Goal: Information Seeking & Learning: Learn about a topic

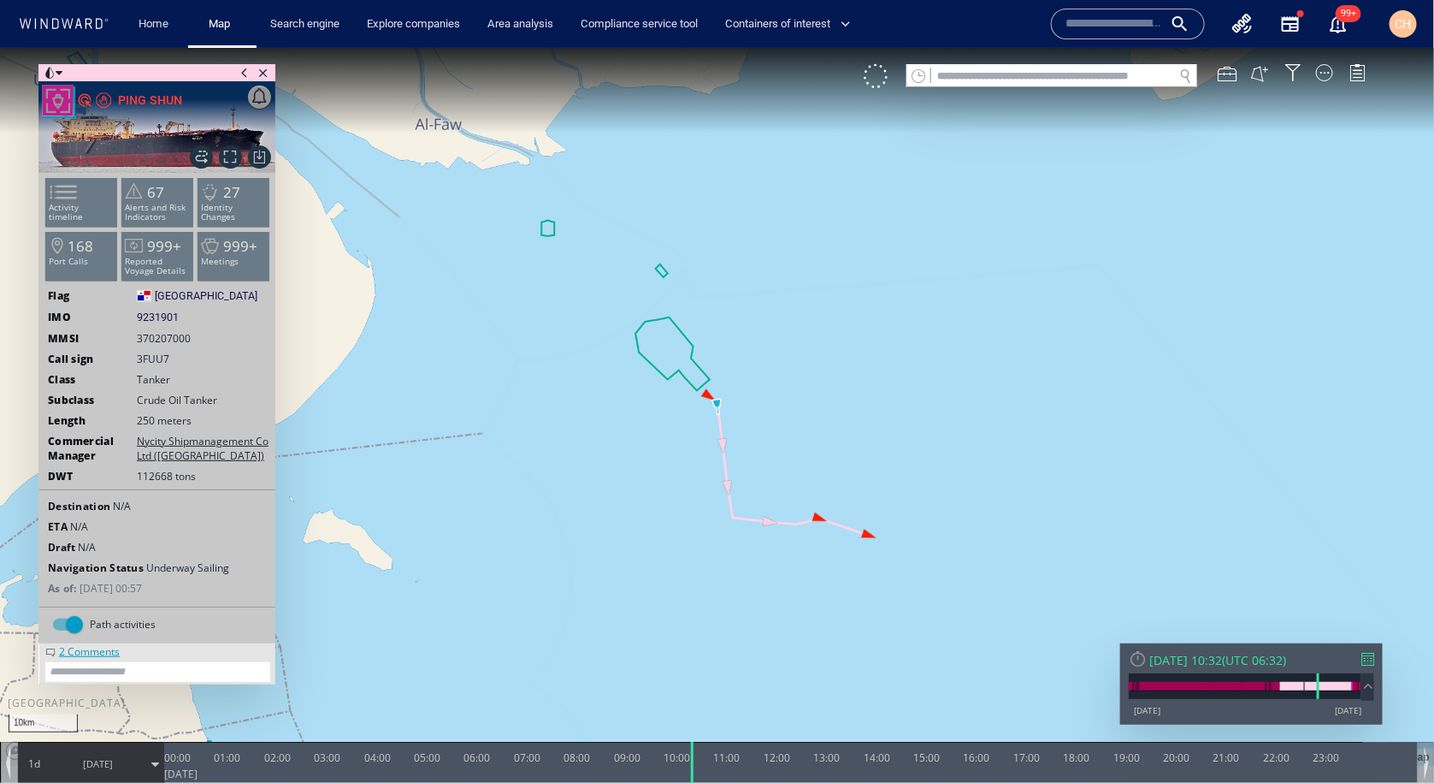
click at [1320, 80] on div "VM" at bounding box center [1123, 75] width 519 height 24
click at [1327, 70] on div at bounding box center [1324, 71] width 17 height 17
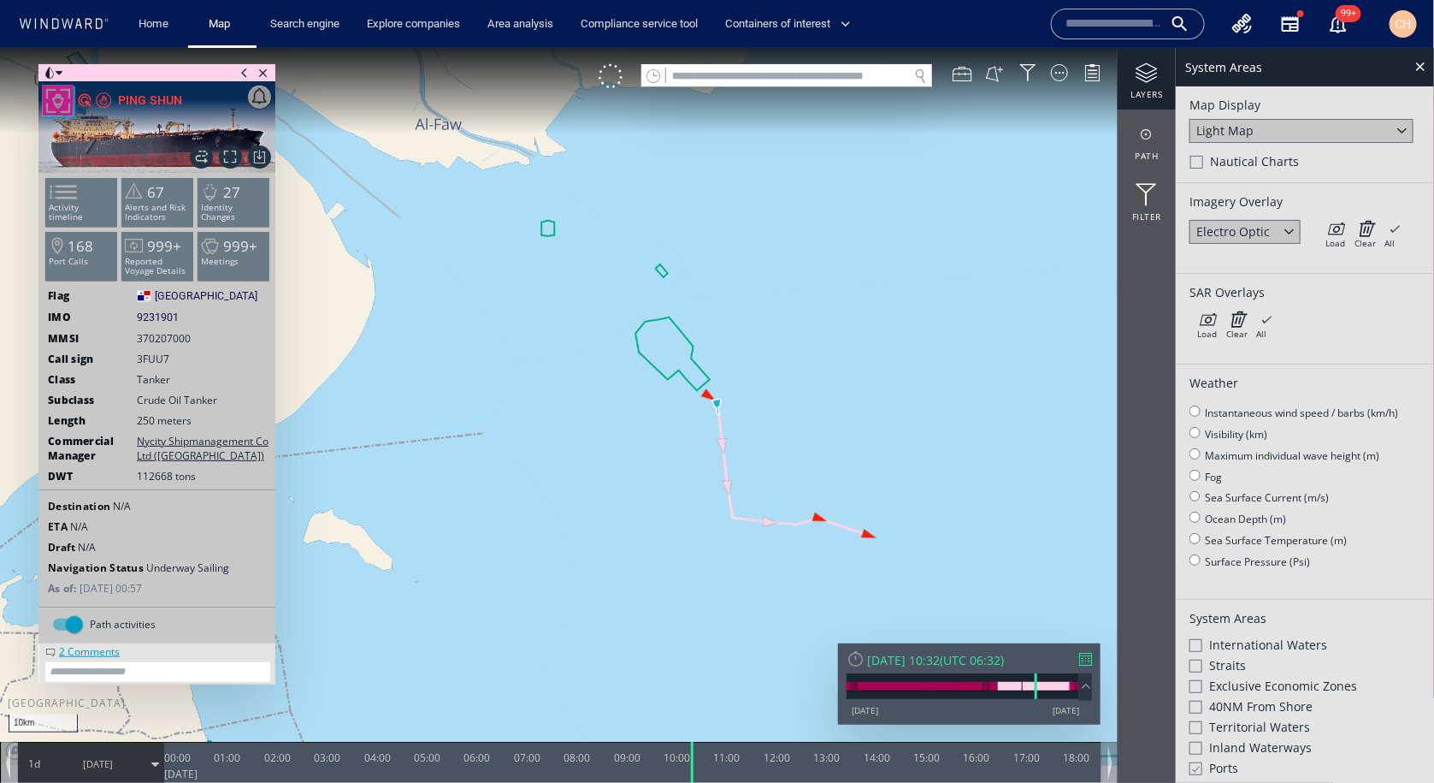
click at [1296, 229] on div at bounding box center [1289, 230] width 20 height 20
click at [1332, 298] on div "SAR Overlays" at bounding box center [1305, 291] width 231 height 16
click at [1339, 233] on icon at bounding box center [1336, 227] width 20 height 17
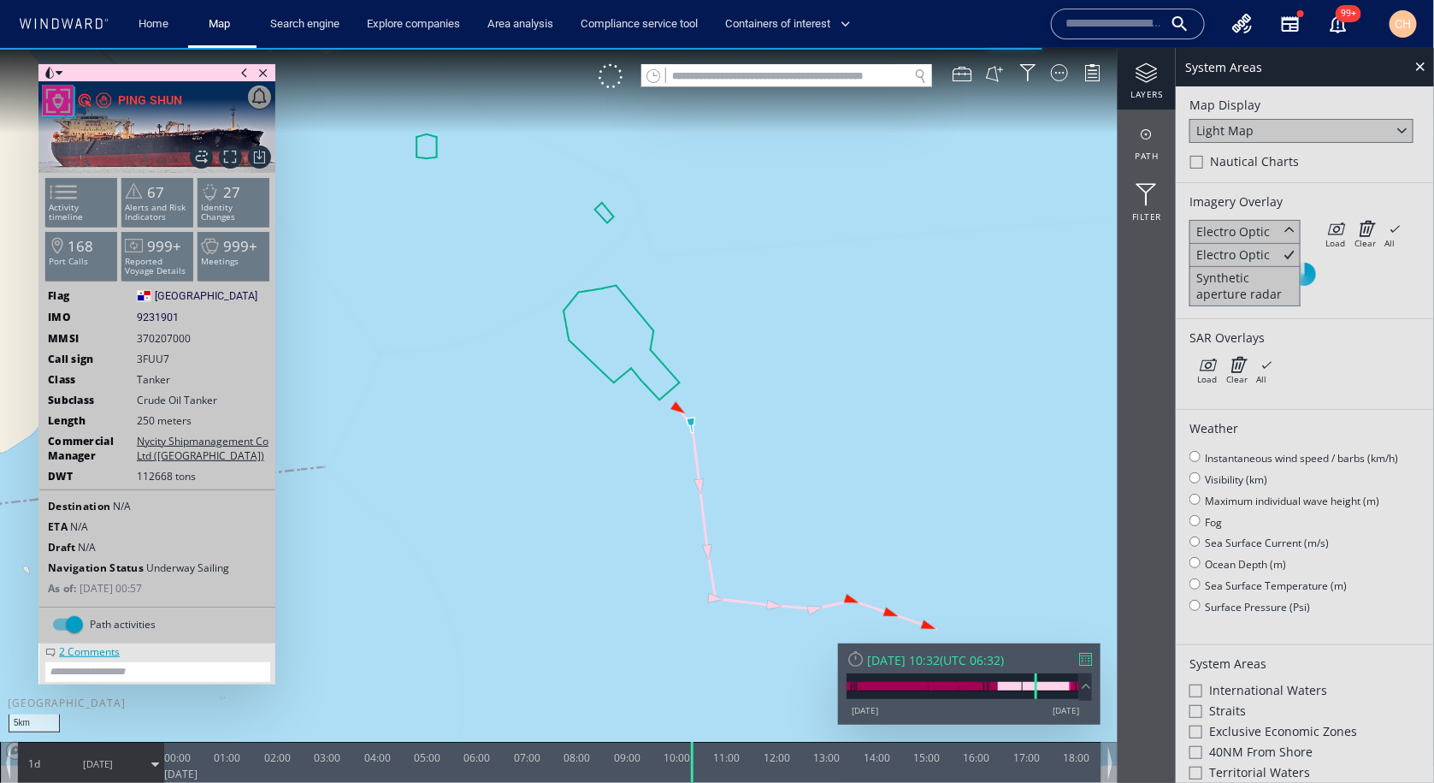
drag, startPoint x: 802, startPoint y: 416, endPoint x: 699, endPoint y: 292, distance: 162.2
click at [699, 292] on canvas "Map" at bounding box center [717, 406] width 1435 height 718
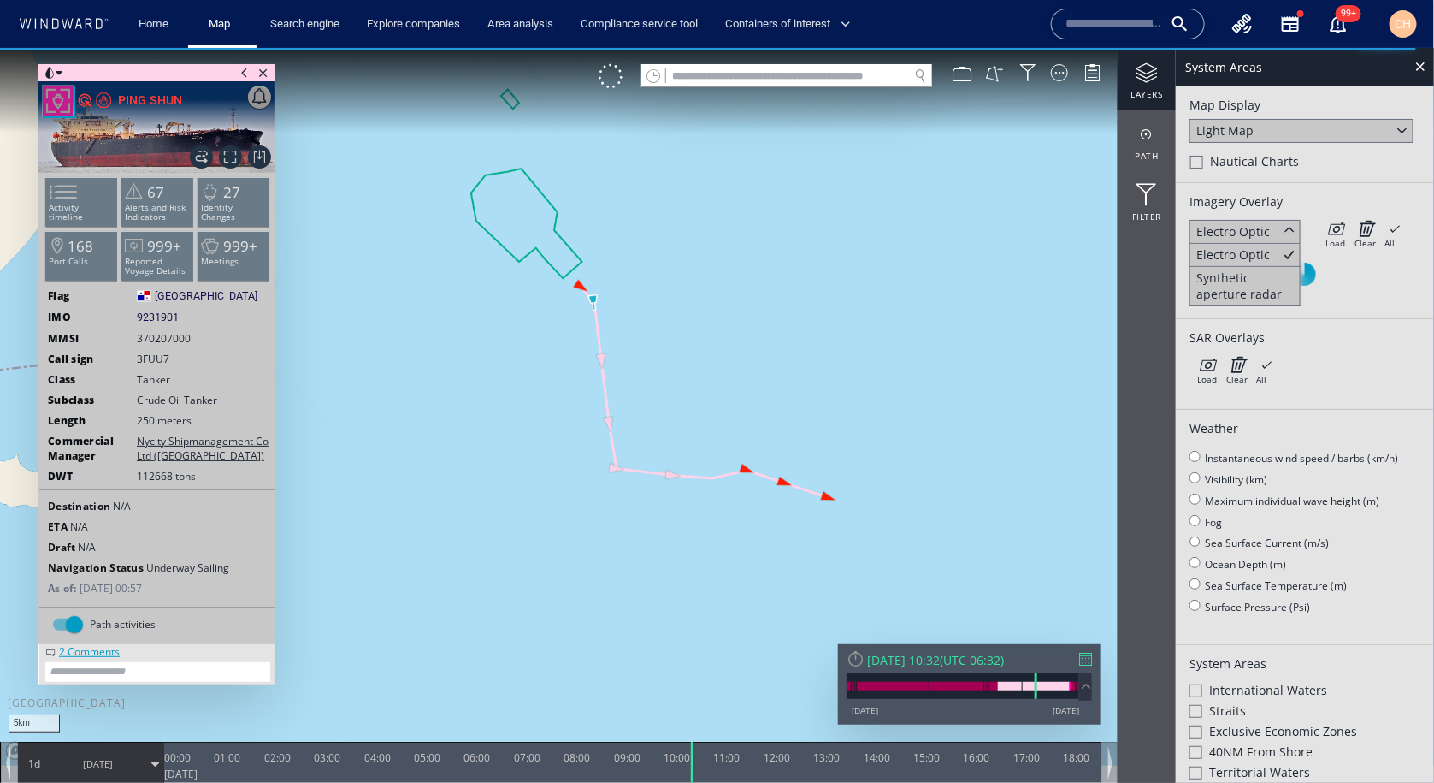
drag, startPoint x: 694, startPoint y: 285, endPoint x: 690, endPoint y: 340, distance: 55.7
click at [690, 340] on canvas "Map" at bounding box center [717, 406] width 1435 height 718
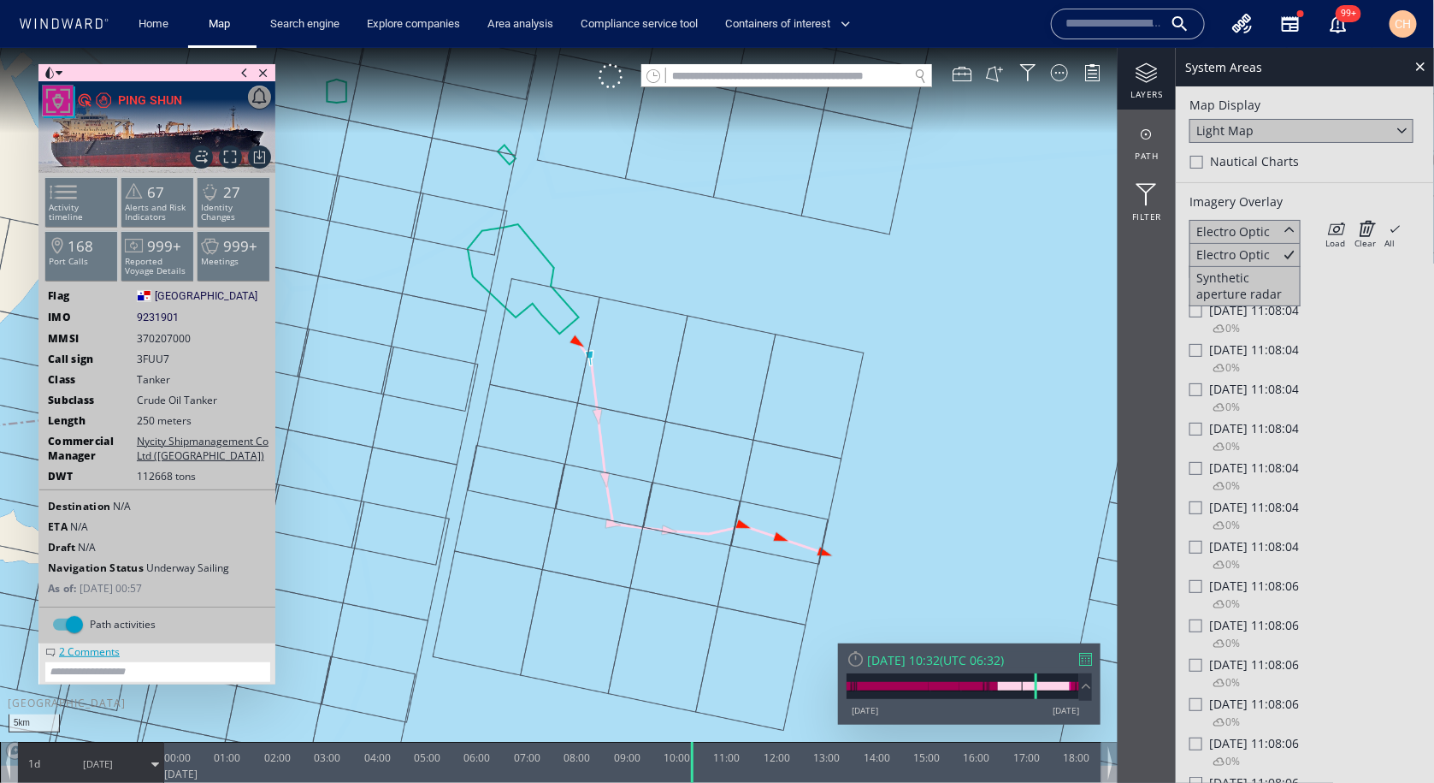
click at [1365, 227] on icon at bounding box center [1365, 227] width 21 height 17
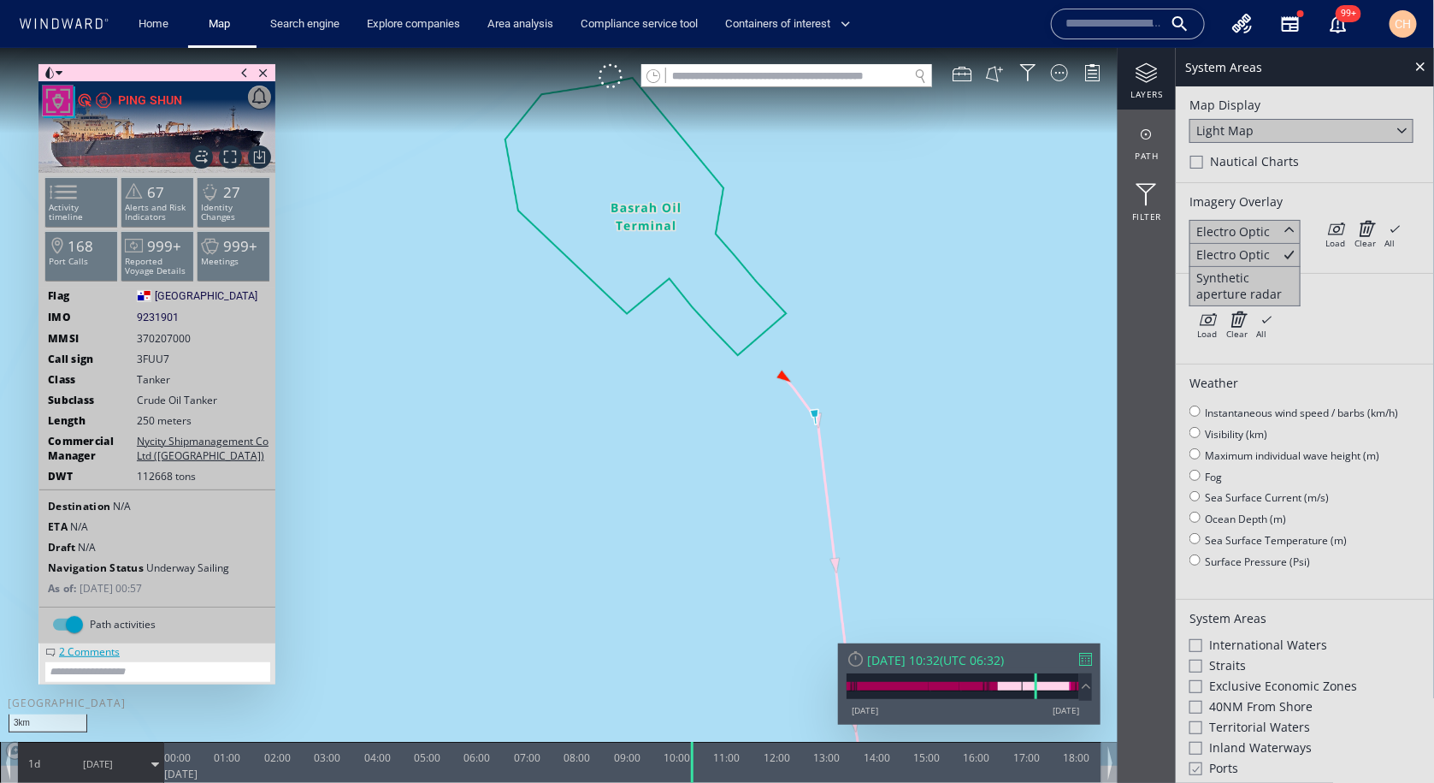
drag, startPoint x: 547, startPoint y: 372, endPoint x: 747, endPoint y: 318, distance: 206.4
click at [747, 318] on canvas "Map" at bounding box center [717, 406] width 1435 height 718
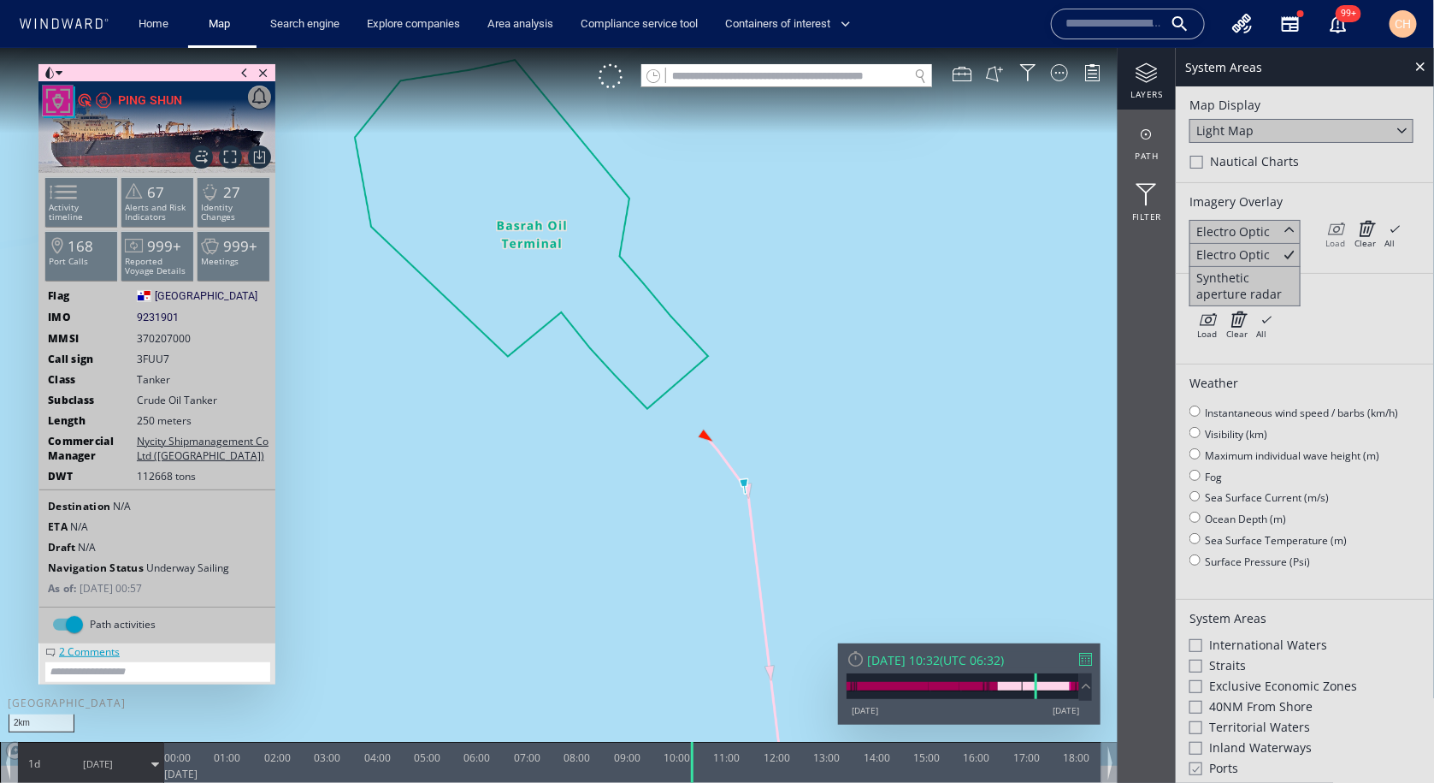
click at [1336, 229] on icon at bounding box center [1336, 227] width 20 height 17
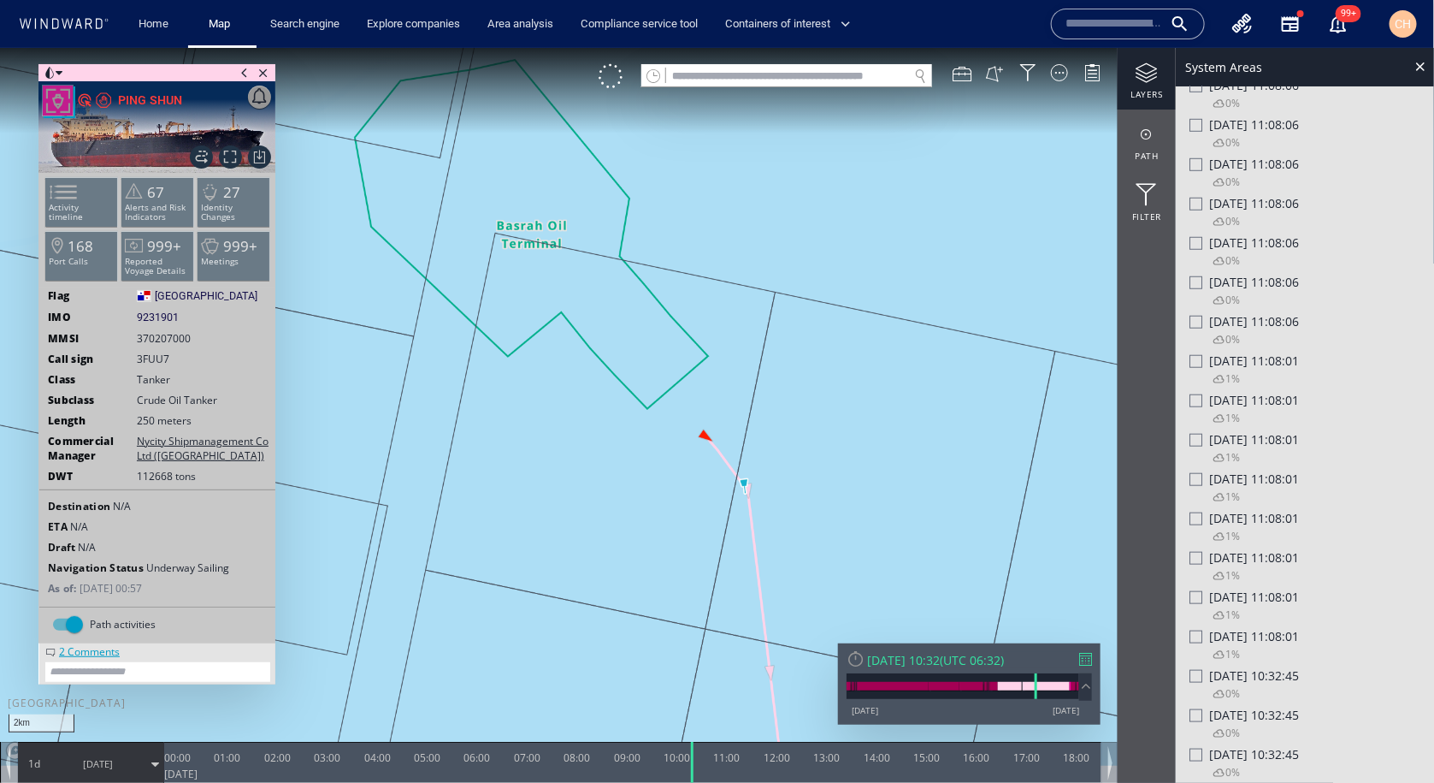
scroll to position [560, 0]
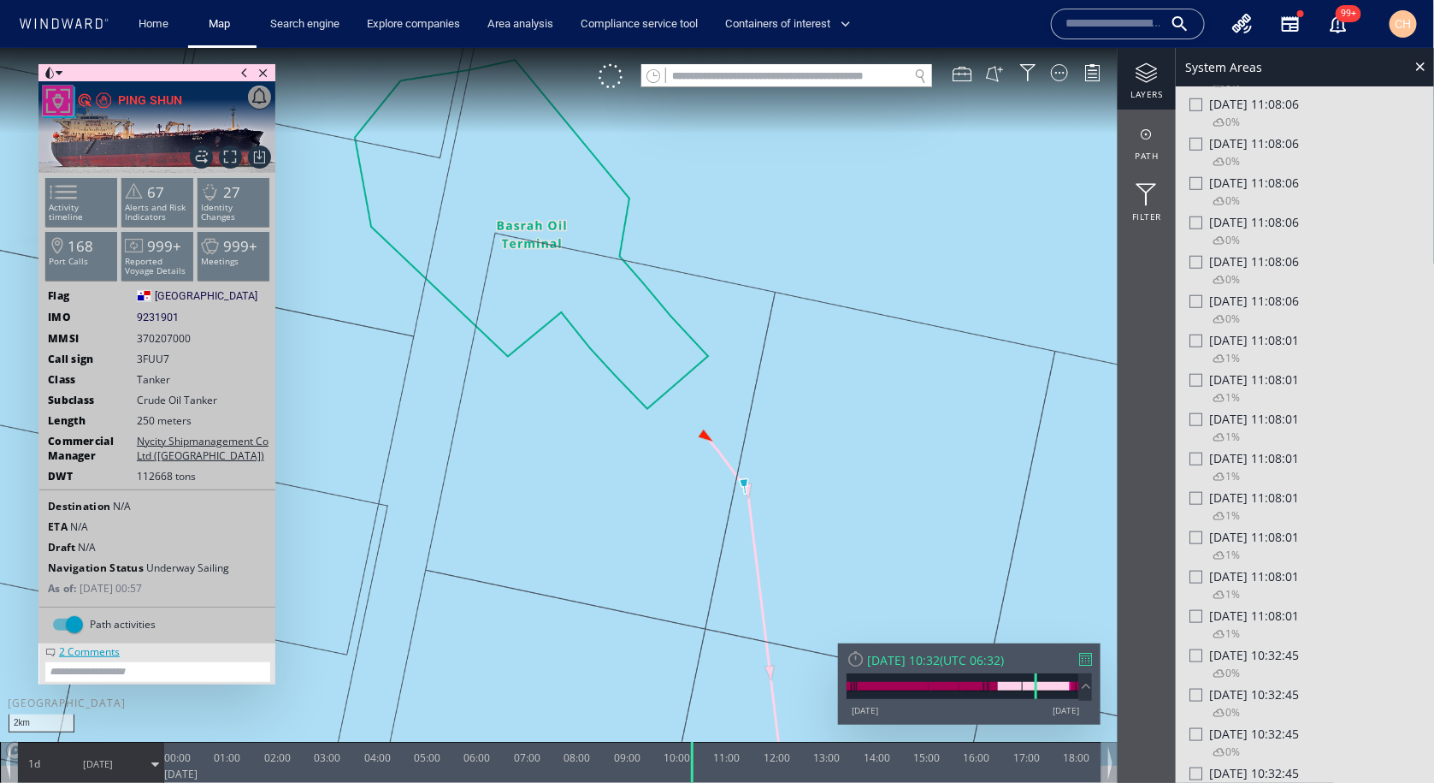
click at [631, 476] on canvas "Map" at bounding box center [717, 406] width 1435 height 718
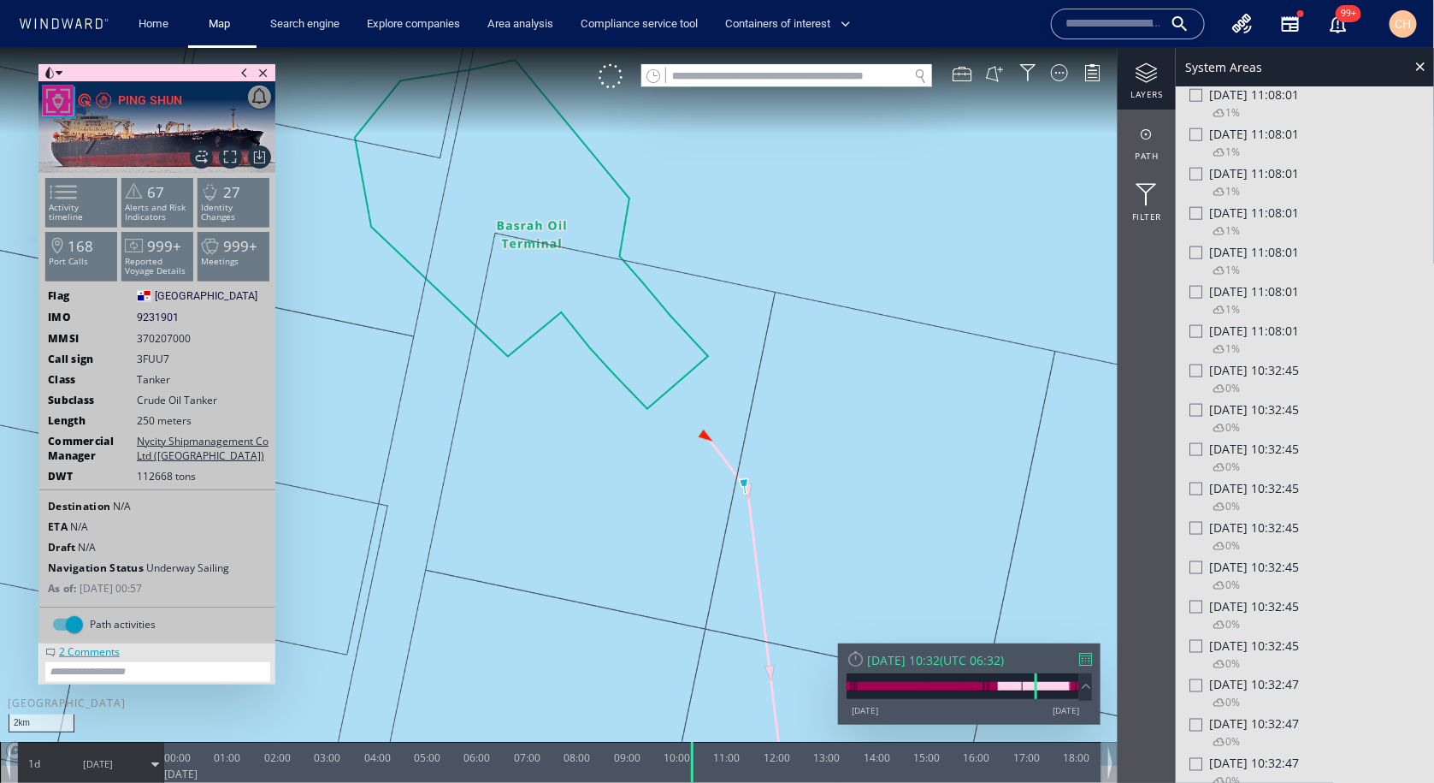
scroll to position [851, 0]
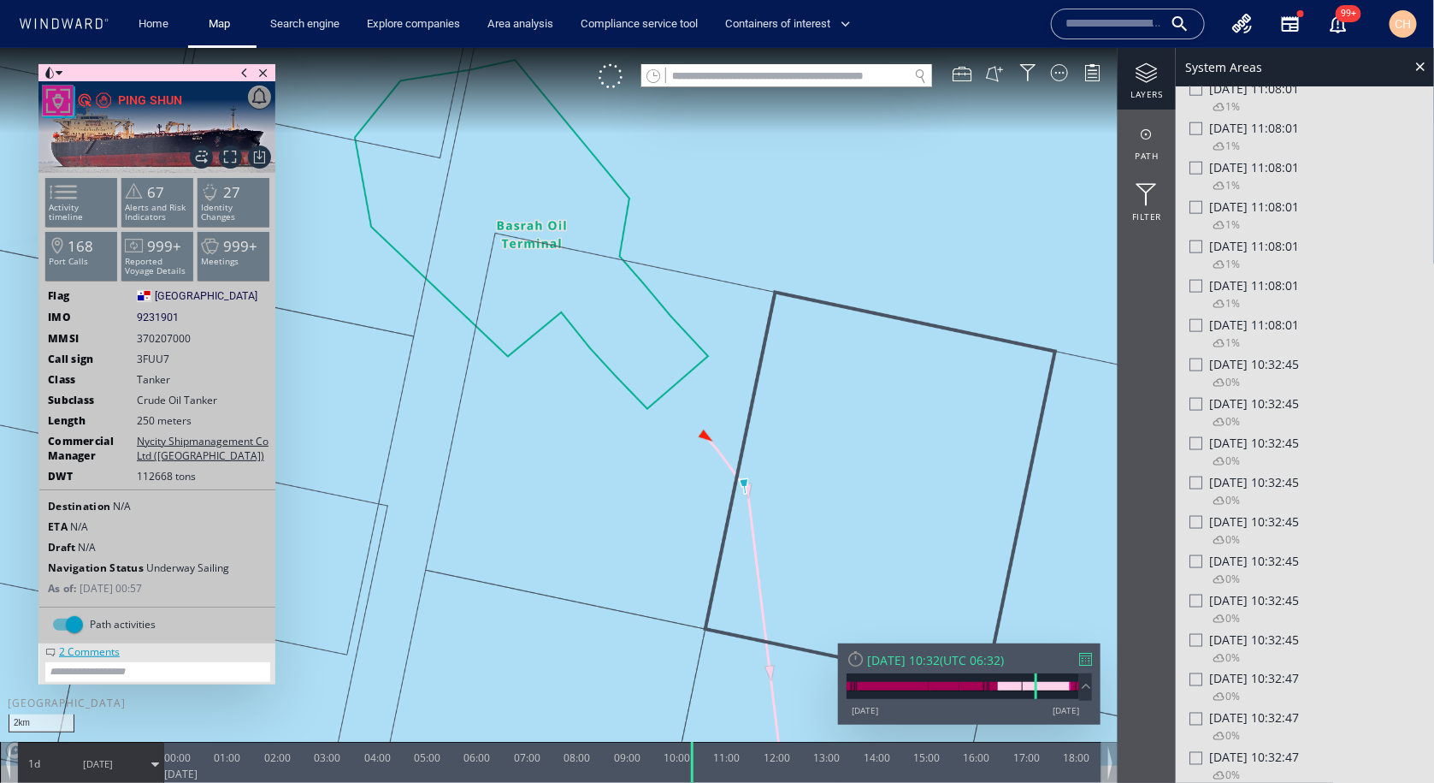
click at [1192, 405] on div at bounding box center [1196, 403] width 13 height 13
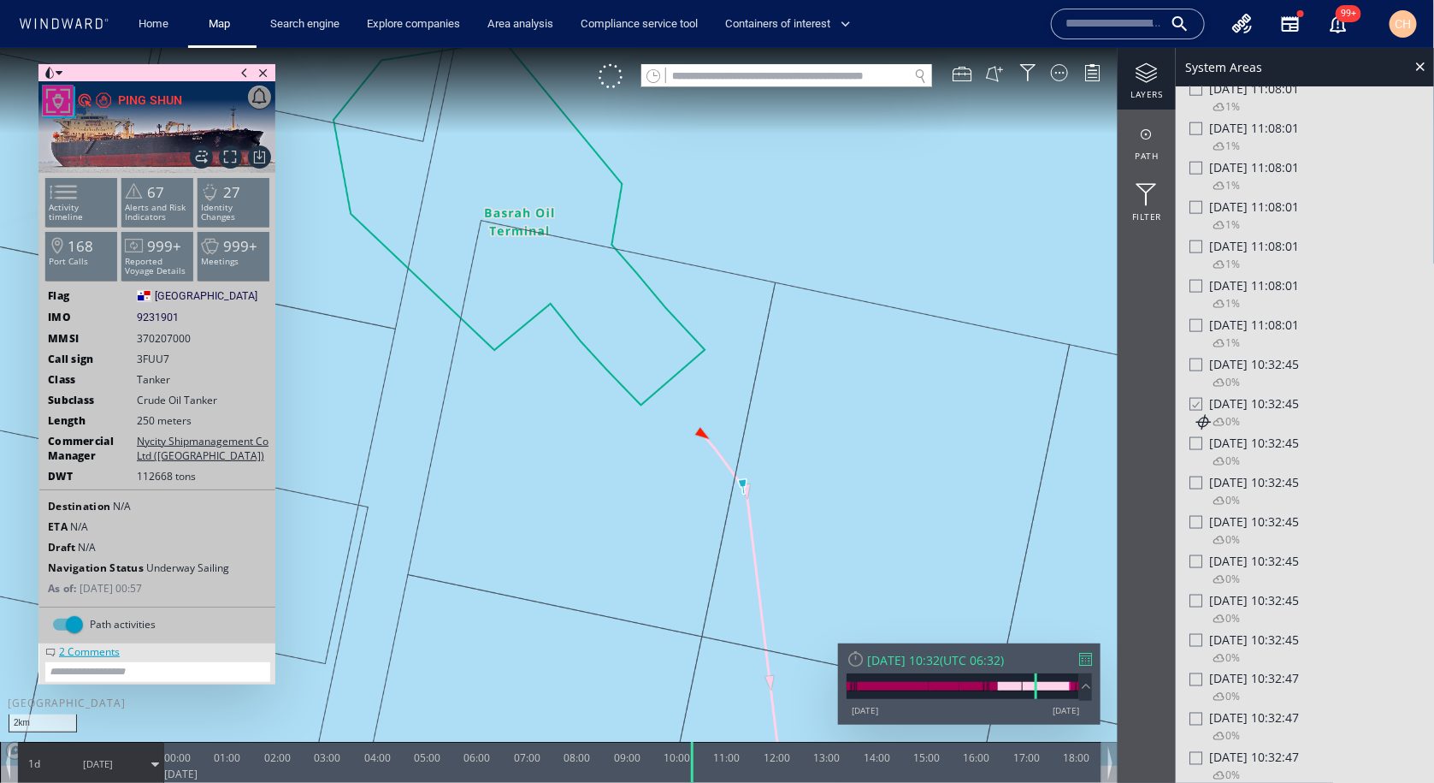
drag, startPoint x: 810, startPoint y: 486, endPoint x: 606, endPoint y: 381, distance: 229.5
click at [606, 381] on canvas "Map" at bounding box center [717, 406] width 1435 height 718
click at [804, 464] on canvas "Map" at bounding box center [717, 406] width 1435 height 718
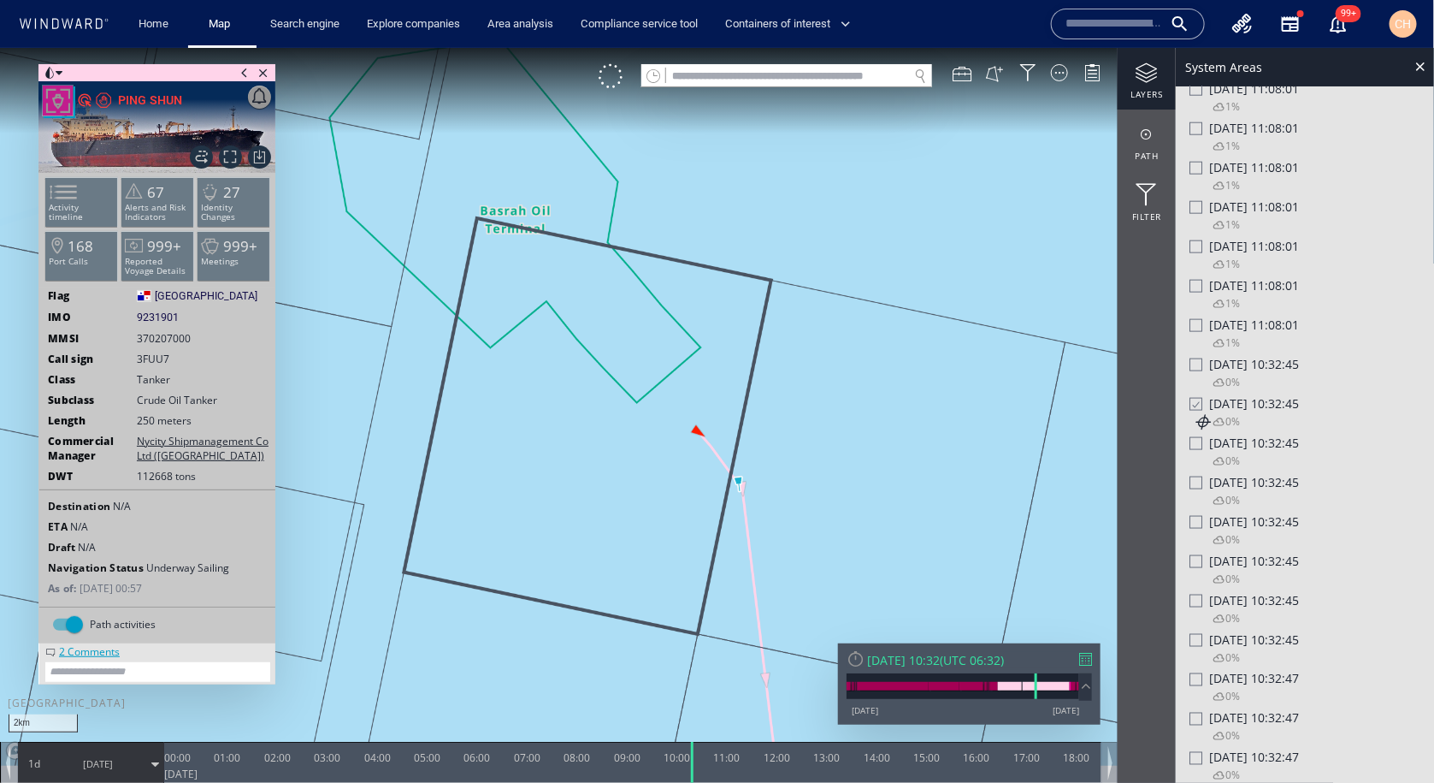
click at [1195, 370] on div at bounding box center [1196, 363] width 13 height 13
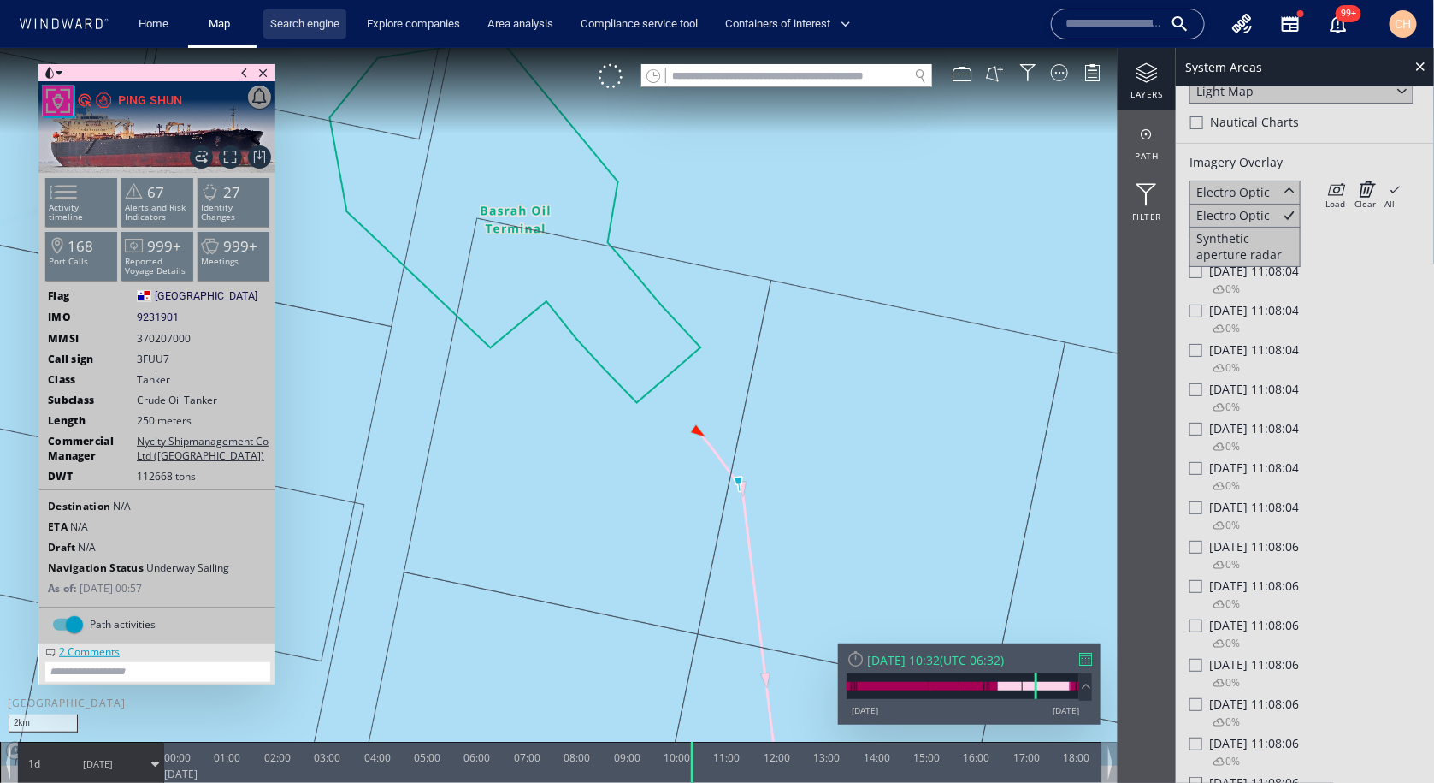
scroll to position [43, 0]
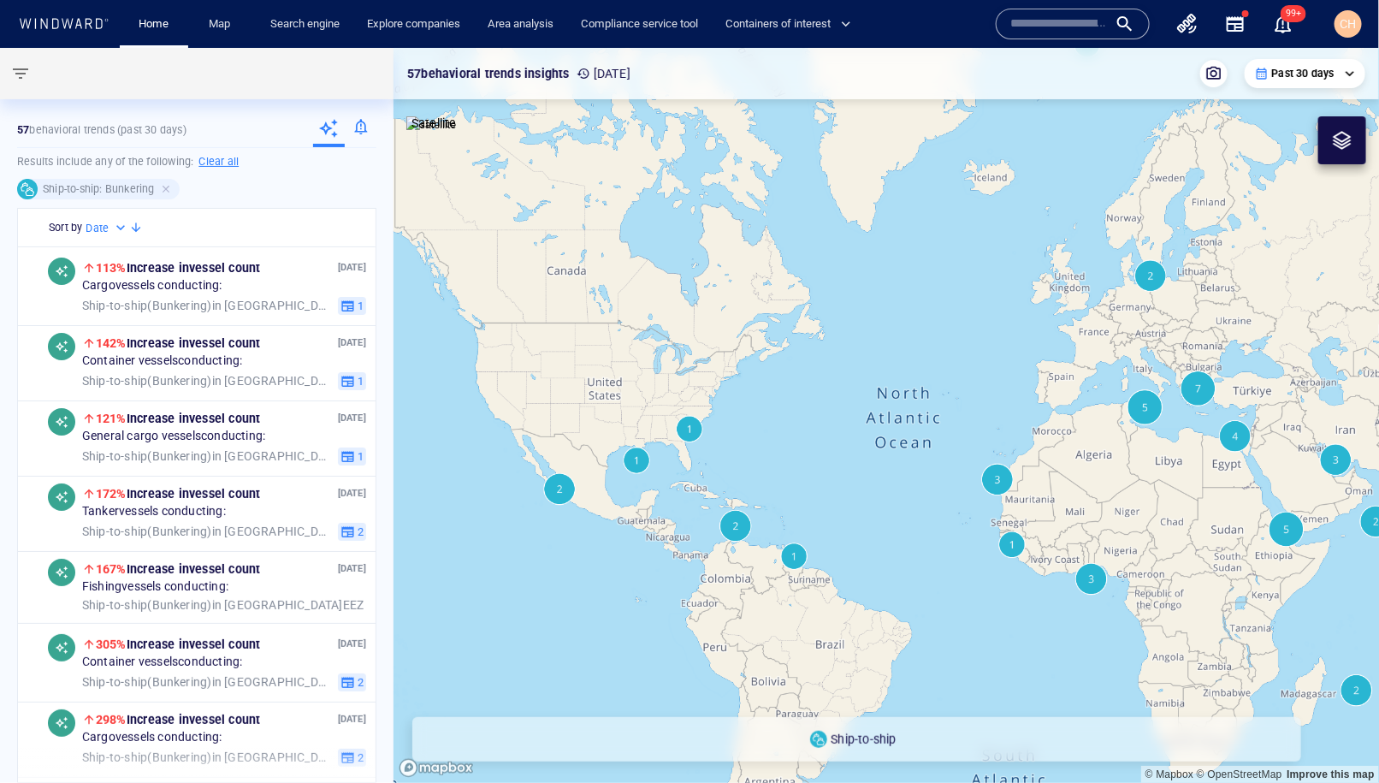
click at [1044, 15] on input "text" at bounding box center [1058, 24] width 97 height 26
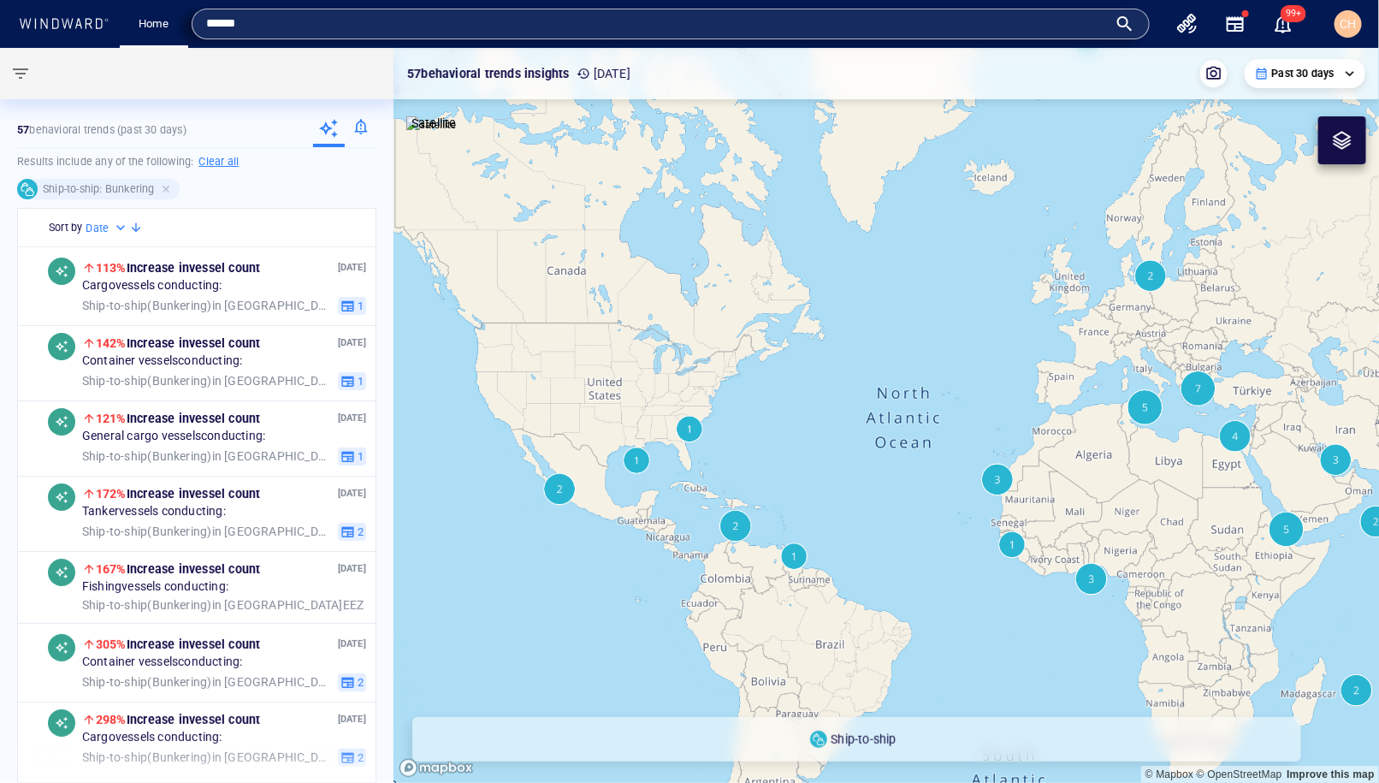
type input "******"
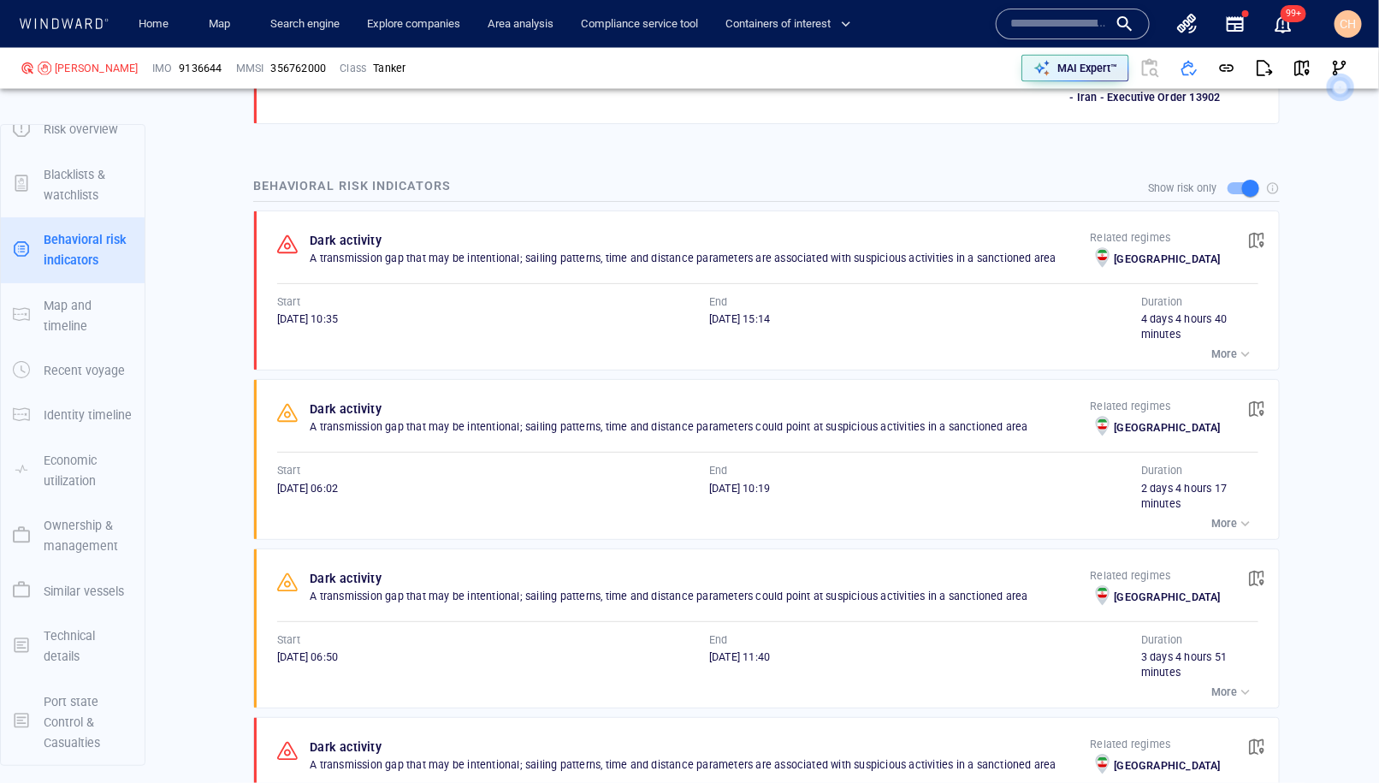
scroll to position [1258, 0]
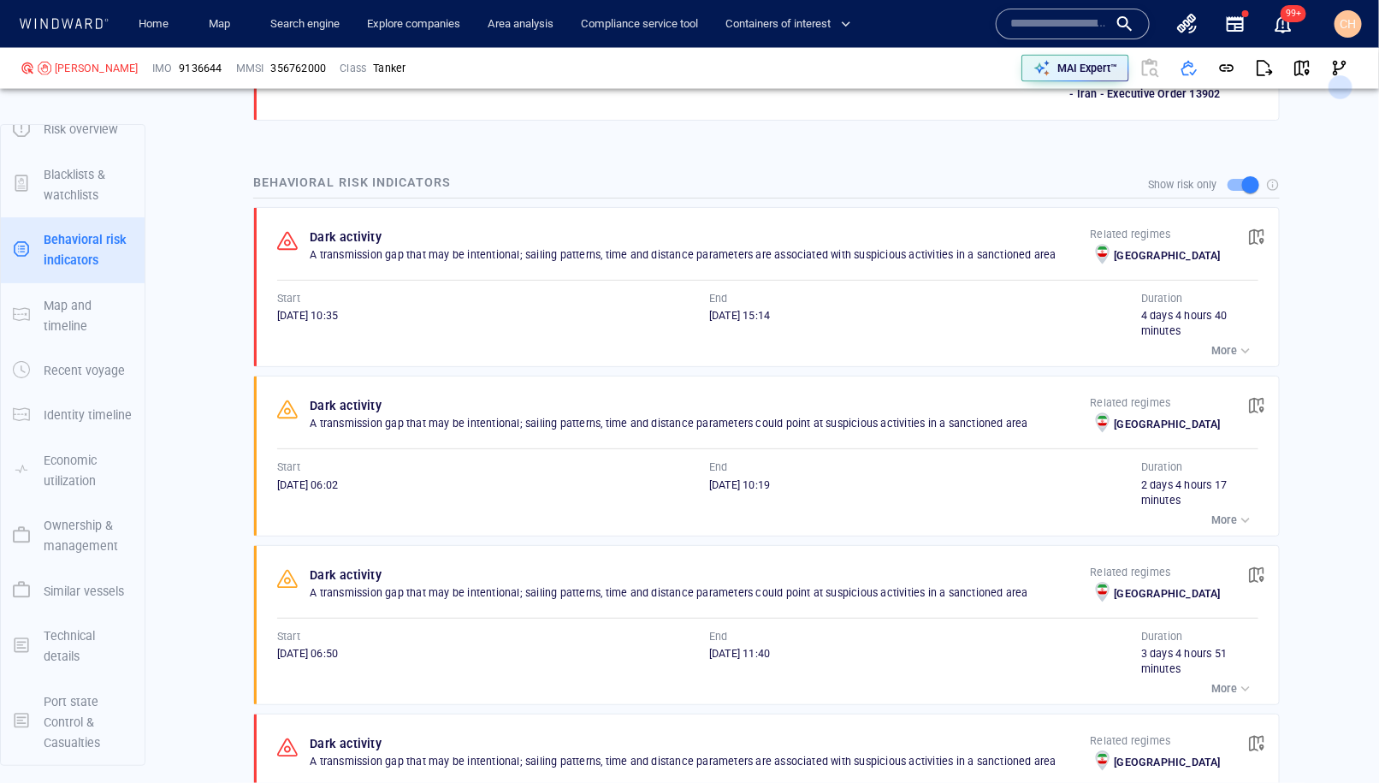
click at [1252, 346] on div "button" at bounding box center [1245, 350] width 17 height 17
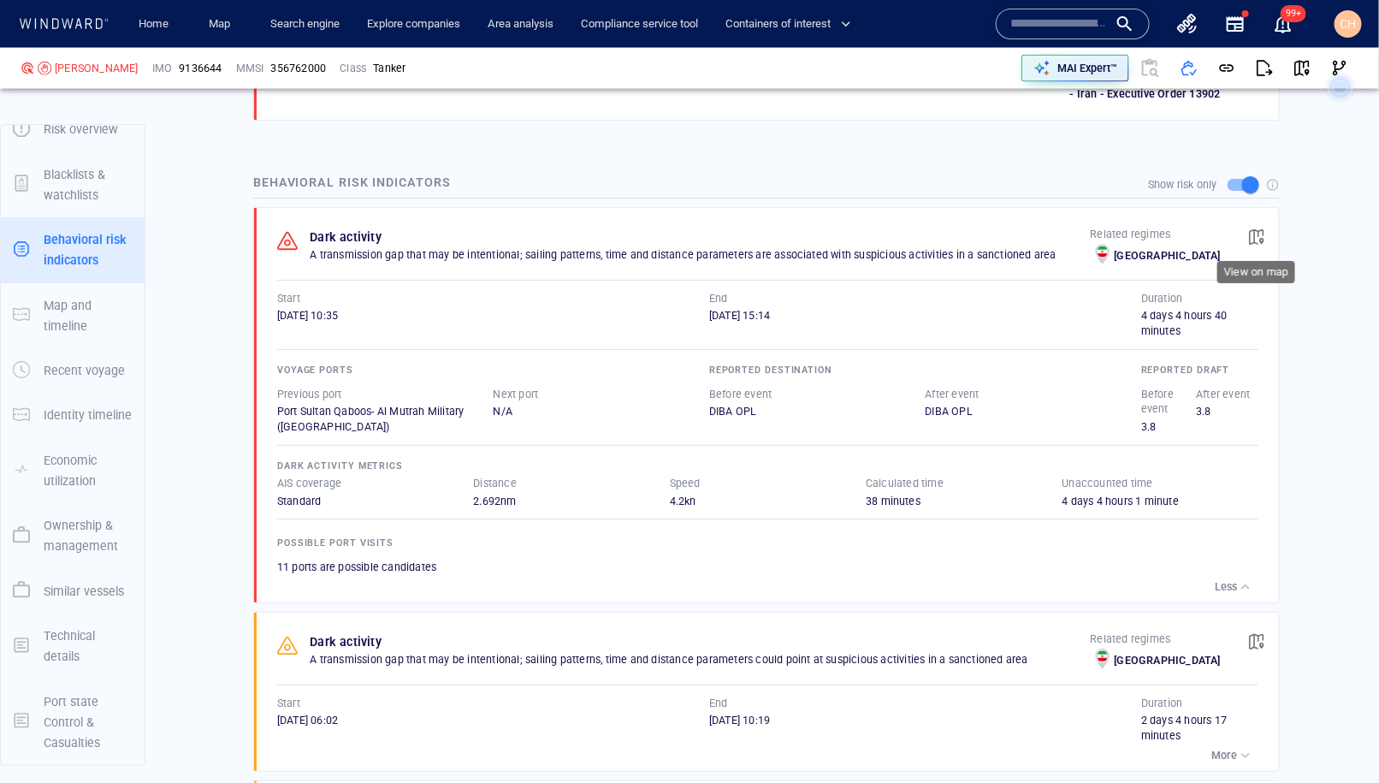
click at [1256, 233] on span "button" at bounding box center [1256, 236] width 17 height 17
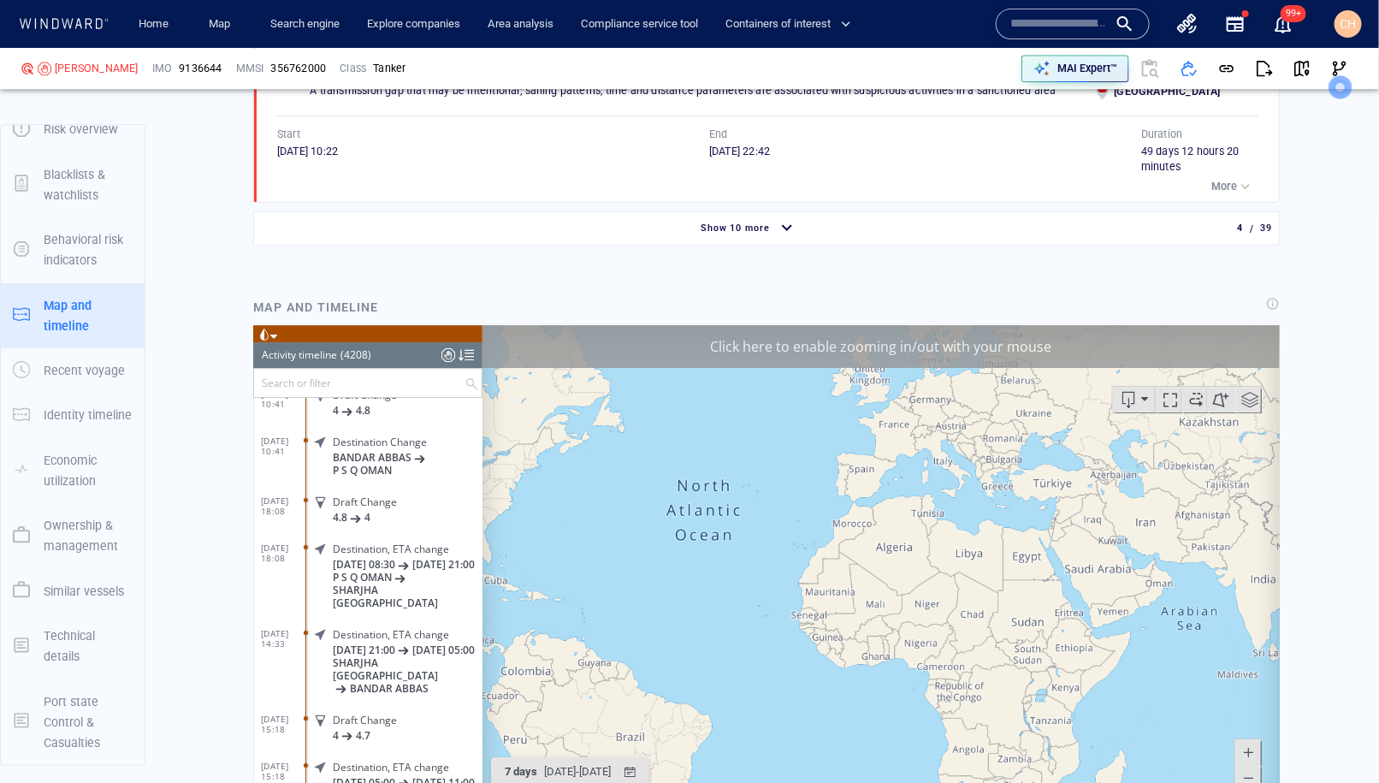
scroll to position [197479, 0]
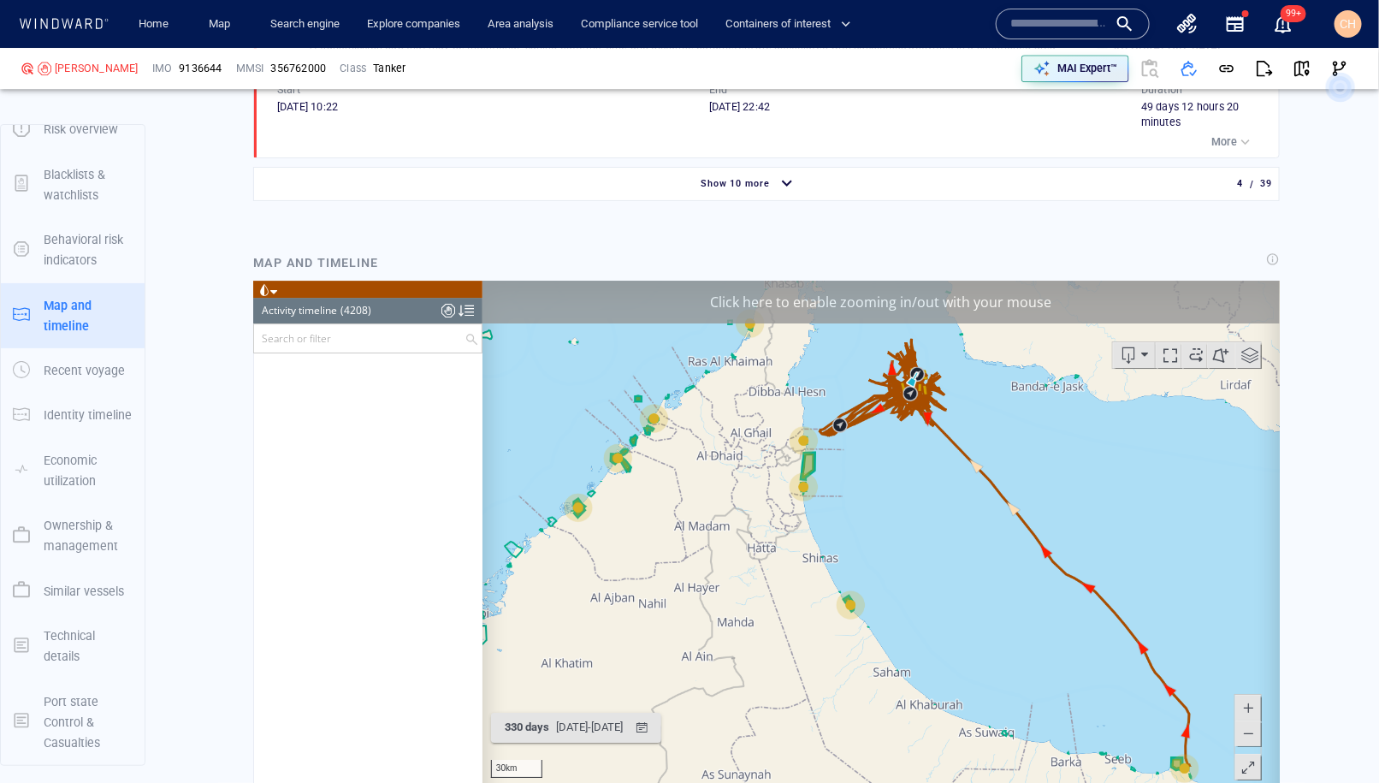
scroll to position [2219, 0]
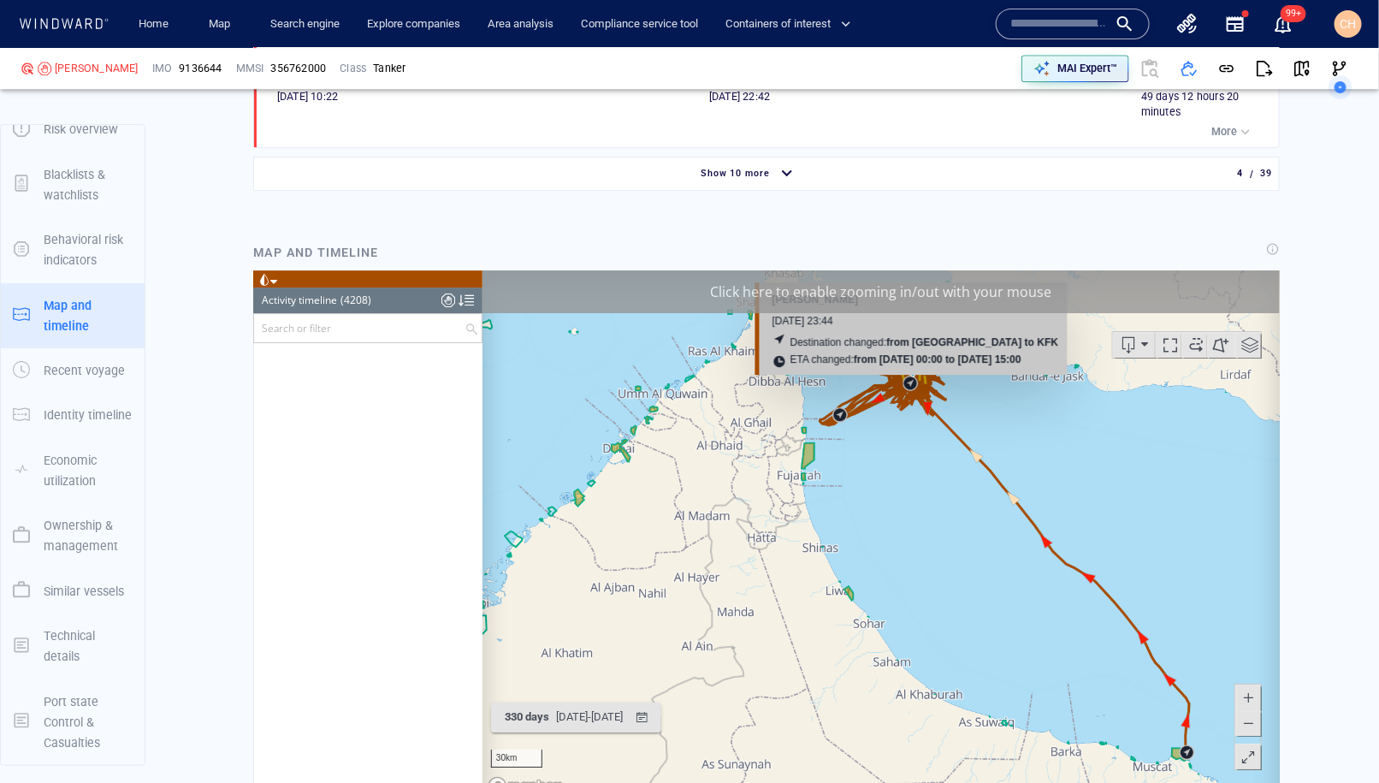
click at [923, 282] on div "Click here to enable zooming in/out with your mouse" at bounding box center [879, 290] width 797 height 43
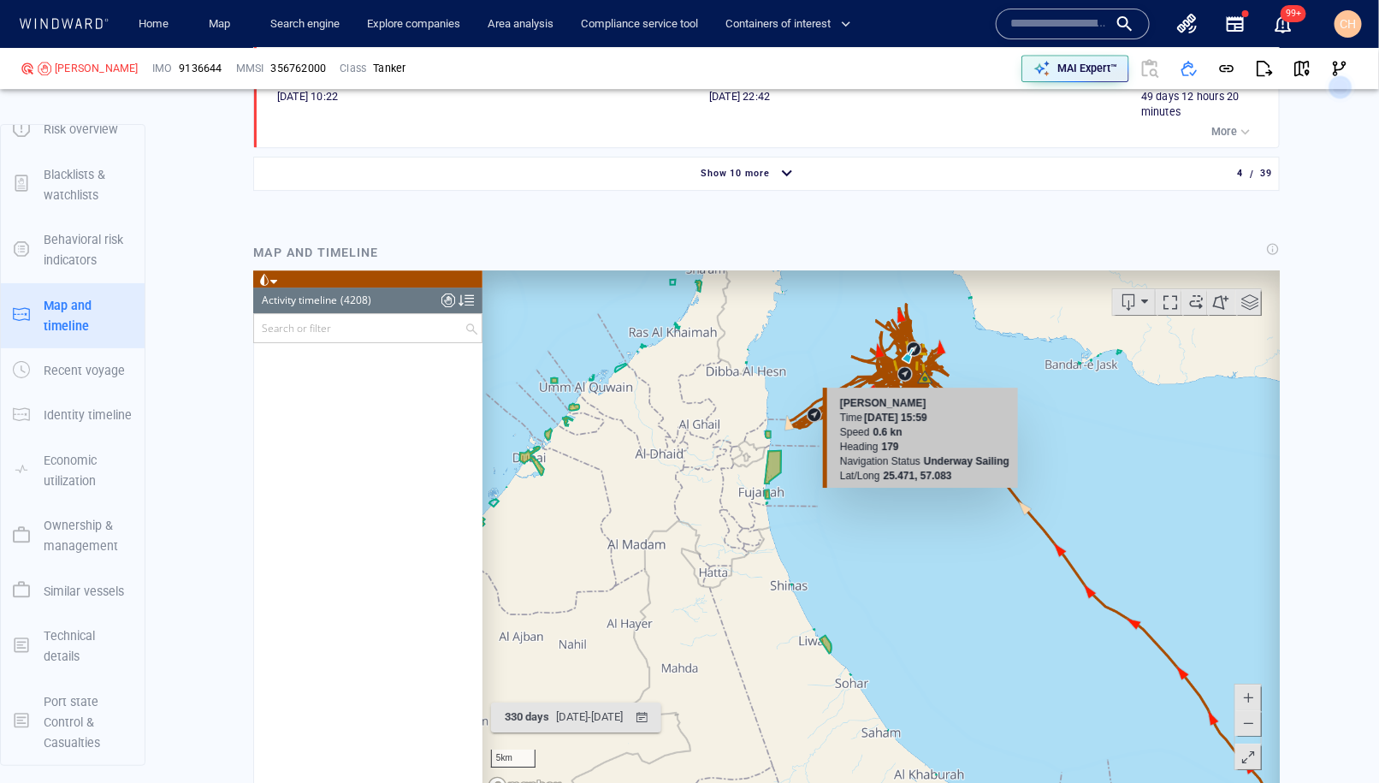
scroll to position [2151, 0]
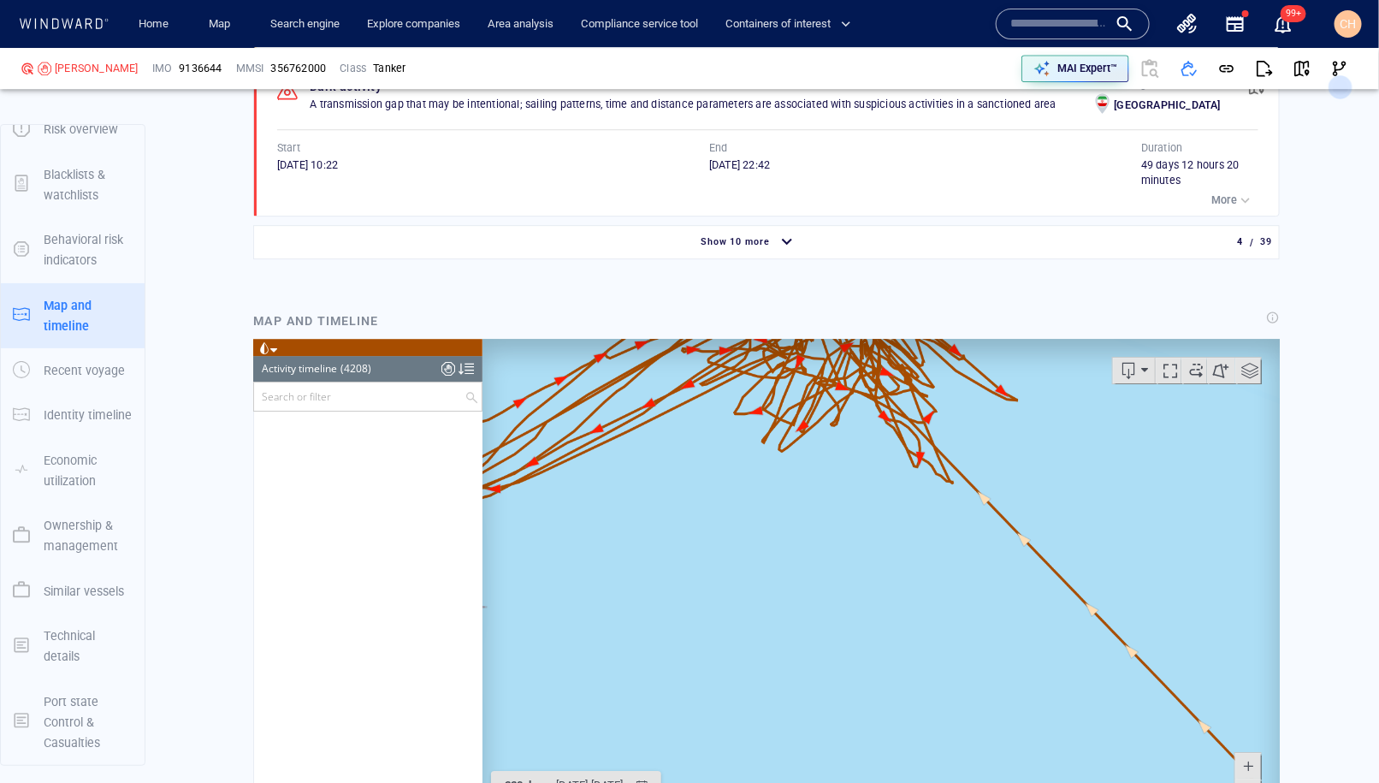
drag, startPoint x: 969, startPoint y: 382, endPoint x: 1003, endPoint y: 527, distance: 148.5
click at [1003, 526] on canvas "Map" at bounding box center [880, 603] width 798 height 530
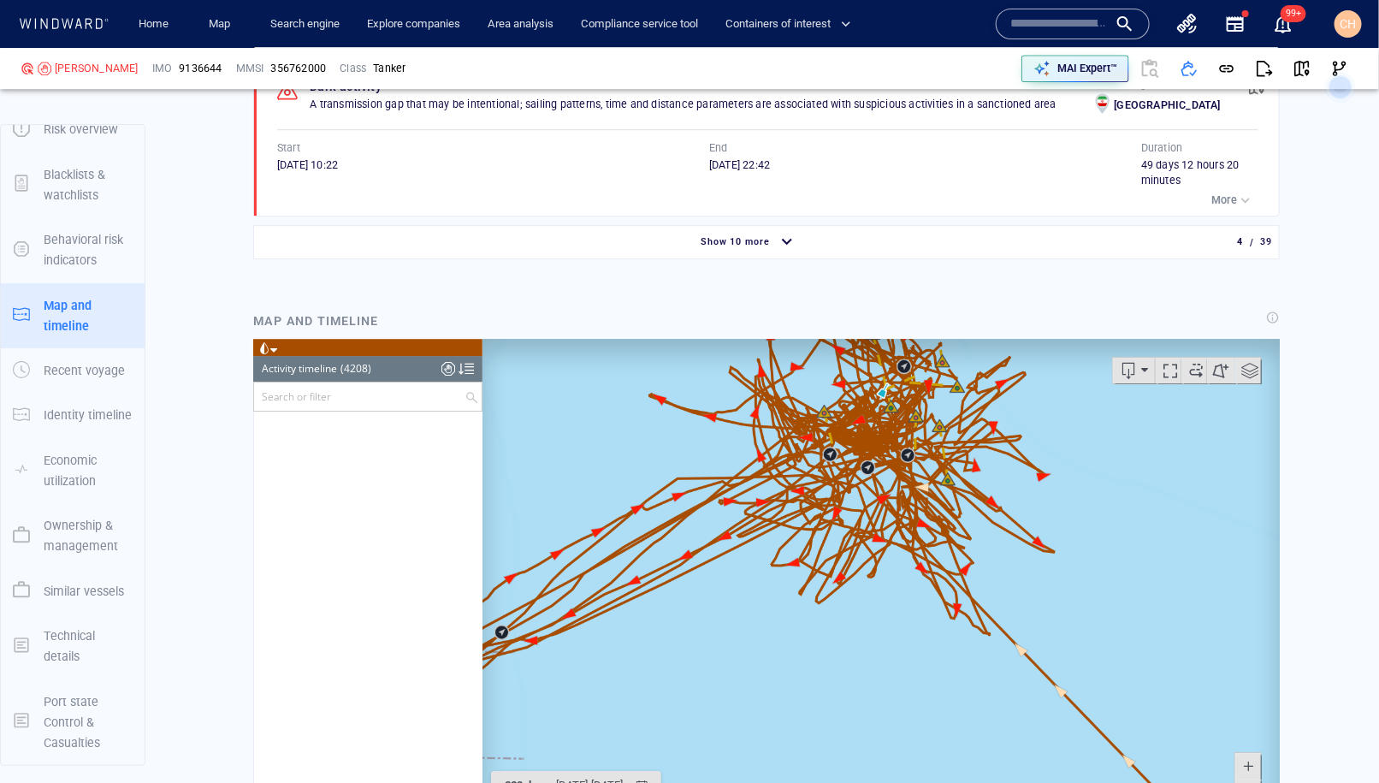
drag, startPoint x: 976, startPoint y: 425, endPoint x: 975, endPoint y: 485, distance: 59.9
click at [975, 485] on canvas "Map" at bounding box center [880, 603] width 798 height 530
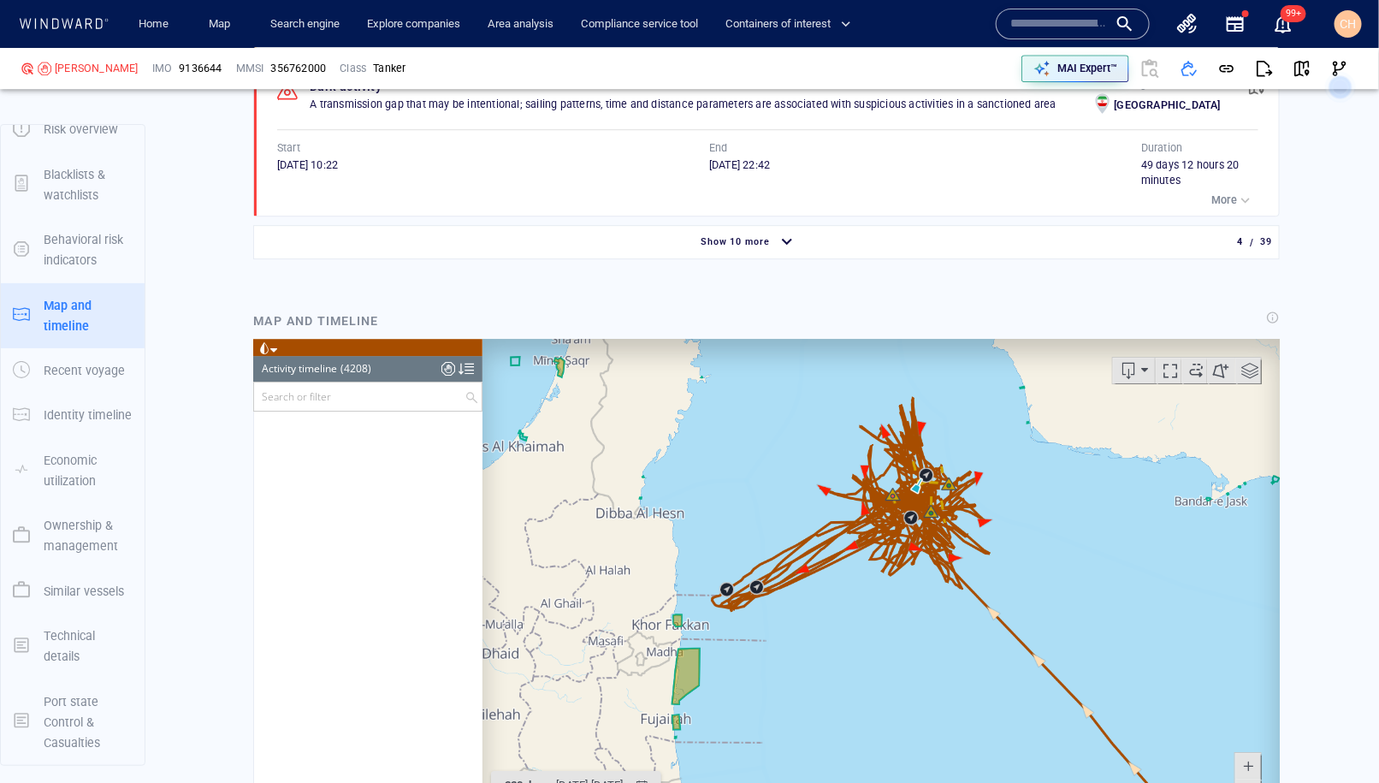
click at [795, 227] on div "button" at bounding box center [786, 242] width 27 height 30
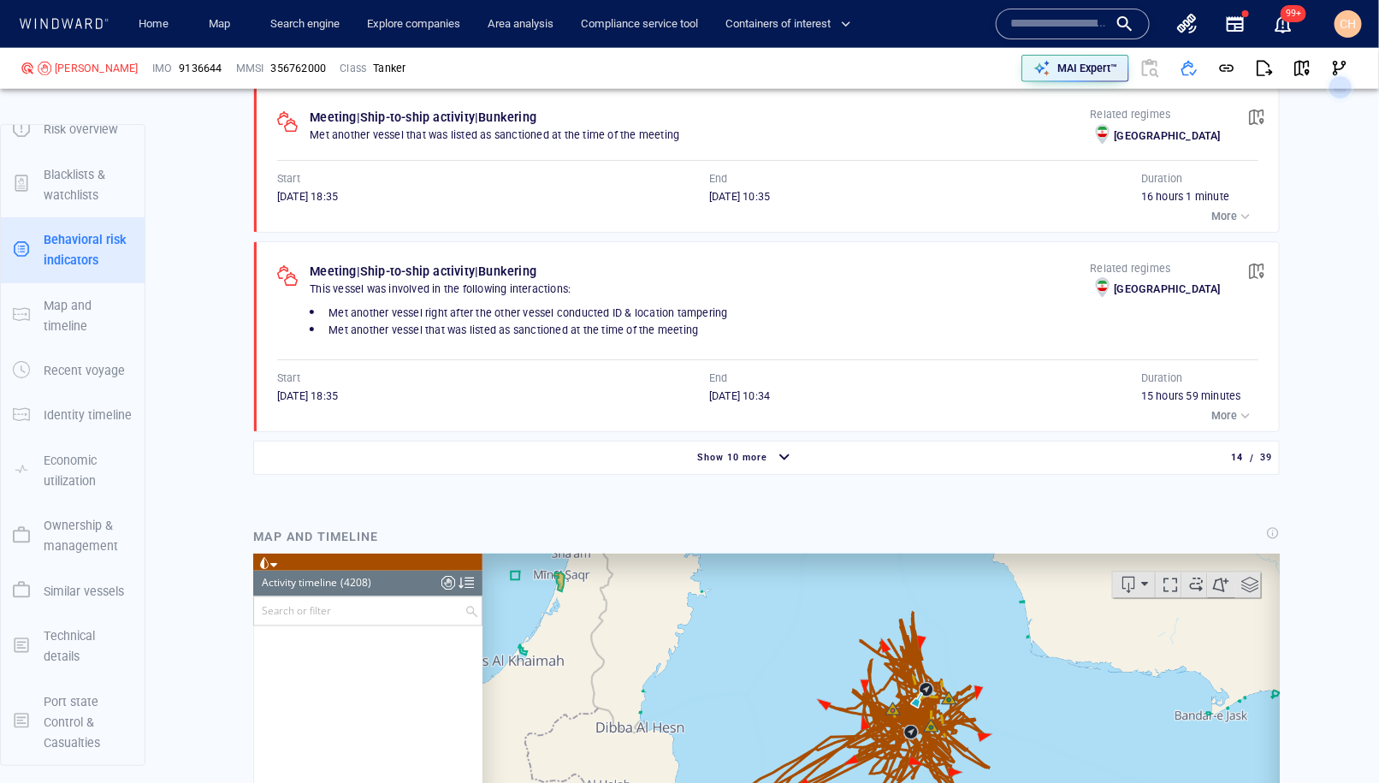
scroll to position [3614, 0]
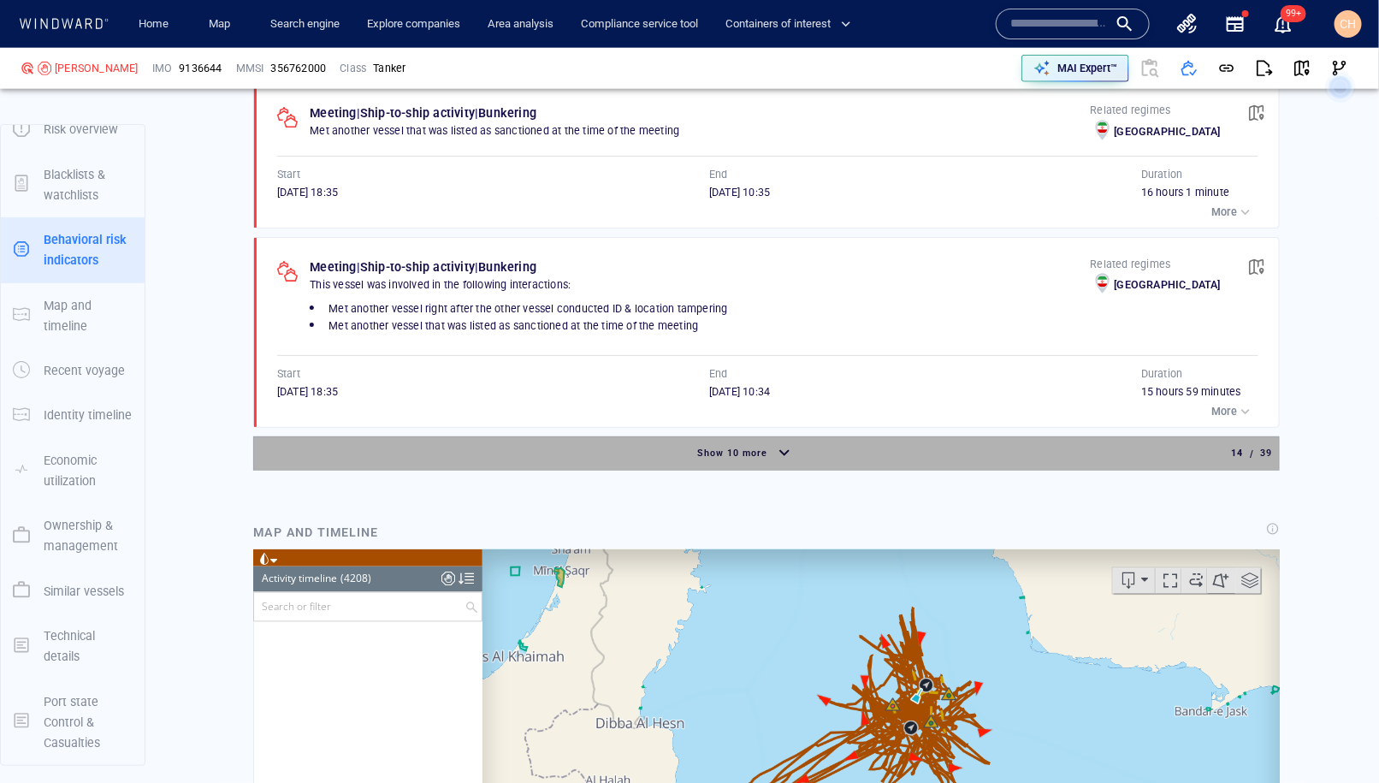
click at [785, 439] on div "button" at bounding box center [784, 454] width 27 height 30
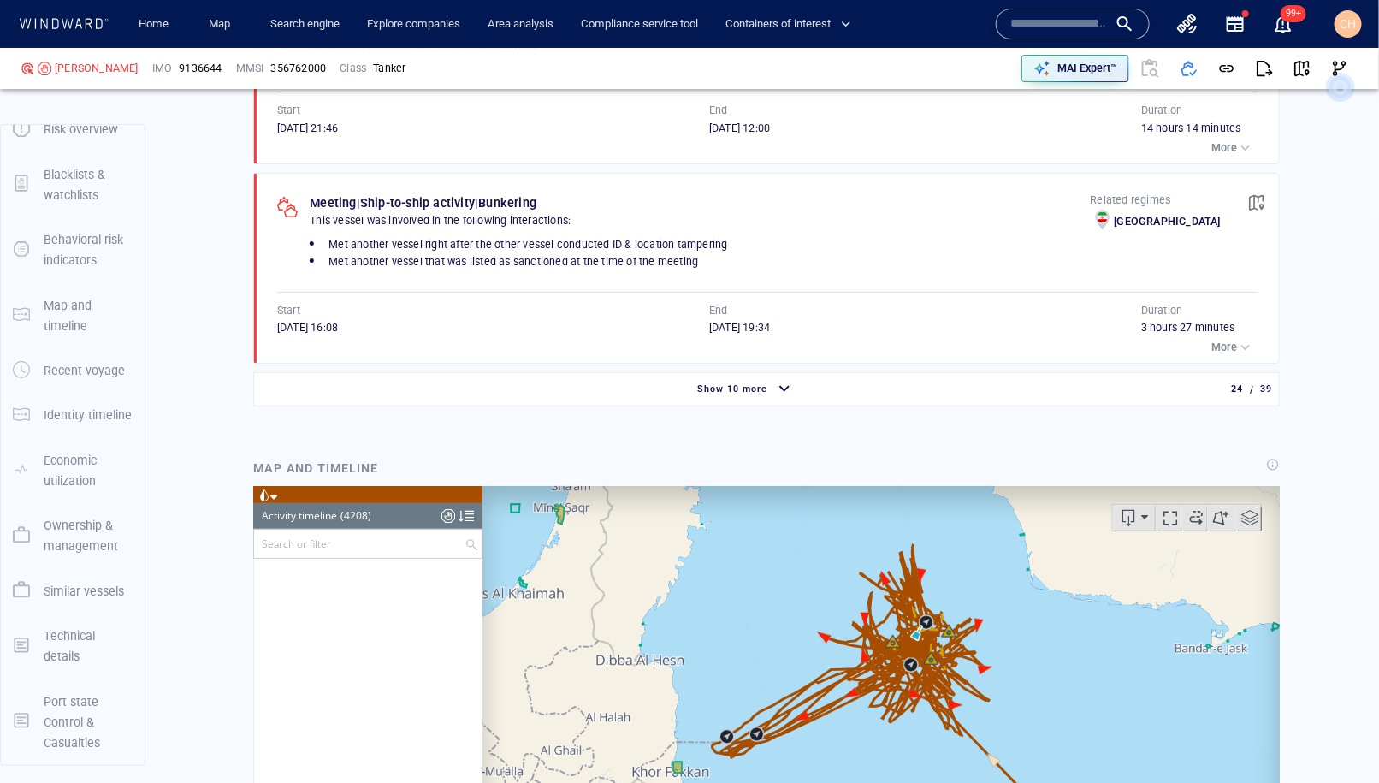
scroll to position [5392, 0]
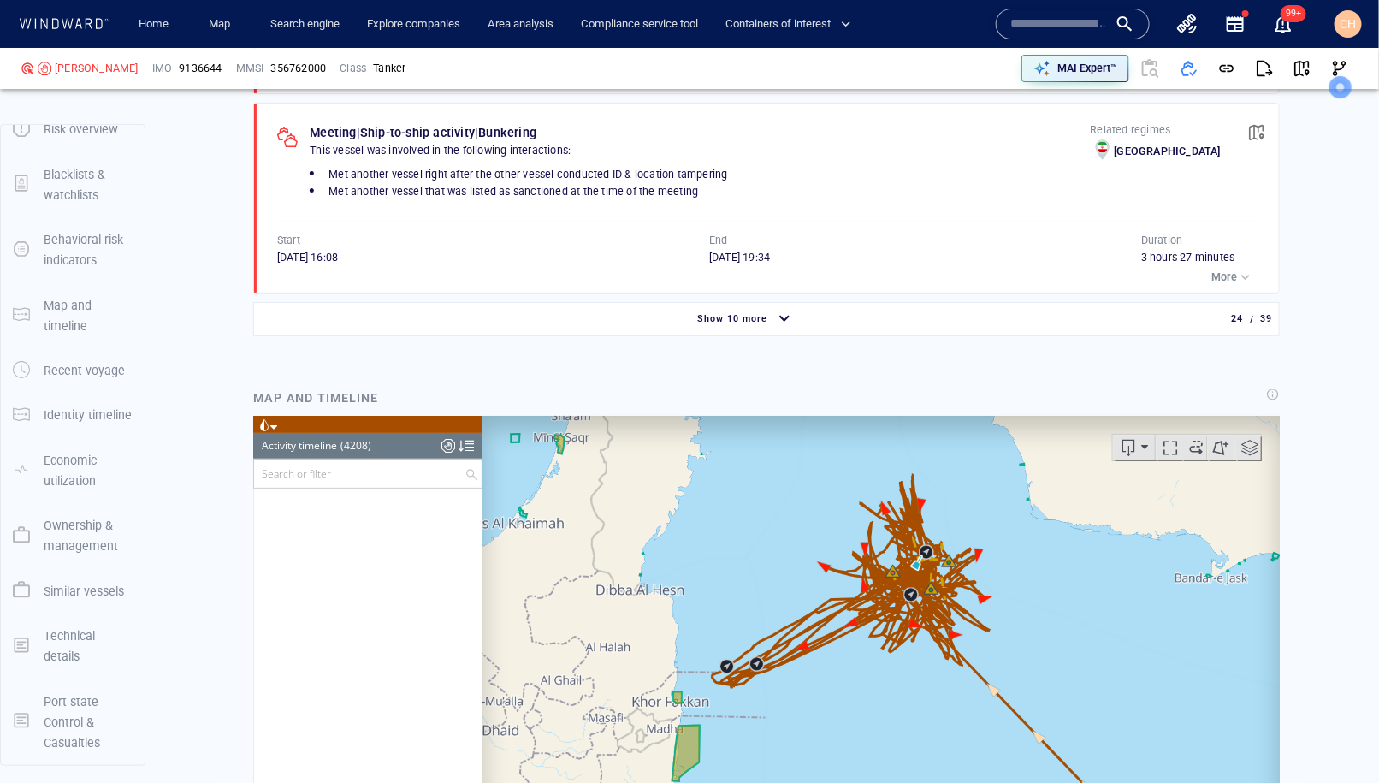
click at [769, 308] on div "Show 10 more" at bounding box center [732, 319] width 77 height 22
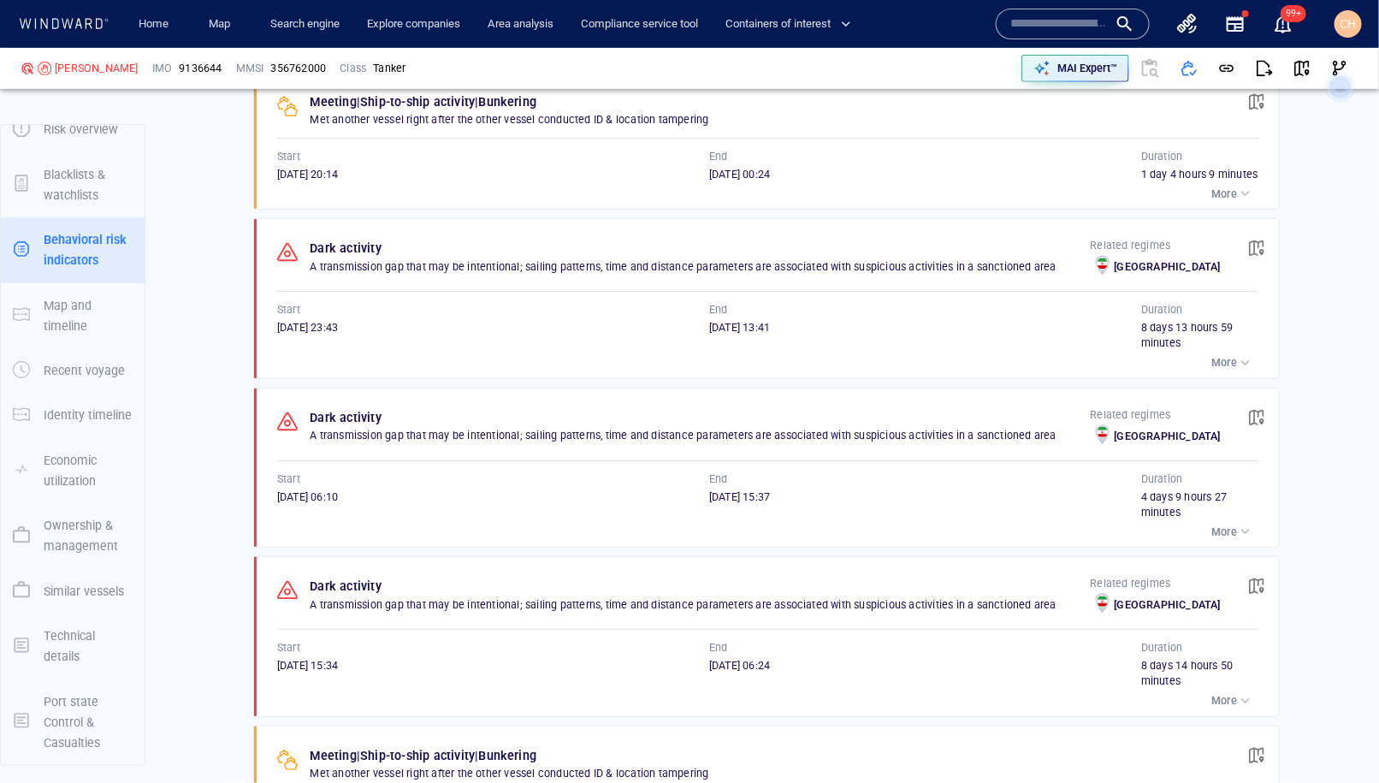
scroll to position [5935, 0]
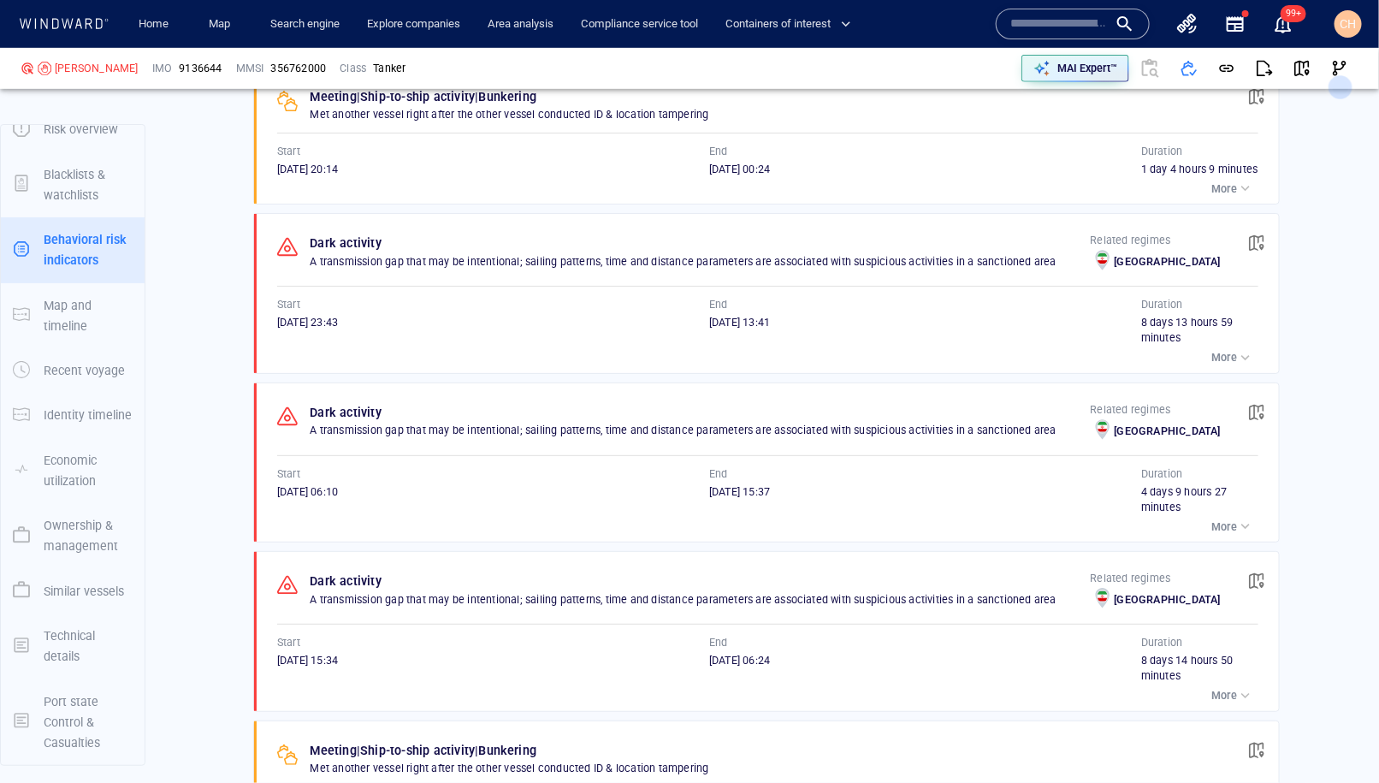
click at [1239, 517] on div "button" at bounding box center [1245, 525] width 17 height 17
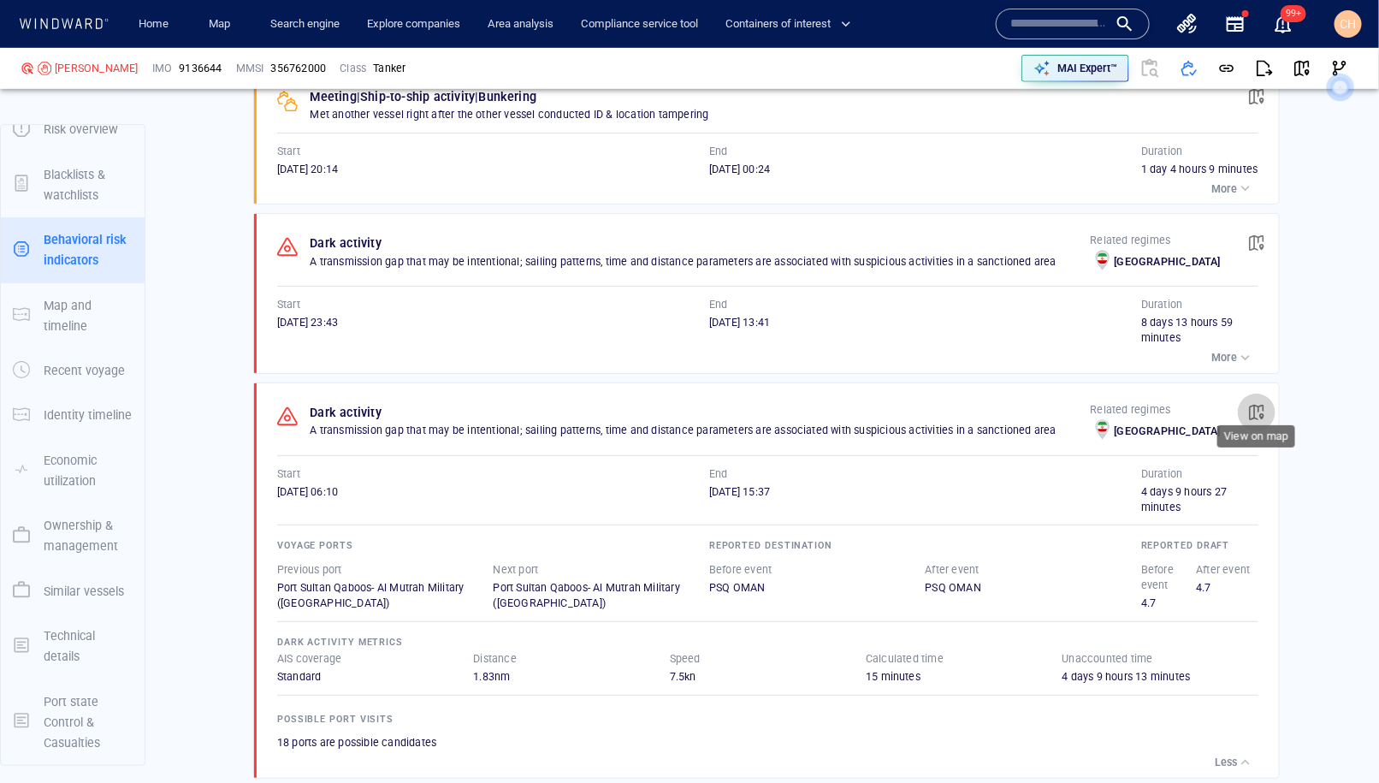
click at [1260, 404] on span "button" at bounding box center [1256, 412] width 17 height 17
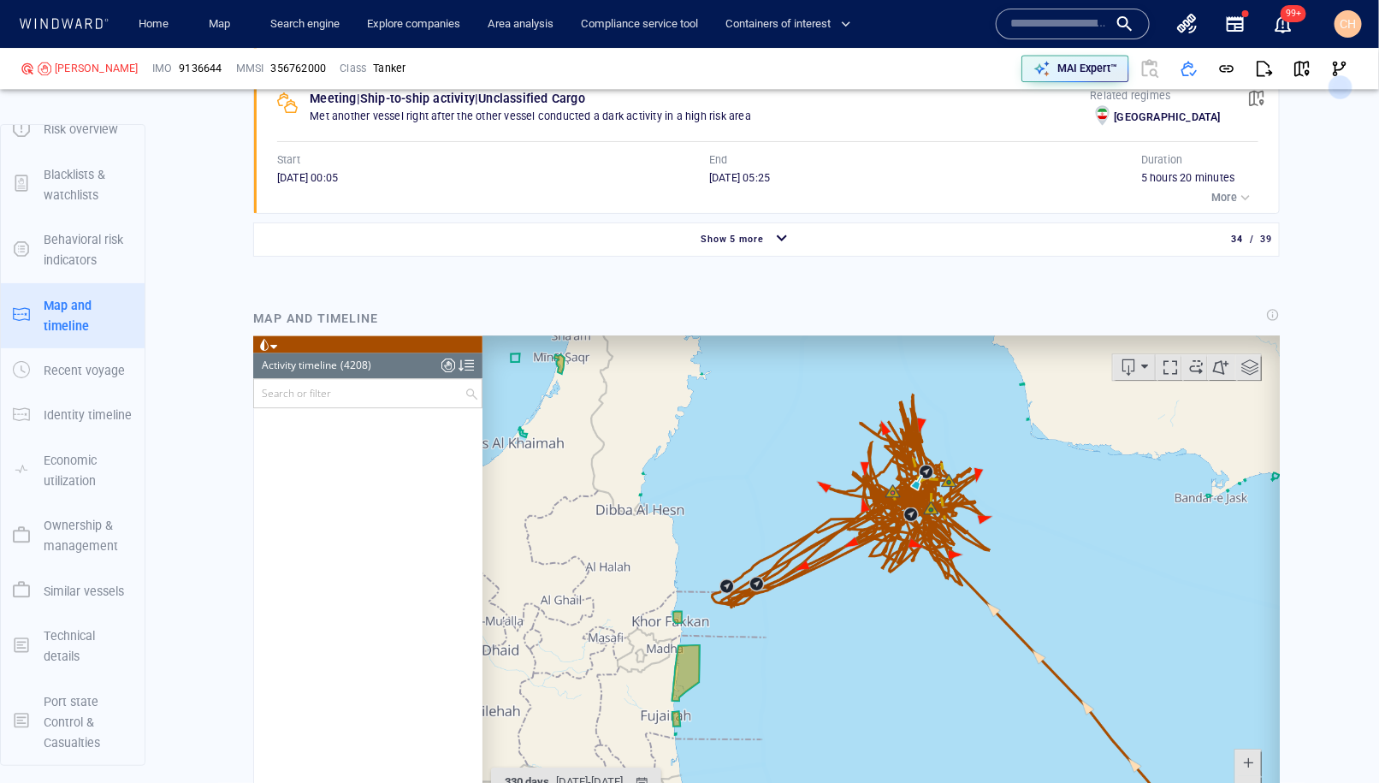
scroll to position [182317, 0]
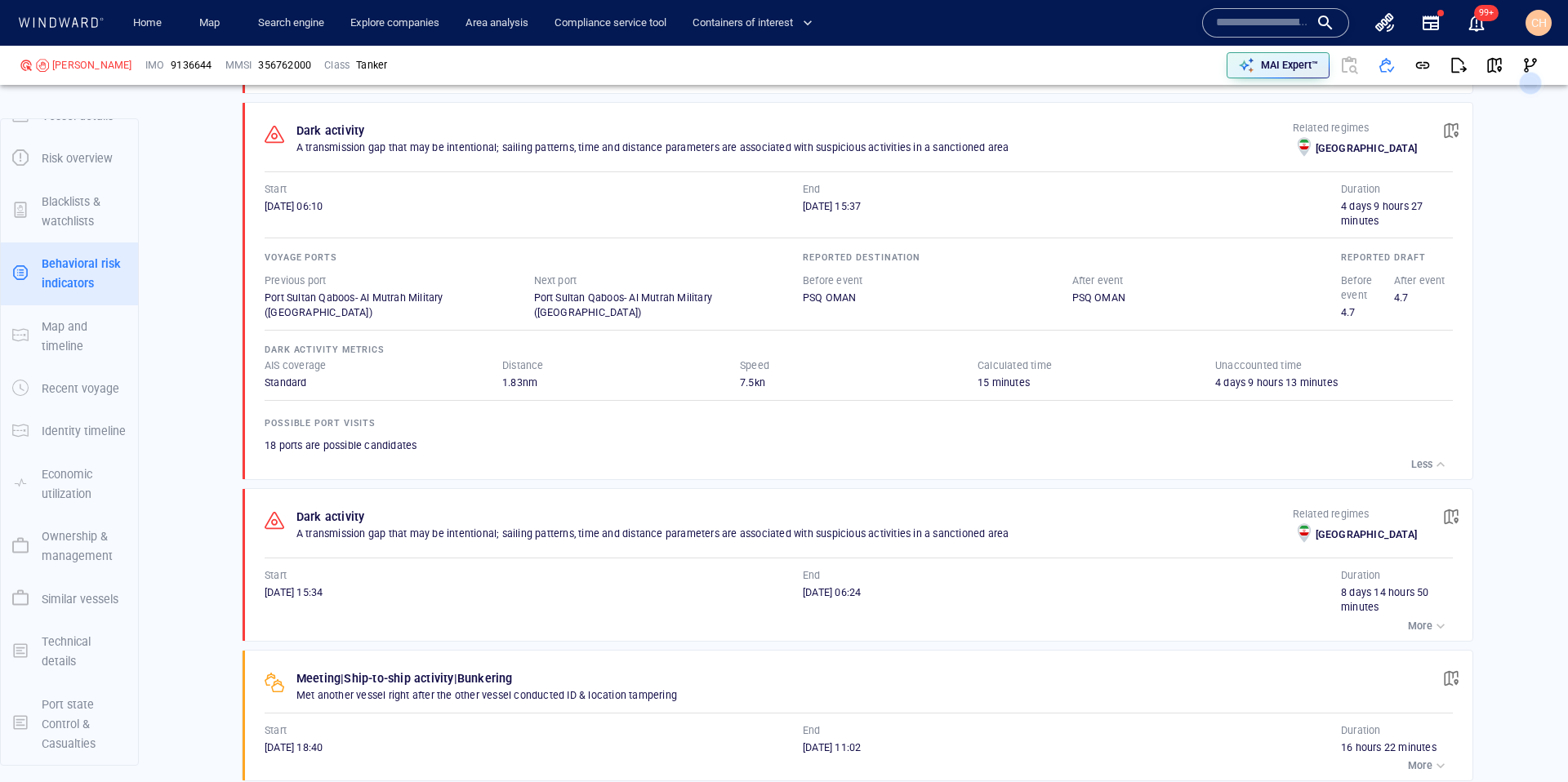
scroll to position [5931, 0]
click at [1316, 138] on span "button" at bounding box center [1451, 129] width 16 height 16
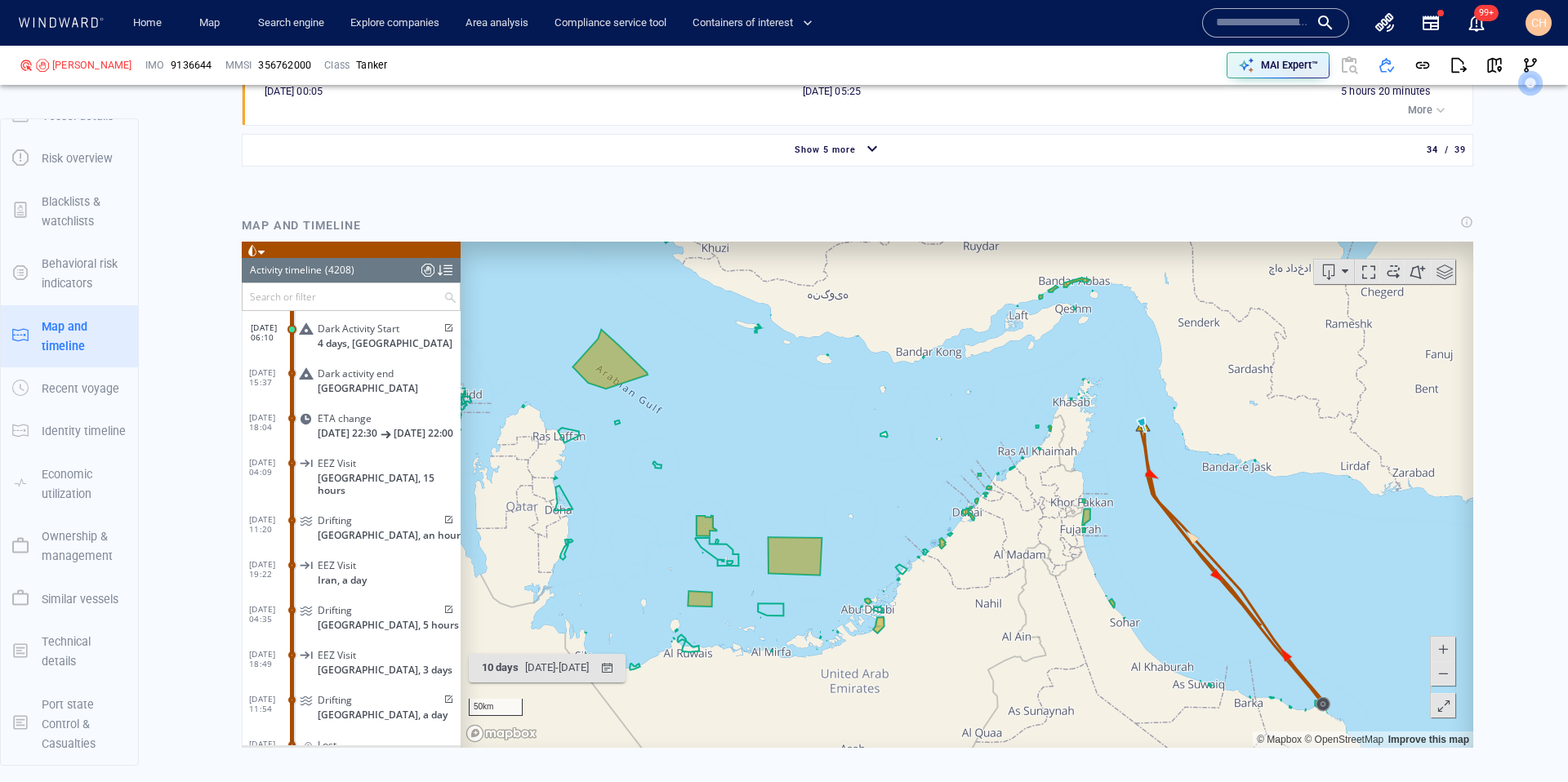
scroll to position [7015, 0]
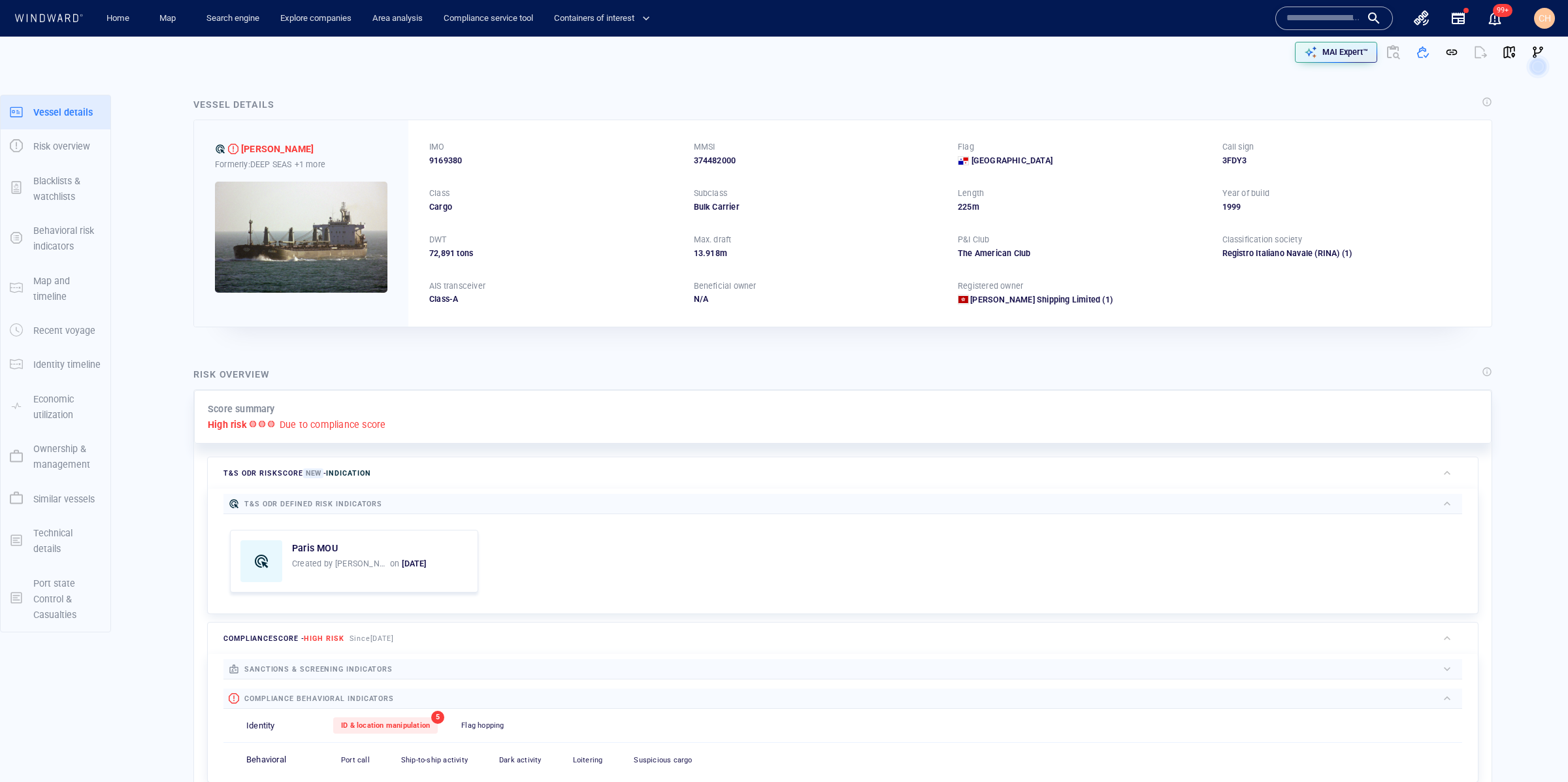
click at [1308, 24] on input "text" at bounding box center [1323, 18] width 74 height 20
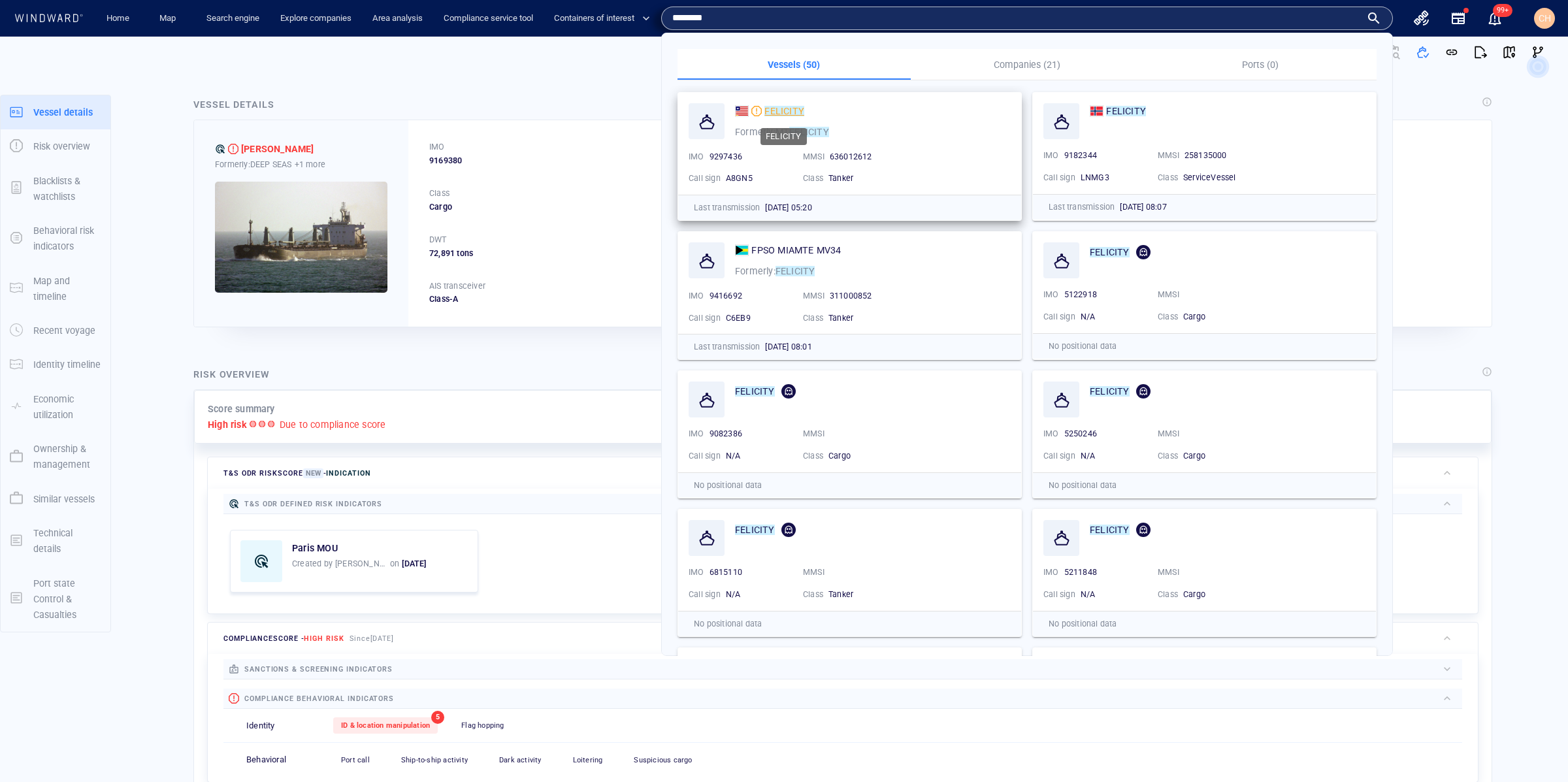
type input "********"
click at [773, 112] on mark "FELICITY" at bounding box center [784, 111] width 40 height 11
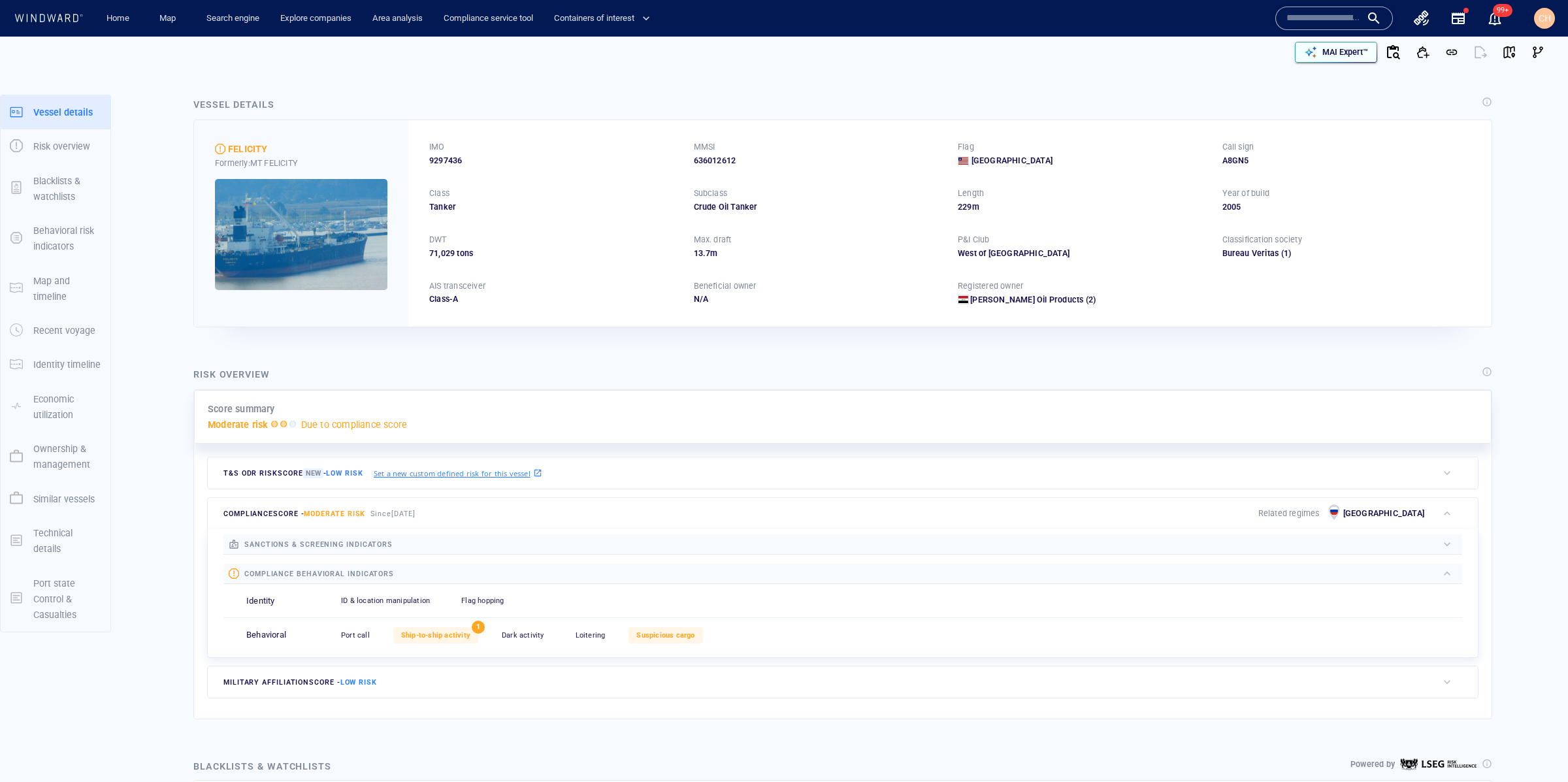
click at [1341, 52] on p "MAI Expert™" at bounding box center [1345, 52] width 46 height 11
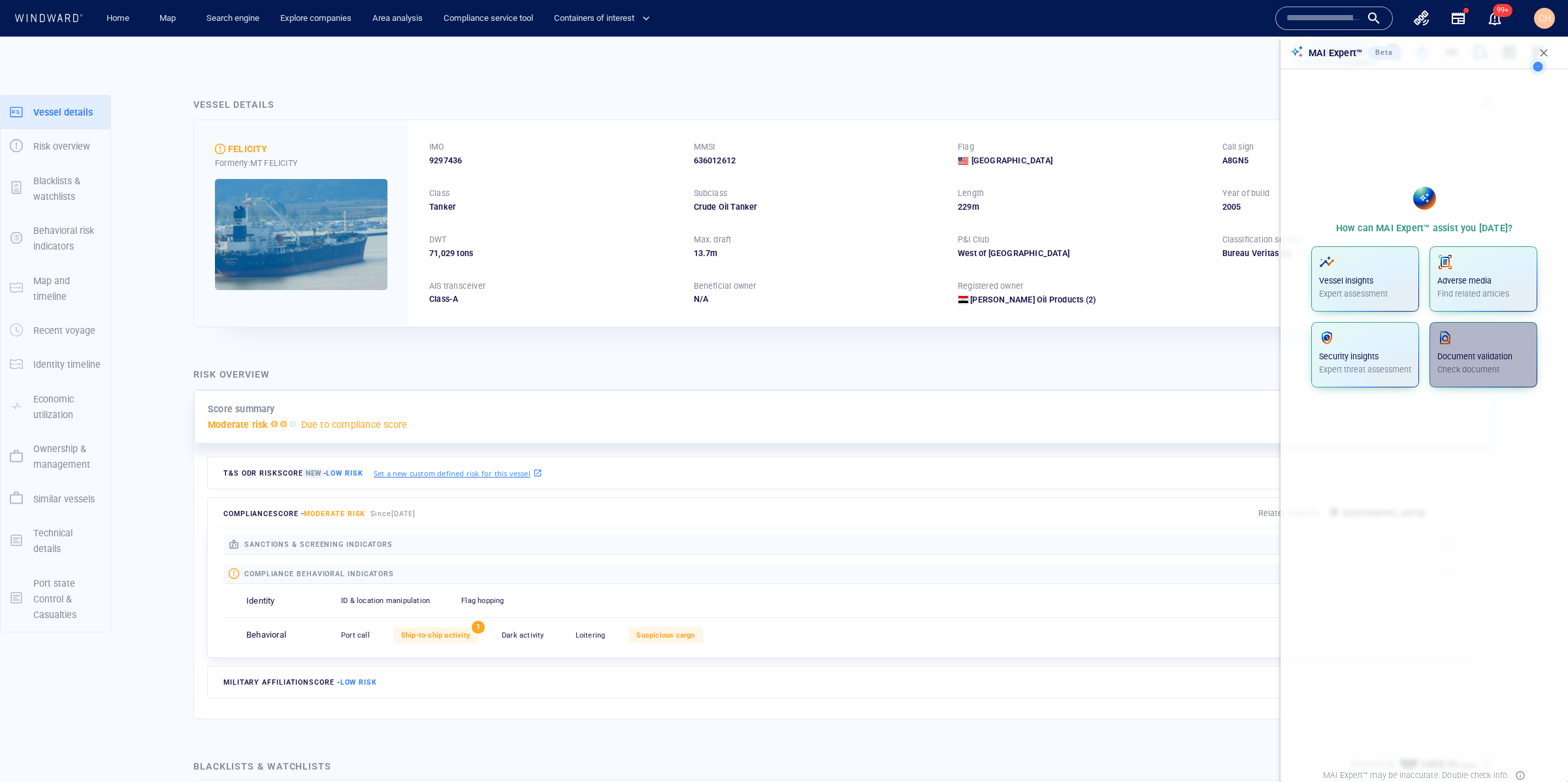
click at [1473, 359] on p "Document validation" at bounding box center [1483, 356] width 92 height 11
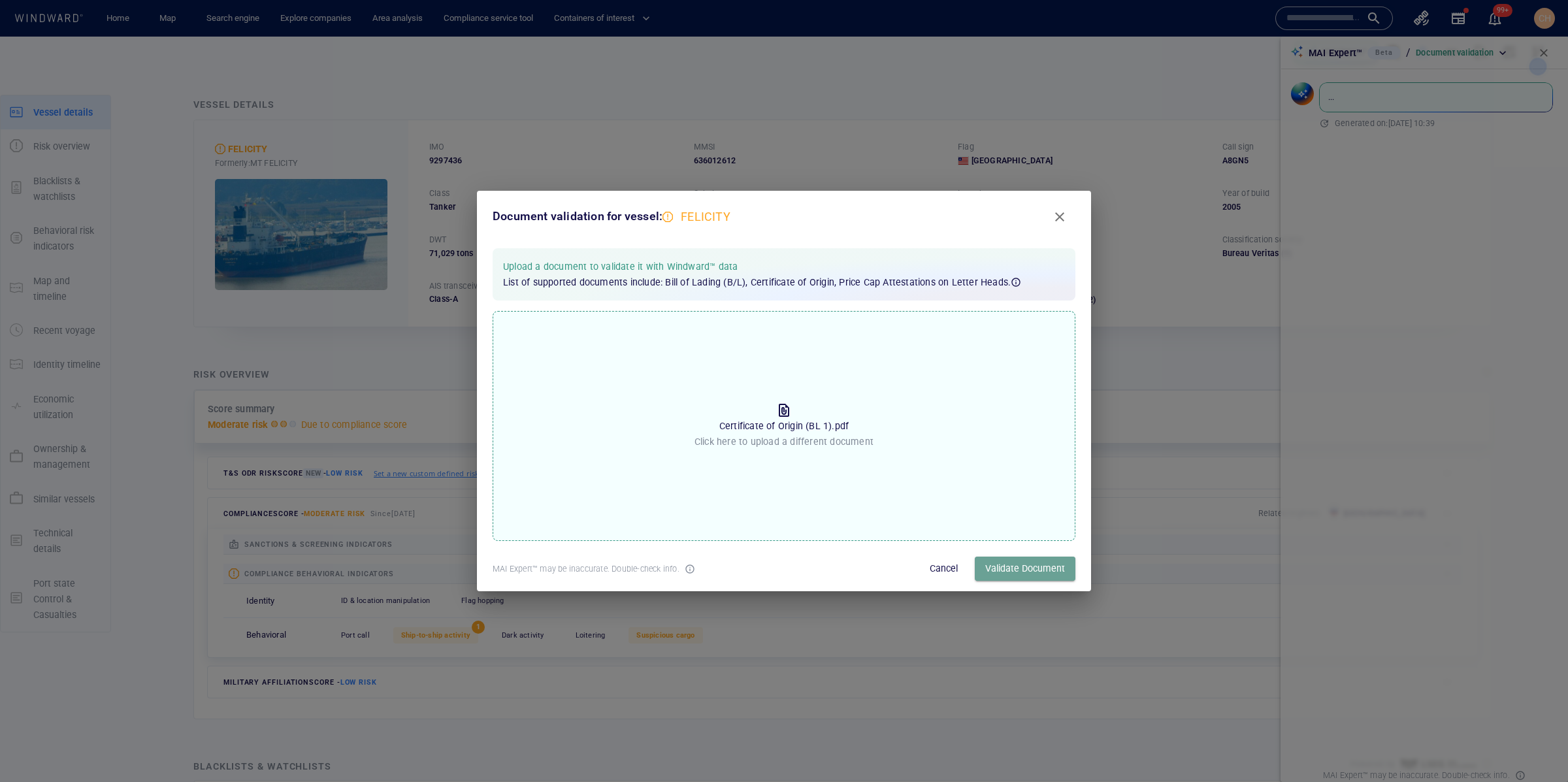
click at [1004, 566] on span "Validate Document" at bounding box center [1025, 568] width 79 height 16
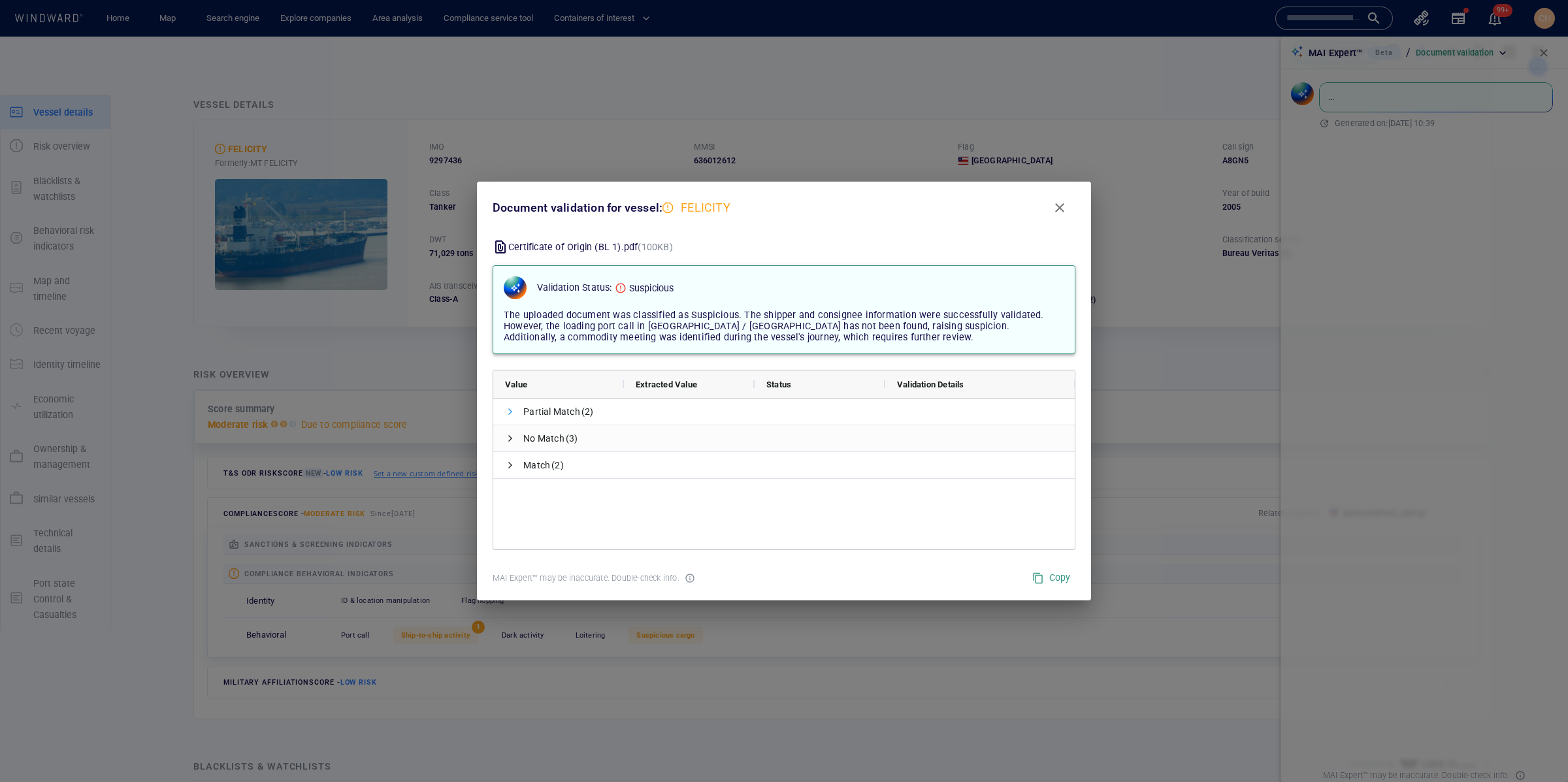
click at [508, 410] on span at bounding box center [510, 412] width 11 height 11
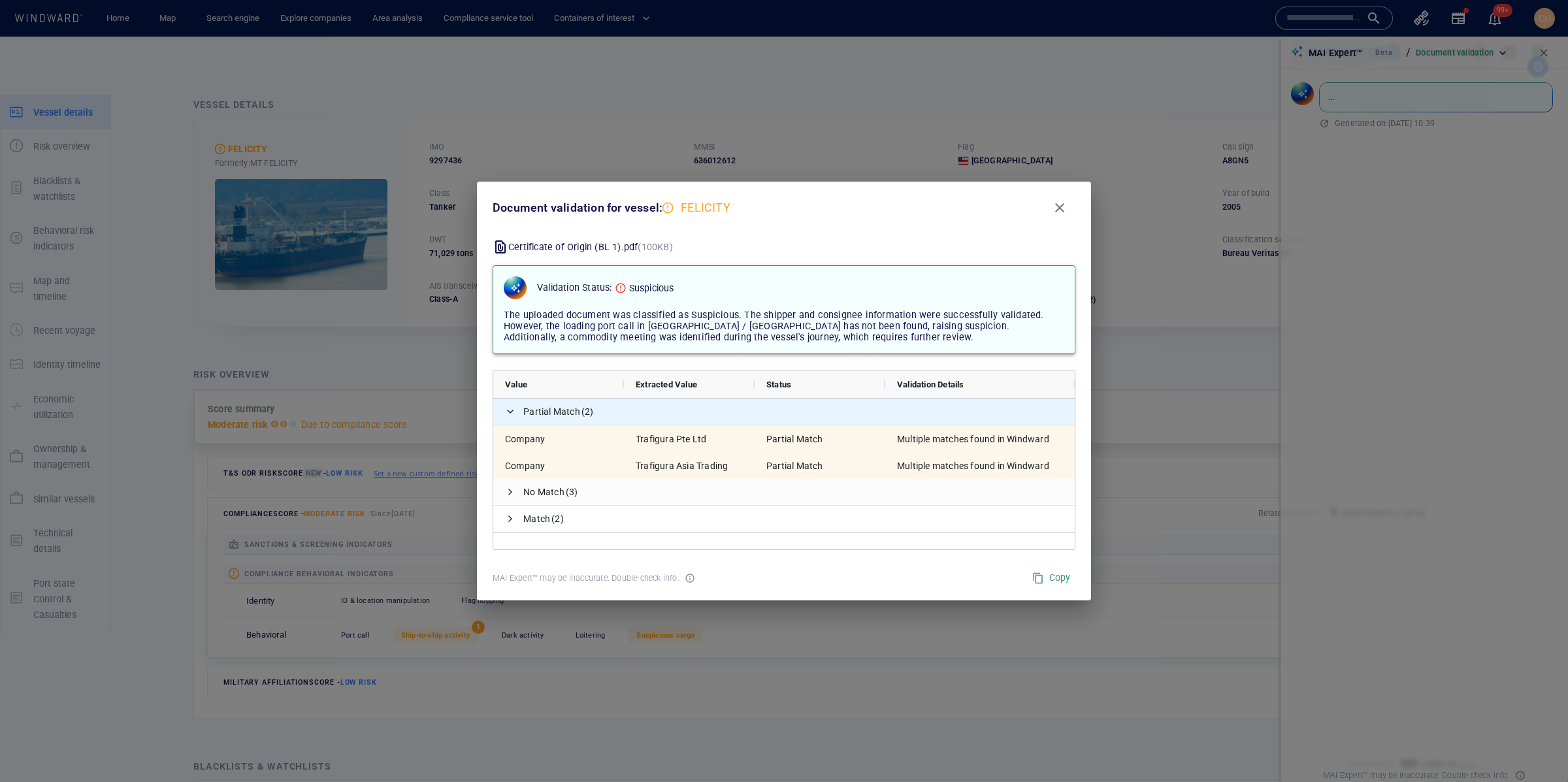
click at [508, 410] on span at bounding box center [510, 412] width 11 height 11
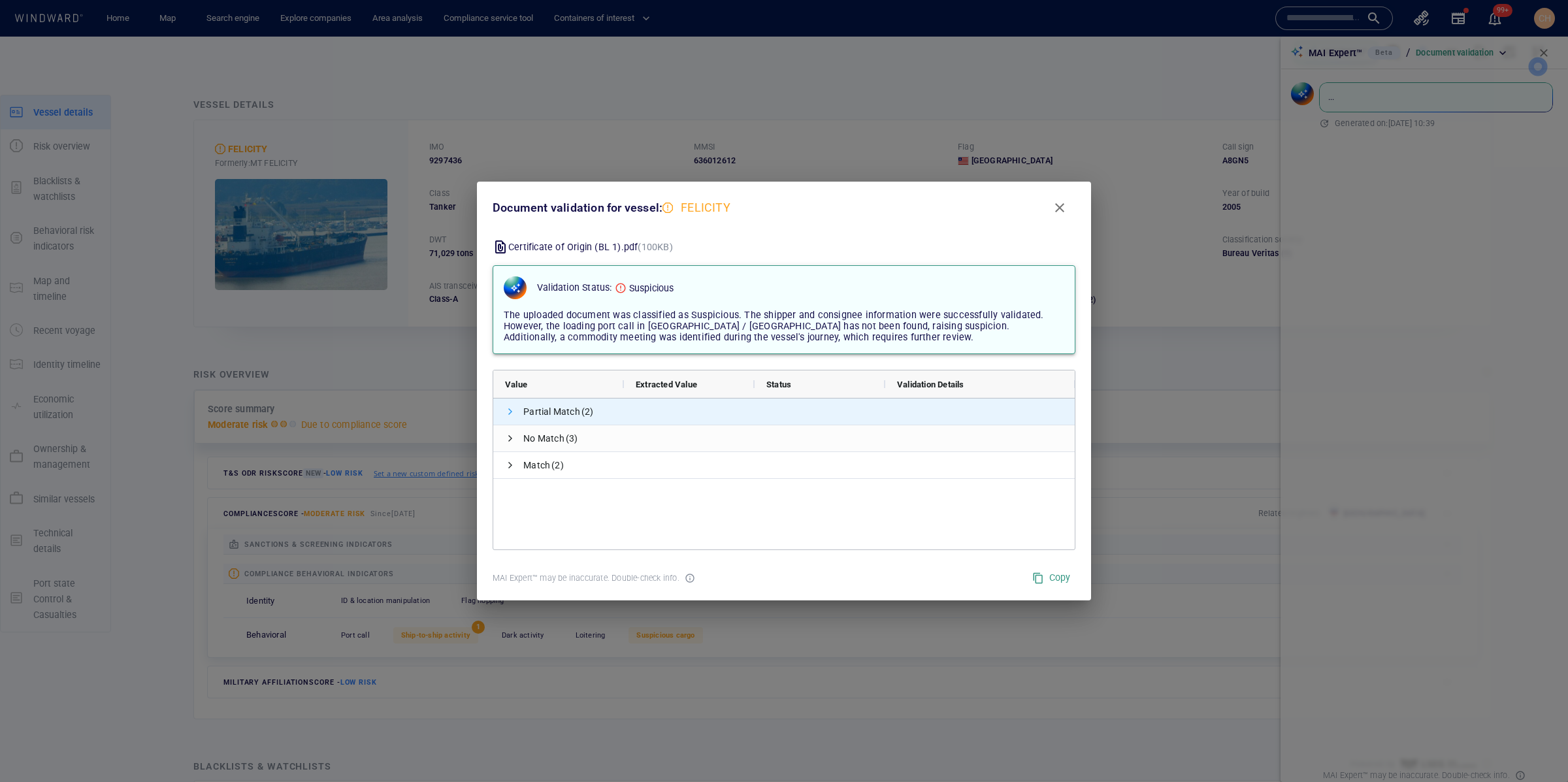
click at [509, 411] on span at bounding box center [510, 412] width 11 height 11
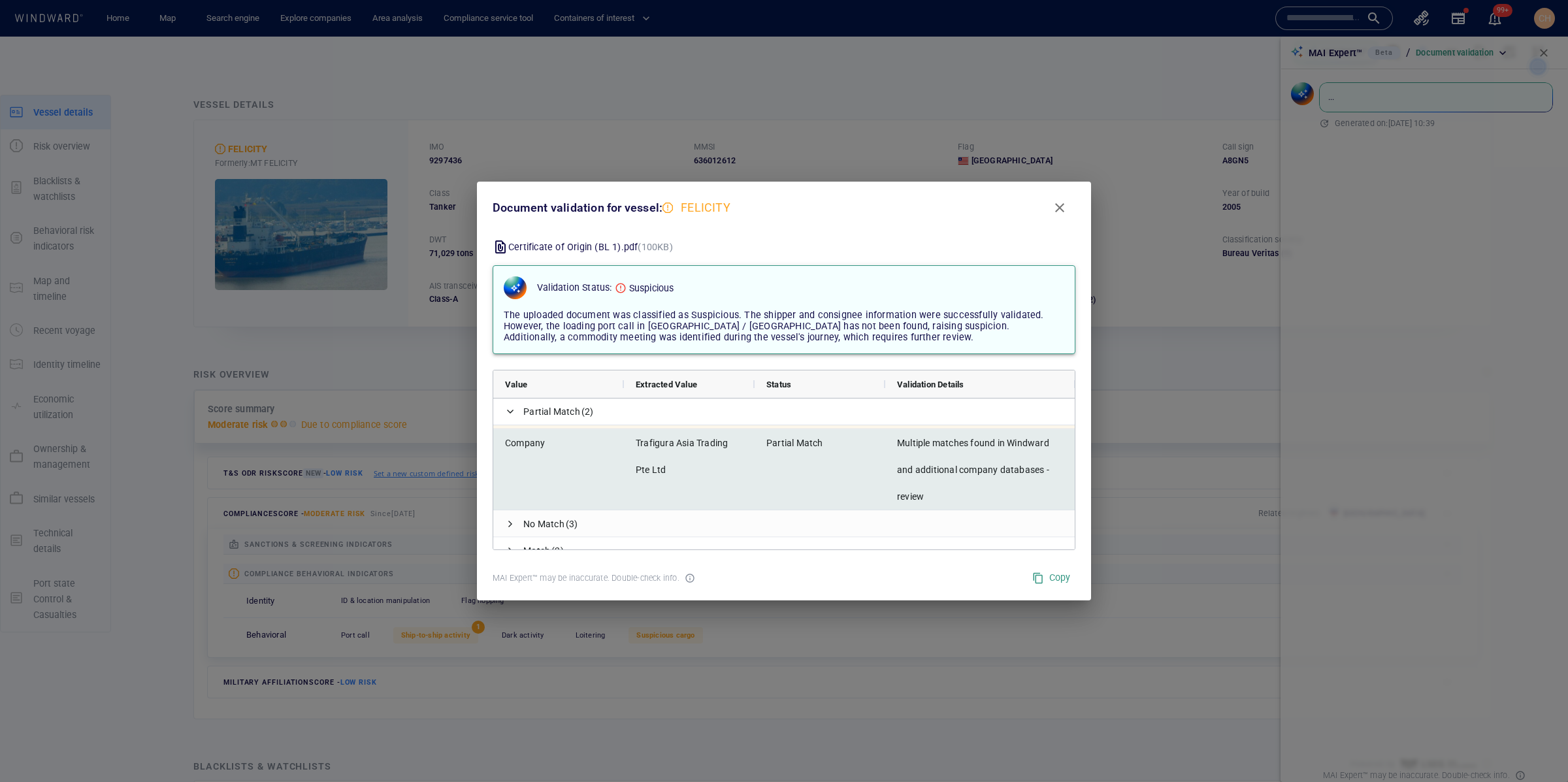
scroll to position [91, 0]
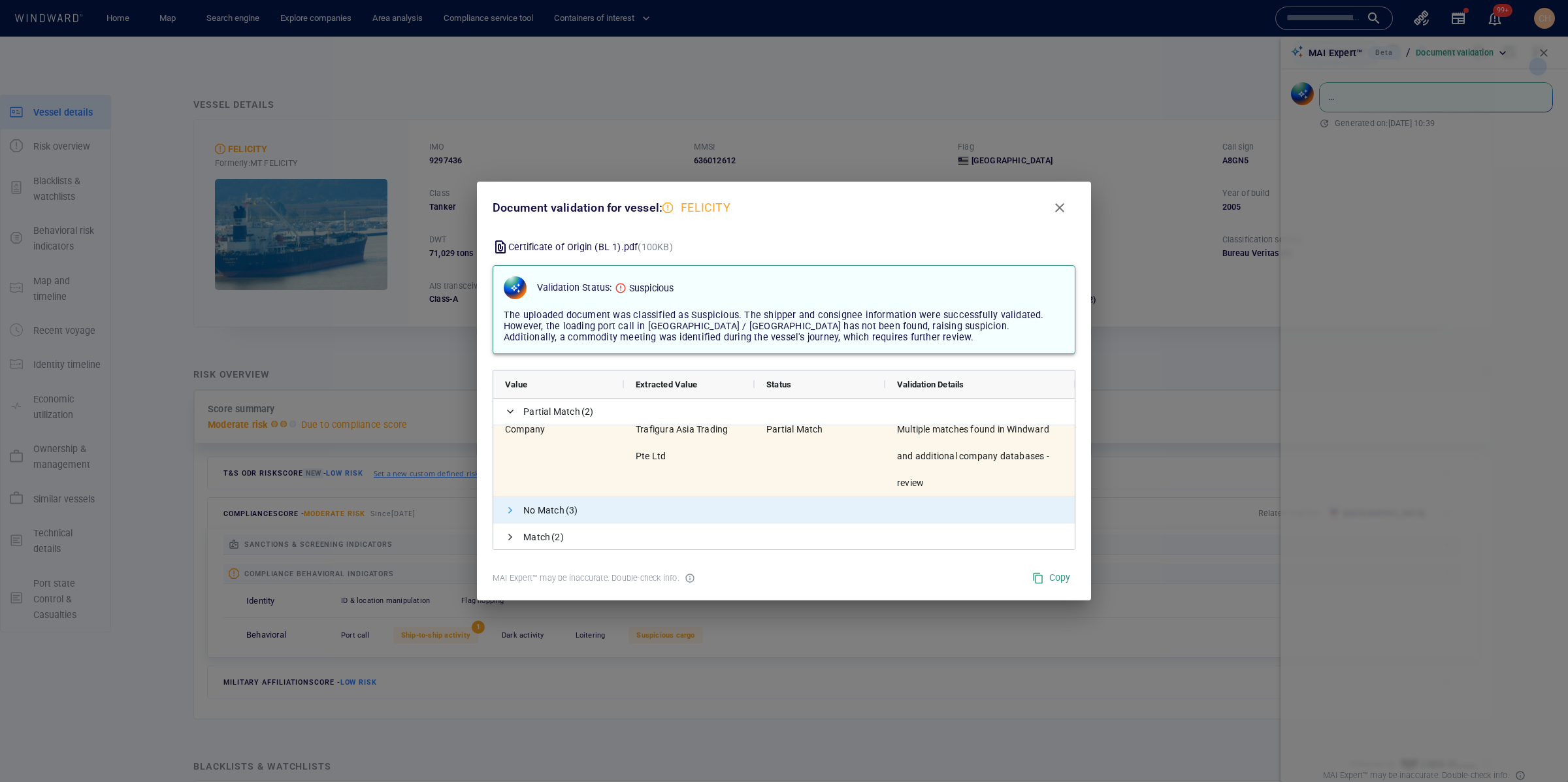
click at [508, 508] on span at bounding box center [510, 510] width 11 height 11
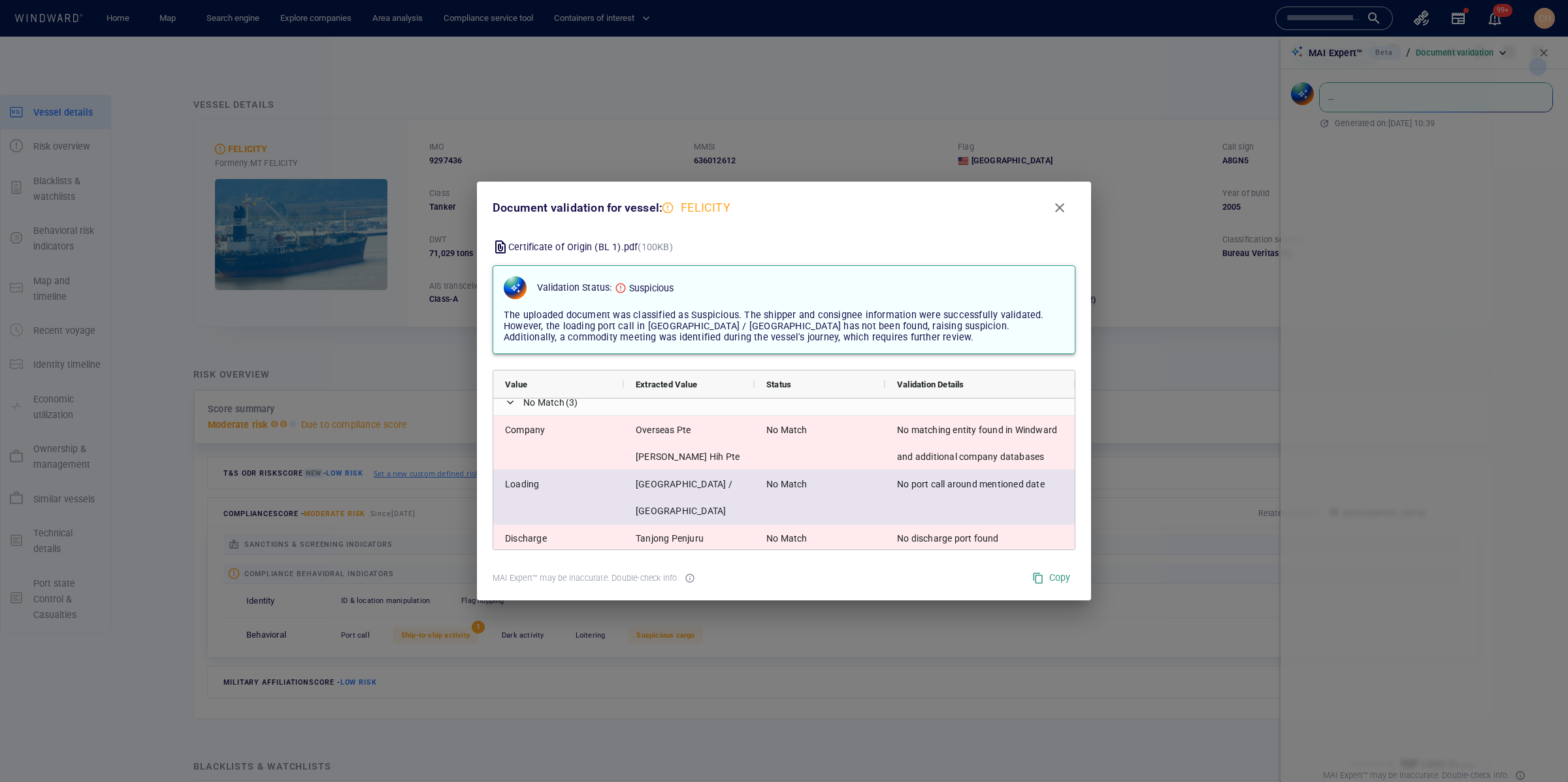
scroll to position [0, 0]
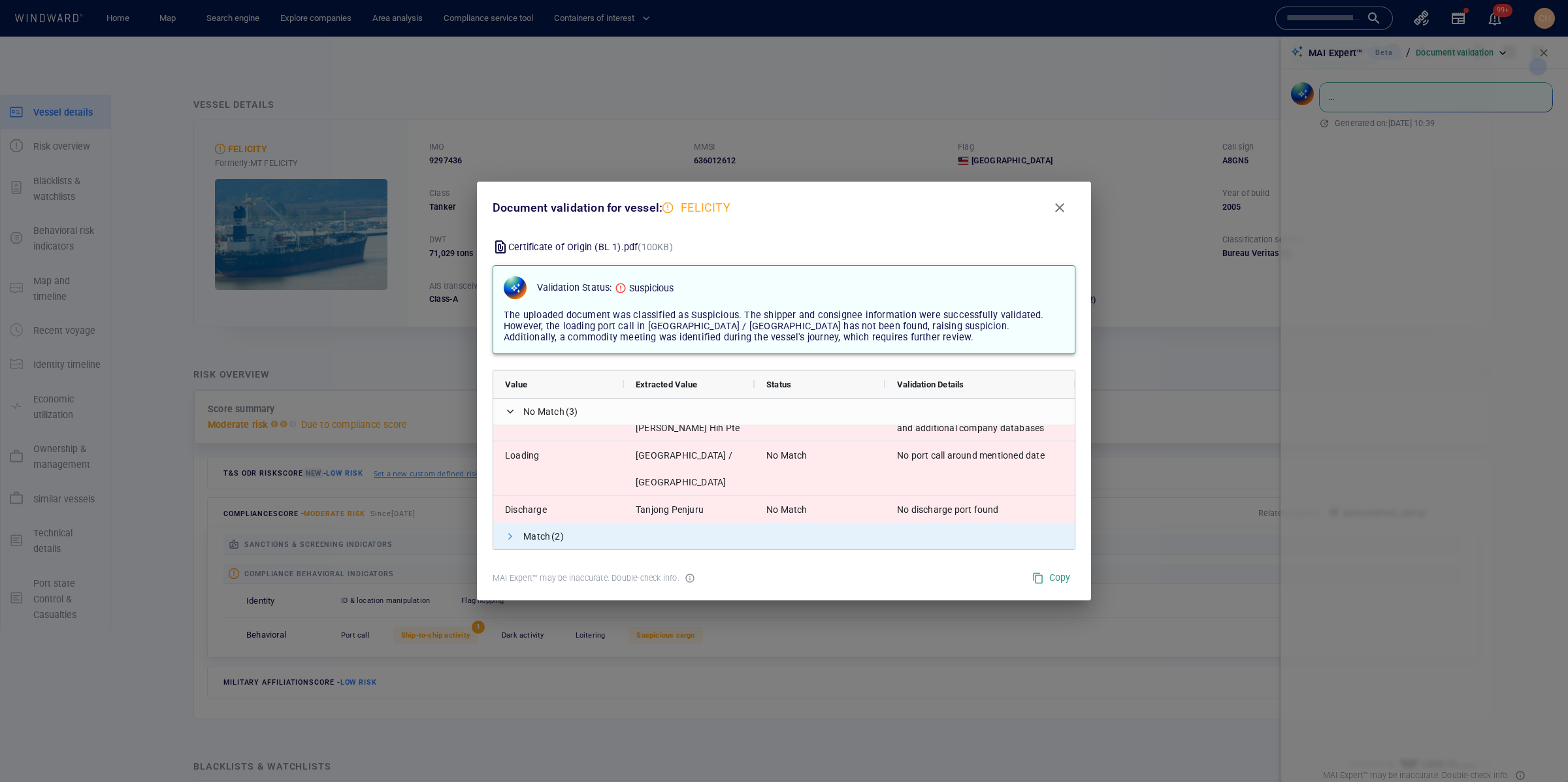
click at [505, 538] on span at bounding box center [510, 536] width 11 height 11
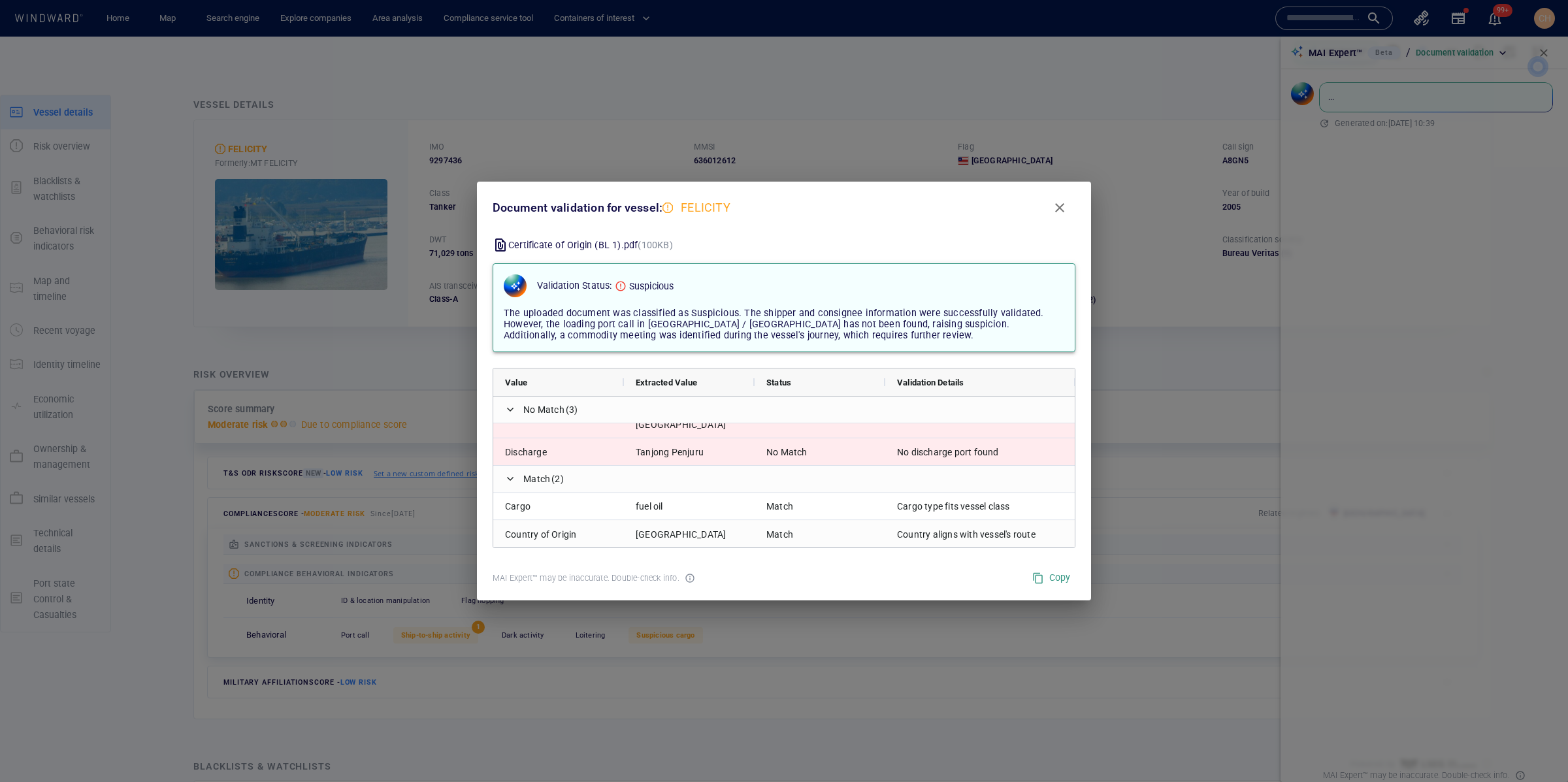
click at [1062, 207] on span "Close" at bounding box center [1059, 208] width 16 height 16
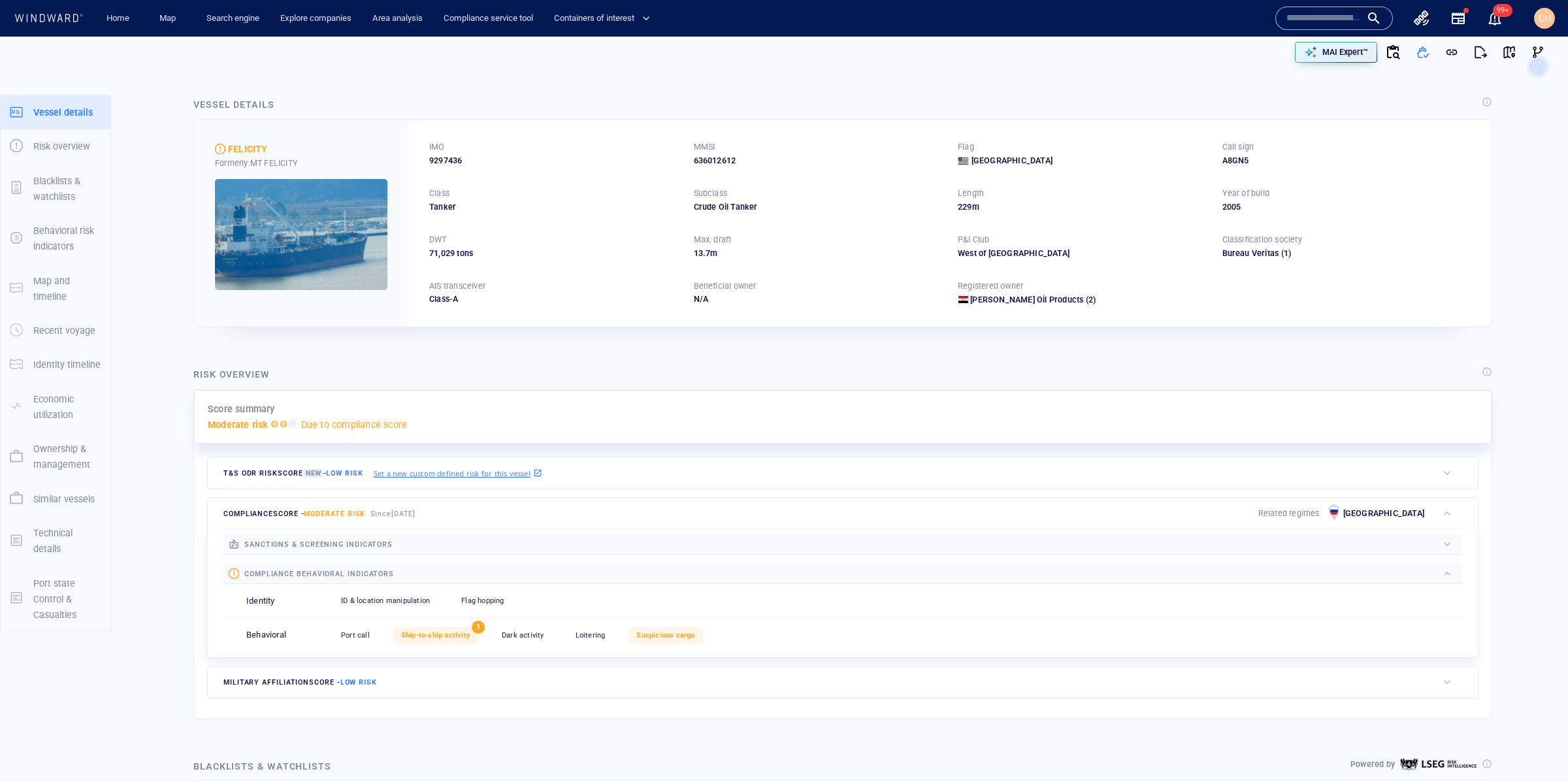
click at [1310, 17] on input "text" at bounding box center [1323, 18] width 74 height 20
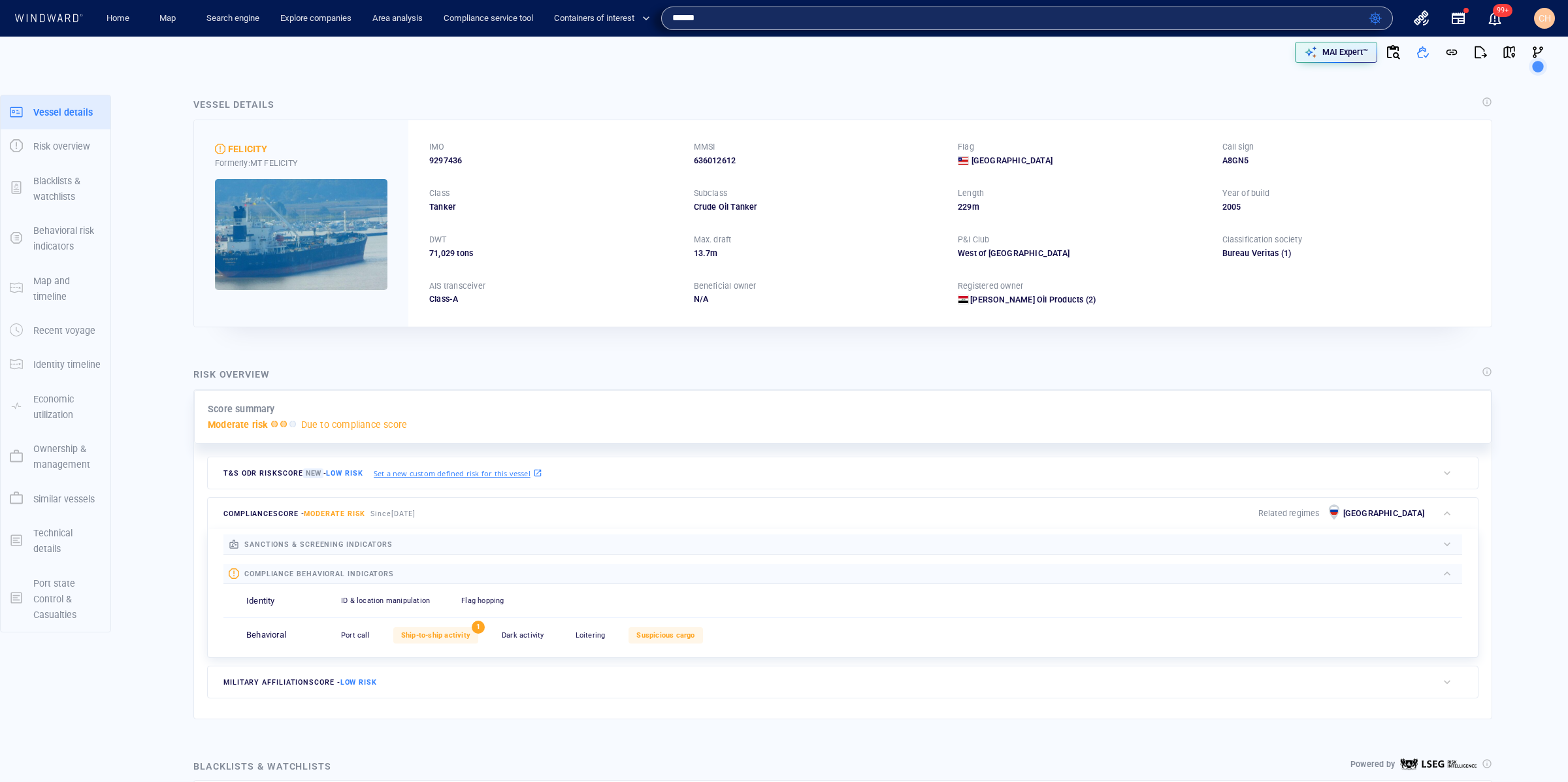
type input "******"
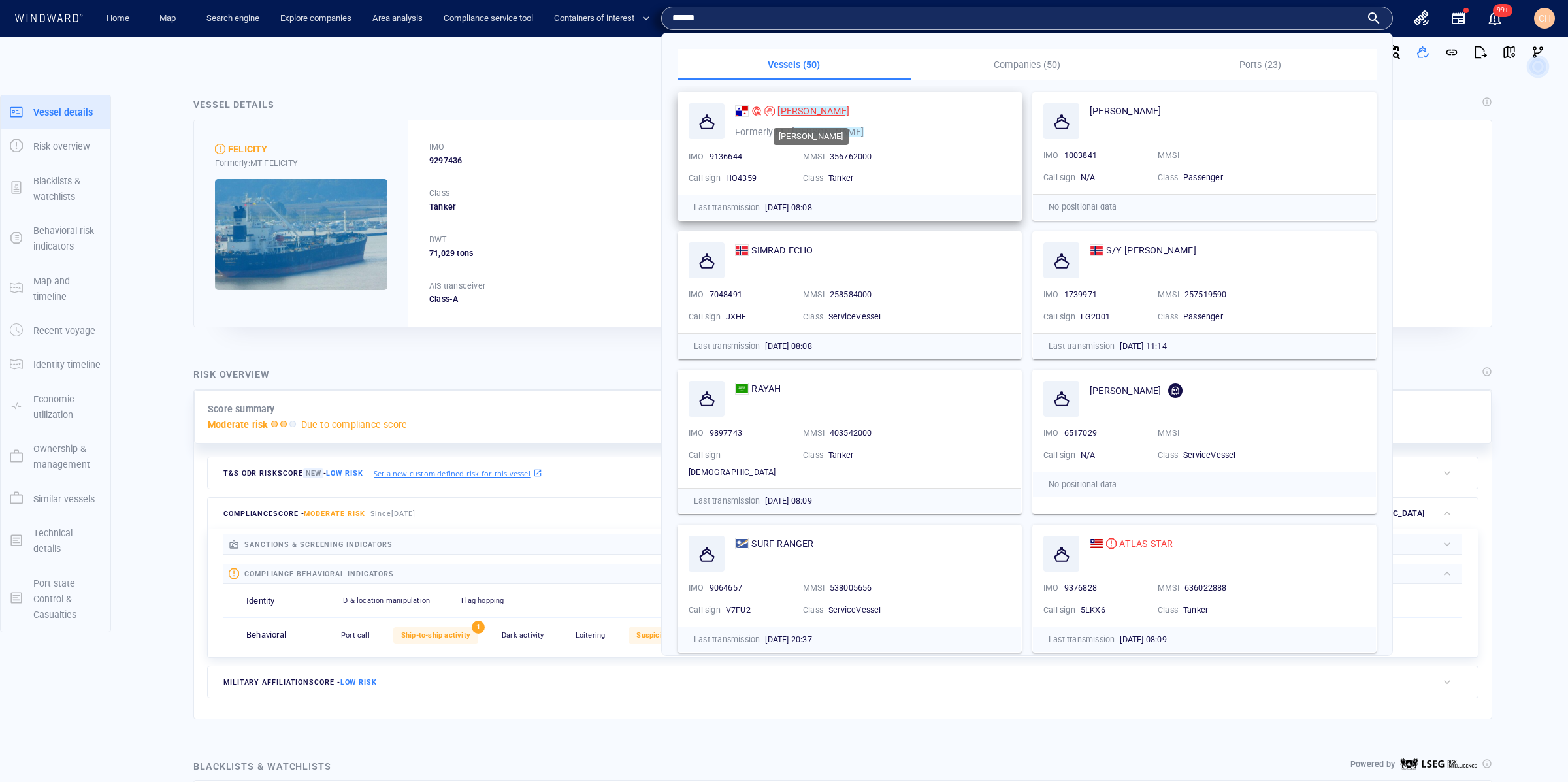
click at [794, 108] on mark "[PERSON_NAME]" at bounding box center [813, 111] width 72 height 11
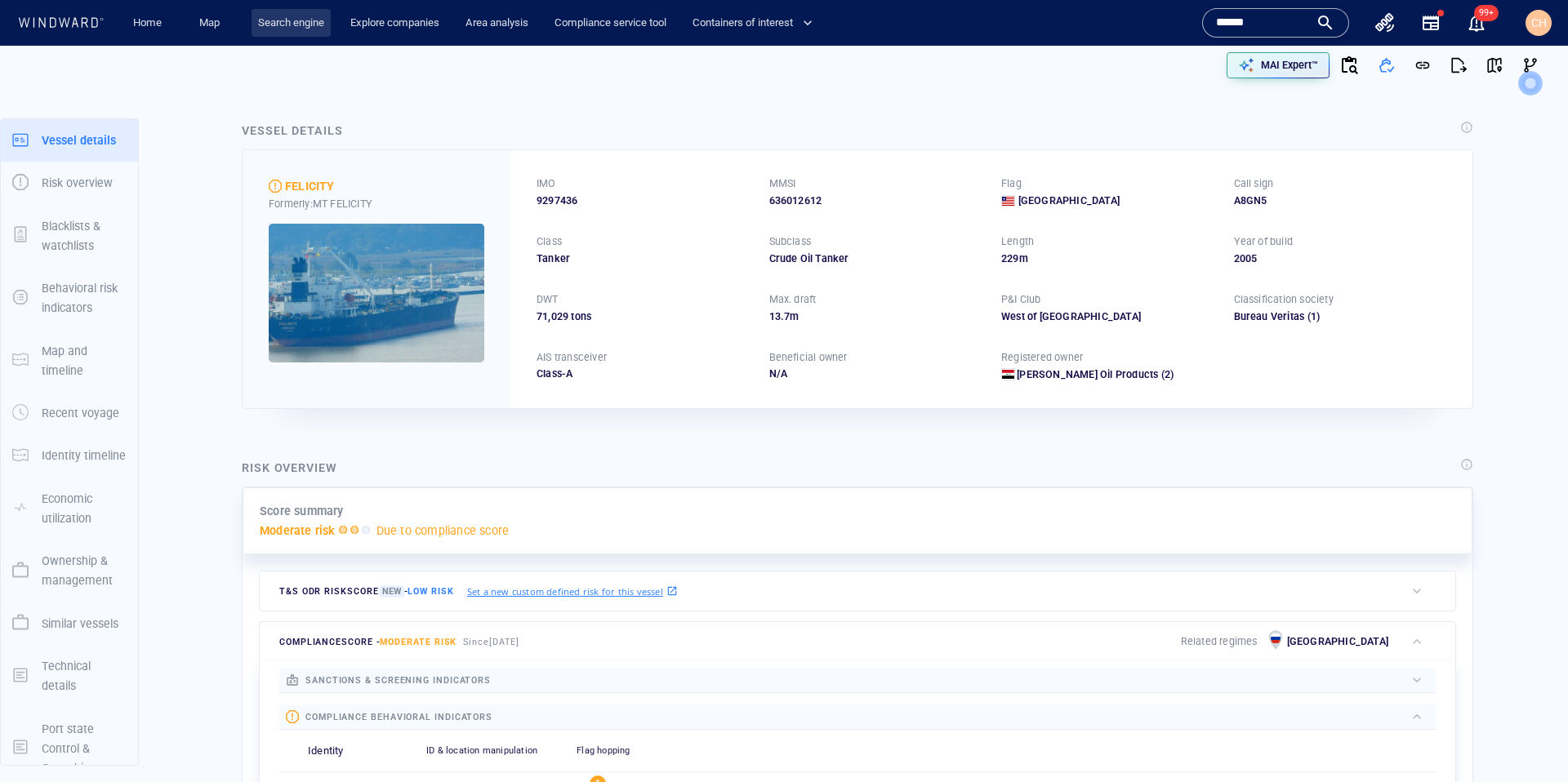
click at [292, 11] on link "Search engine" at bounding box center [290, 23] width 79 height 29
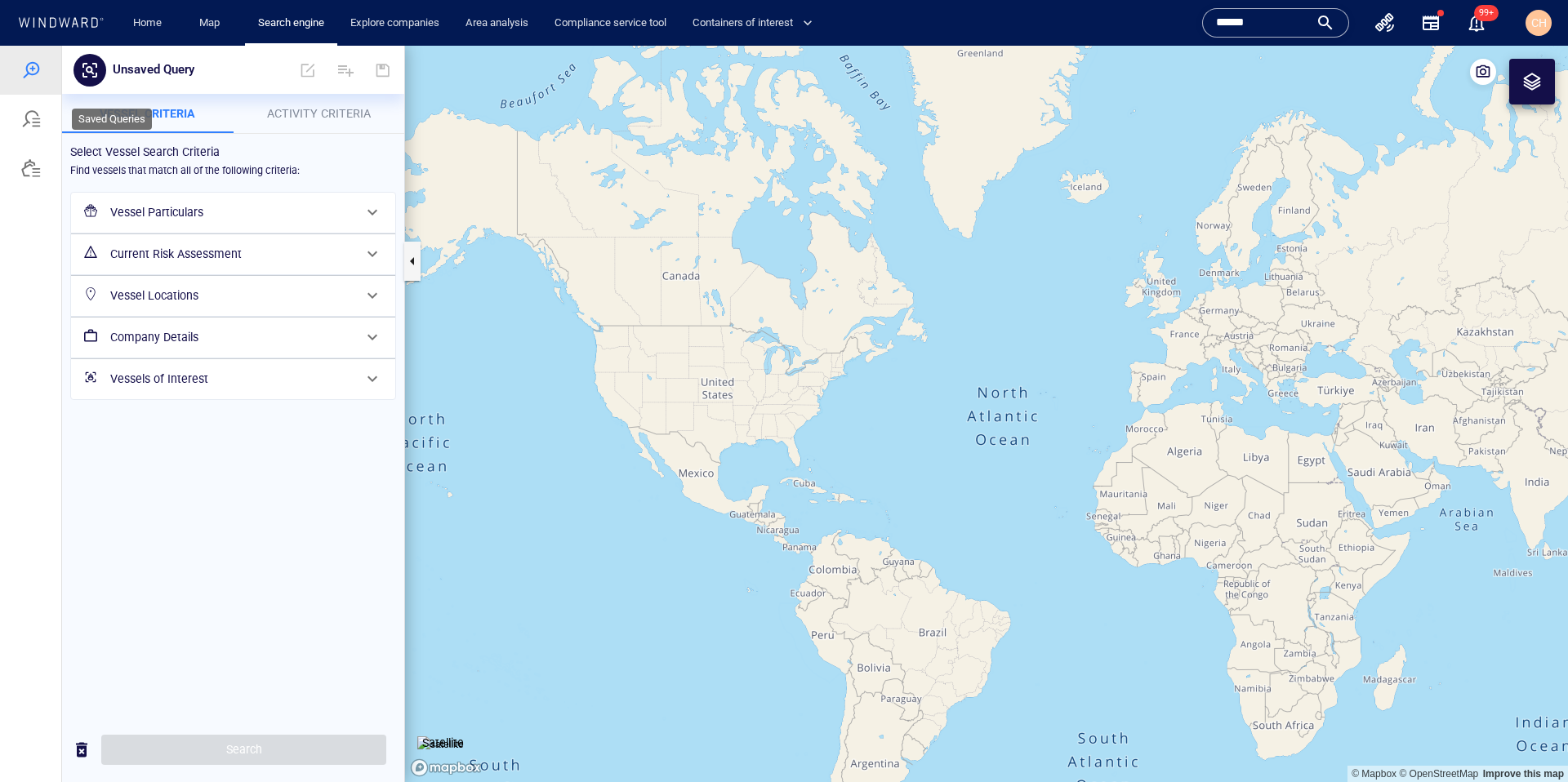
click at [37, 123] on div at bounding box center [31, 119] width 20 height 20
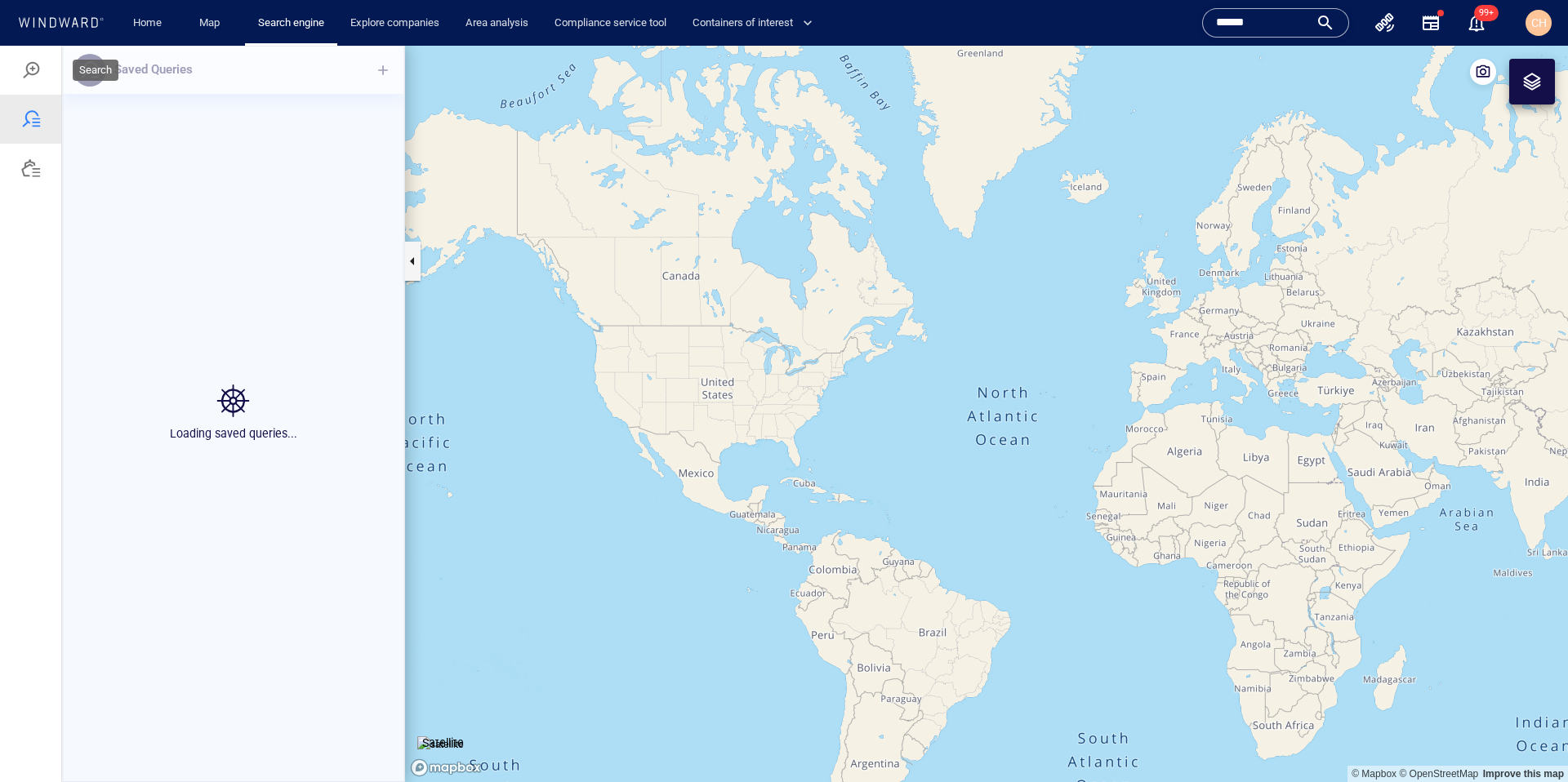
click at [32, 71] on div at bounding box center [31, 70] width 20 height 20
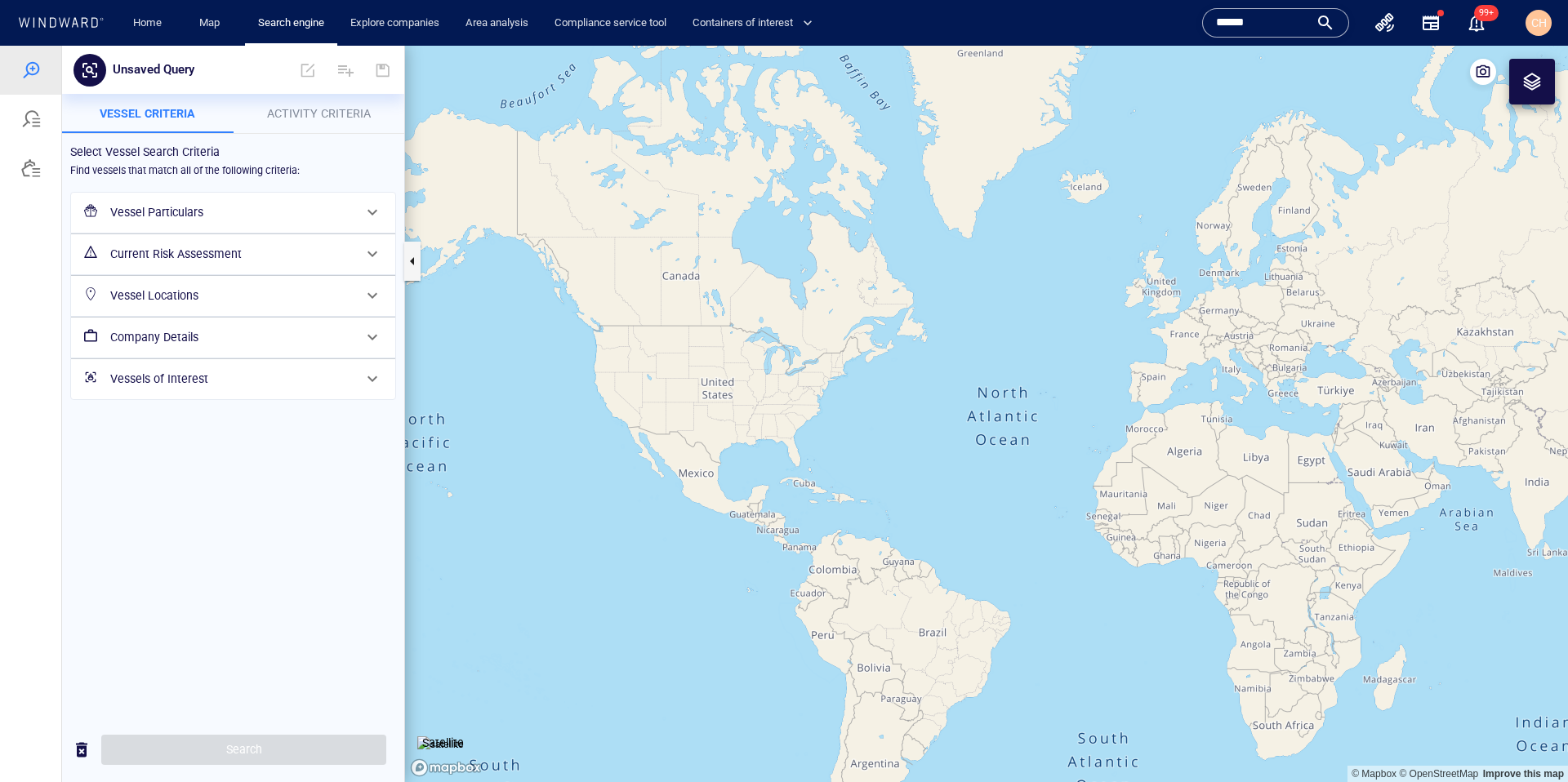
click at [195, 212] on h6 "Vessel Particulars" at bounding box center [231, 212] width 243 height 20
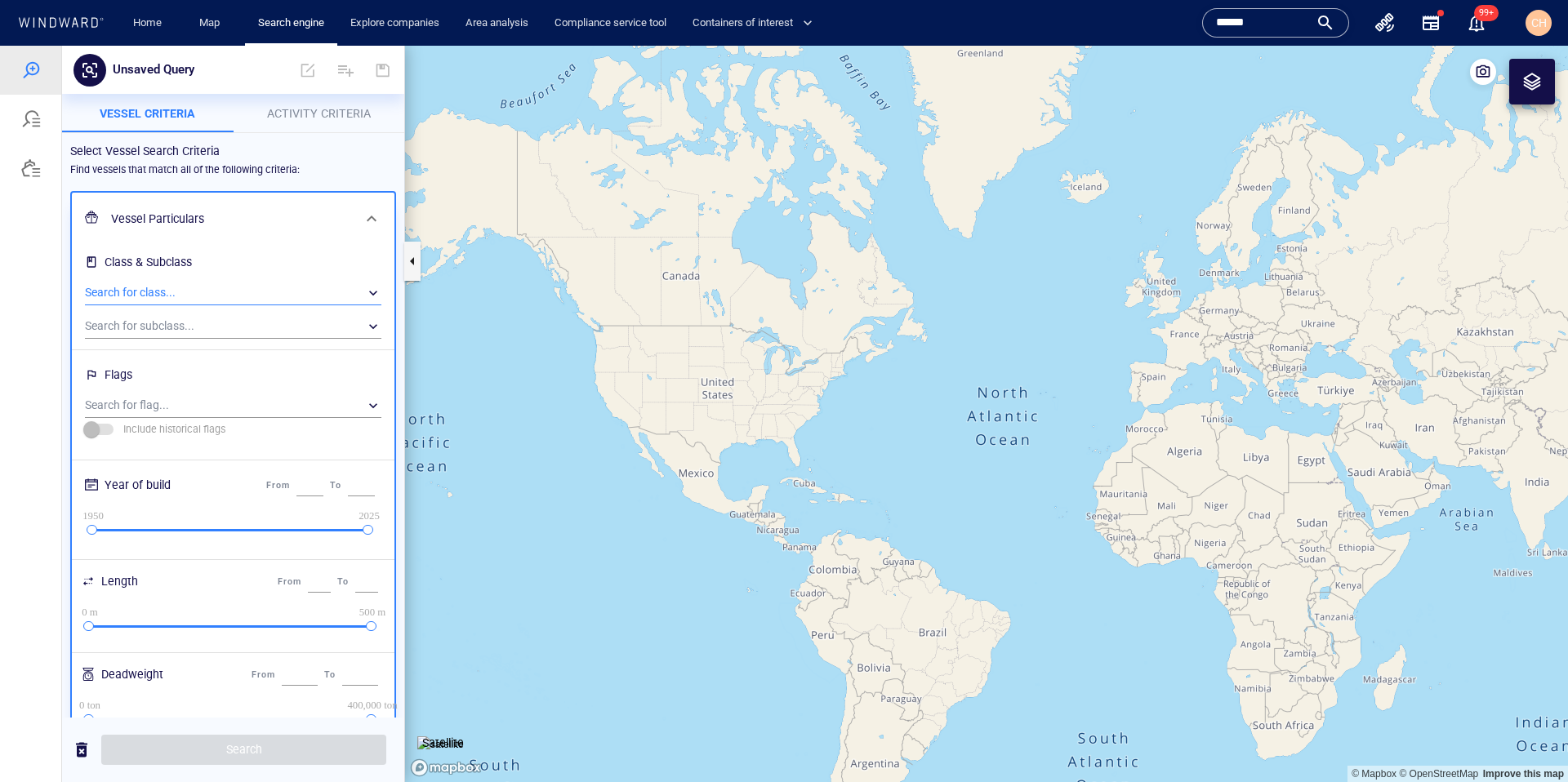
click at [155, 301] on div "​" at bounding box center [233, 293] width 296 height 25
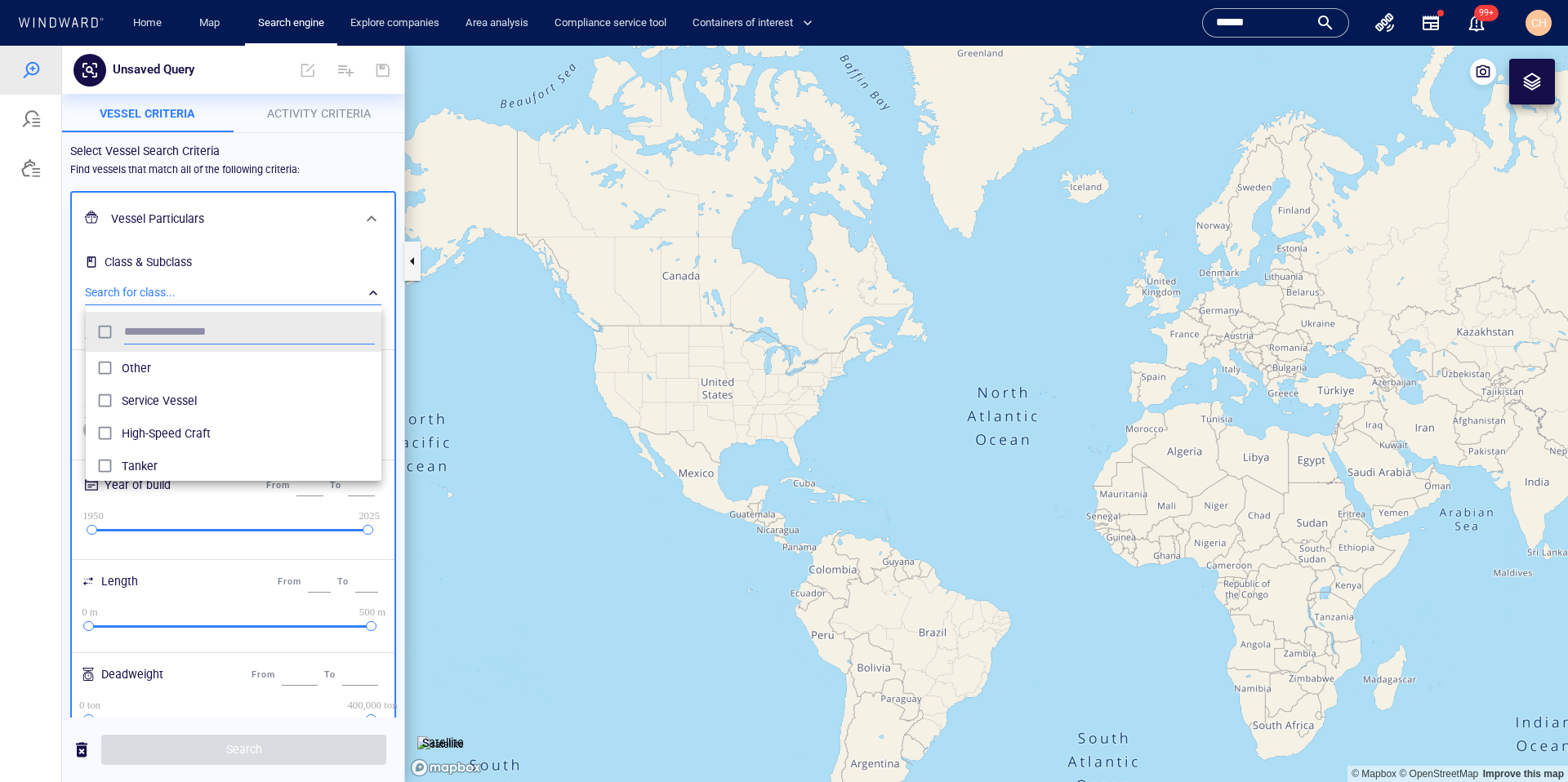
scroll to position [162, 296]
click at [353, 178] on div at bounding box center [784, 413] width 1568 height 736
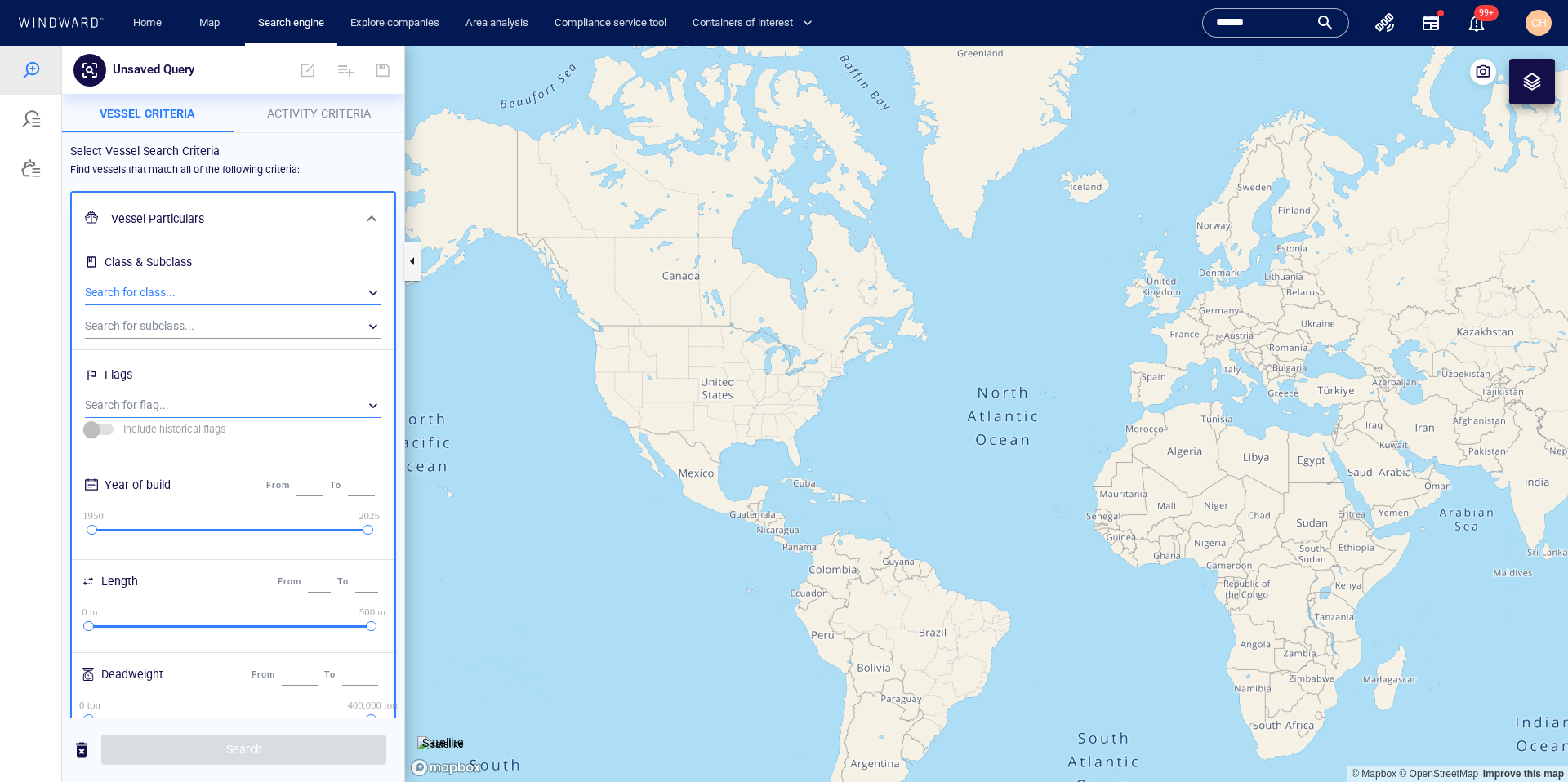
click at [142, 404] on div "​" at bounding box center [233, 406] width 296 height 25
type input "*****"
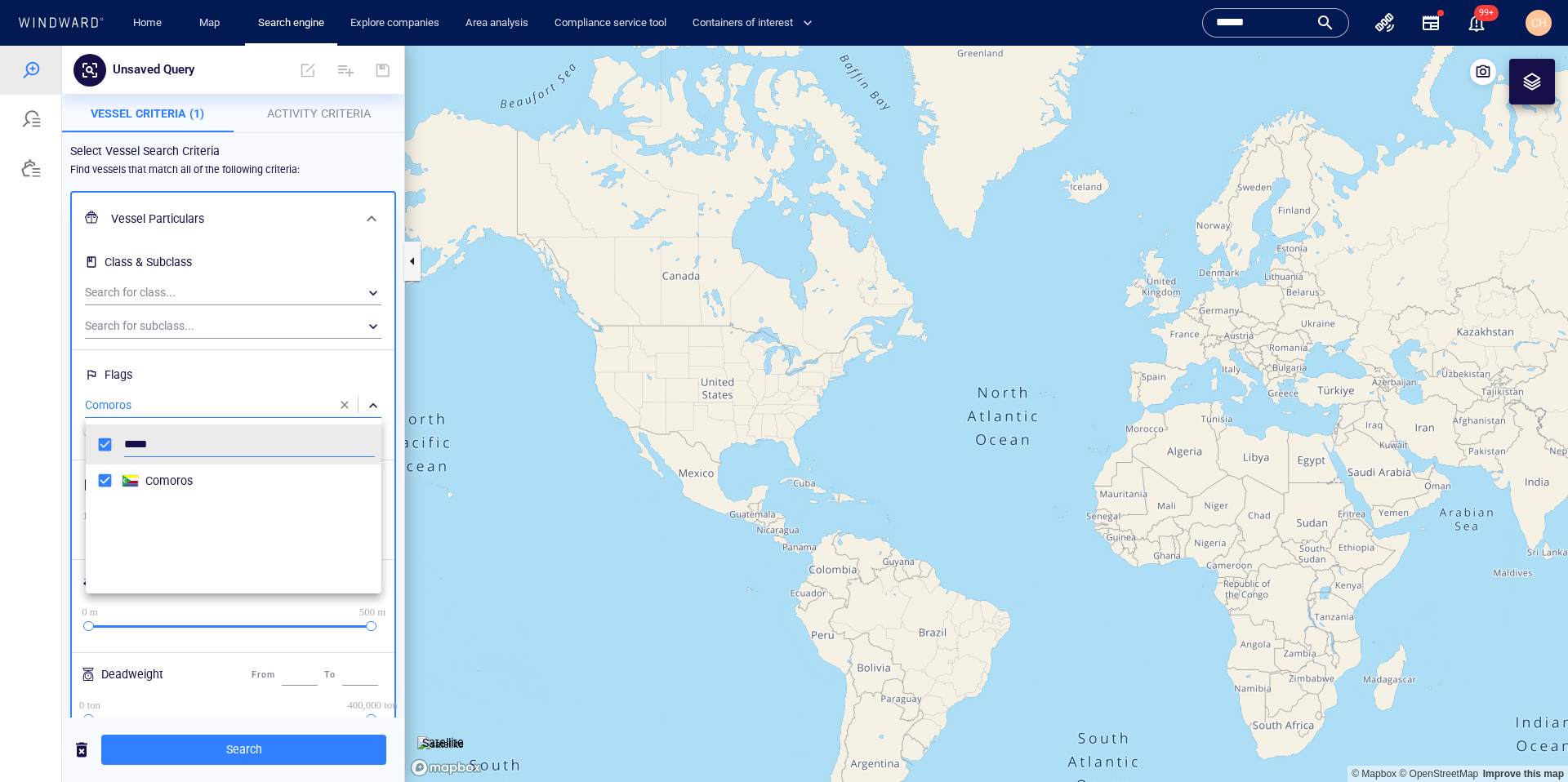
click at [353, 160] on div at bounding box center [784, 413] width 1568 height 736
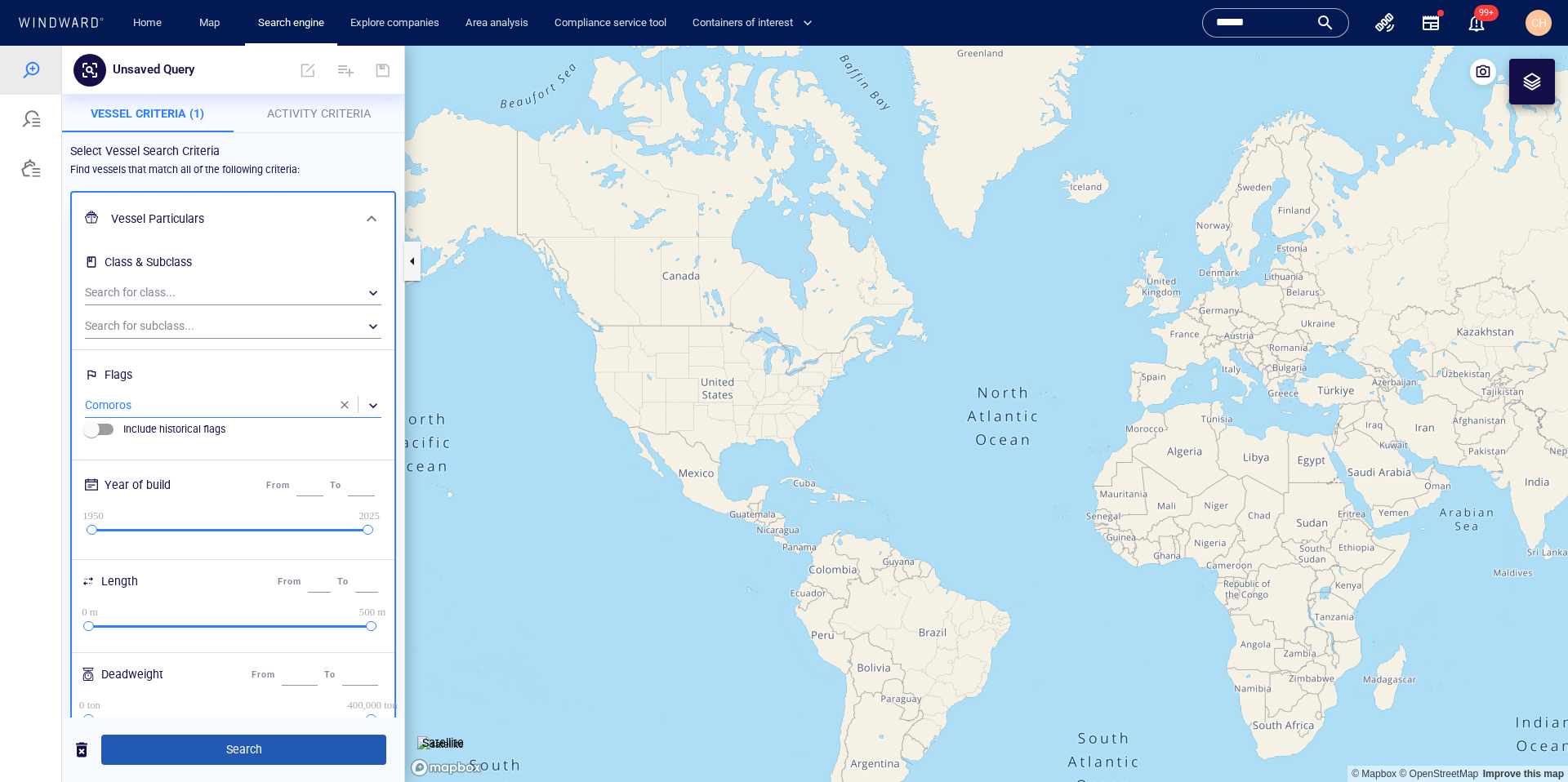
click at [241, 750] on span "Search" at bounding box center [244, 750] width 259 height 20
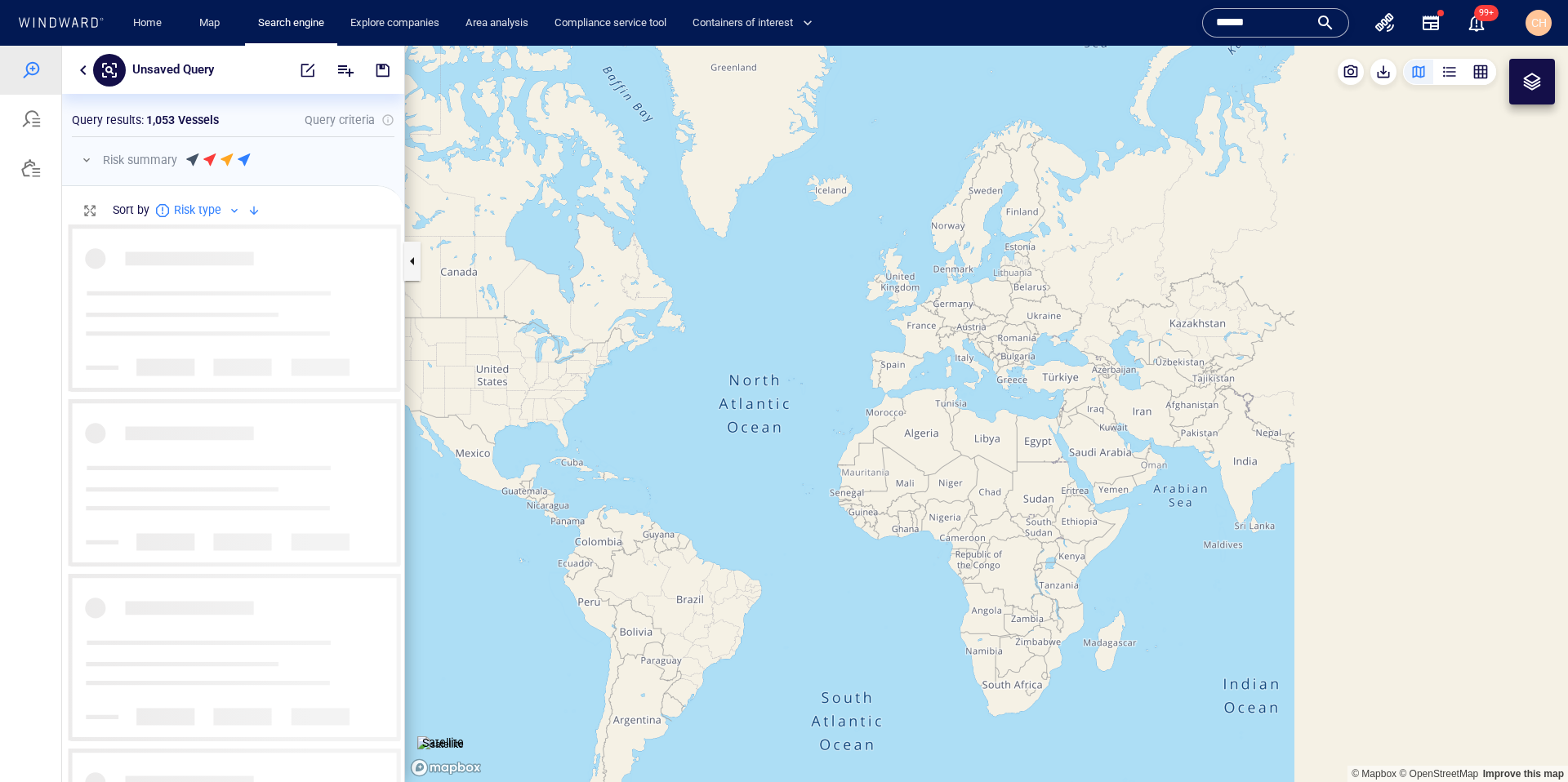
scroll to position [558, 342]
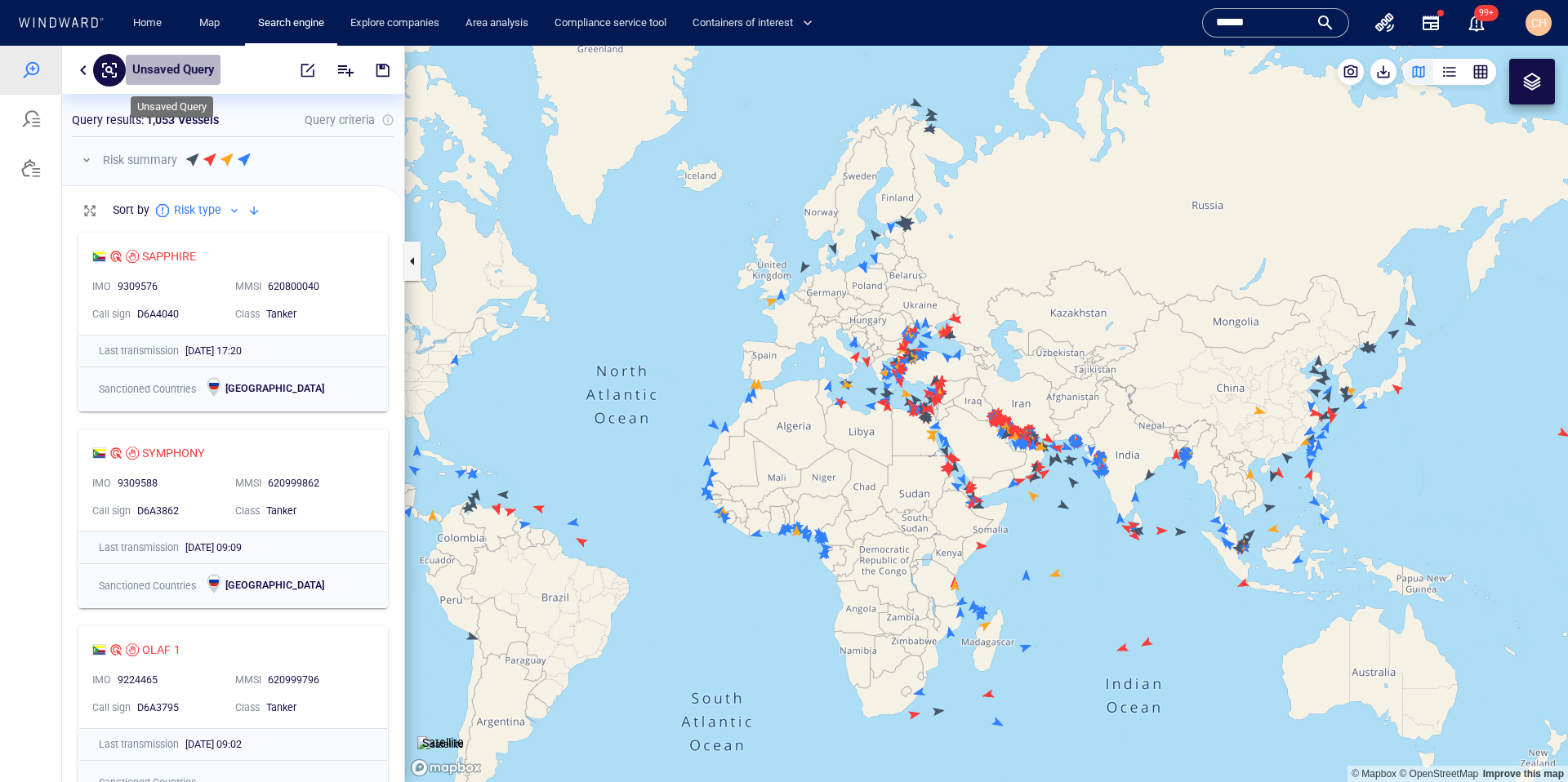
click at [208, 70] on p "Unsaved Query" at bounding box center [174, 70] width 82 height 21
type input "**********"
click at [392, 71] on button "button" at bounding box center [383, 70] width 36 height 39
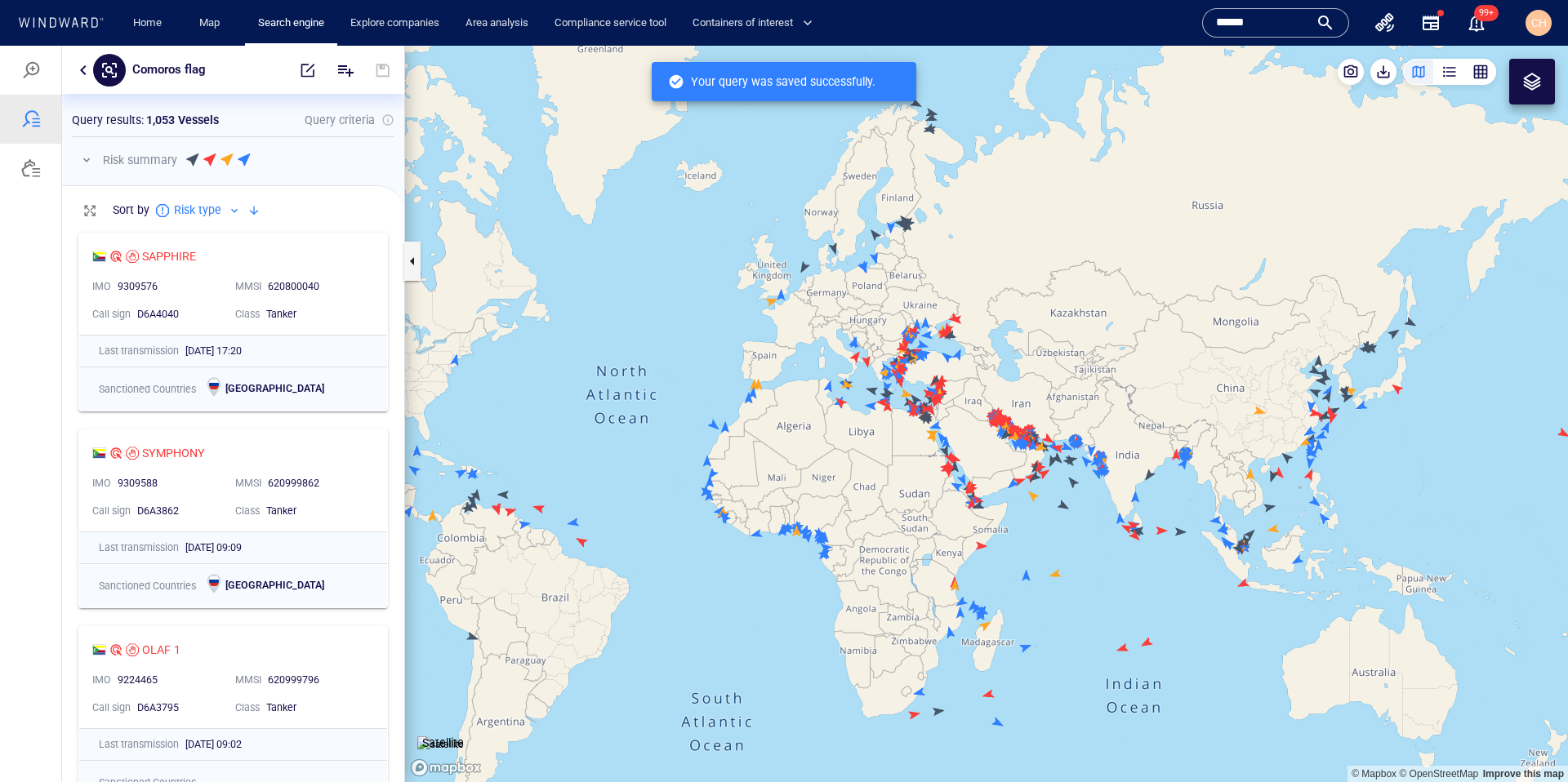
scroll to position [558, 342]
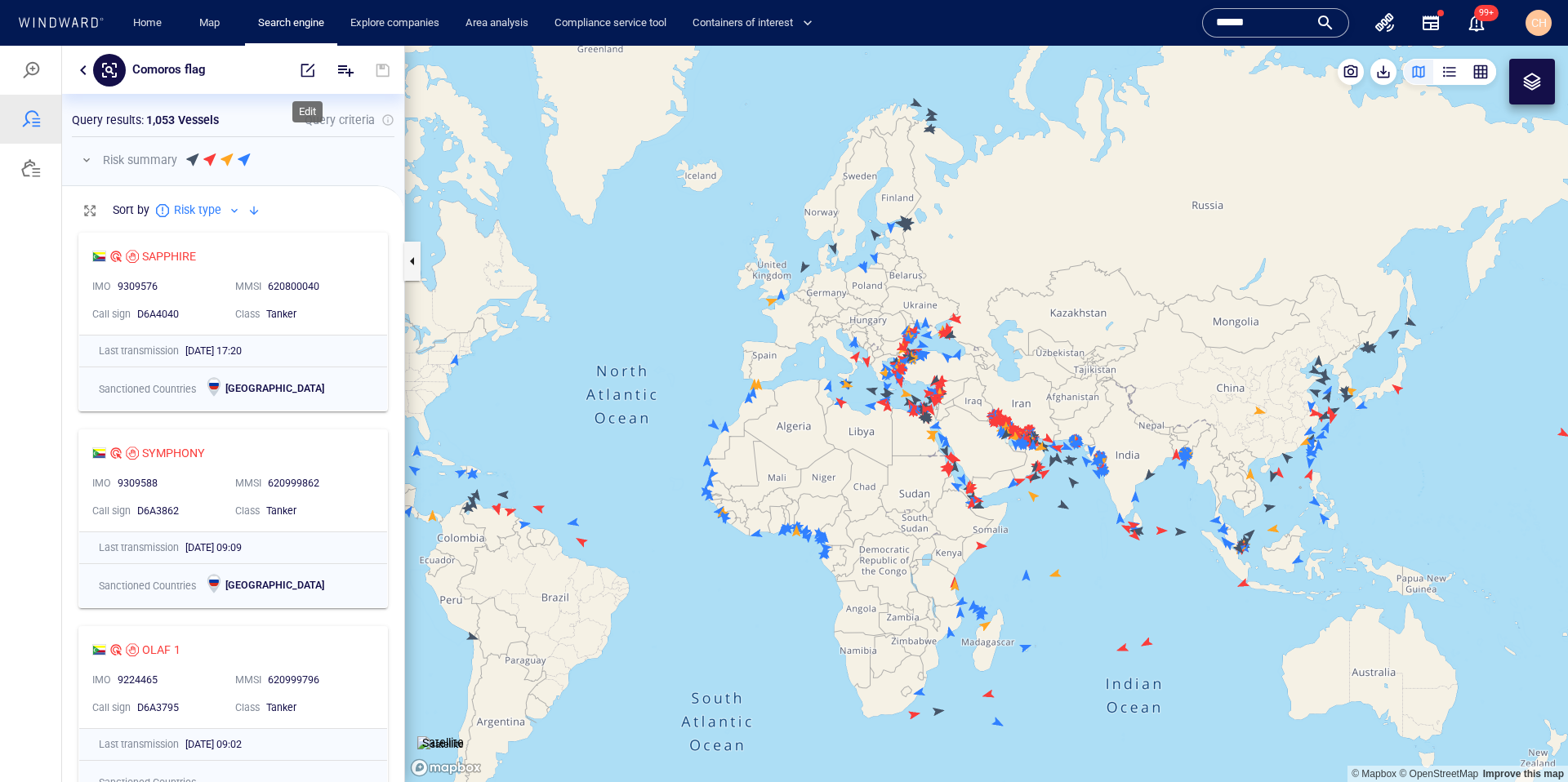
click at [305, 68] on span "button" at bounding box center [307, 70] width 16 height 16
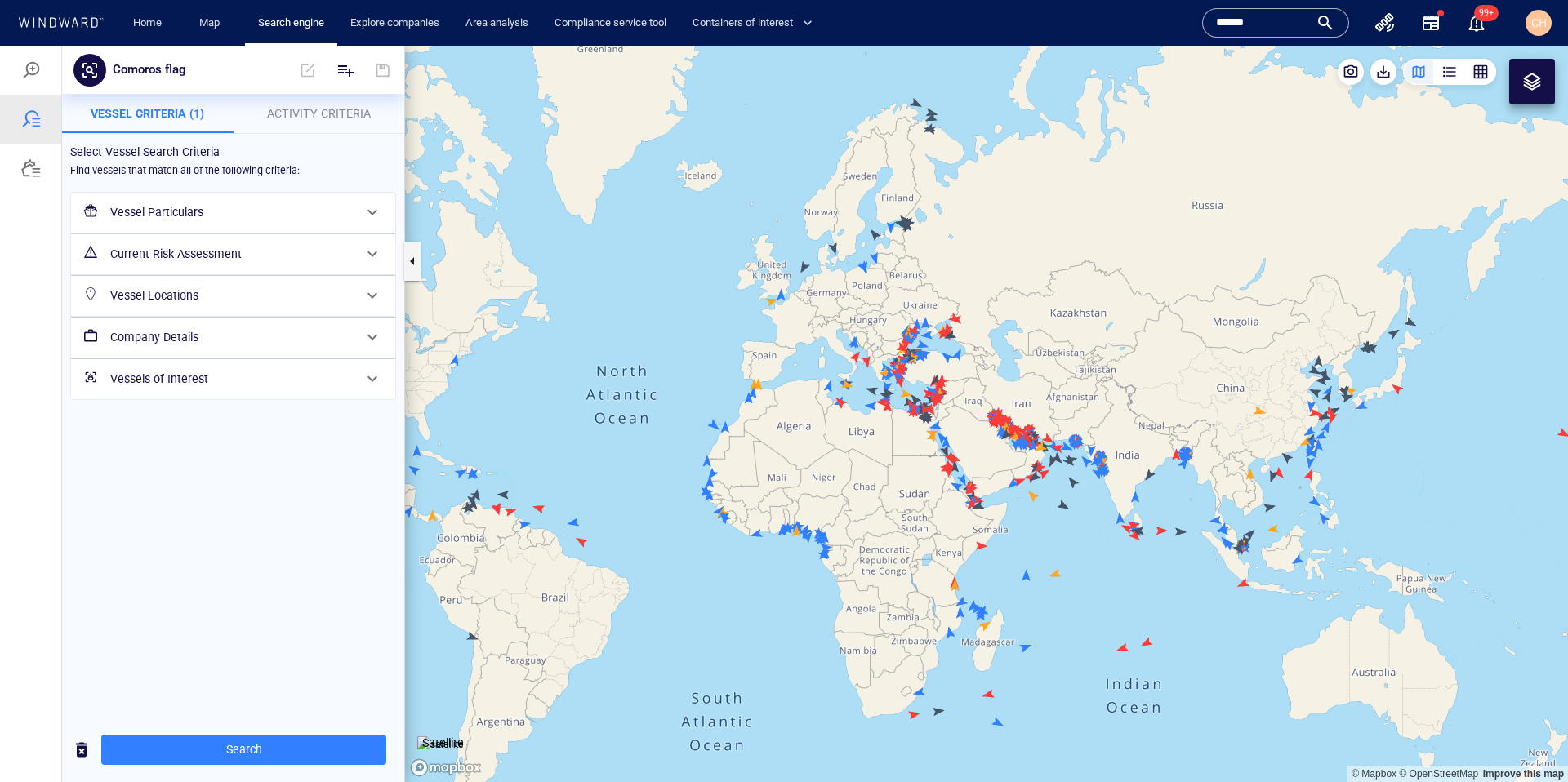
click at [324, 119] on span "Activity Criteria" at bounding box center [319, 114] width 104 height 13
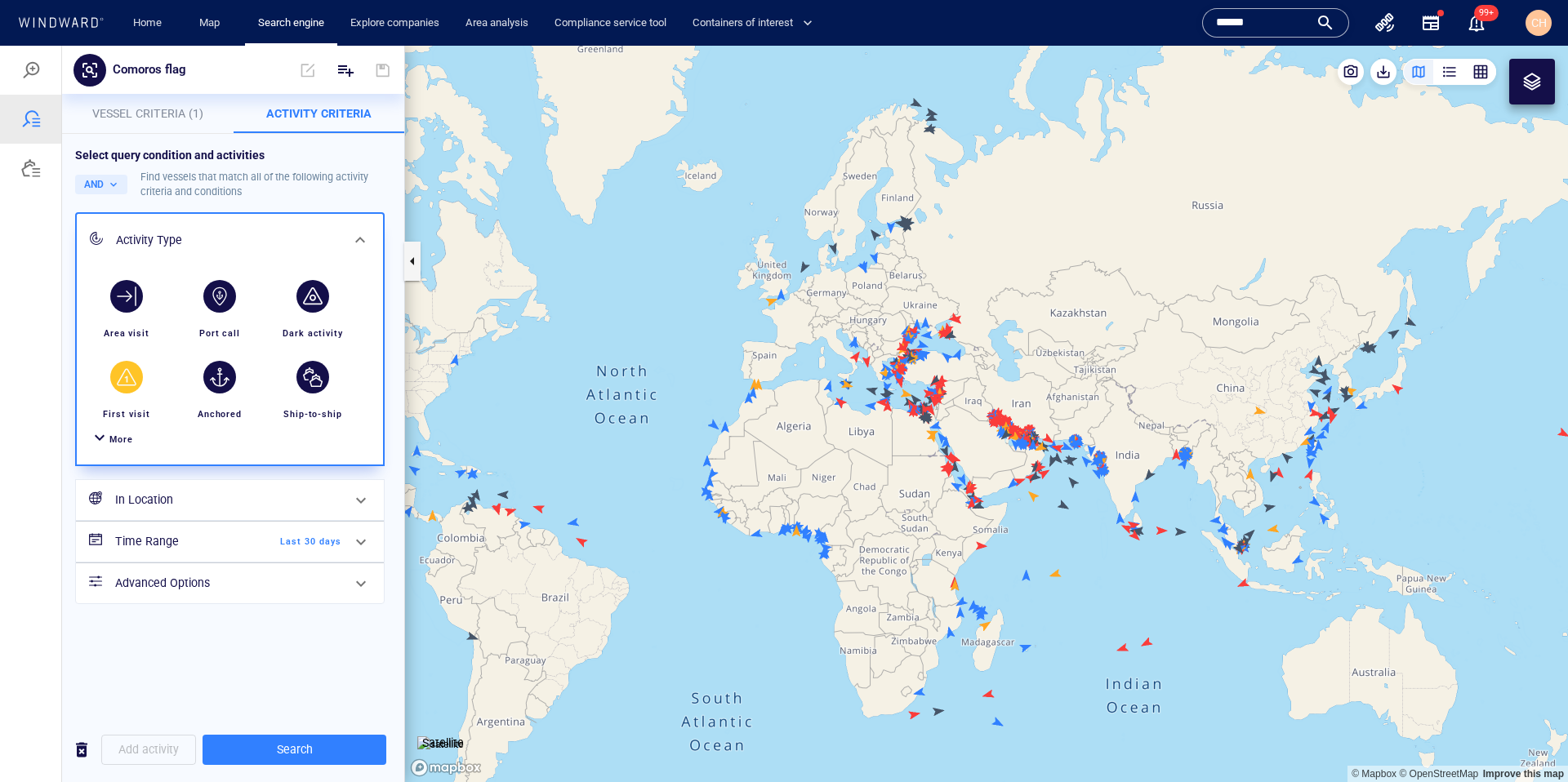
click at [116, 426] on div "First visit" at bounding box center [126, 414] width 60 height 29
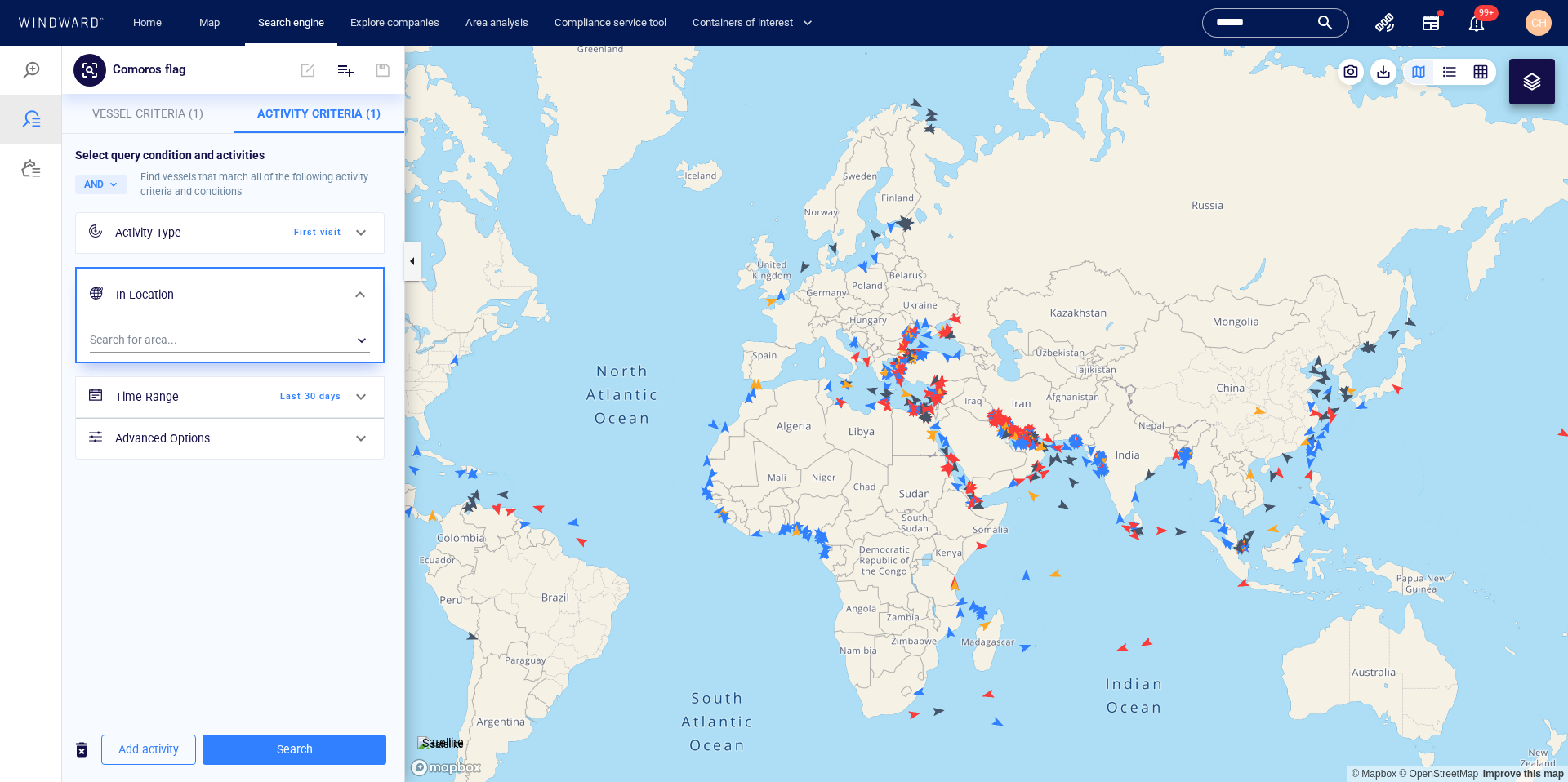
click at [153, 253] on div "Activity Type First visit" at bounding box center [230, 233] width 309 height 42
click at [153, 238] on div "Activity Type" at bounding box center [181, 232] width 133 height 20
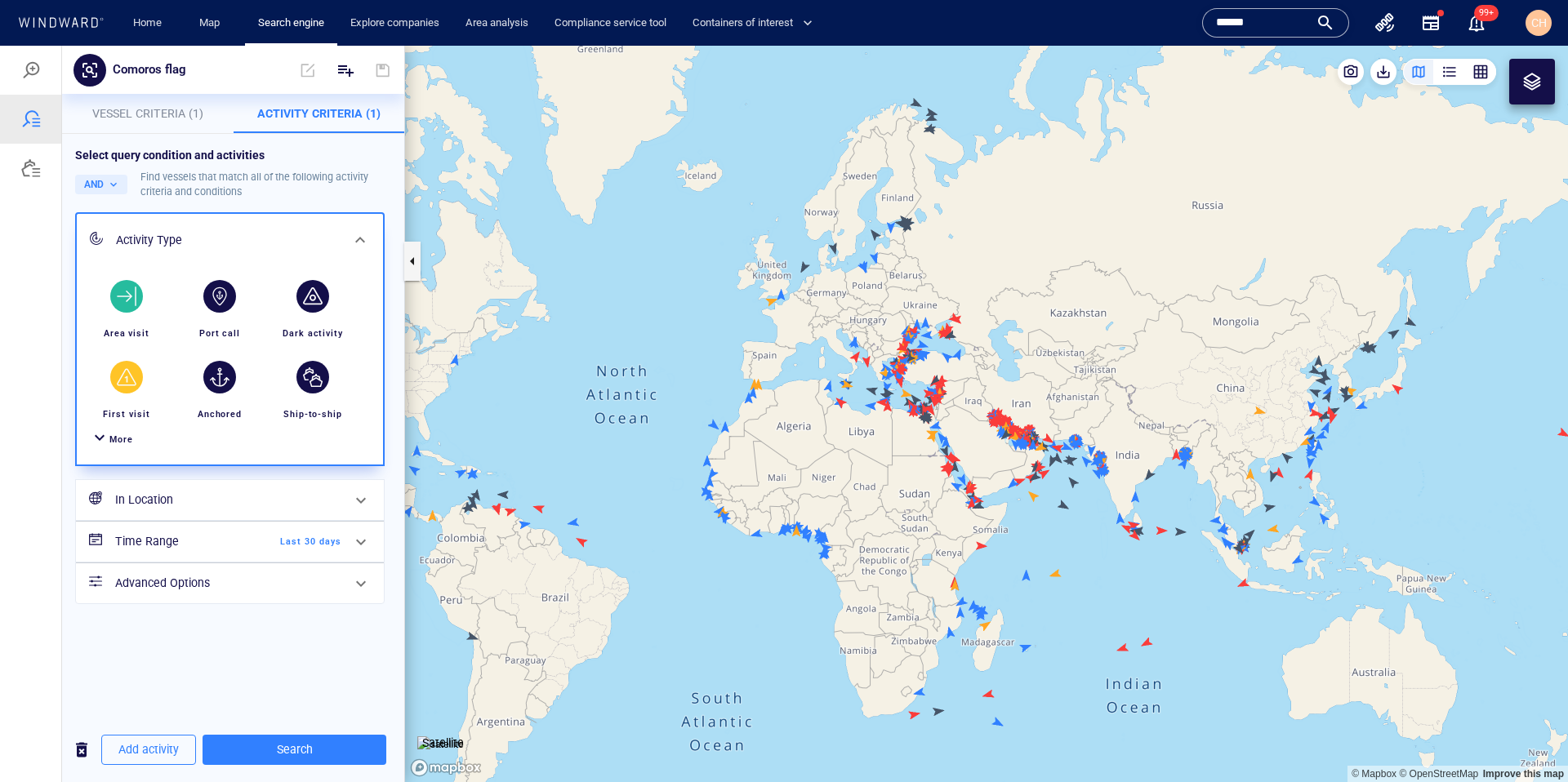
click at [138, 290] on div "button" at bounding box center [126, 296] width 32 height 32
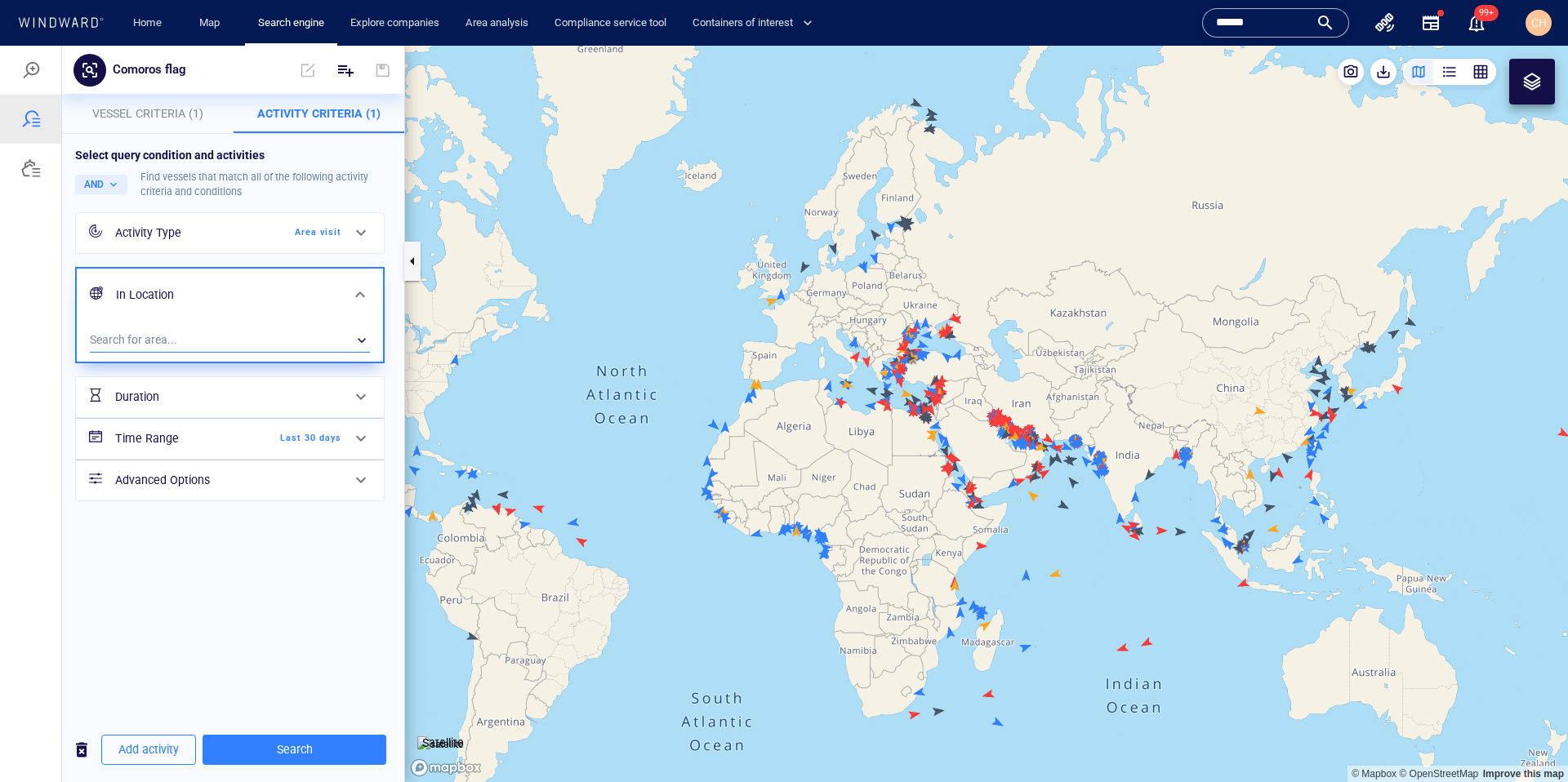
click at [168, 341] on div "​" at bounding box center [229, 341] width 280 height 25
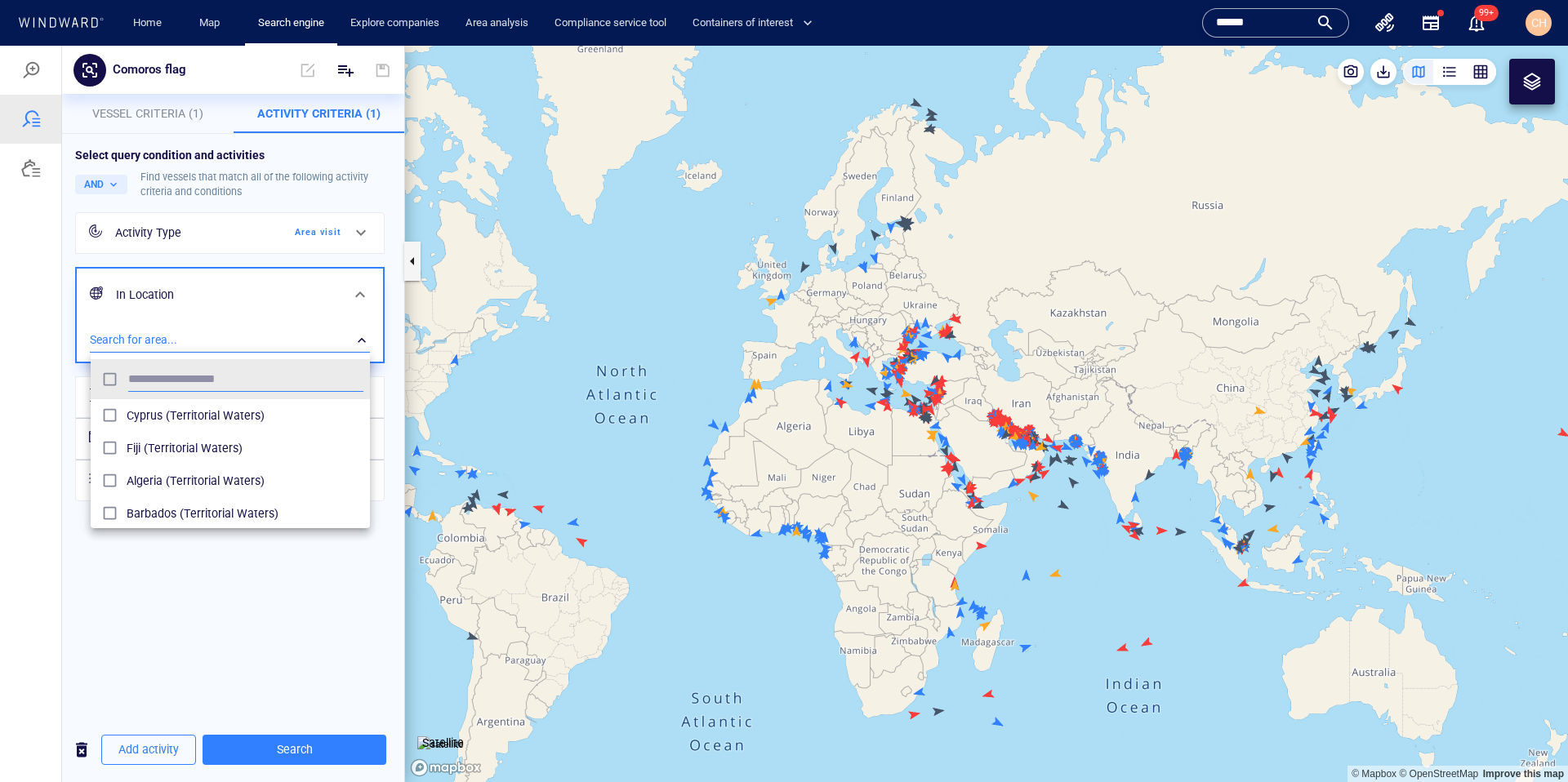
scroll to position [162, 279]
type input "*******"
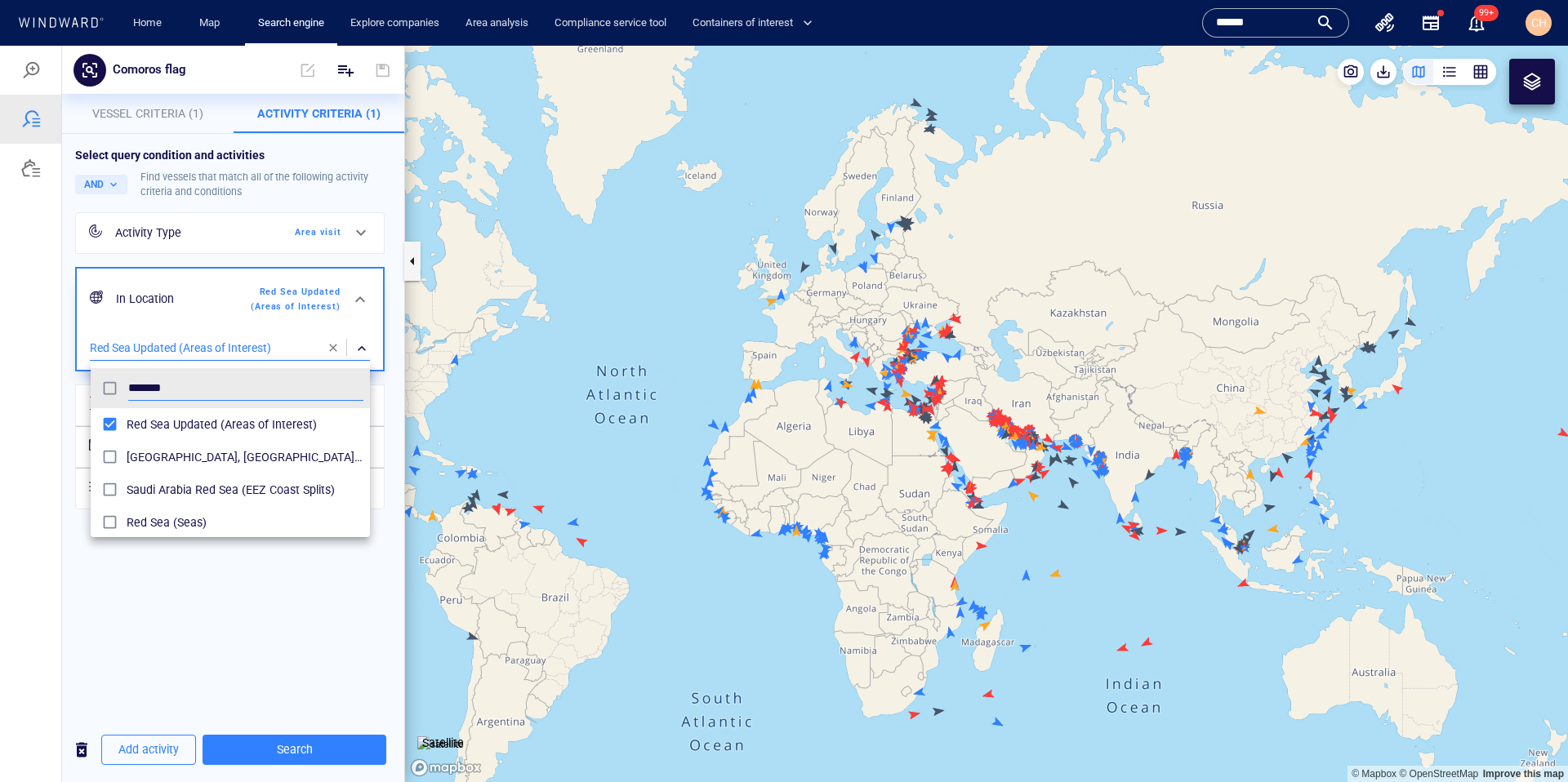
click at [205, 603] on div at bounding box center [784, 413] width 1568 height 736
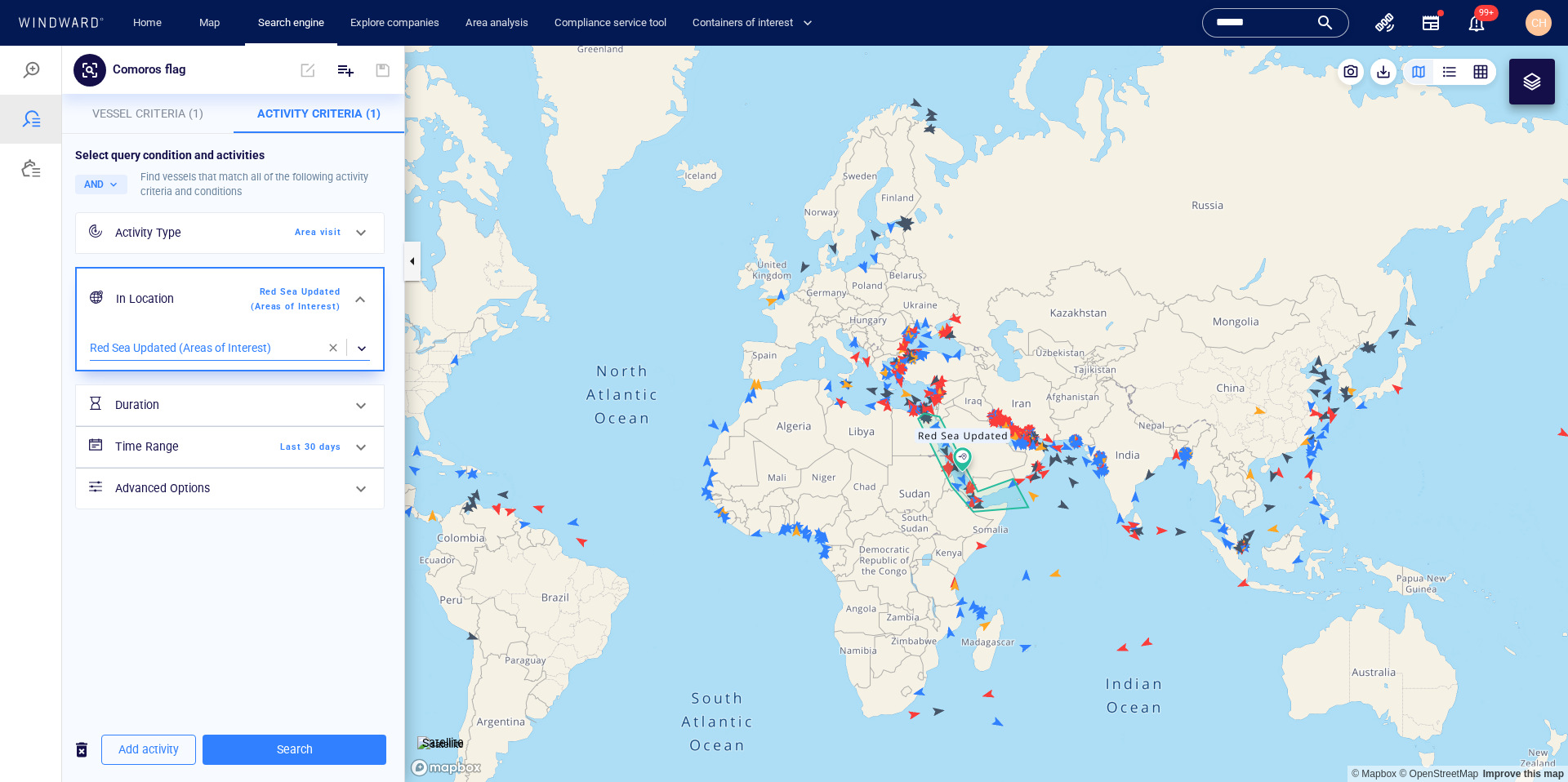
click at [244, 454] on h6 "Time Range" at bounding box center [181, 447] width 133 height 20
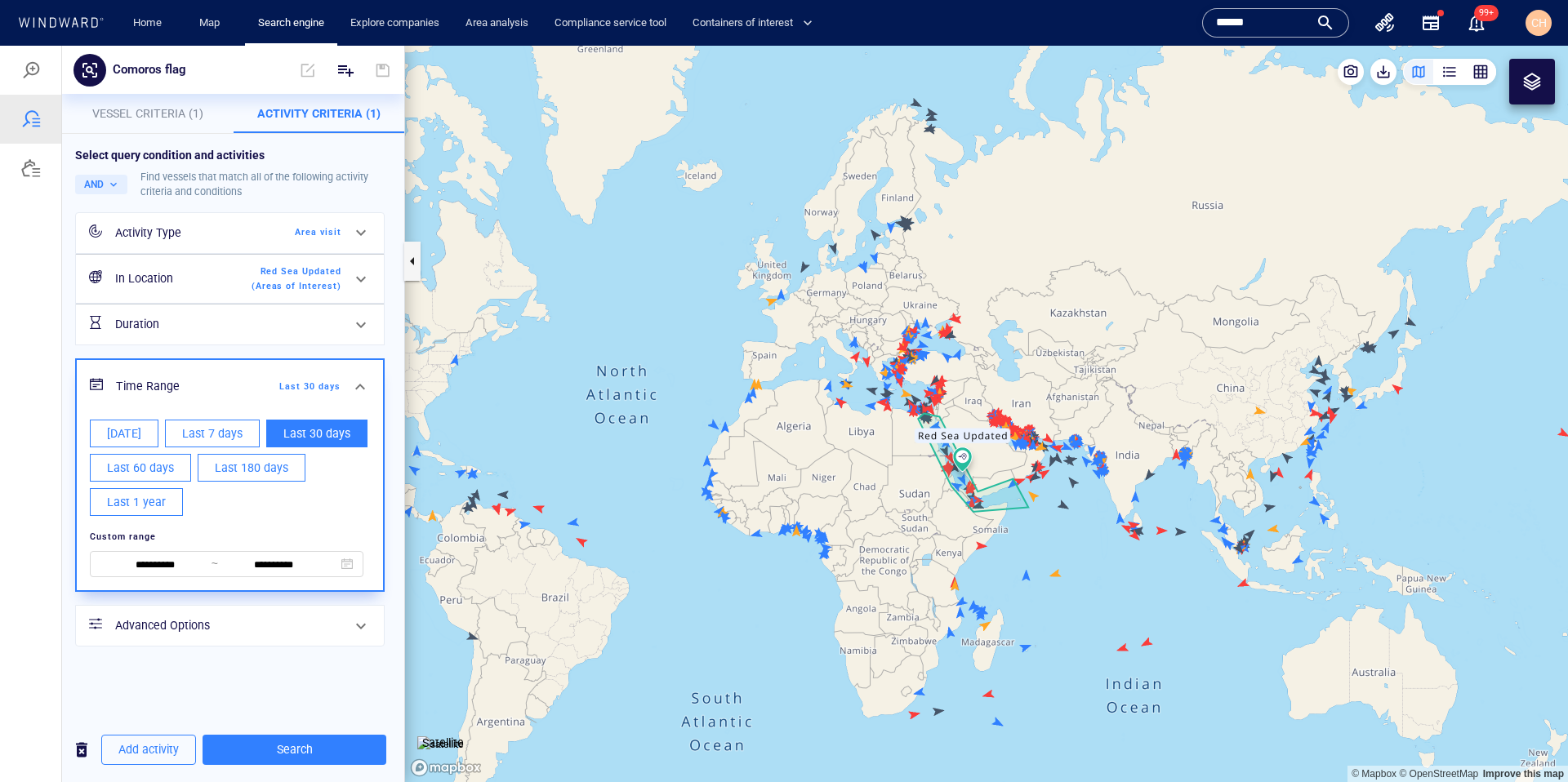
click at [153, 506] on span "Last 1 year" at bounding box center [137, 502] width 59 height 20
type input "**********"
click at [267, 687] on div "**********" at bounding box center [233, 425] width 342 height 583
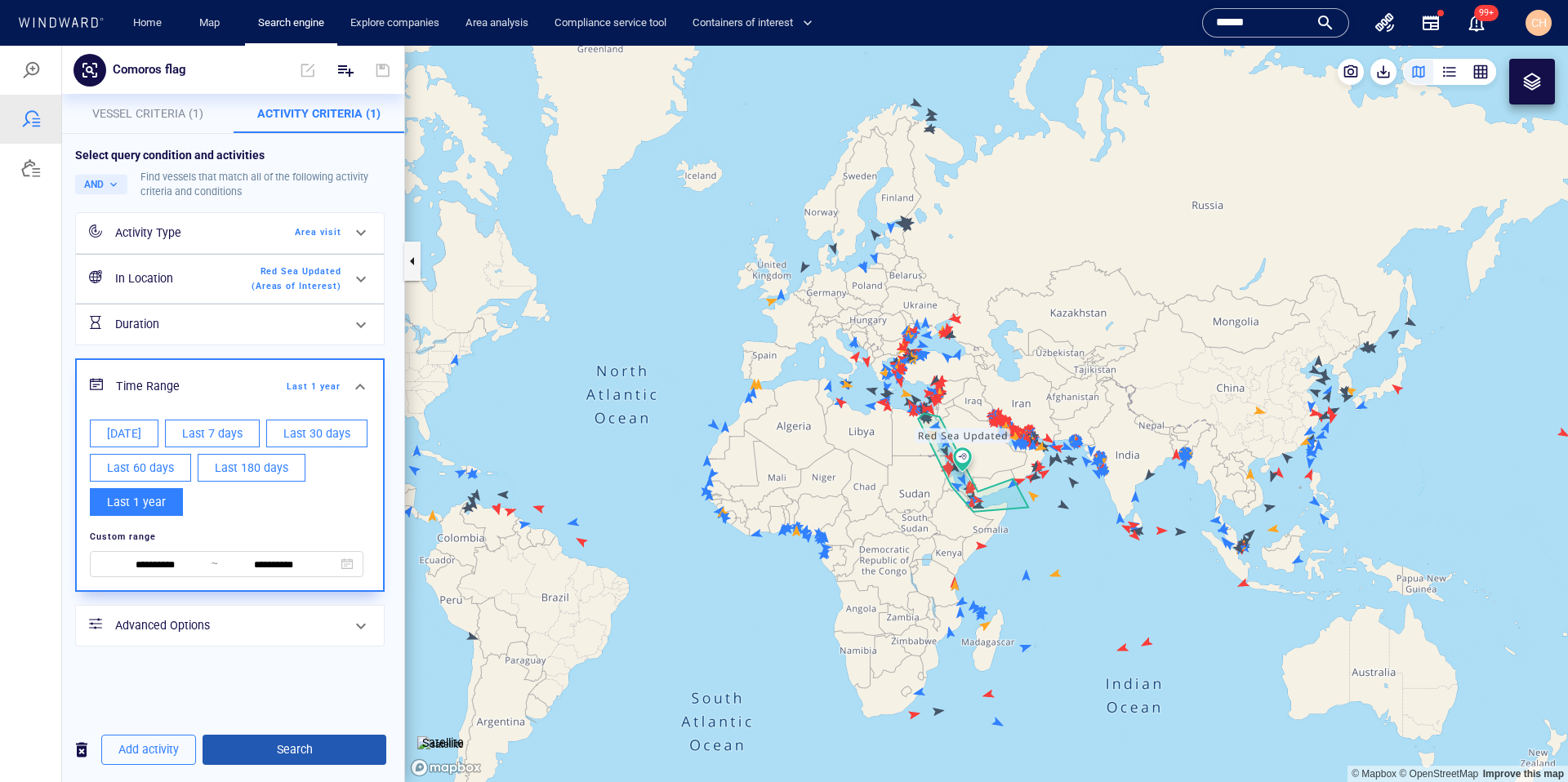
click at [283, 744] on span "Search" at bounding box center [294, 750] width 158 height 20
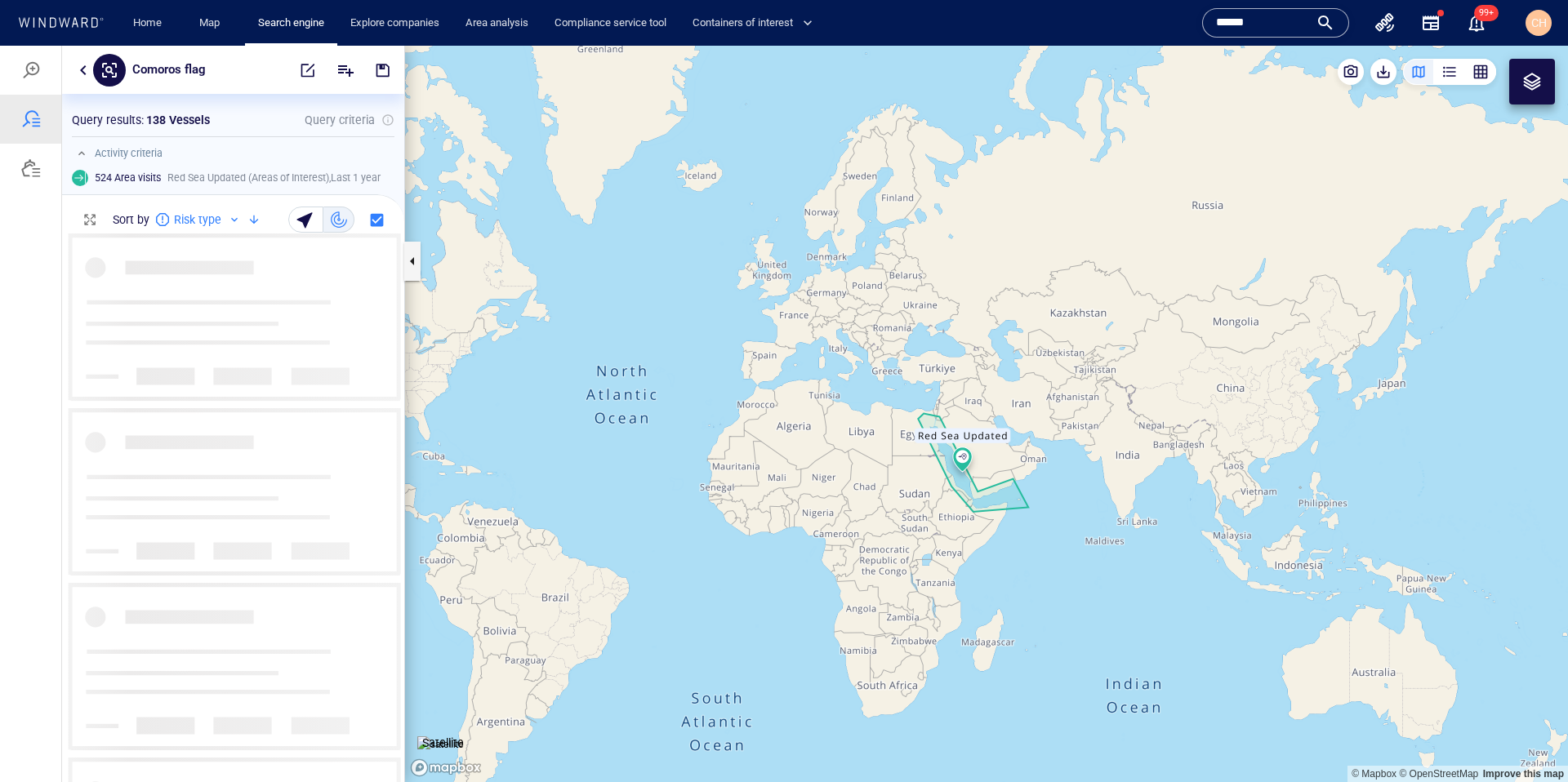
scroll to position [549, 342]
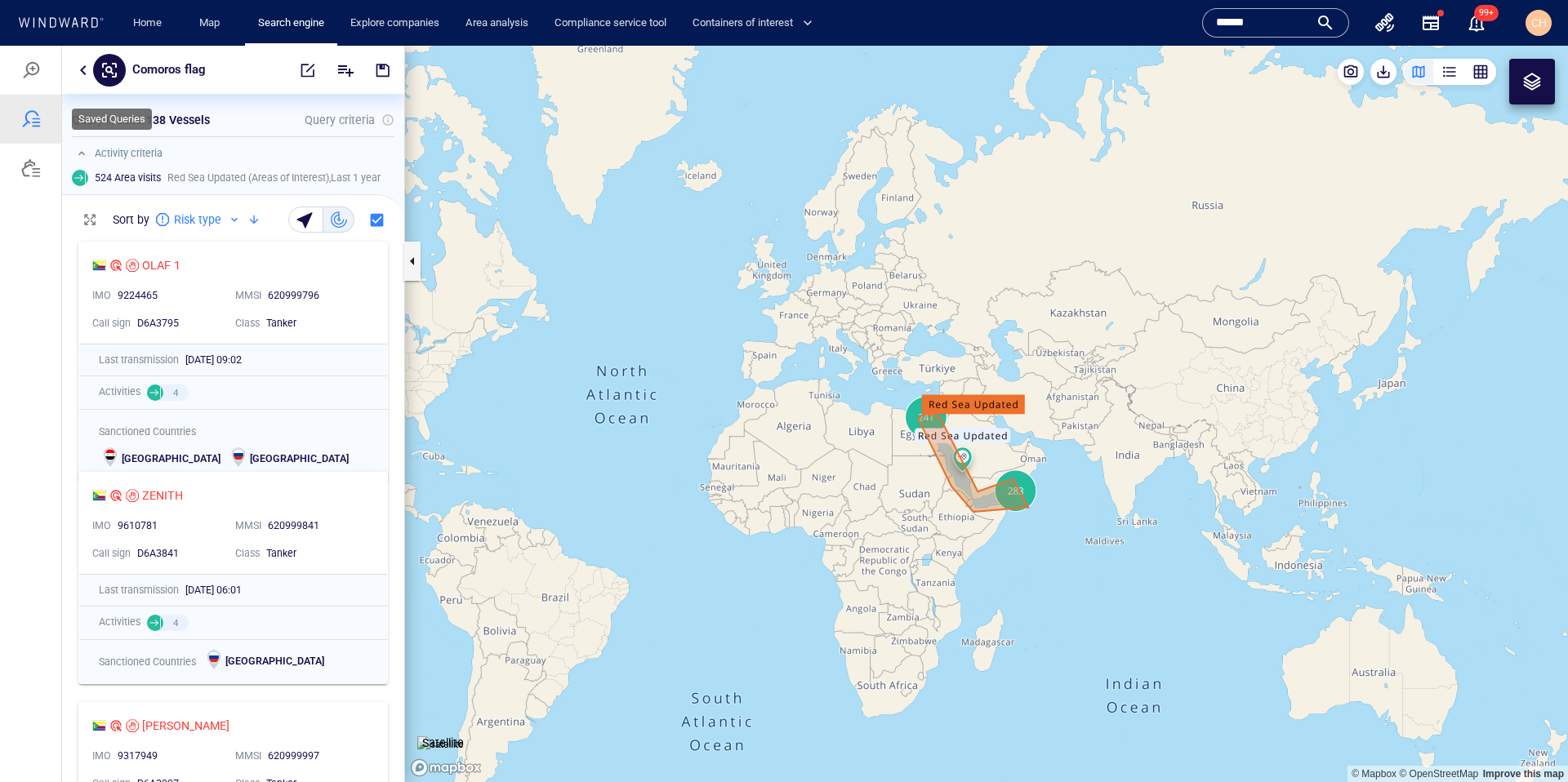
click at [34, 115] on div at bounding box center [31, 119] width 20 height 20
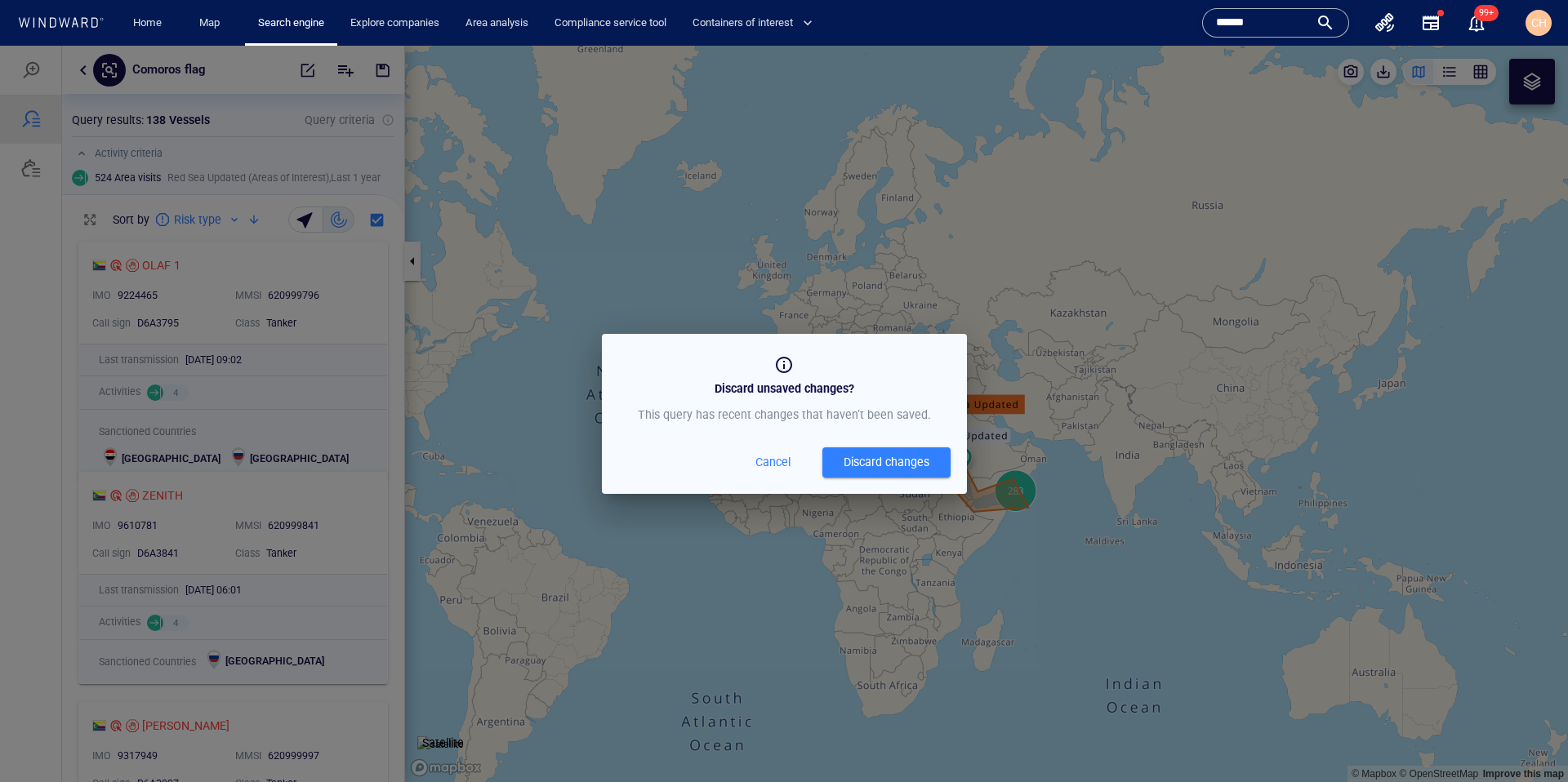
drag, startPoint x: 858, startPoint y: 456, endPoint x: 821, endPoint y: 461, distance: 37.3
click at [858, 456] on div "Discard changes" at bounding box center [886, 462] width 86 height 20
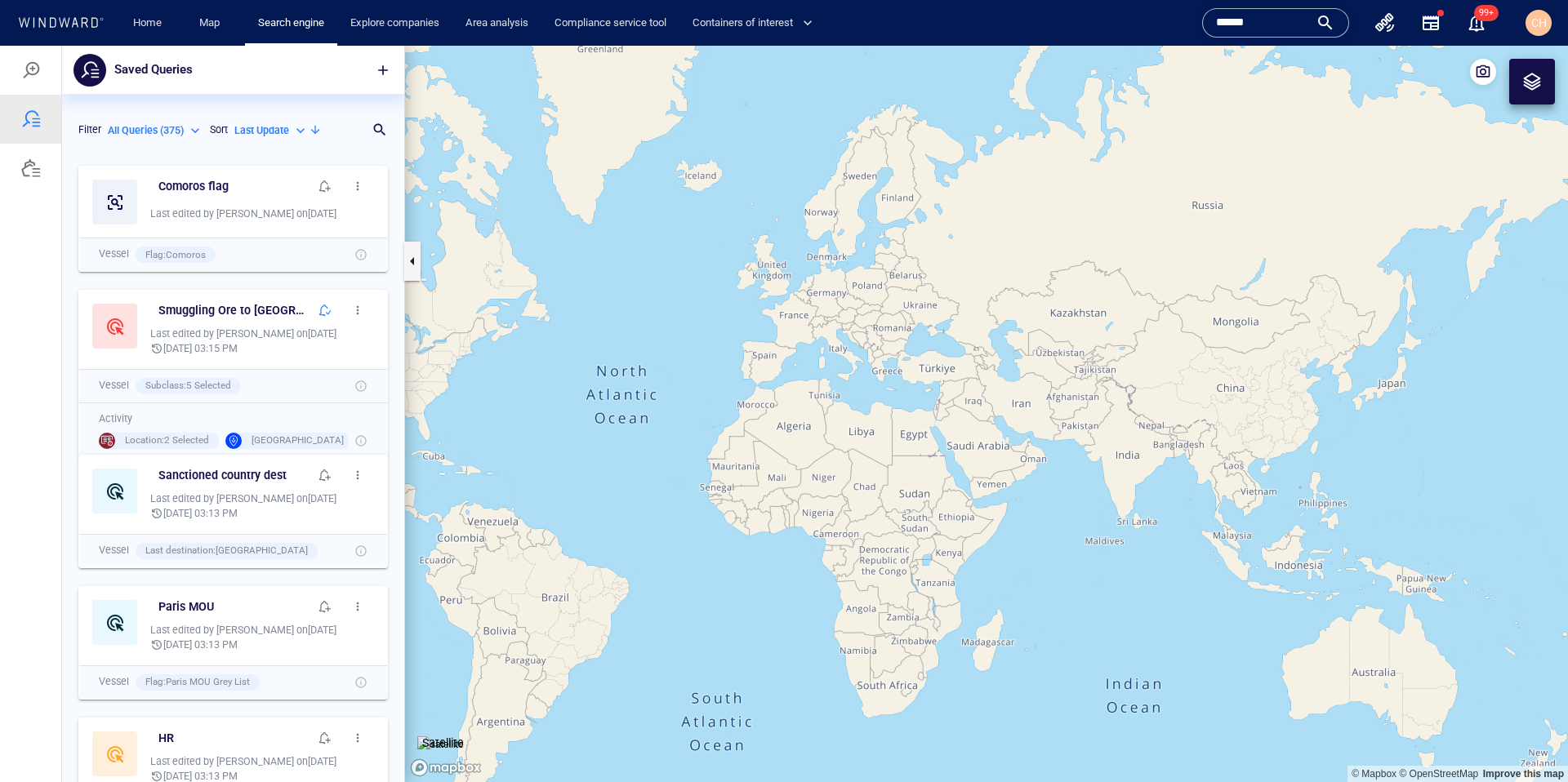
scroll to position [624, 342]
click at [360, 190] on span "button" at bounding box center [358, 186] width 13 height 13
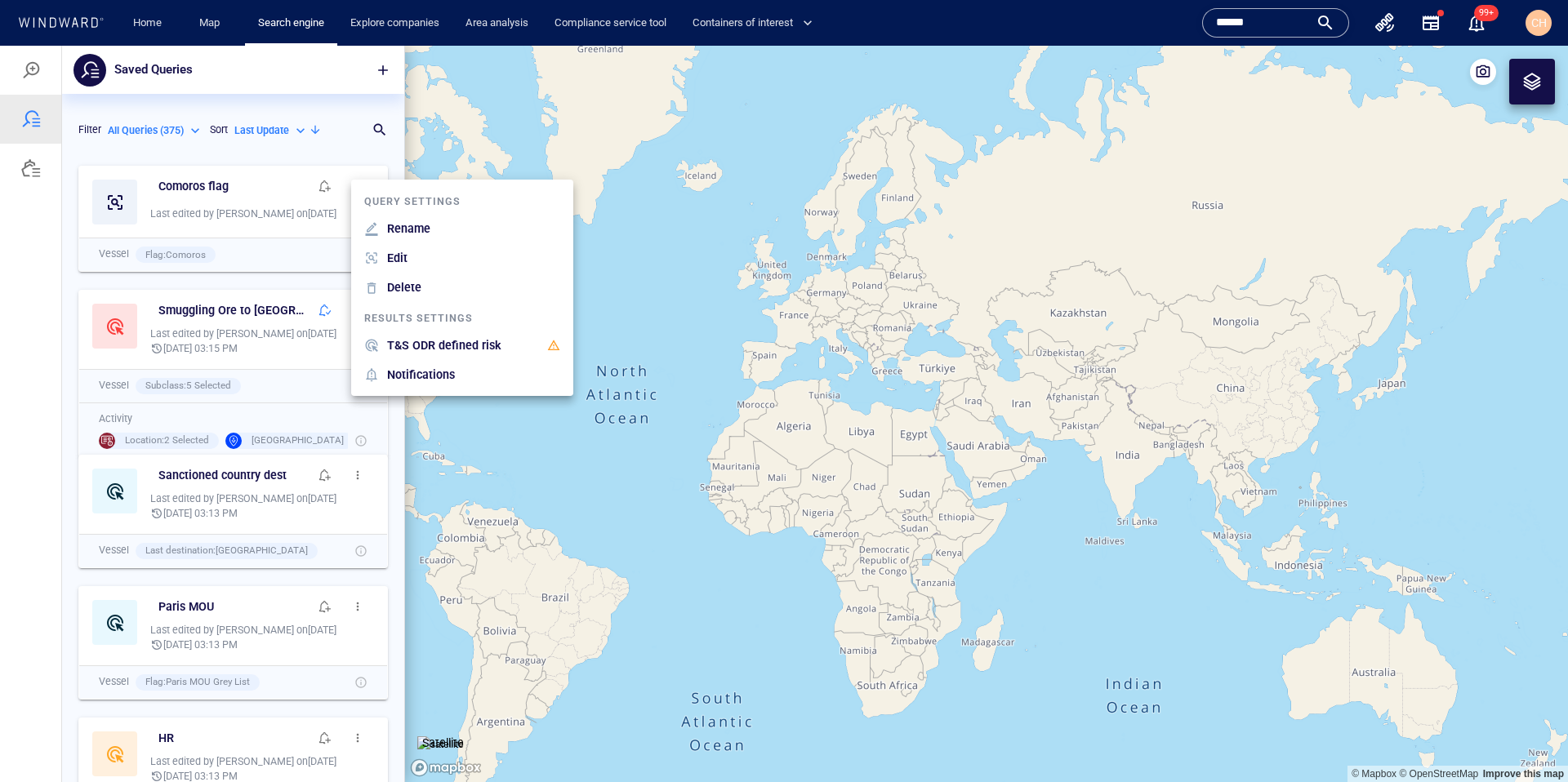
click at [454, 343] on p "T&S ODR defined risk" at bounding box center [444, 345] width 115 height 20
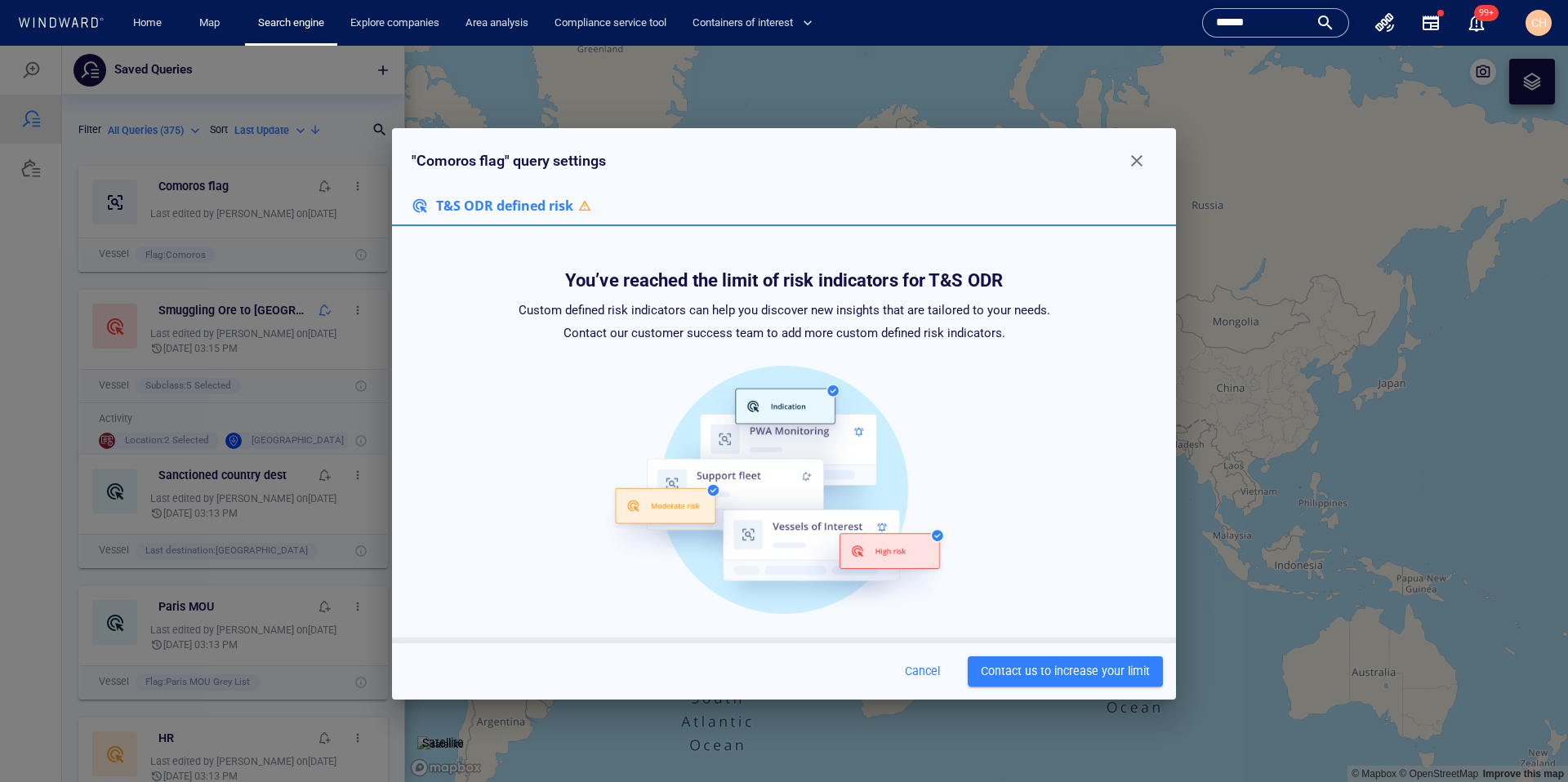
click at [934, 676] on span "Cancel" at bounding box center [922, 671] width 39 height 20
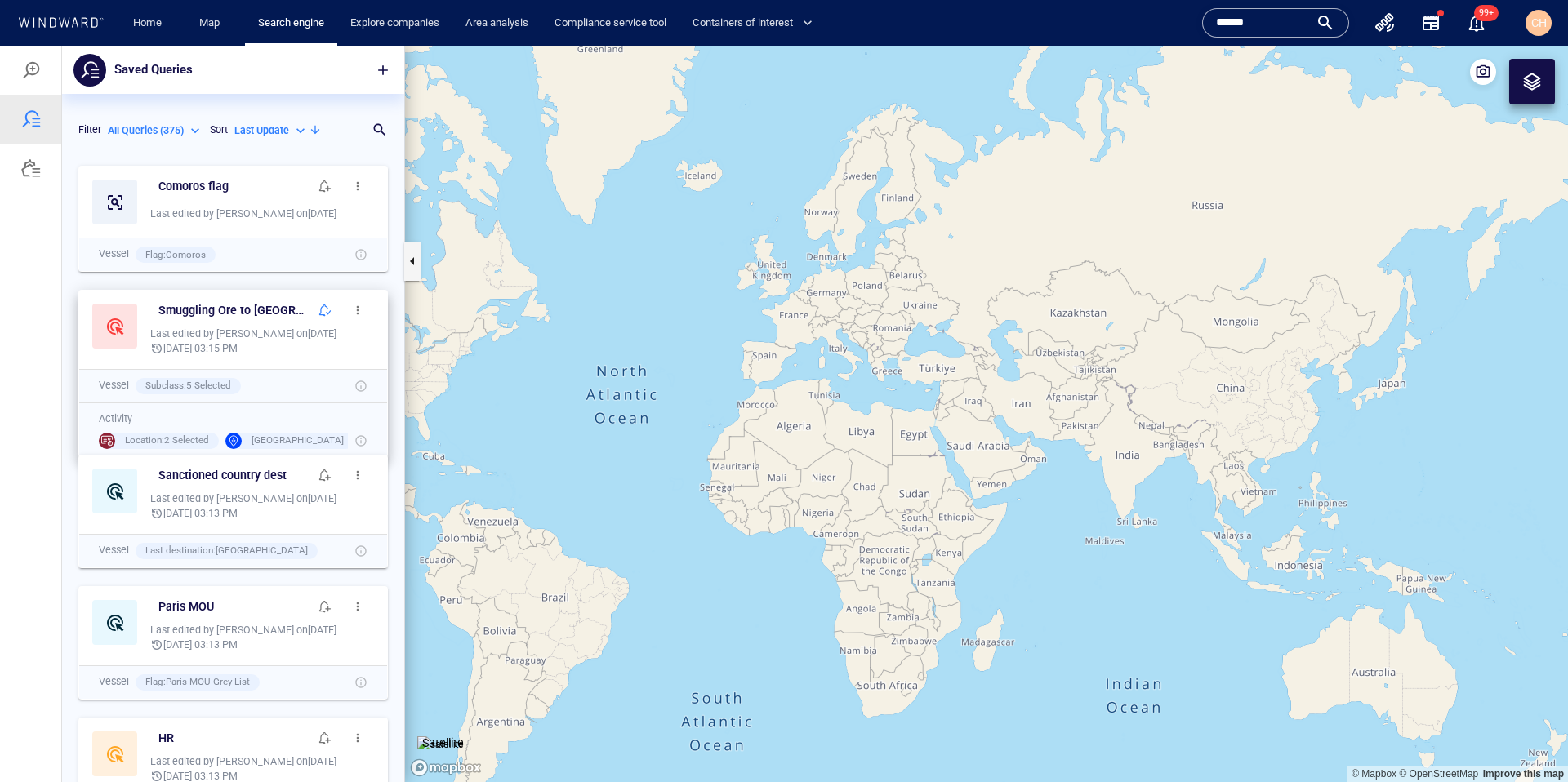
click at [352, 302] on button "button" at bounding box center [357, 310] width 32 height 32
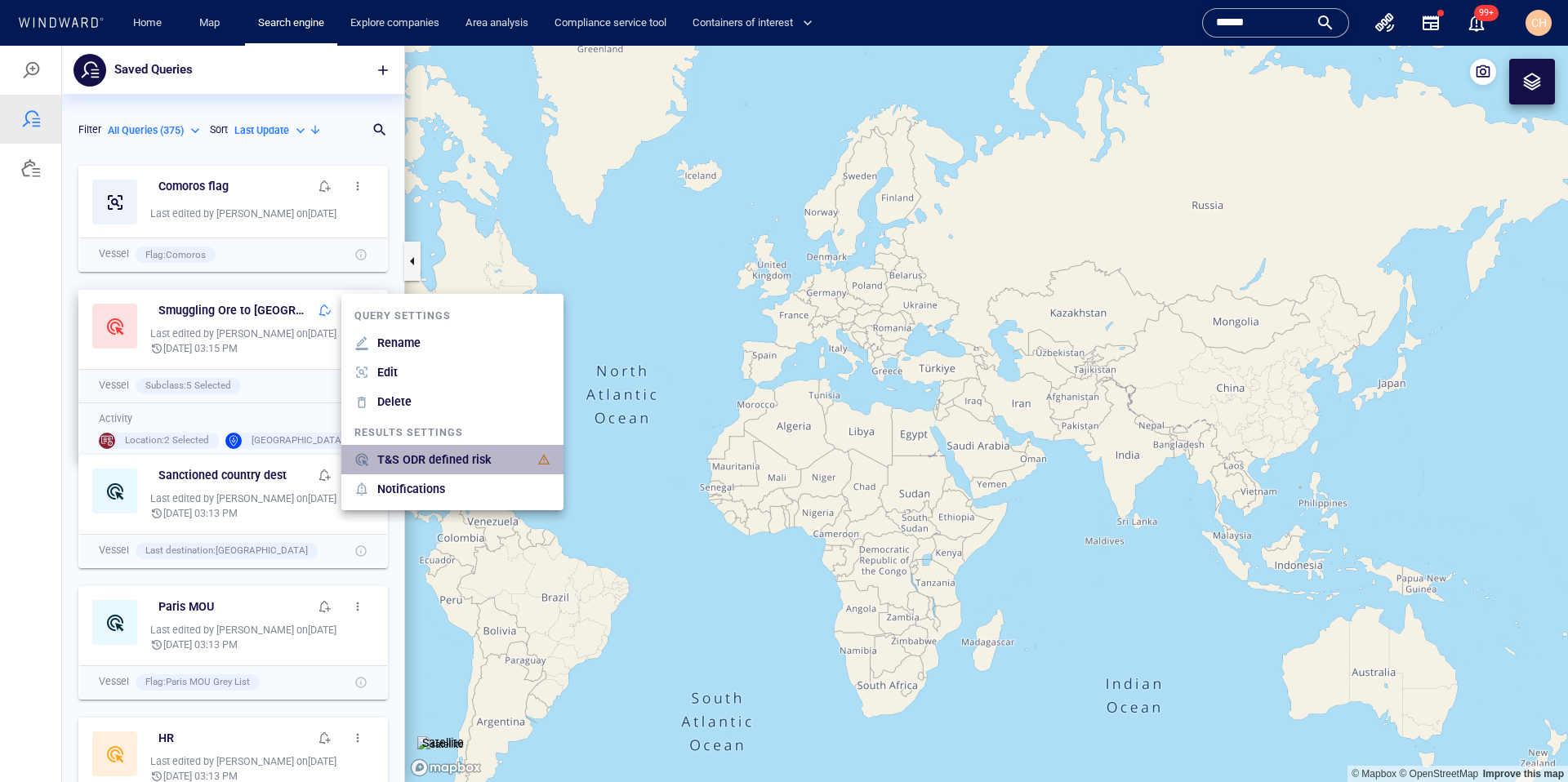
click at [434, 457] on p "T&S ODR defined risk" at bounding box center [434, 459] width 115 height 20
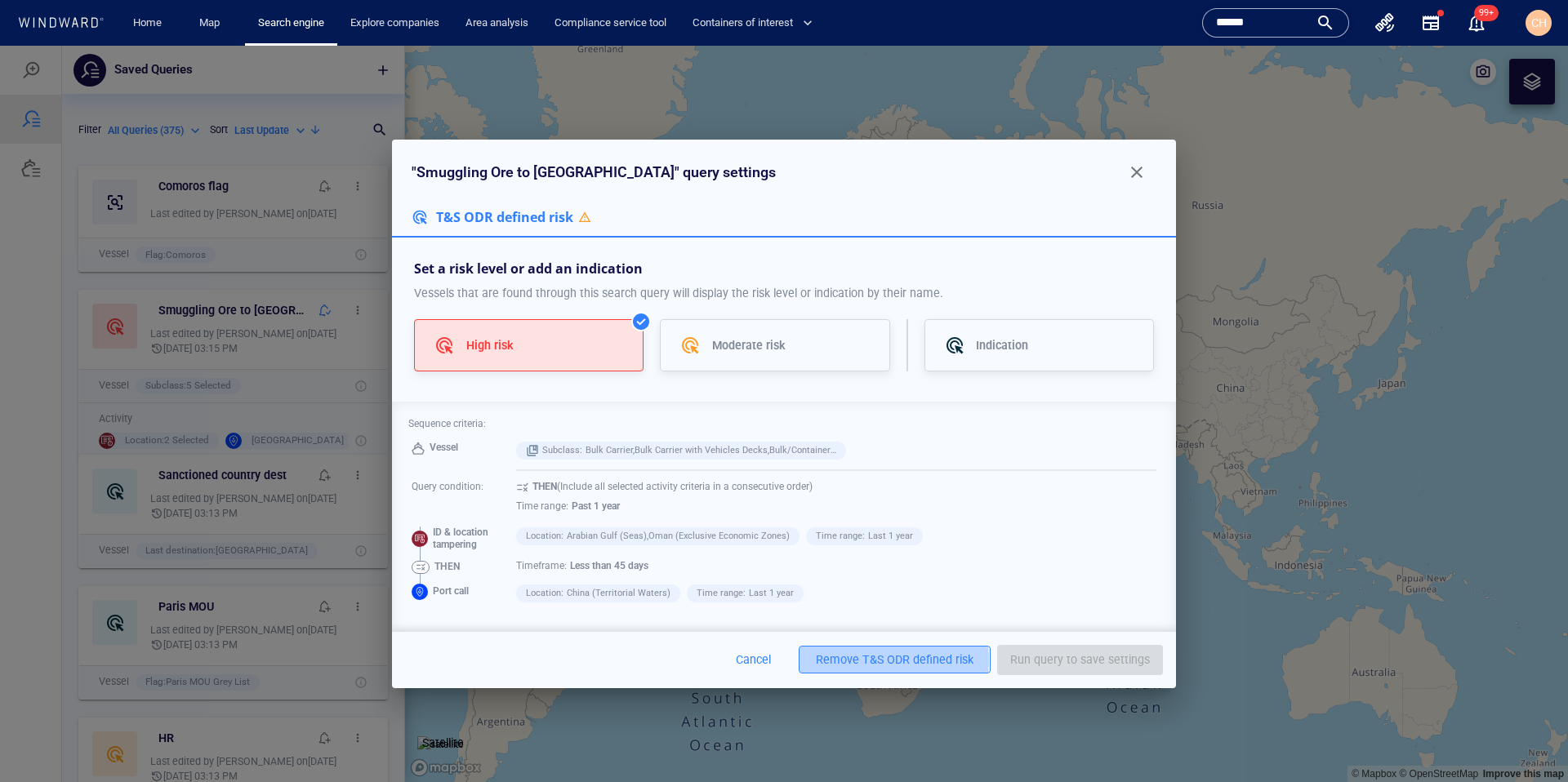
click at [879, 660] on div "T&S ODR defined risk" at bounding box center [918, 660] width 111 height 20
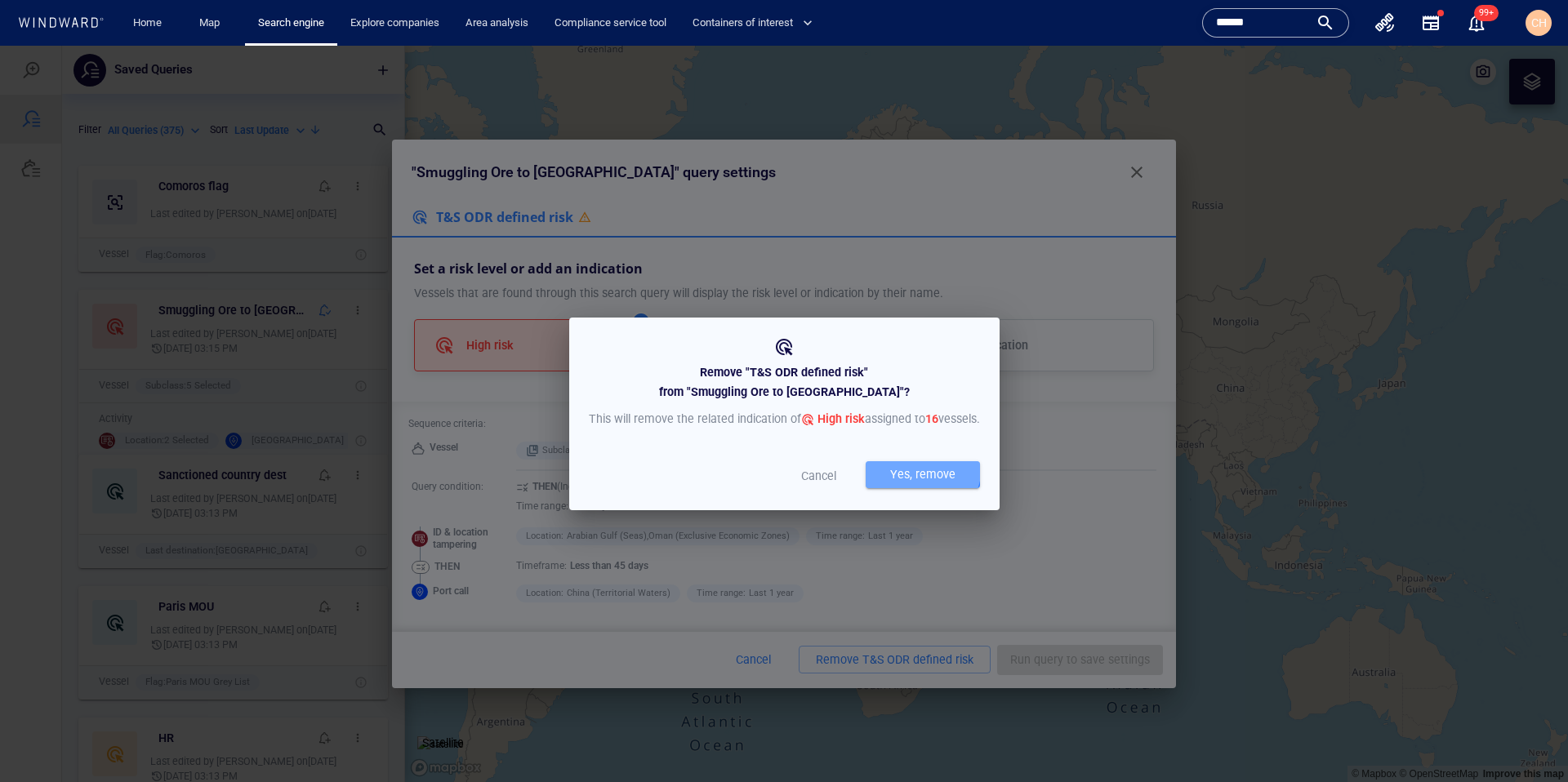
click at [887, 475] on div "Yes, remove" at bounding box center [922, 475] width 72 height 27
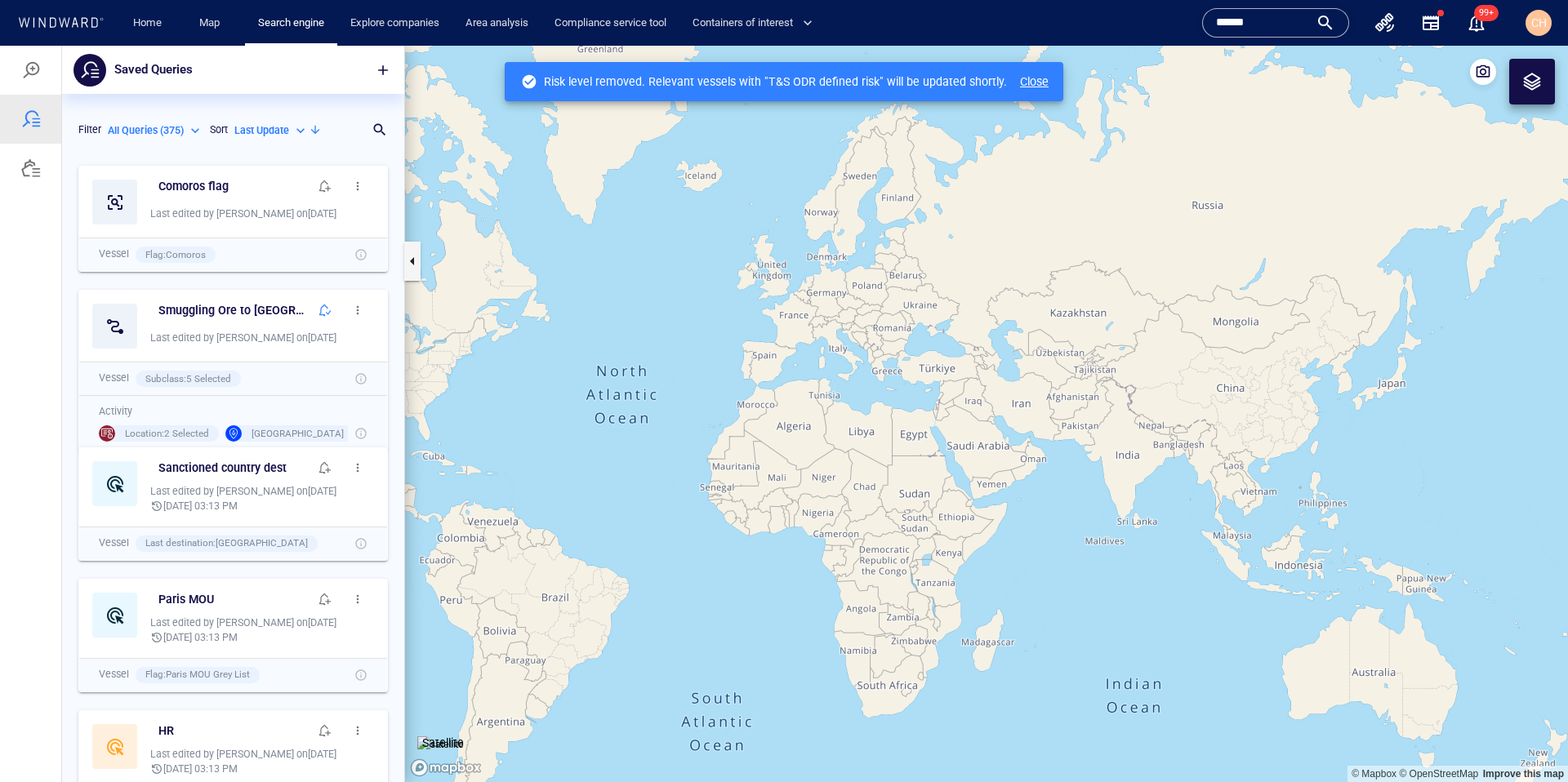
click at [362, 182] on span "button" at bounding box center [358, 186] width 13 height 13
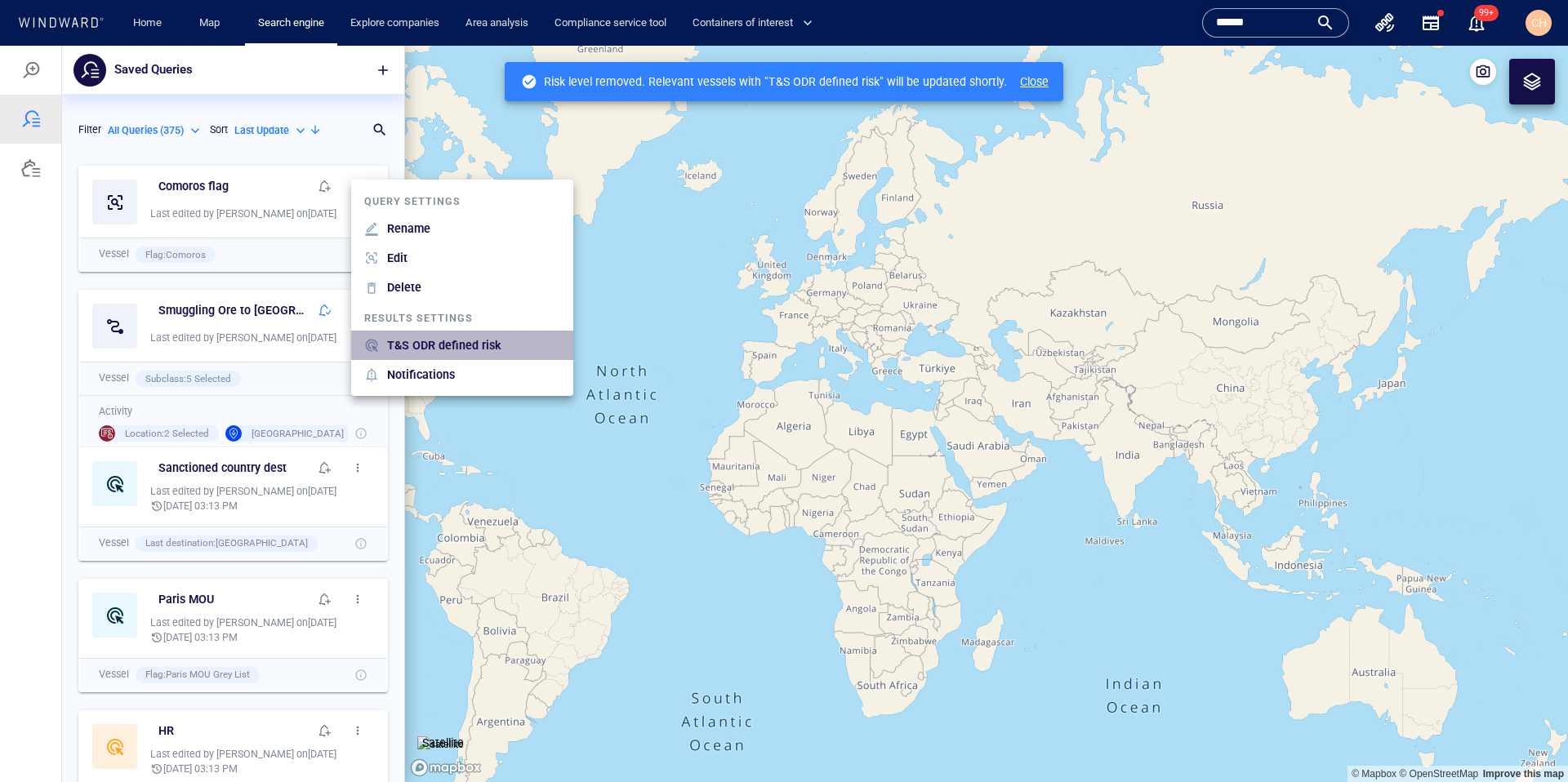
click at [456, 337] on p "T&S ODR defined risk" at bounding box center [444, 345] width 115 height 20
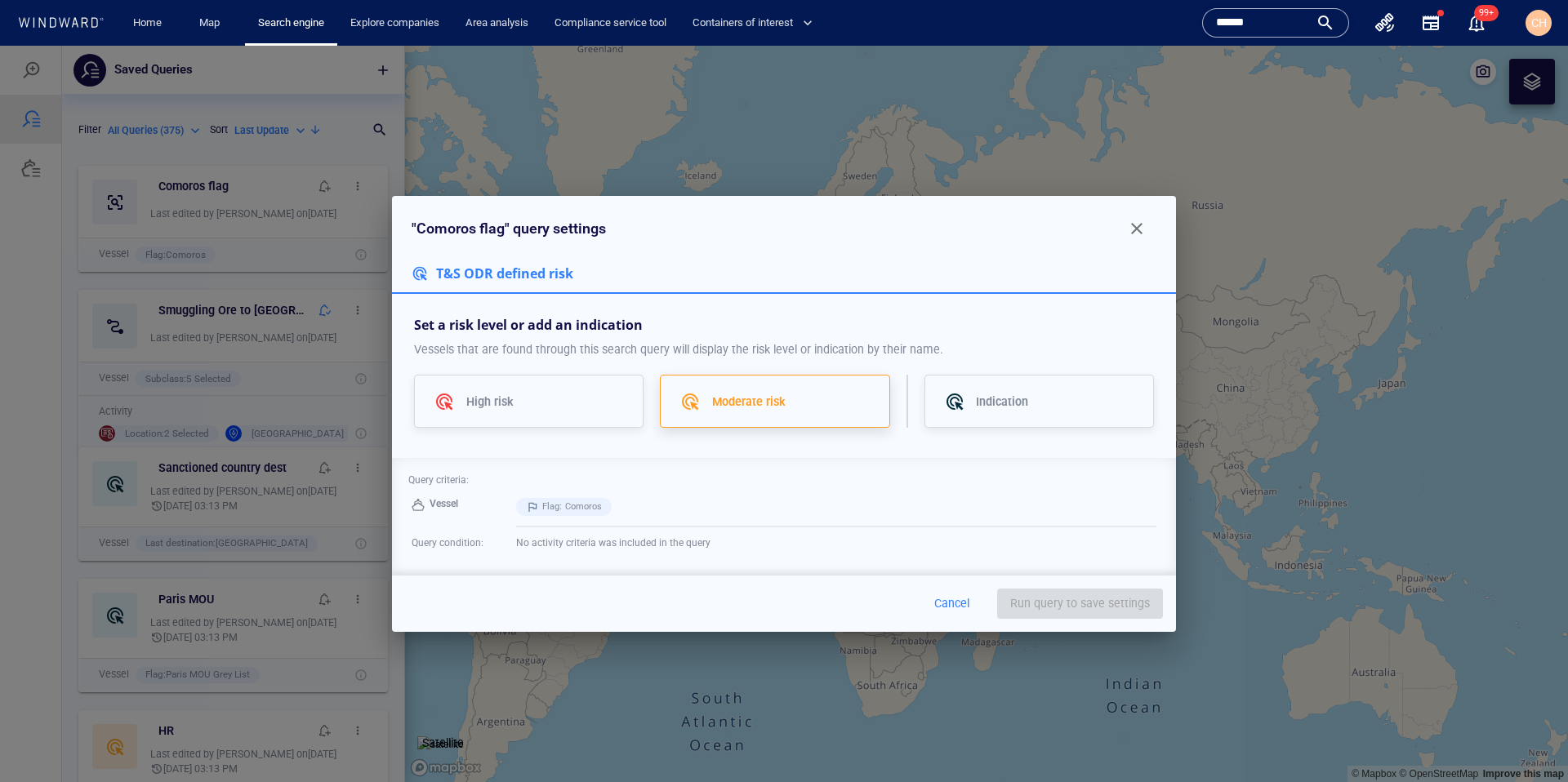
click at [797, 414] on div "Moderate risk" at bounding box center [774, 402] width 229 height 53
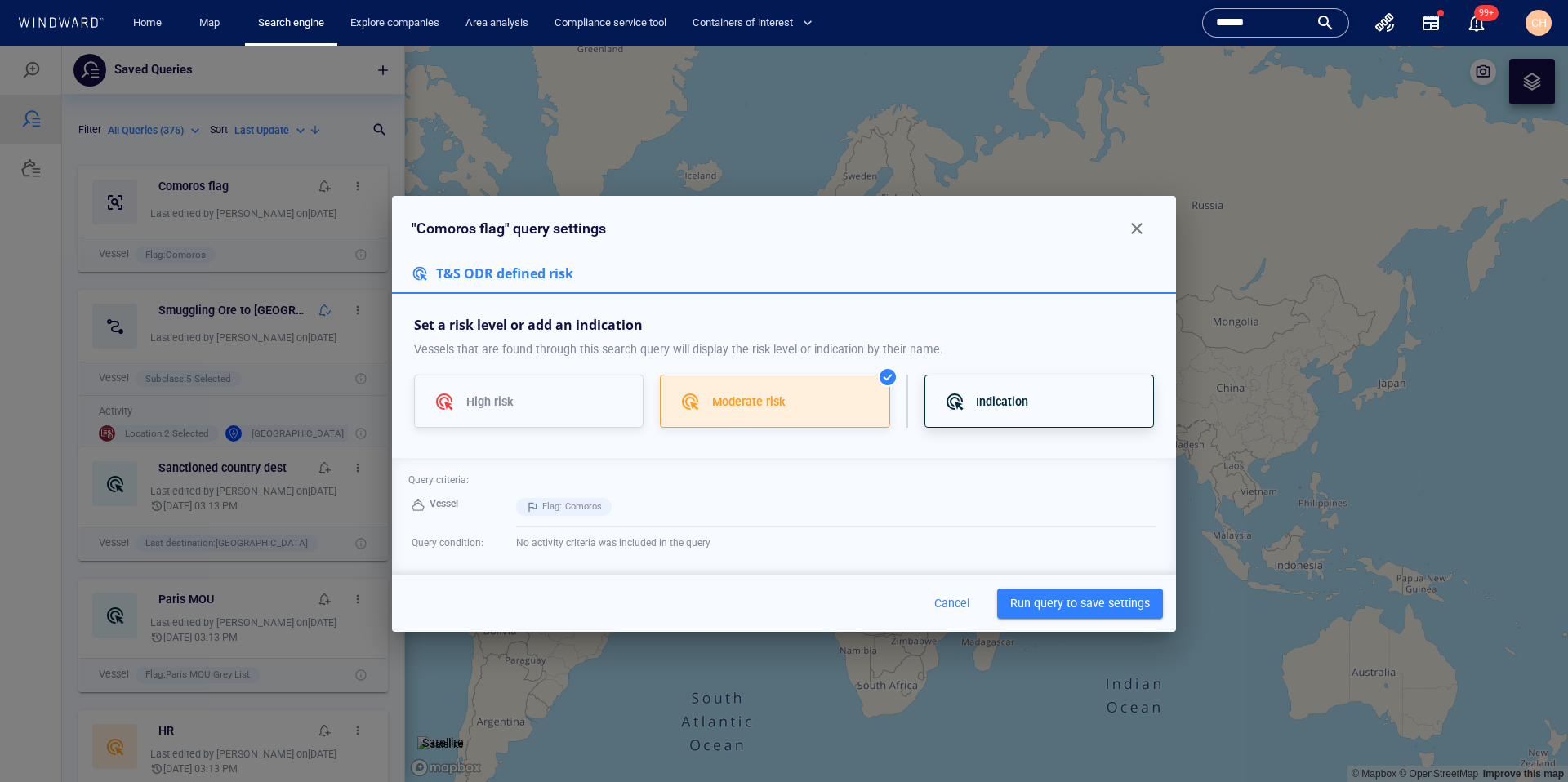
click at [1045, 401] on div "Indication" at bounding box center [1054, 402] width 158 height 20
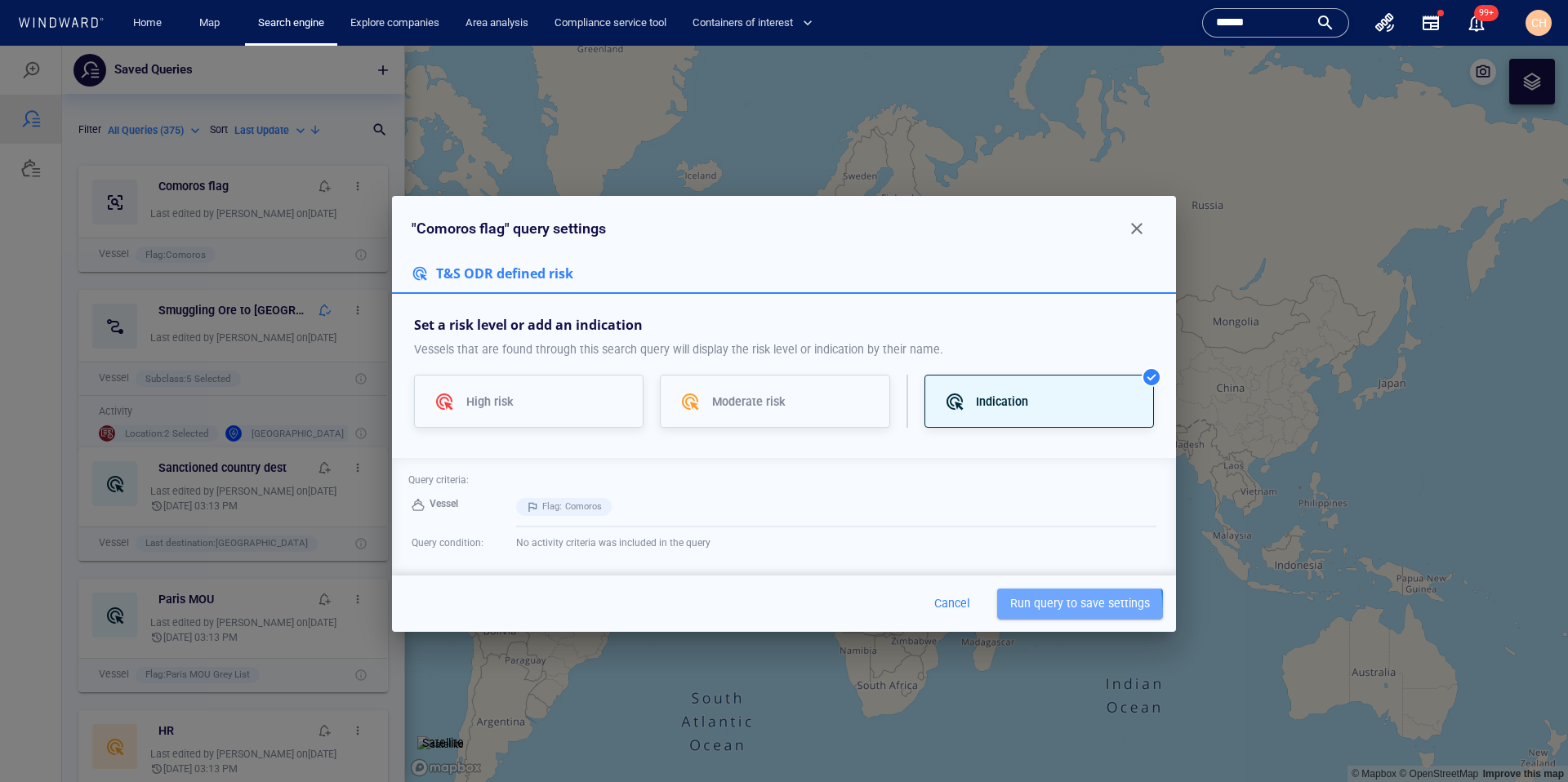
click at [1052, 610] on span "Run query to save settings" at bounding box center [1080, 603] width 139 height 20
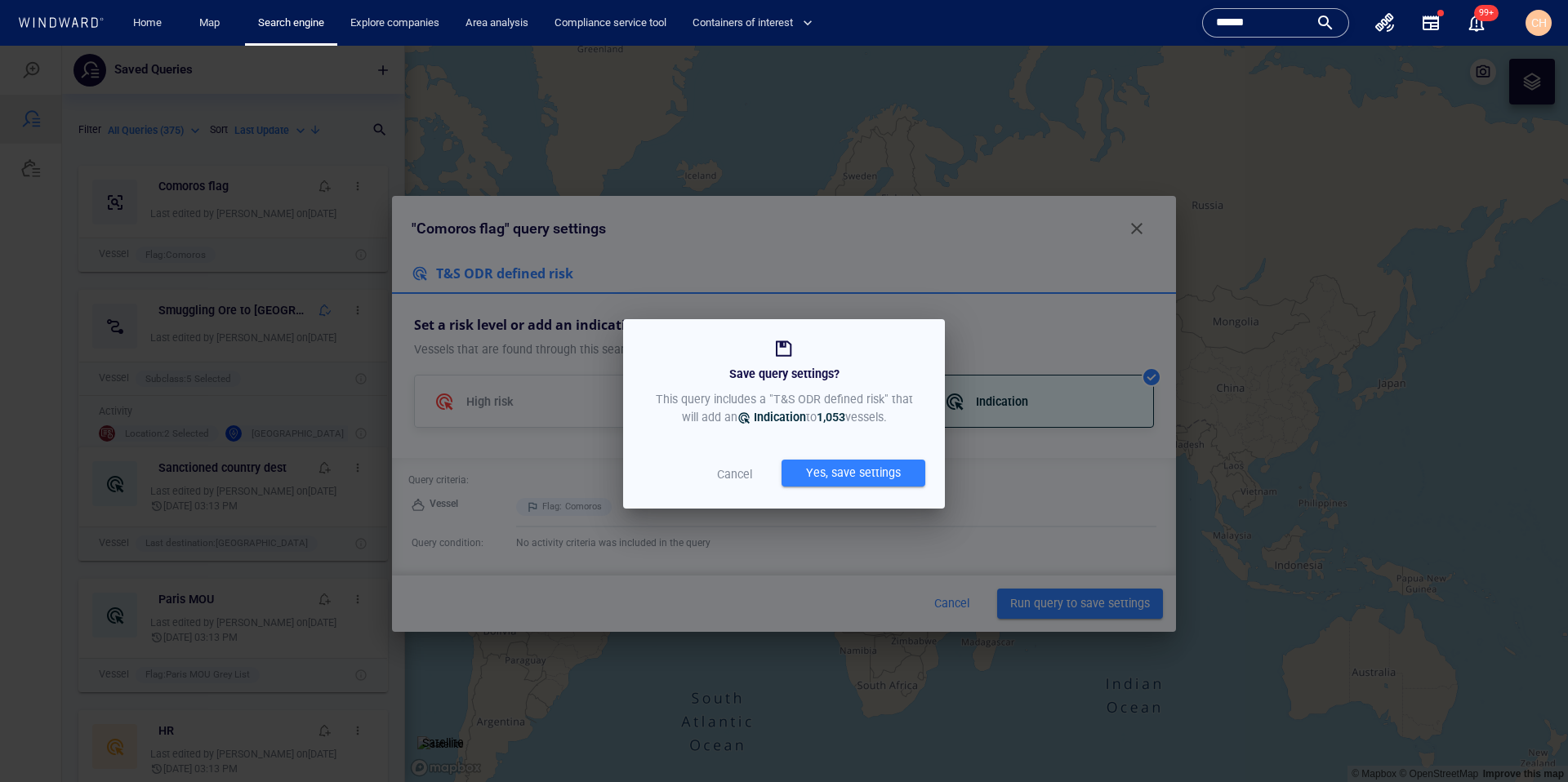
click at [886, 472] on div "Yes, save settings" at bounding box center [854, 473] width 101 height 27
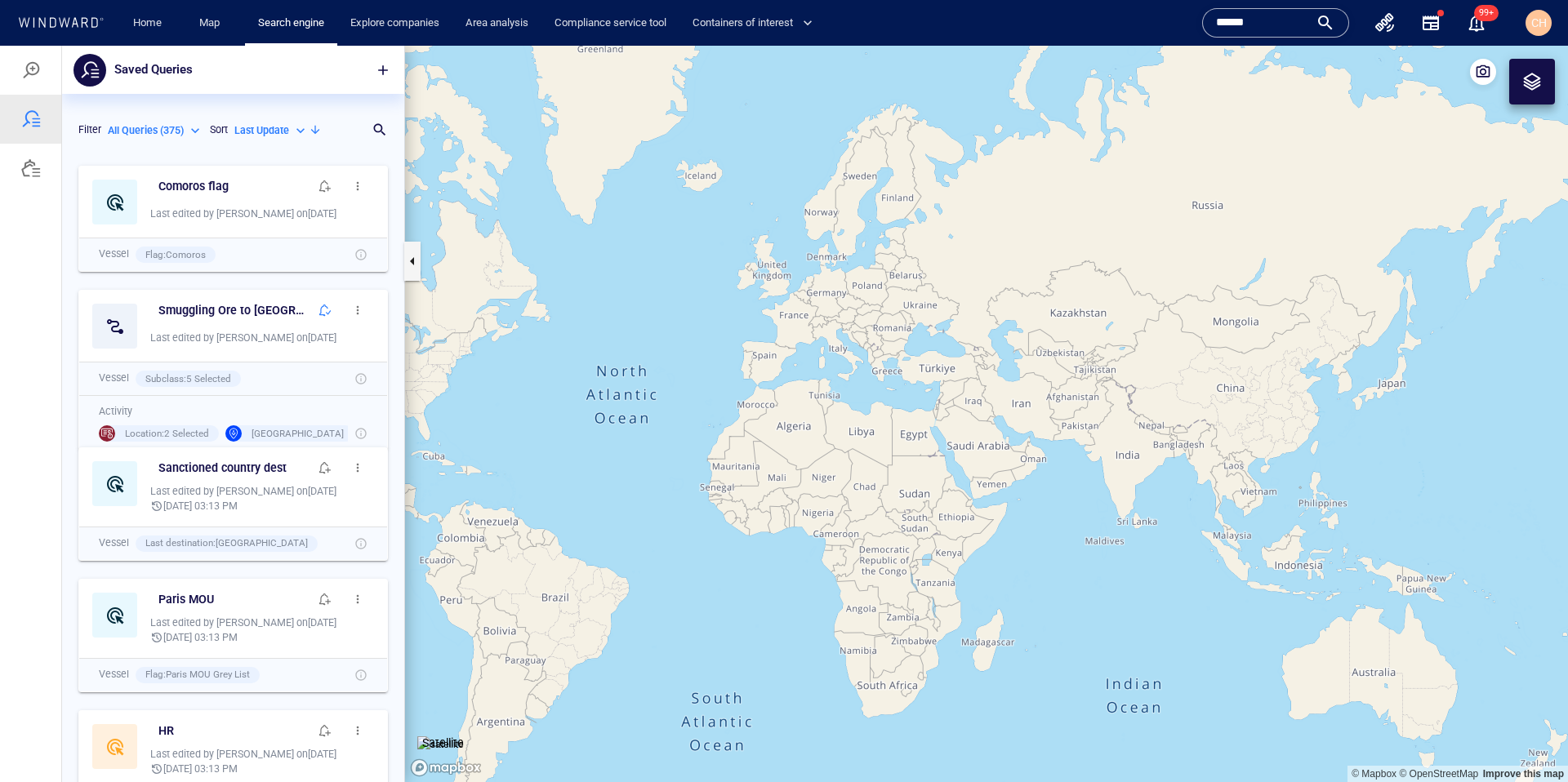
scroll to position [9, 0]
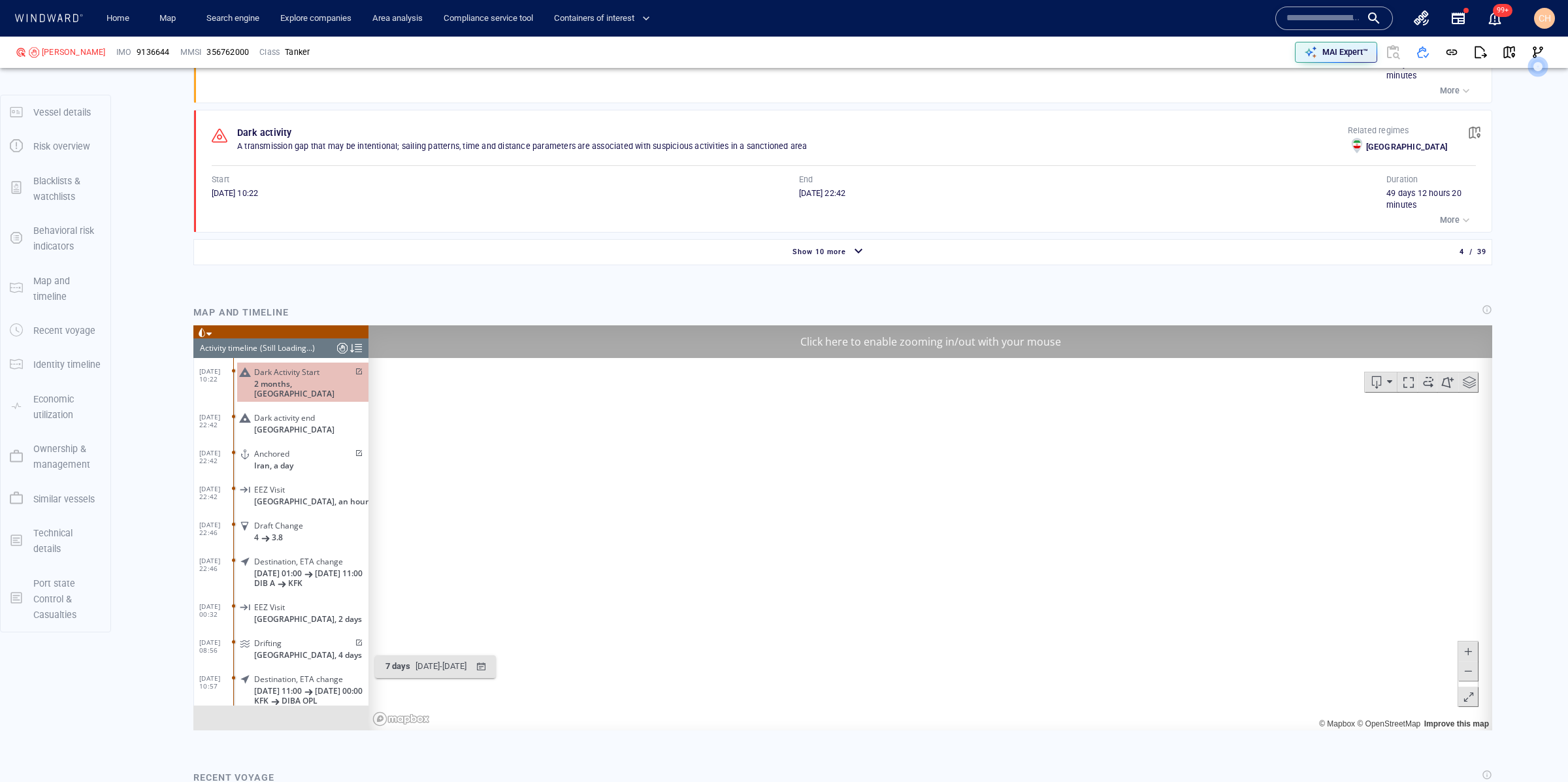
scroll to position [1700, 0]
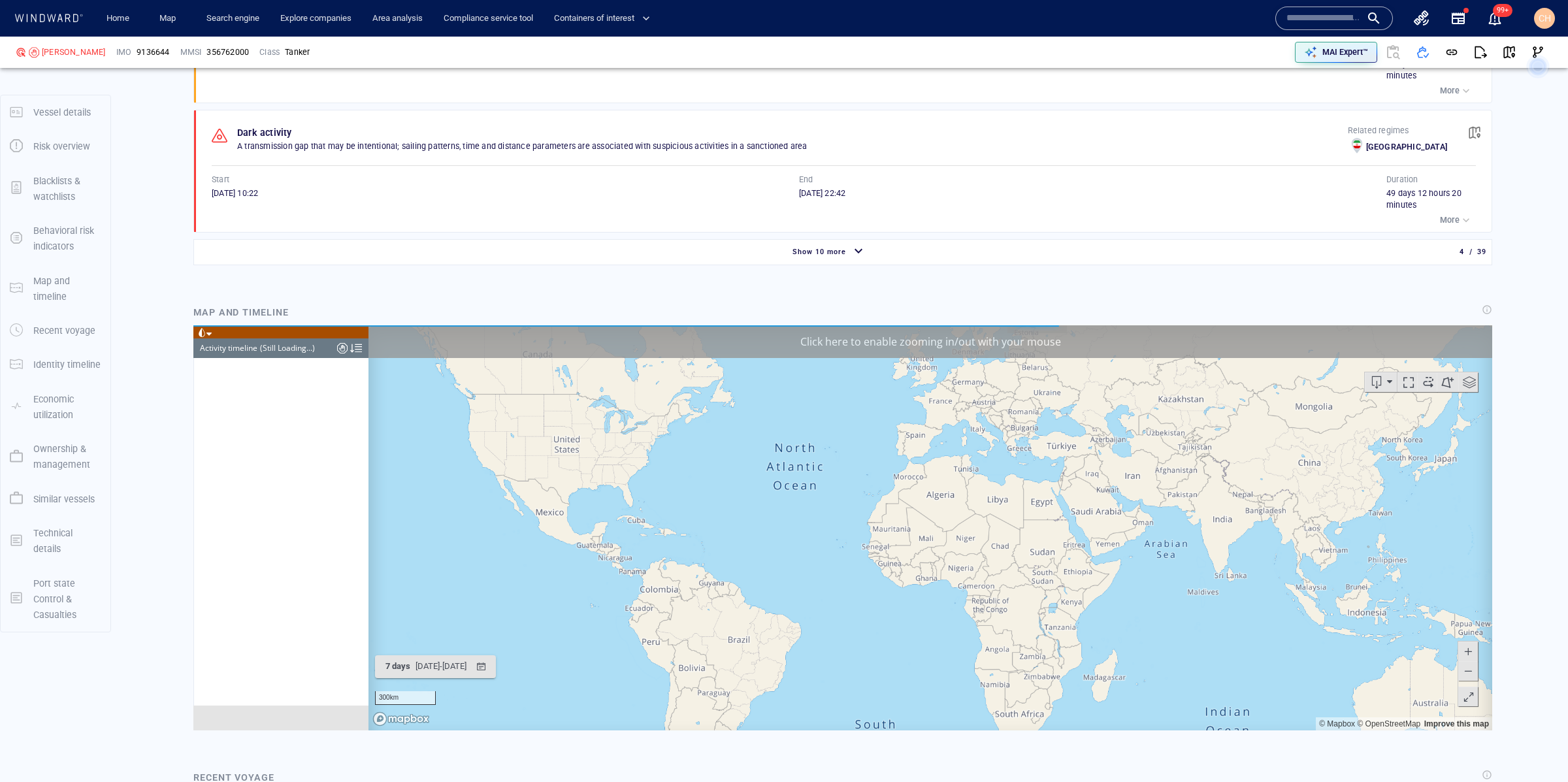
click at [840, 247] on span "Show 10 more" at bounding box center [819, 251] width 53 height 8
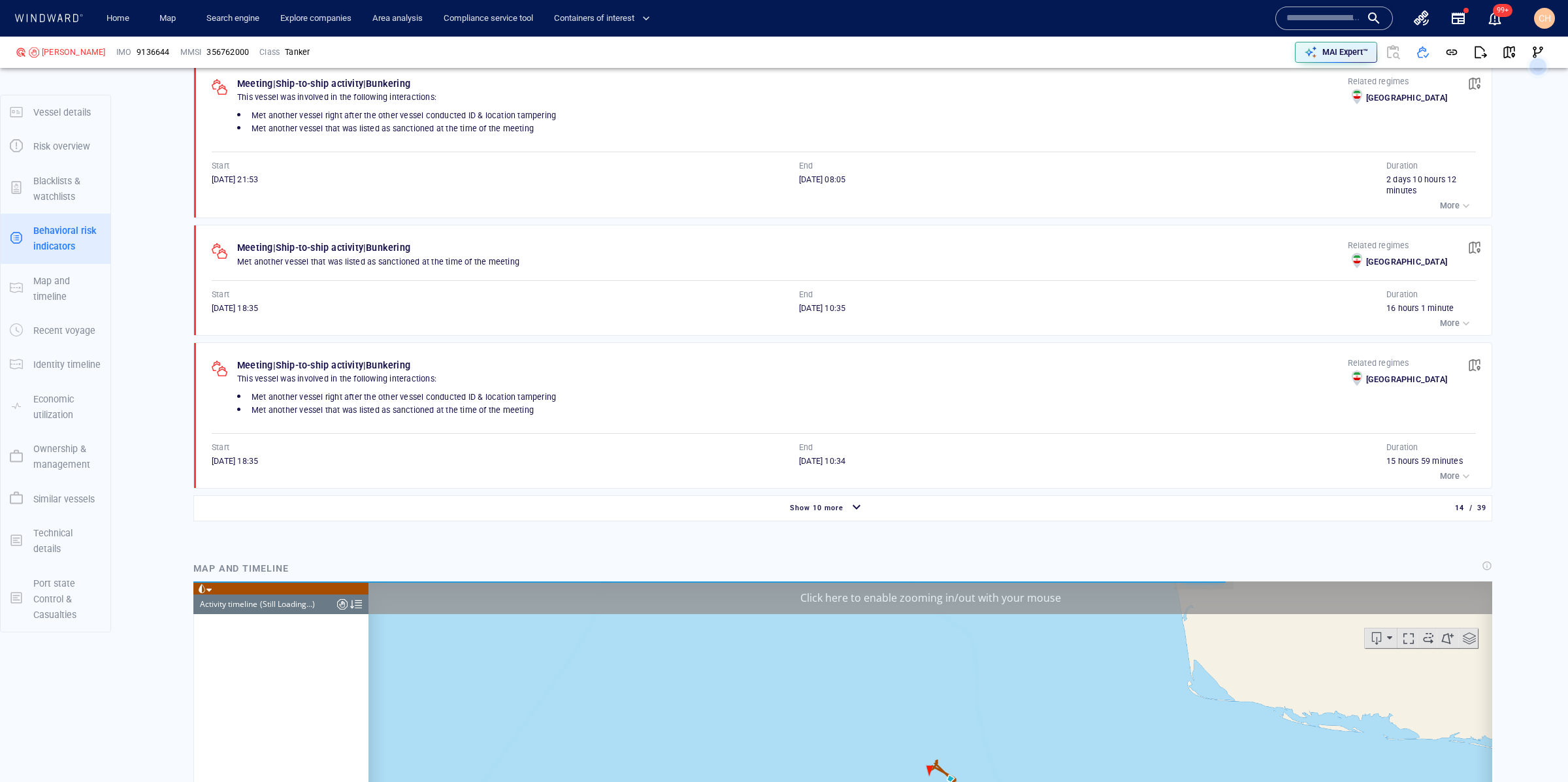
scroll to position [2433, 0]
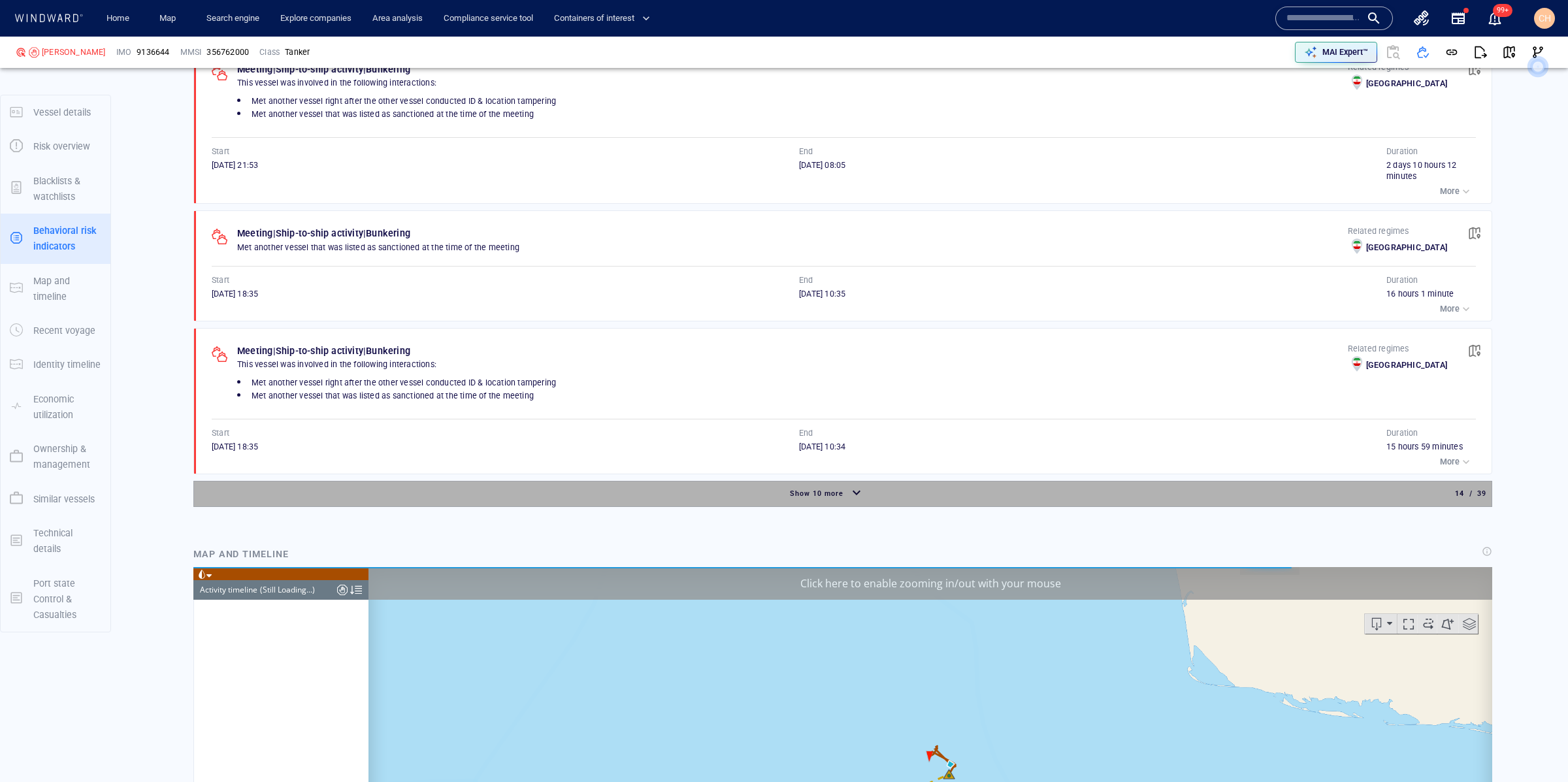
click at [855, 483] on div "button" at bounding box center [856, 493] width 21 height 23
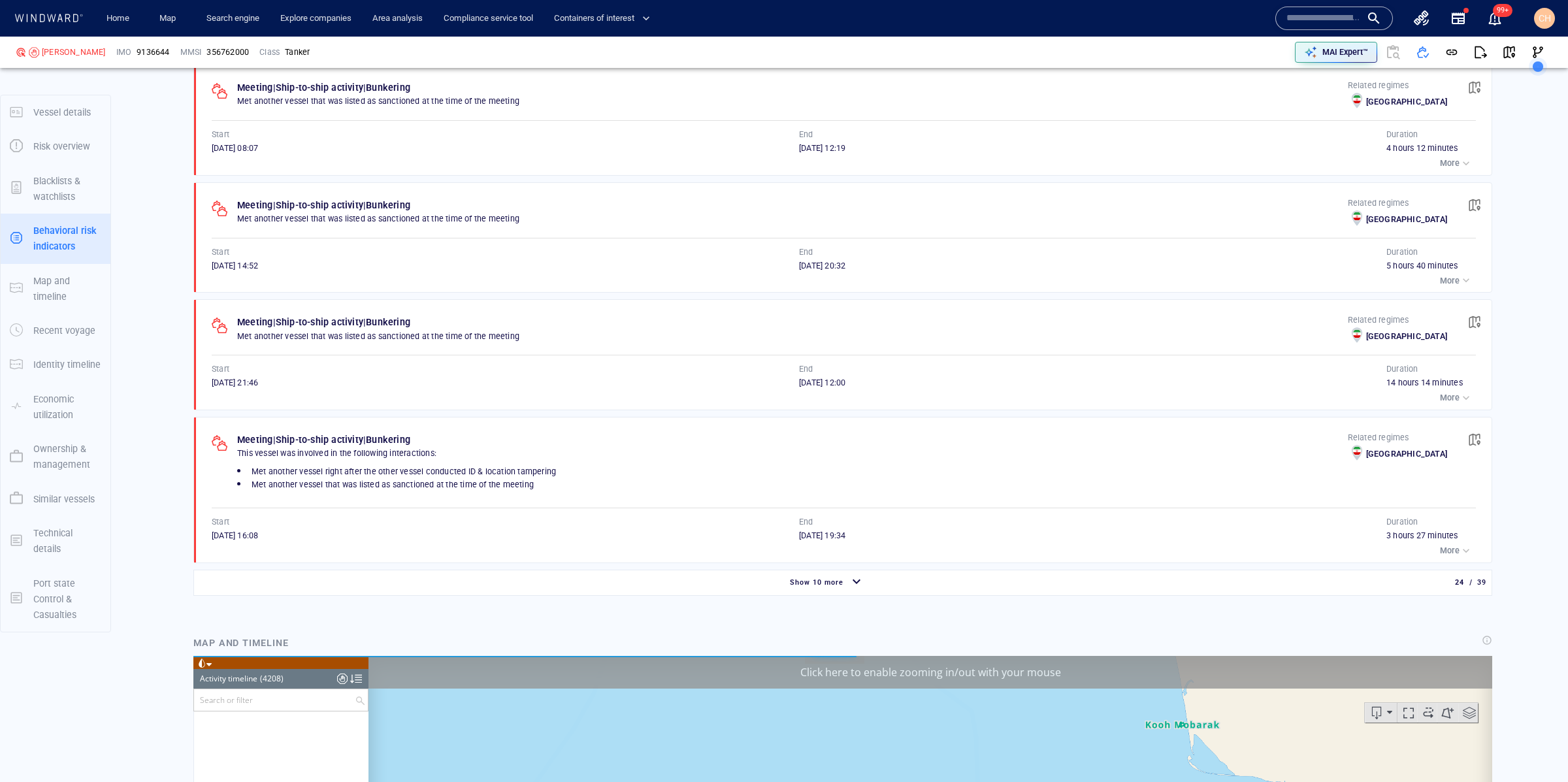
scroll to position [3602, 0]
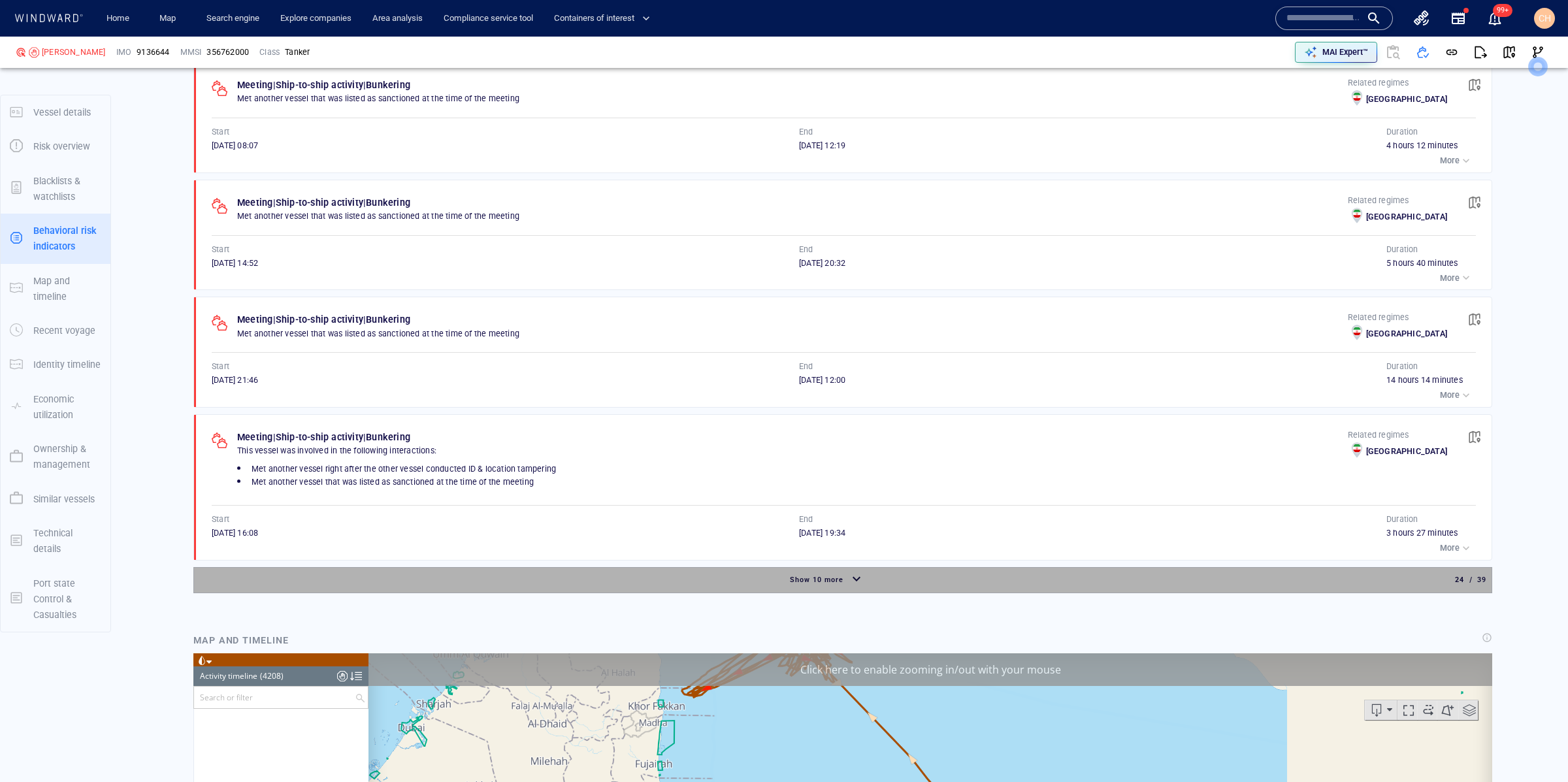
click at [866, 568] on div "Show 10 more" at bounding box center [826, 580] width 1261 height 23
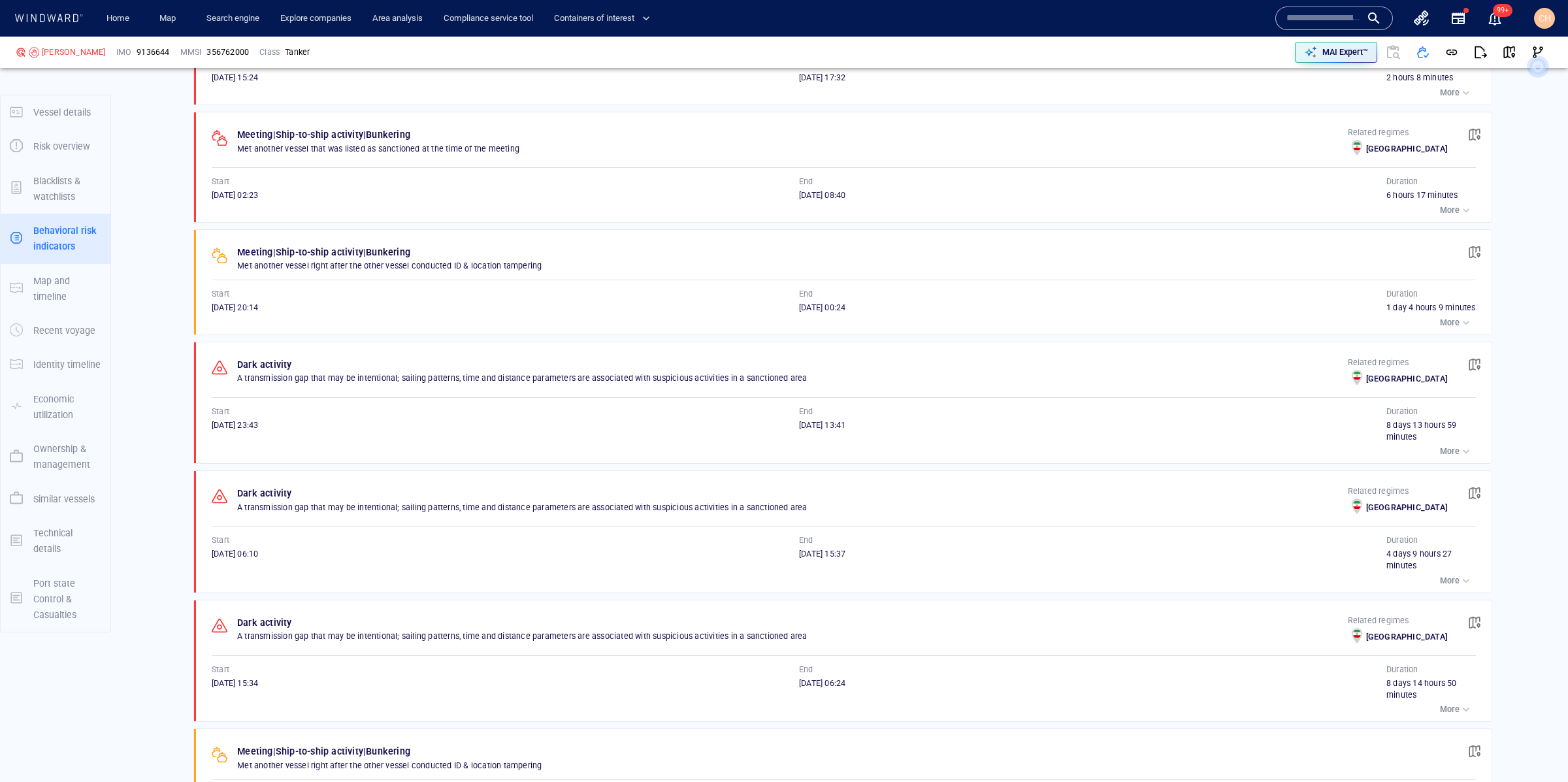
scroll to position [4180, 0]
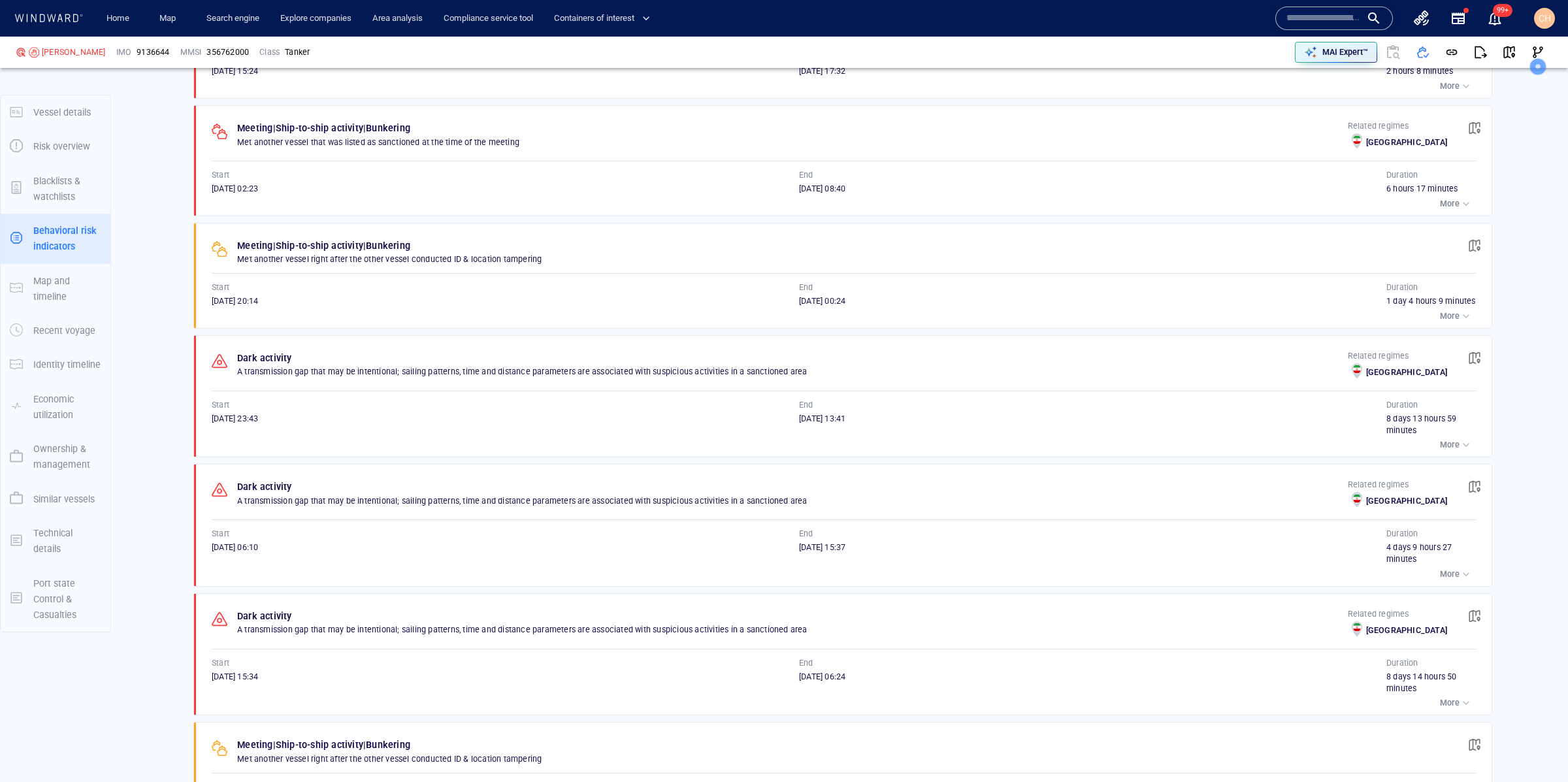
click at [1450, 568] on p "More" at bounding box center [1450, 574] width 20 height 11
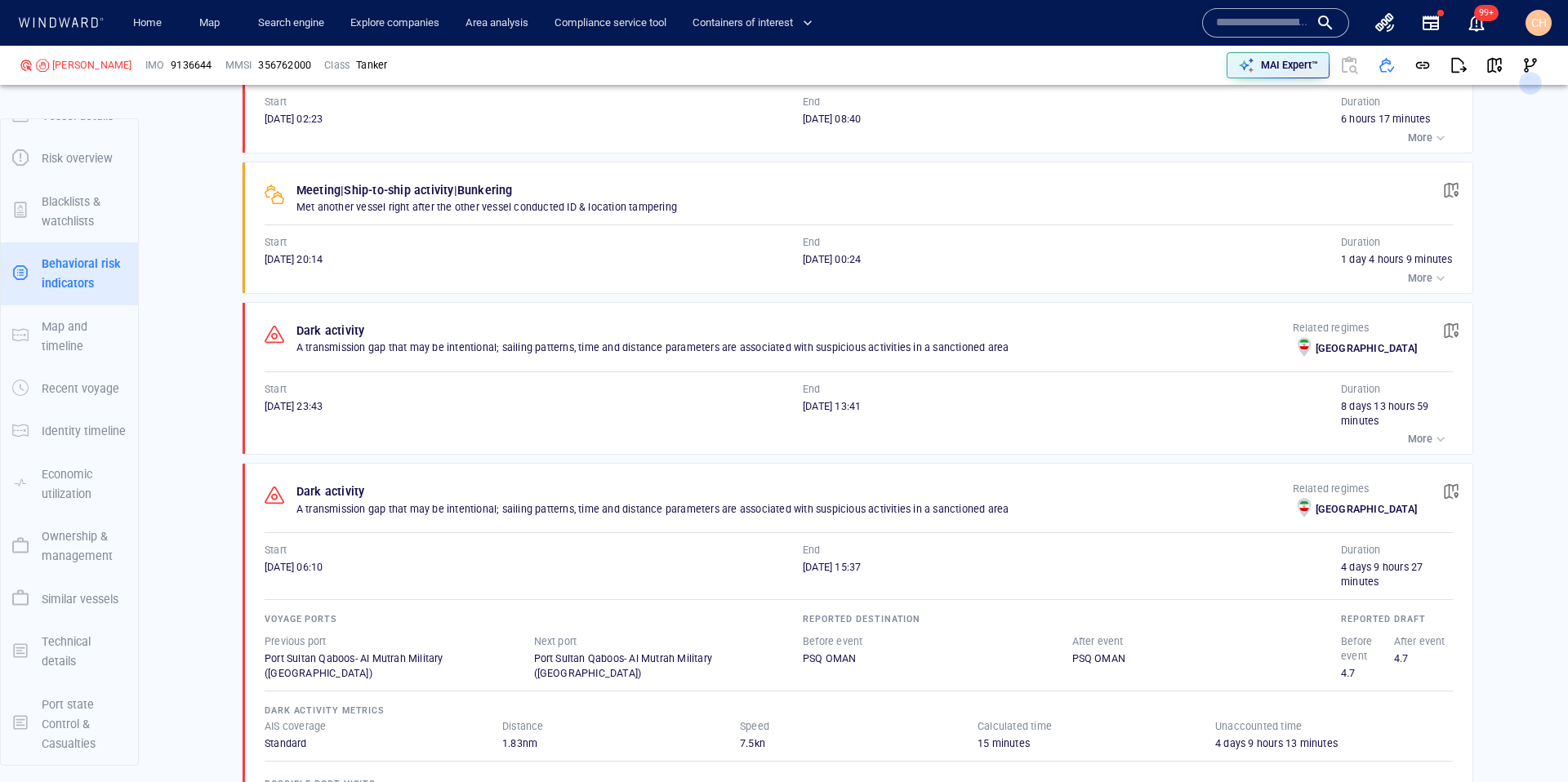
scroll to position [5316, 0]
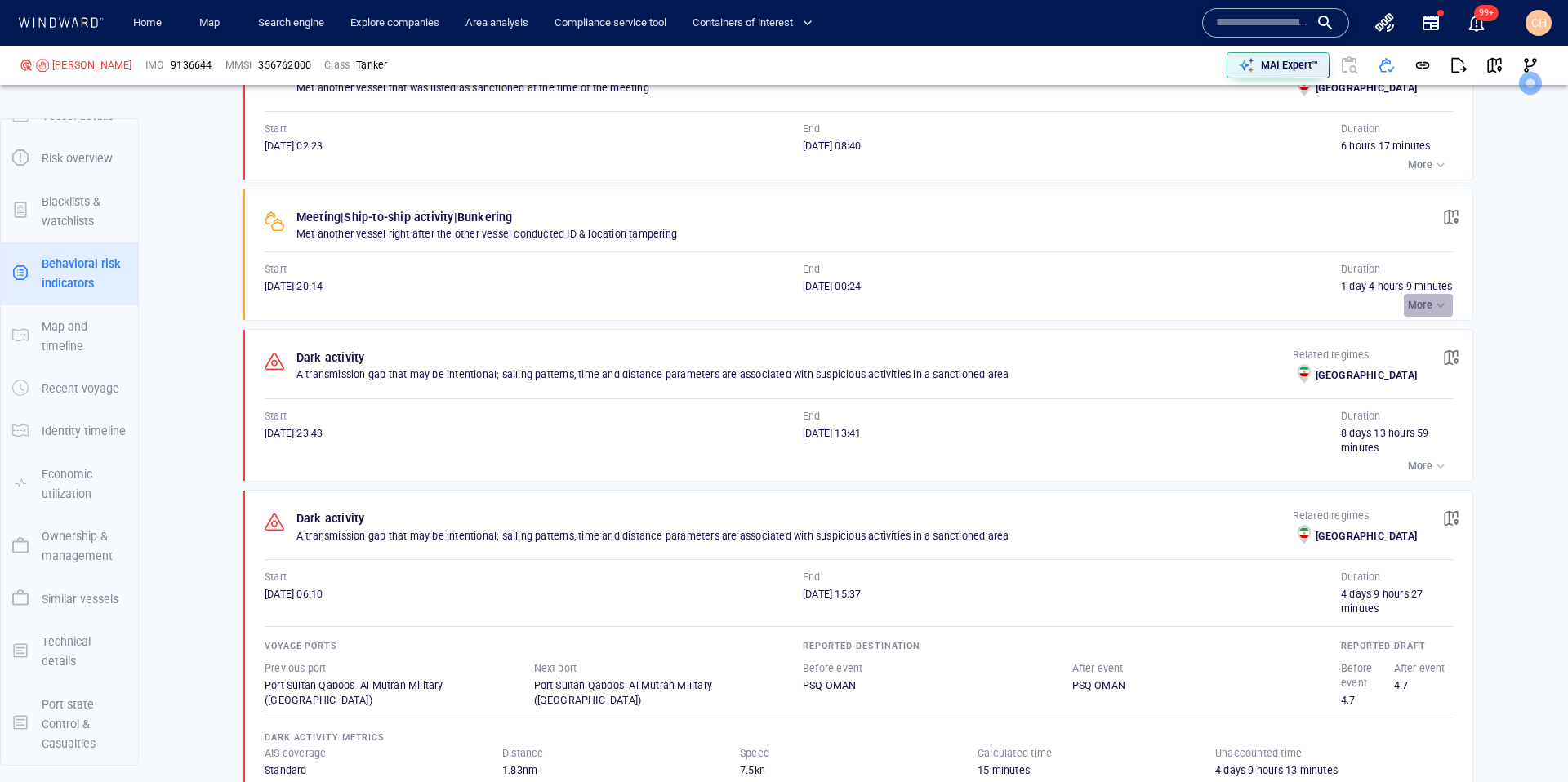
click at [1419, 313] on p "More" at bounding box center [1420, 305] width 25 height 14
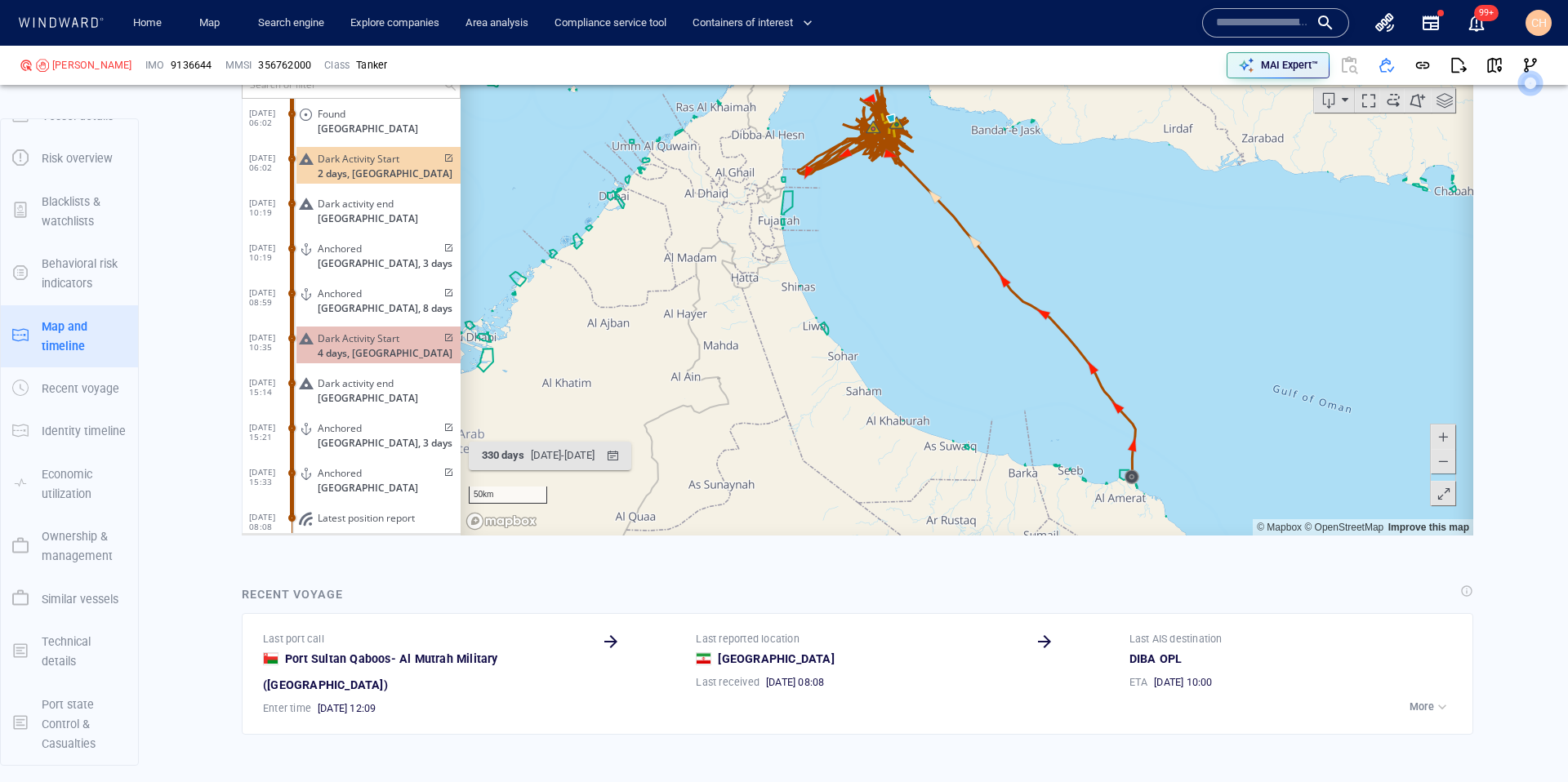
scroll to position [7177, 0]
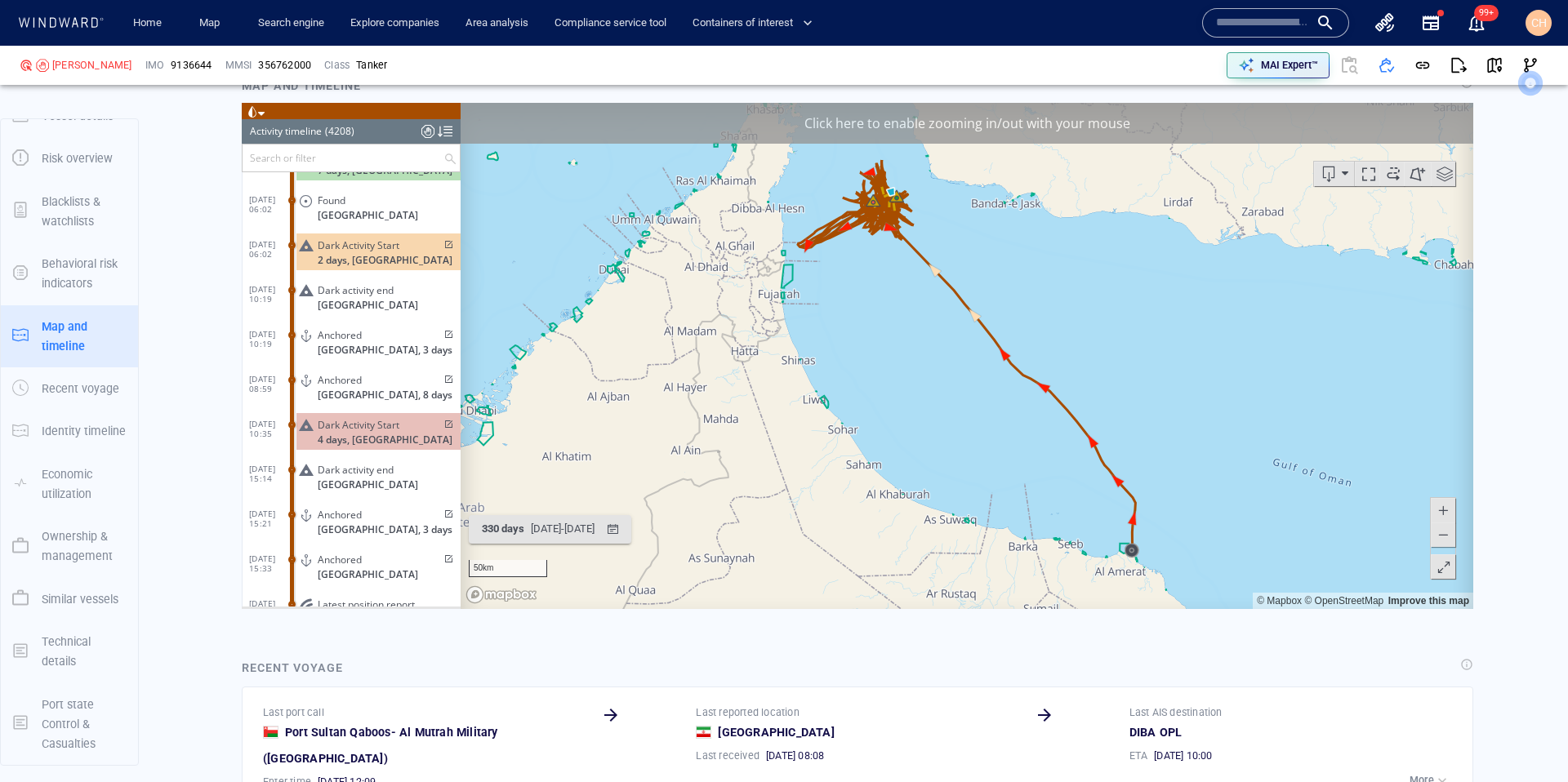
scroll to position [188540, 0]
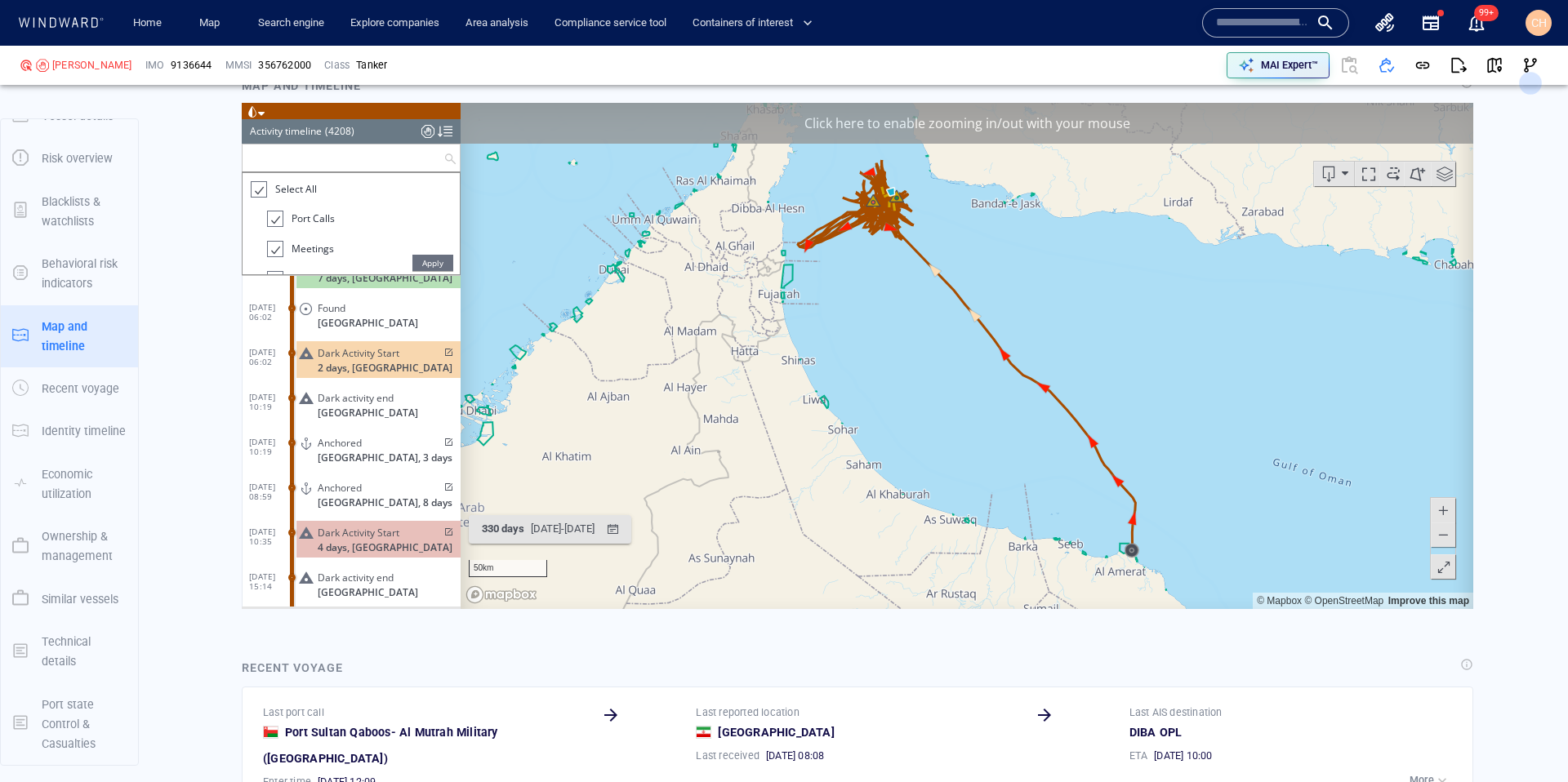
click at [317, 155] on input "text" at bounding box center [343, 158] width 201 height 27
click at [257, 190] on div at bounding box center [258, 189] width 16 height 19
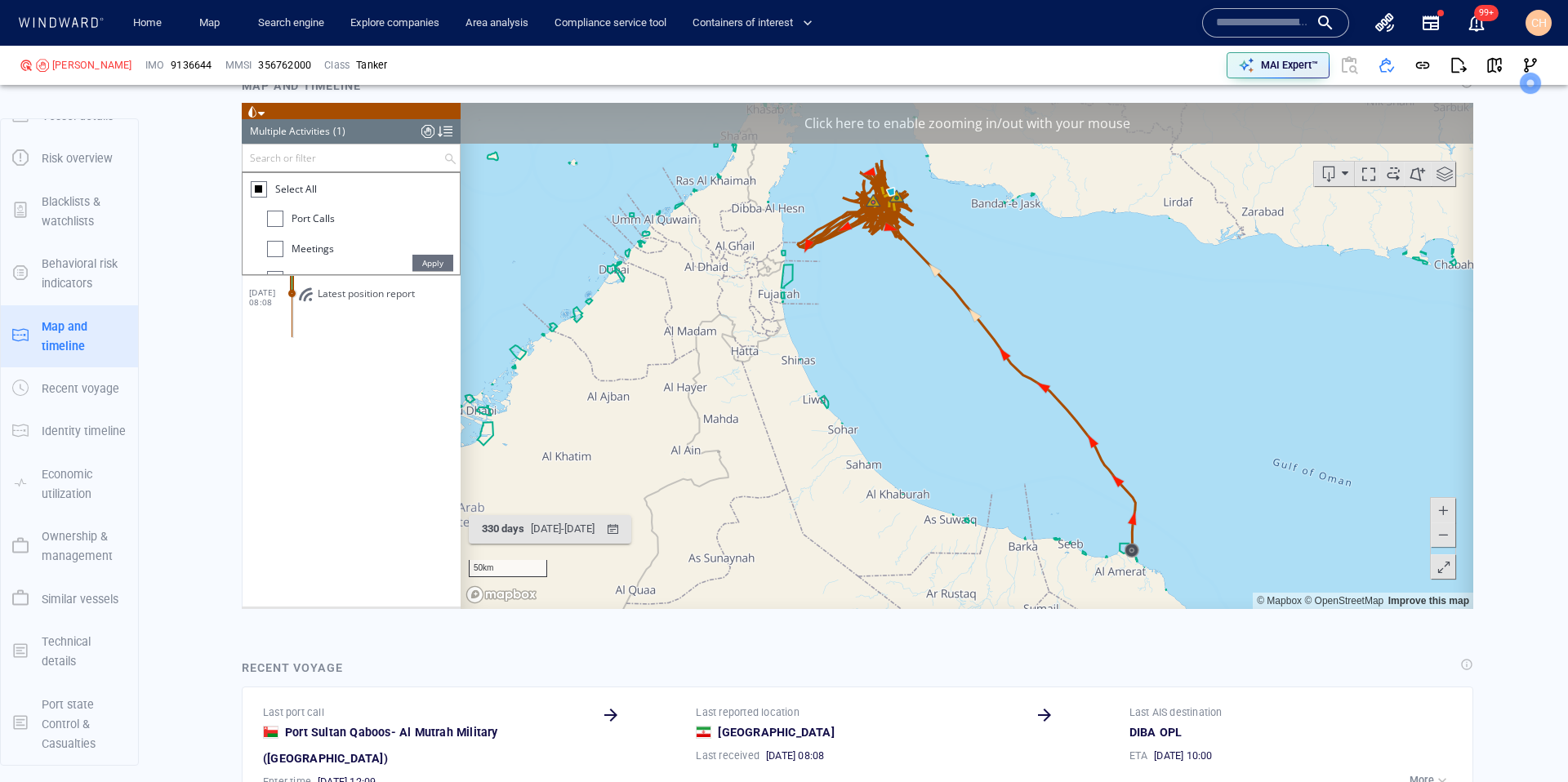
scroll to position [0, 0]
click at [279, 249] on div at bounding box center [275, 247] width 16 height 16
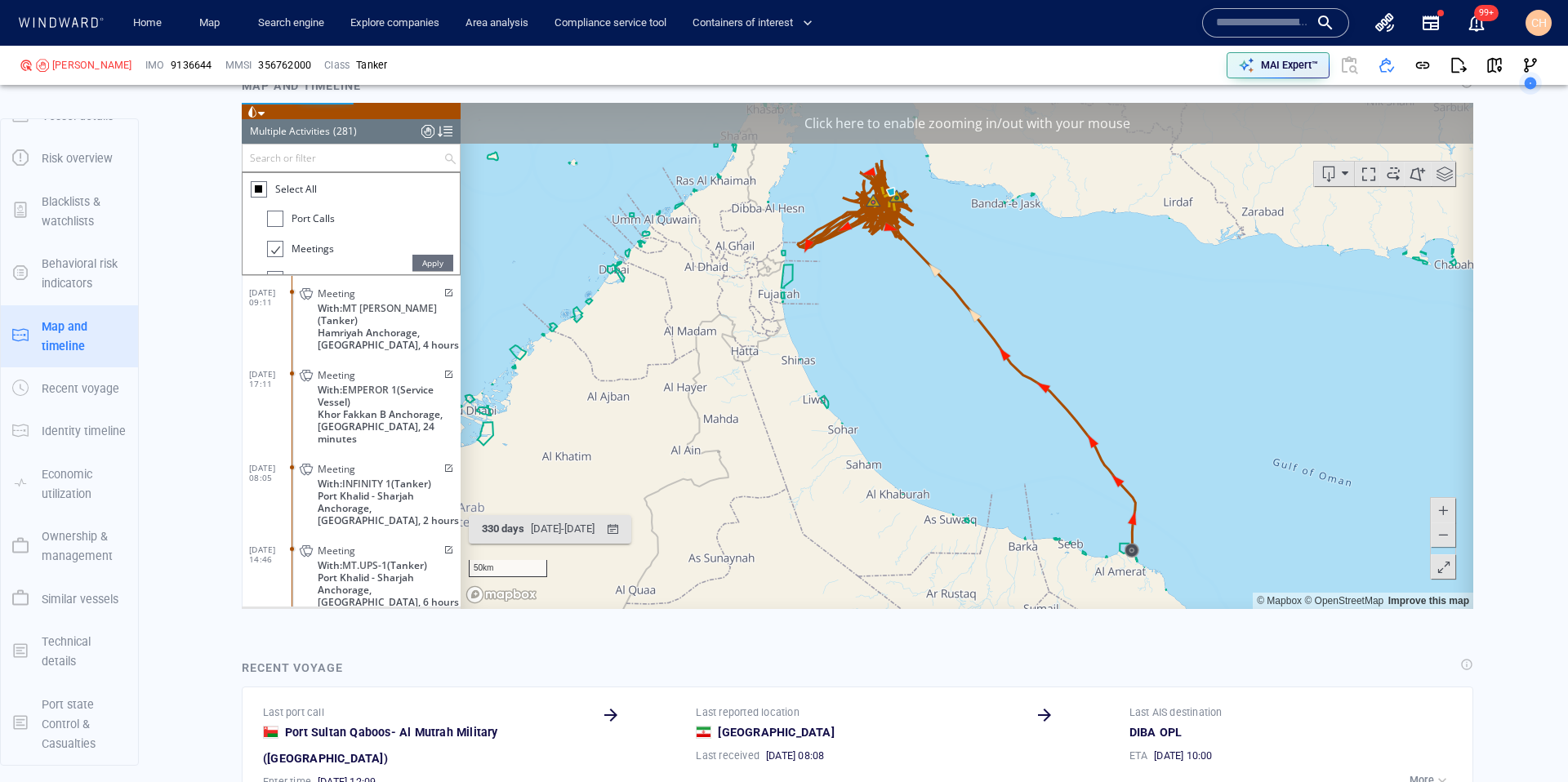
click at [427, 263] on span "Apply" at bounding box center [433, 262] width 41 height 16
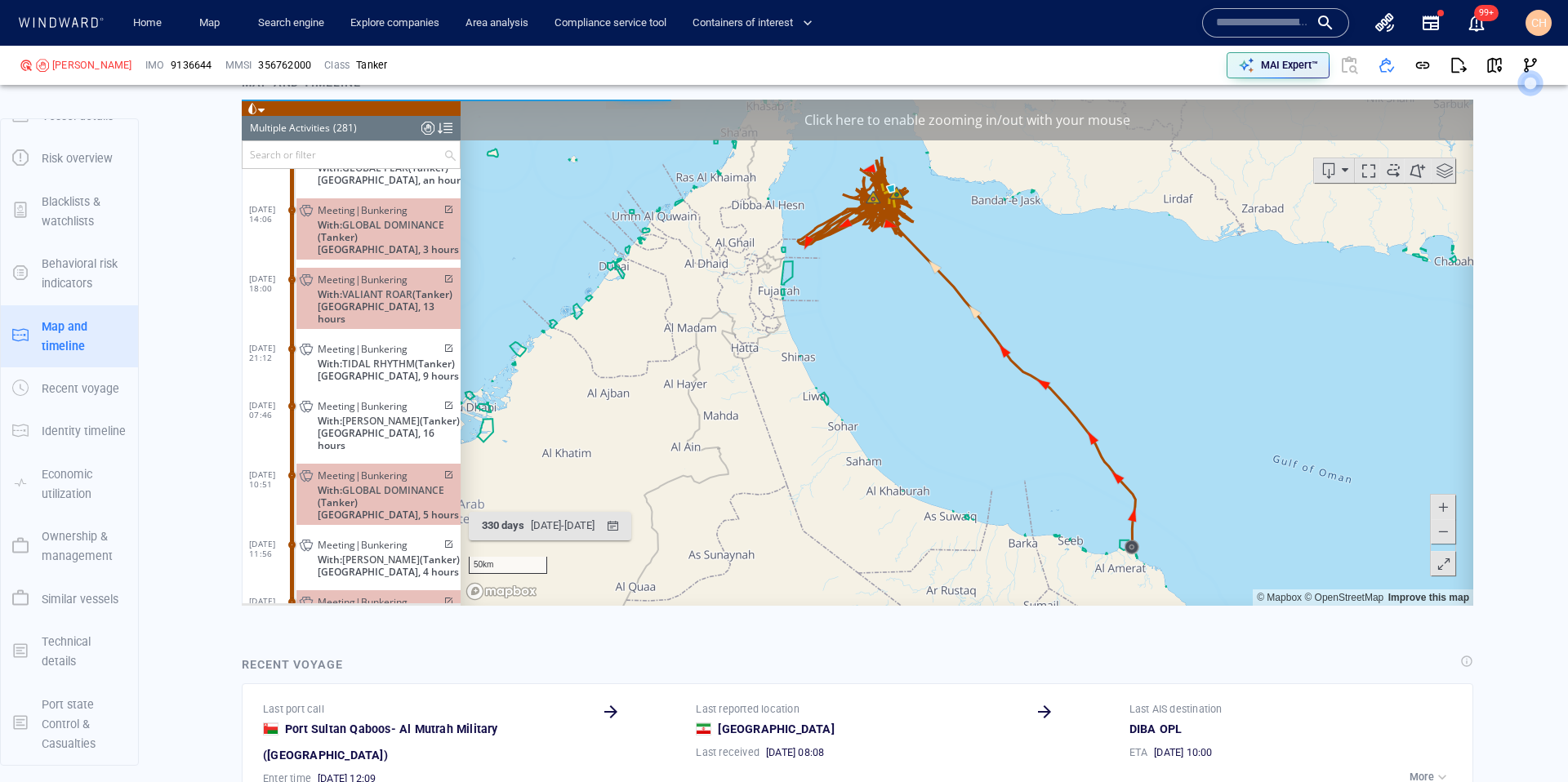
scroll to position [12181, 0]
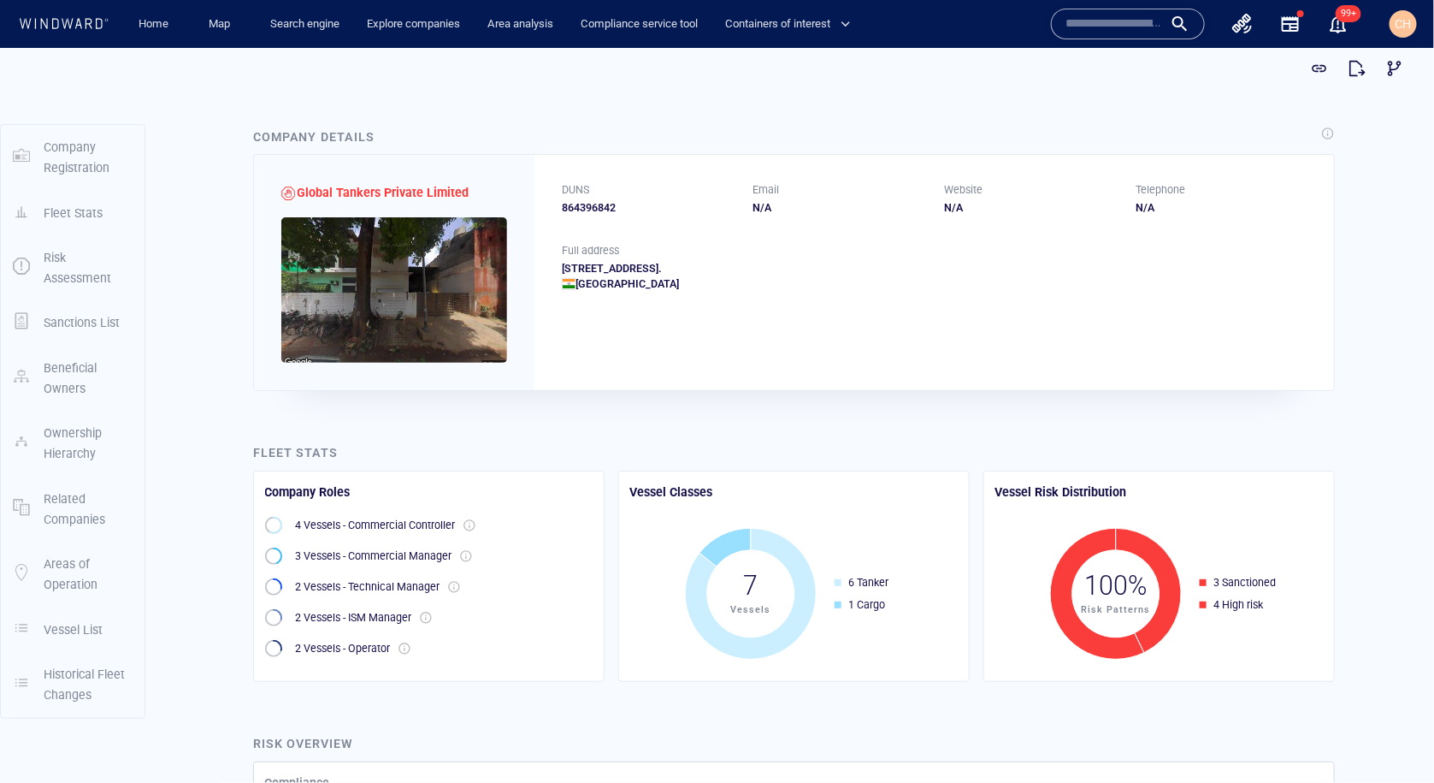
click at [1119, 24] on input "text" at bounding box center [1114, 24] width 97 height 26
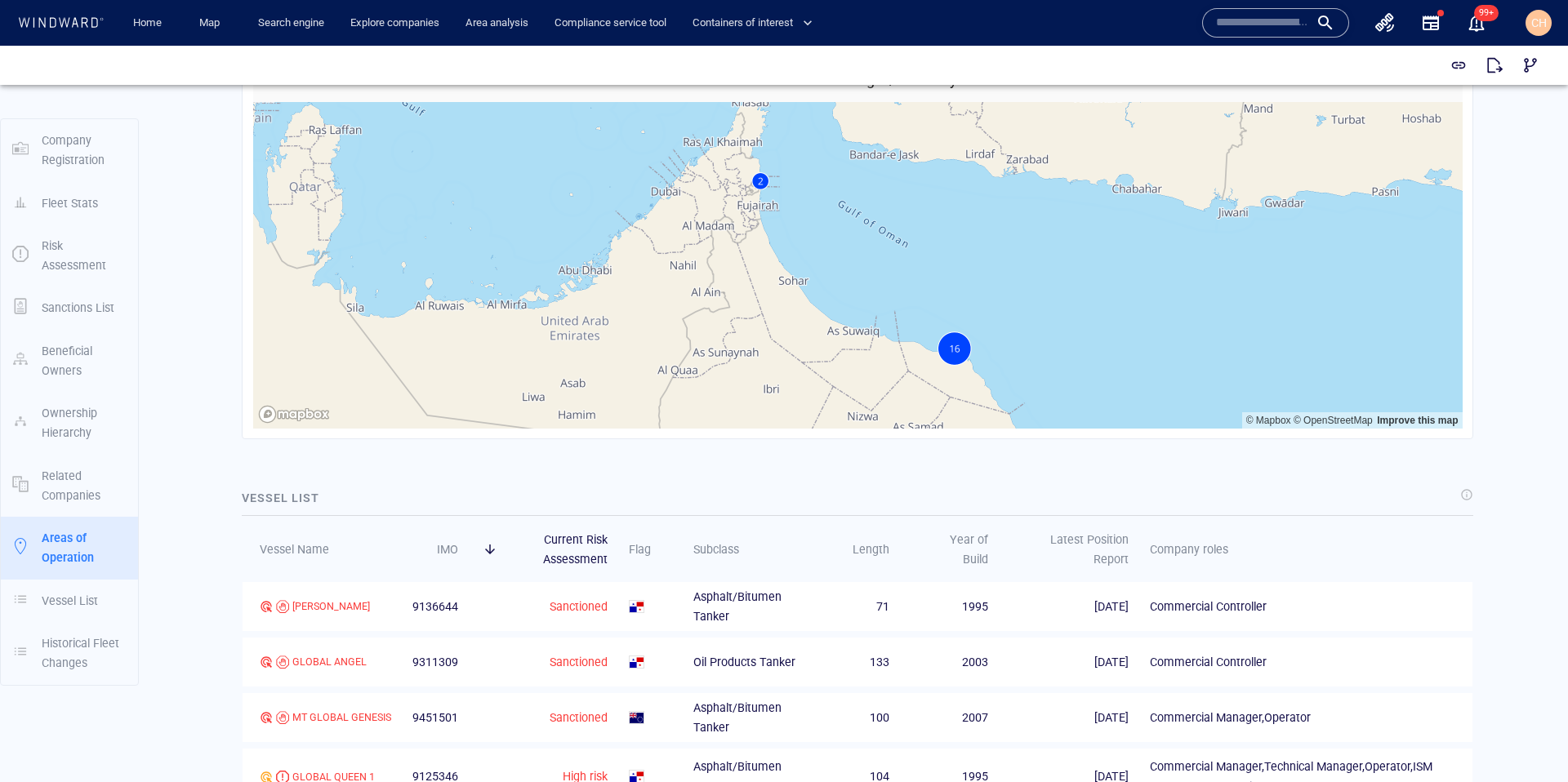
scroll to position [2017, 0]
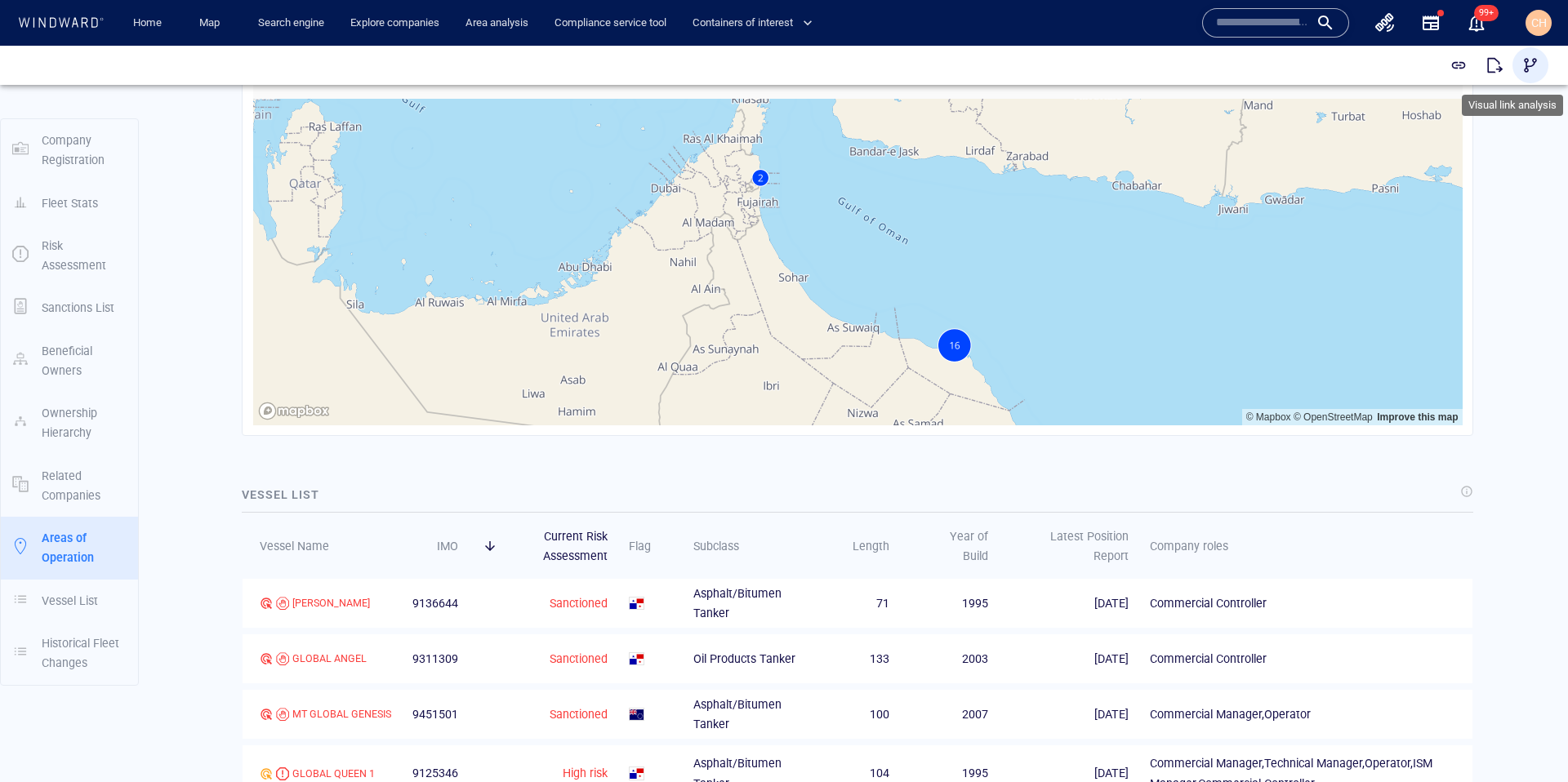
click at [1368, 64] on span "button" at bounding box center [1530, 65] width 16 height 16
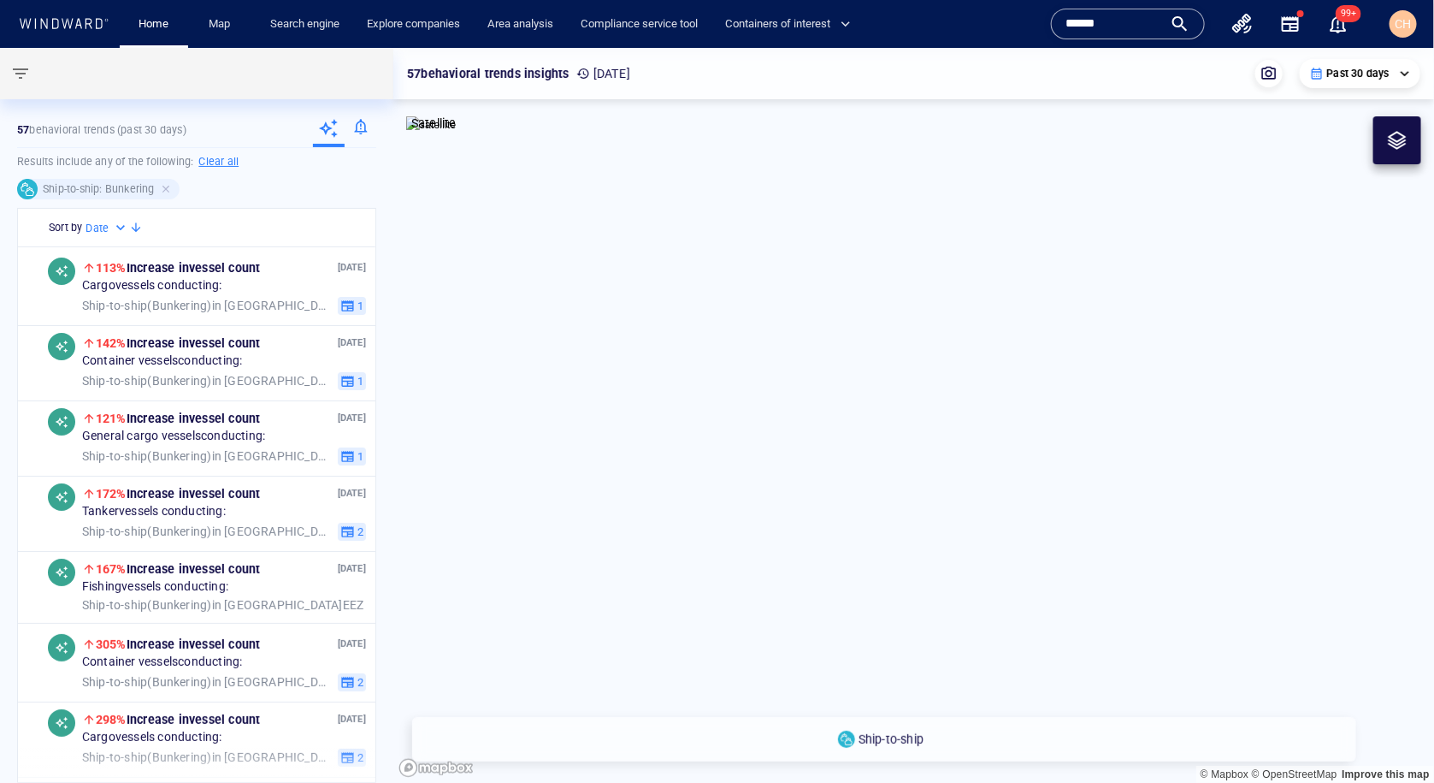
click at [1101, 21] on input "******" at bounding box center [1114, 24] width 97 height 26
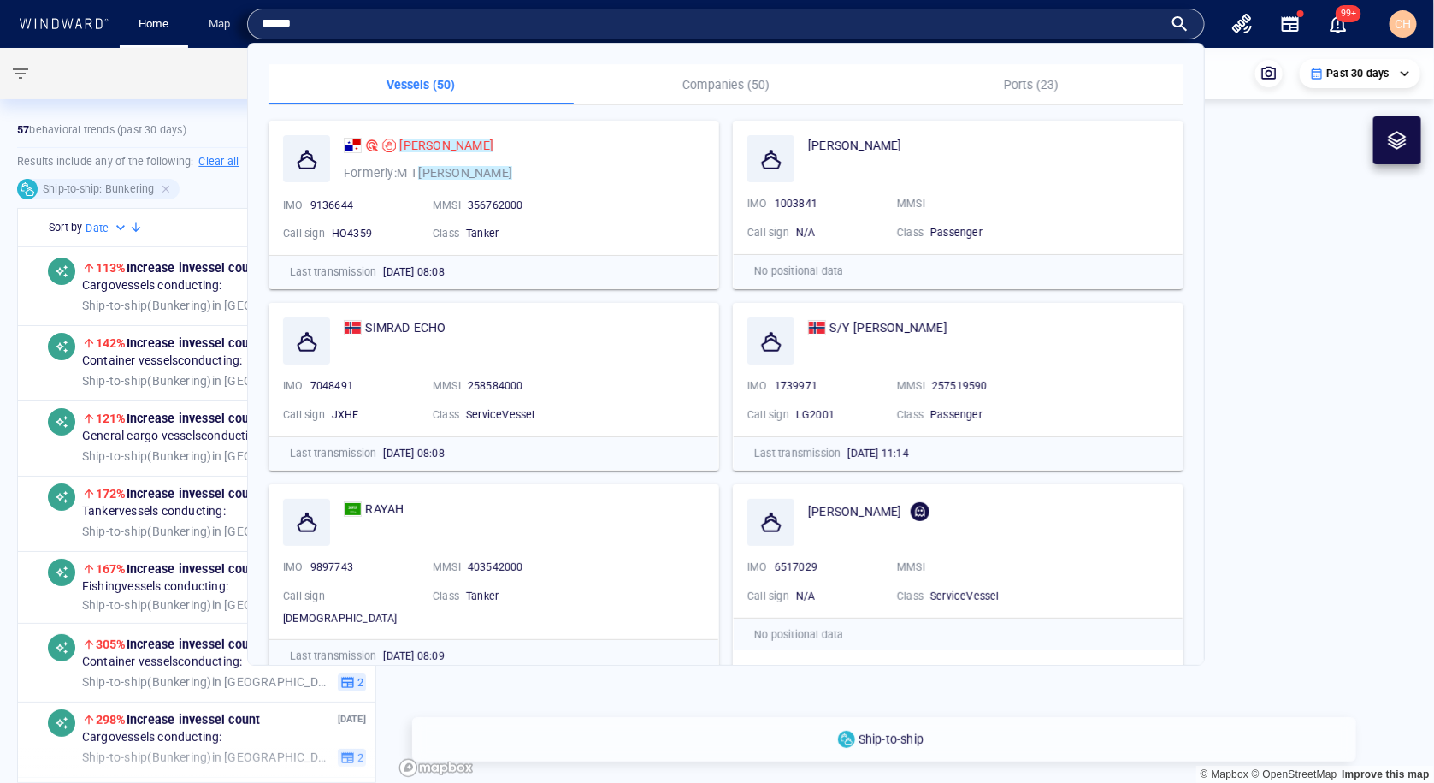
click at [1101, 21] on input "******" at bounding box center [712, 24] width 901 height 26
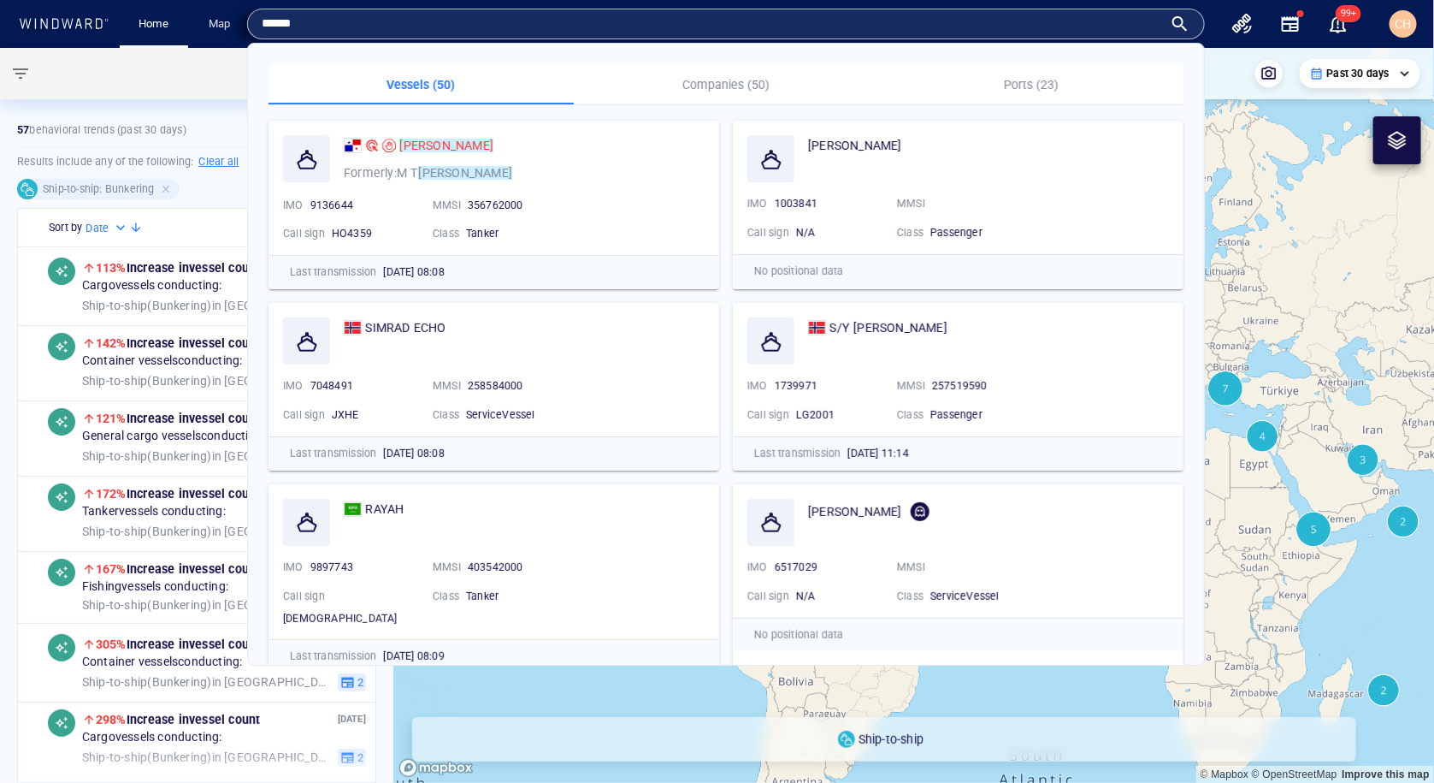
type input "*"
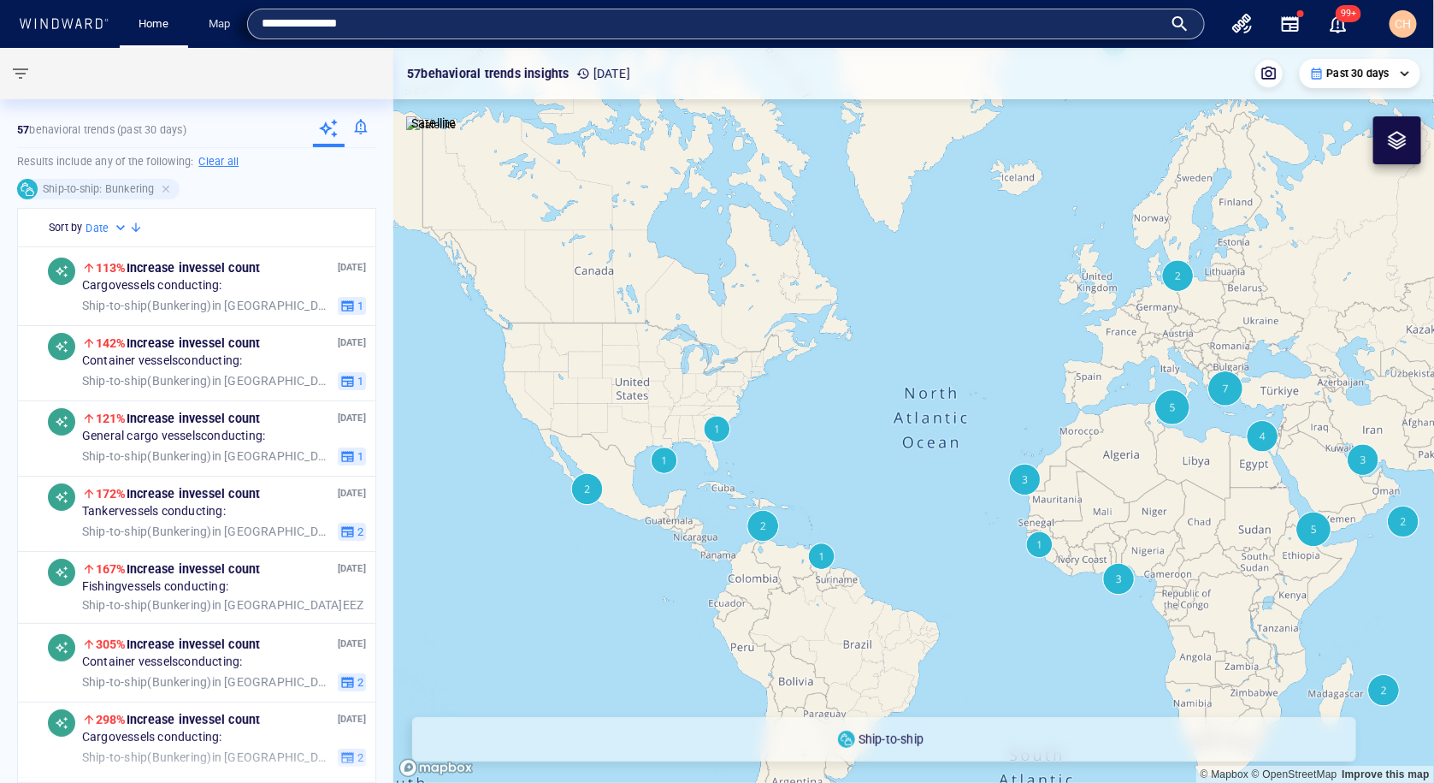
type input "**********"
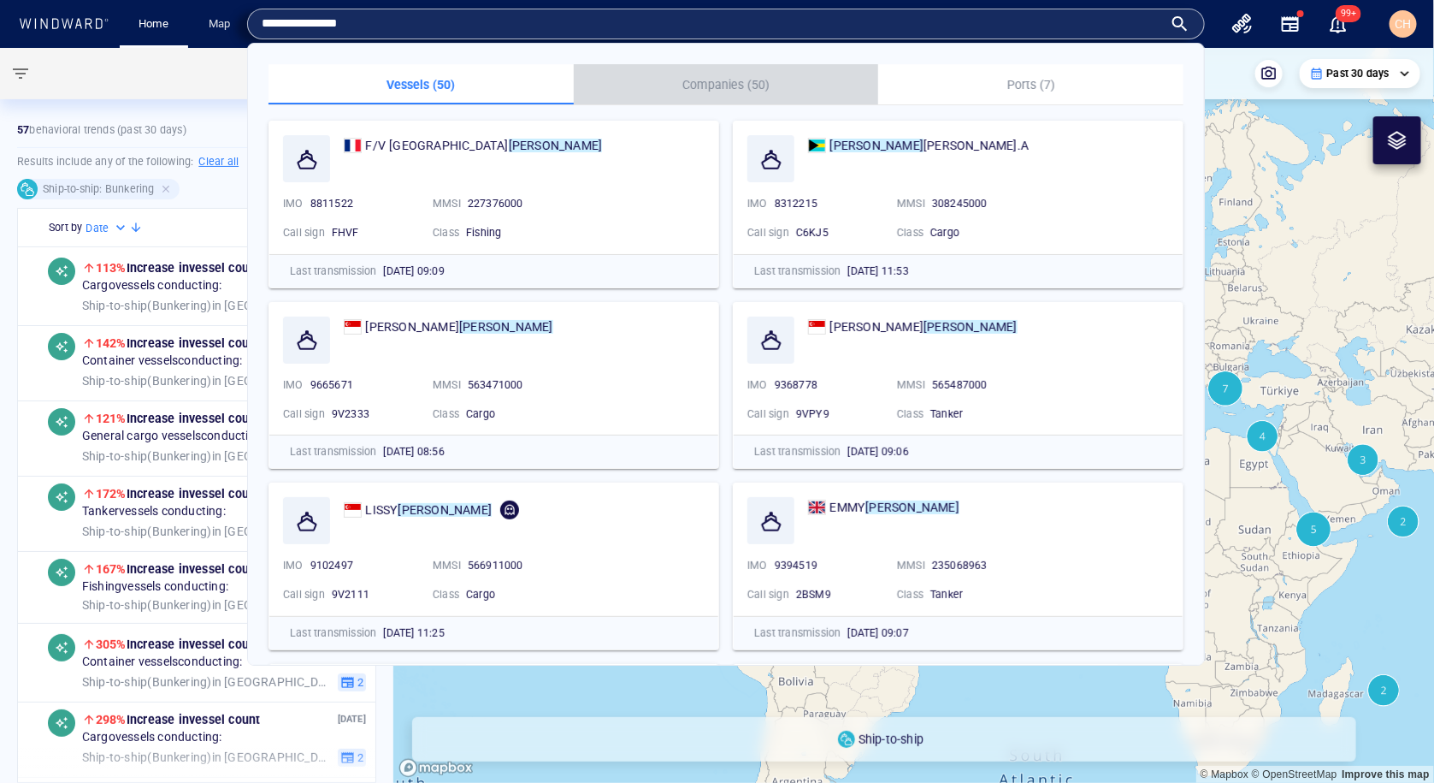
click at [713, 86] on p "Companies (50)" at bounding box center [726, 84] width 285 height 21
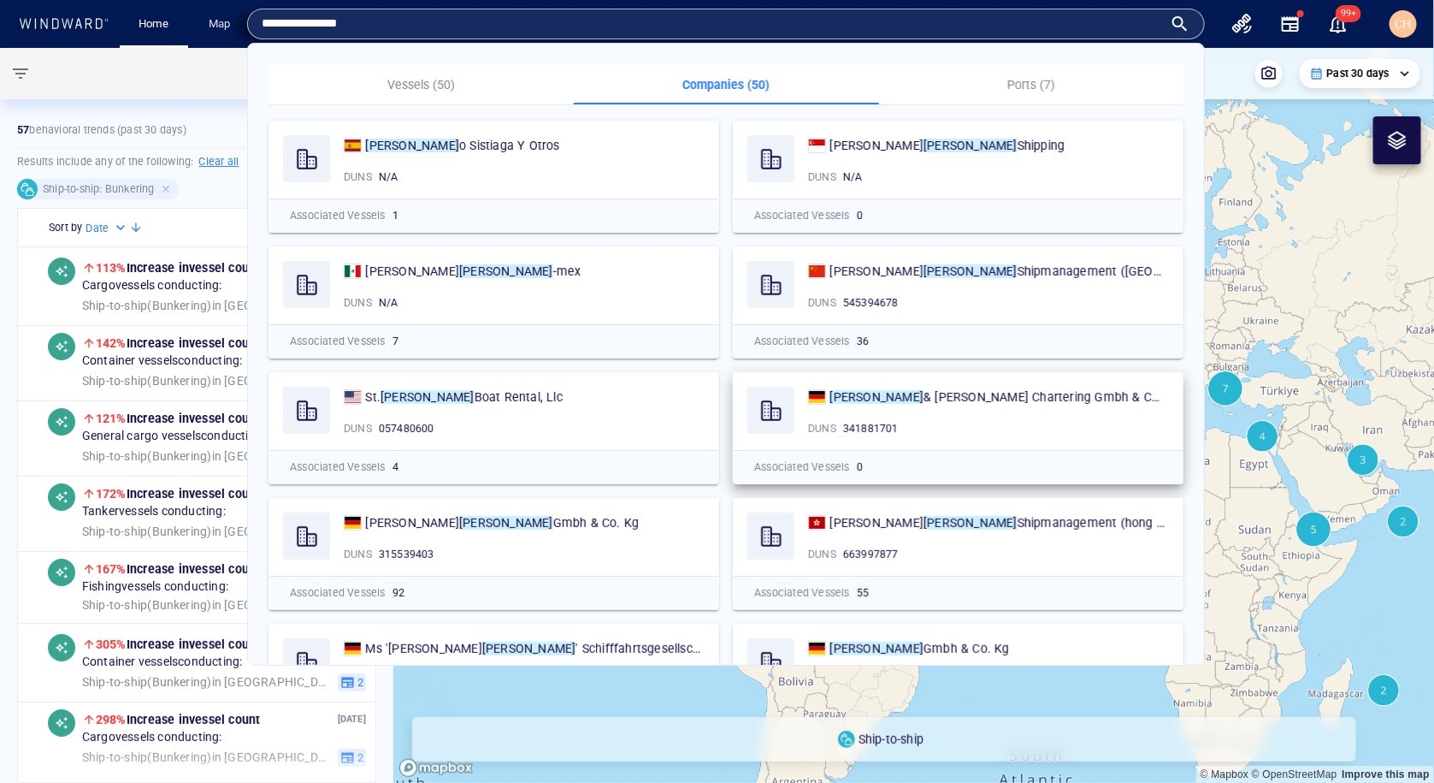
scroll to position [6, 0]
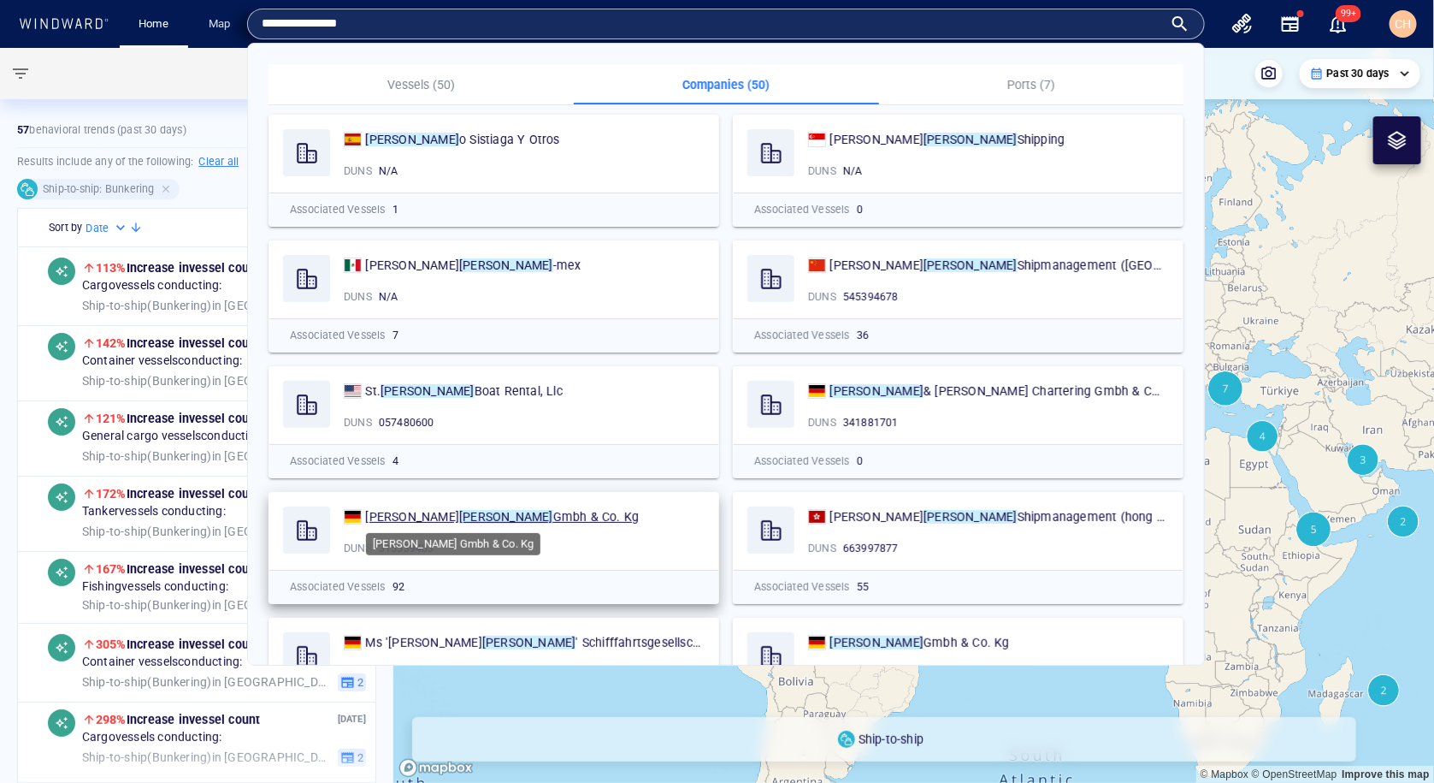
click at [459, 516] on mark "Schulte" at bounding box center [506, 517] width 94 height 14
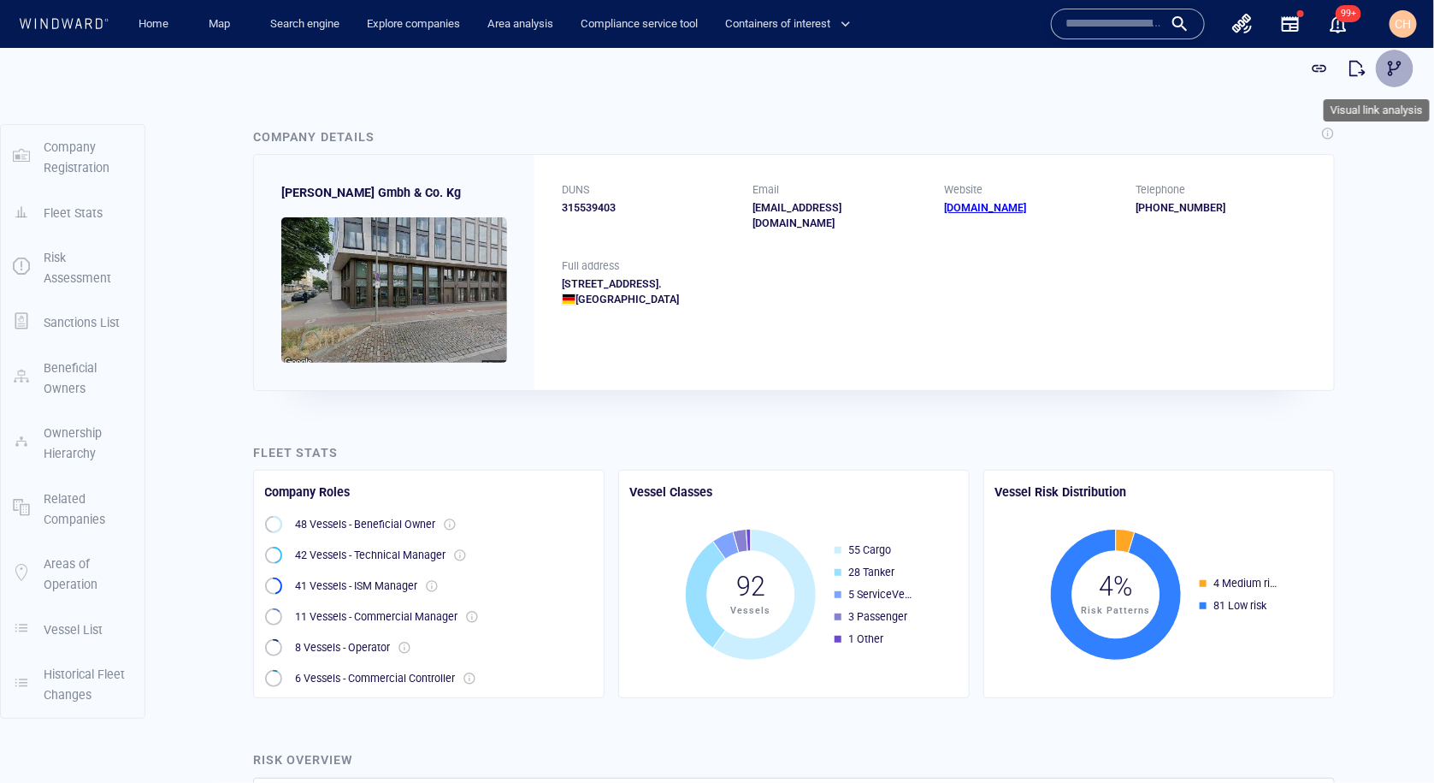
click at [1381, 71] on button "button" at bounding box center [1395, 68] width 38 height 38
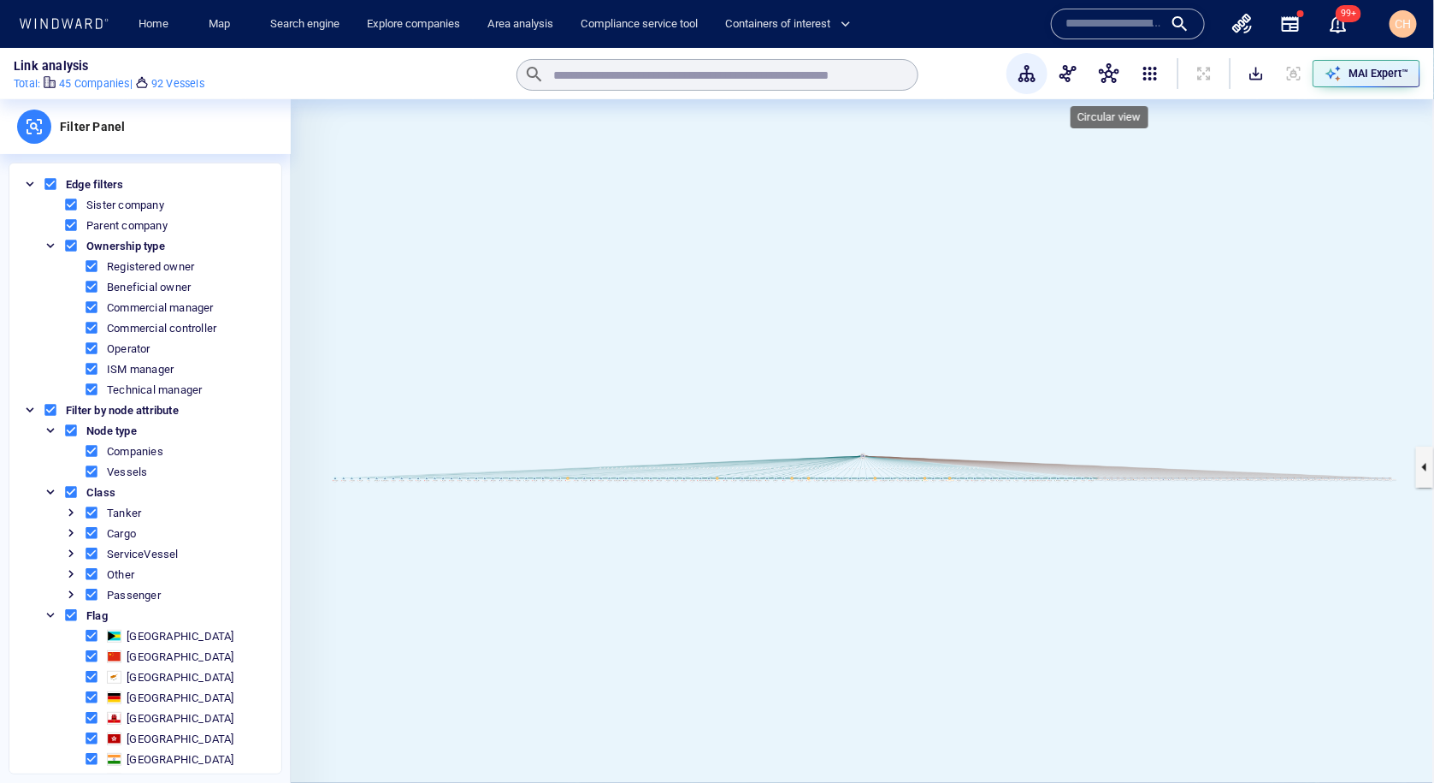
click at [1109, 65] on span "button" at bounding box center [1109, 73] width 21 height 21
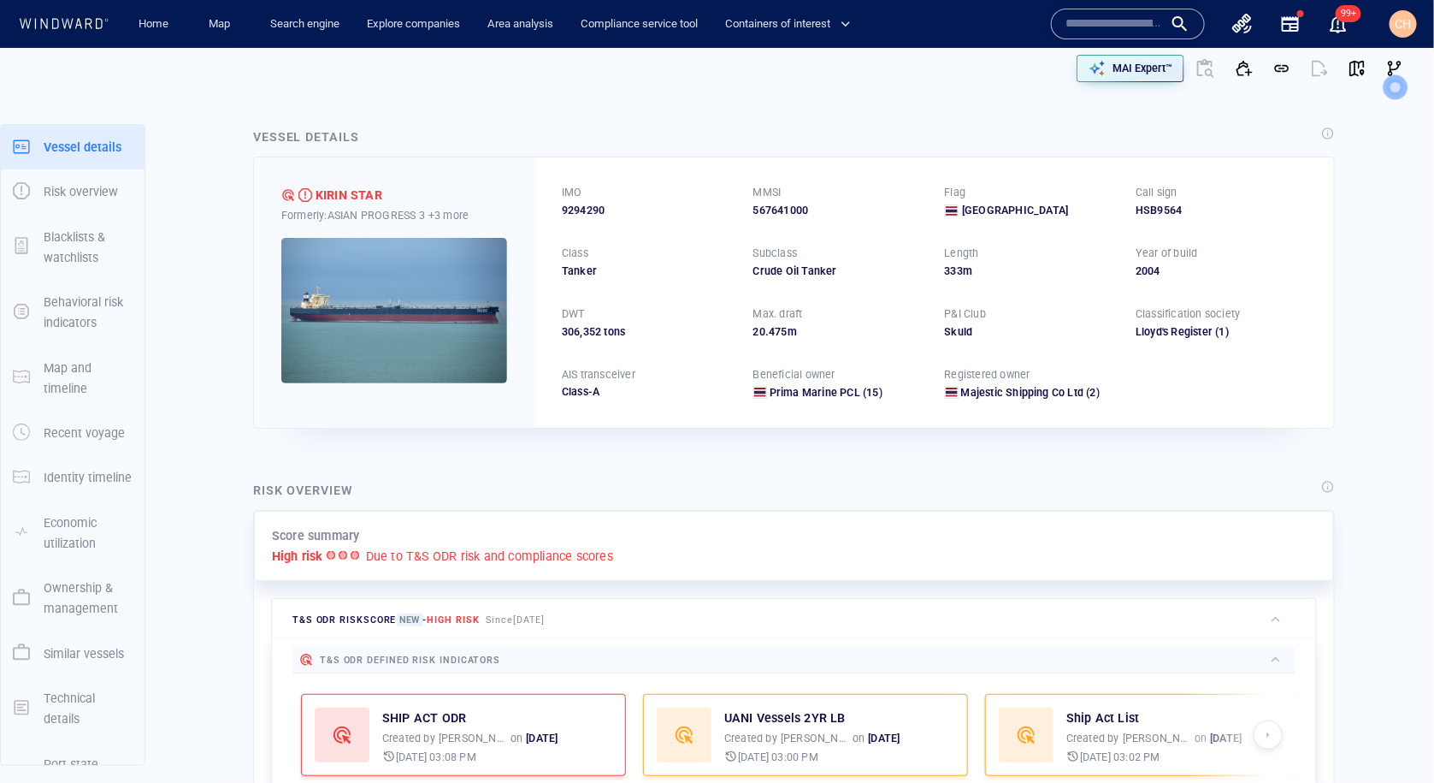
scroll to position [6, 0]
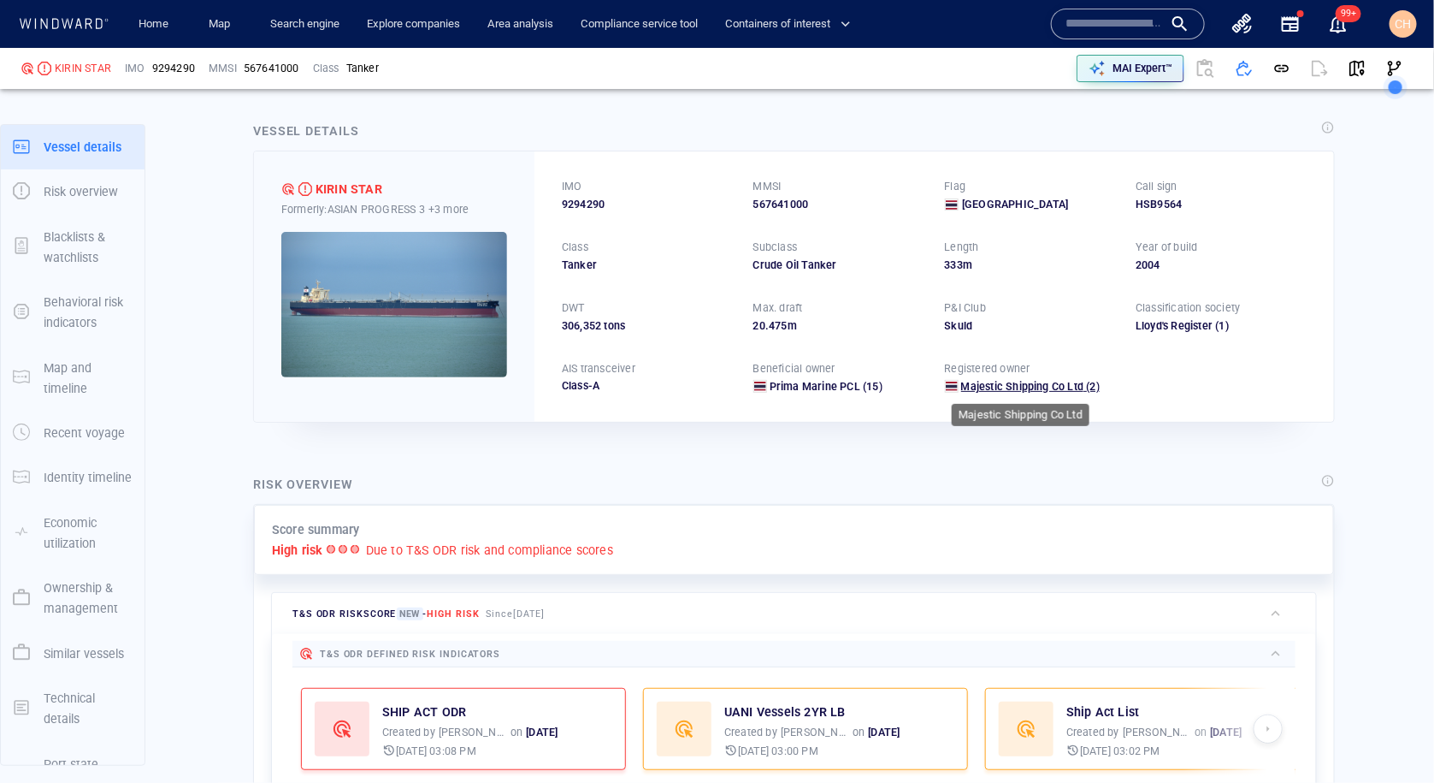
click at [1062, 391] on span "Majestic Shipping Co Ltd" at bounding box center [1022, 386] width 123 height 13
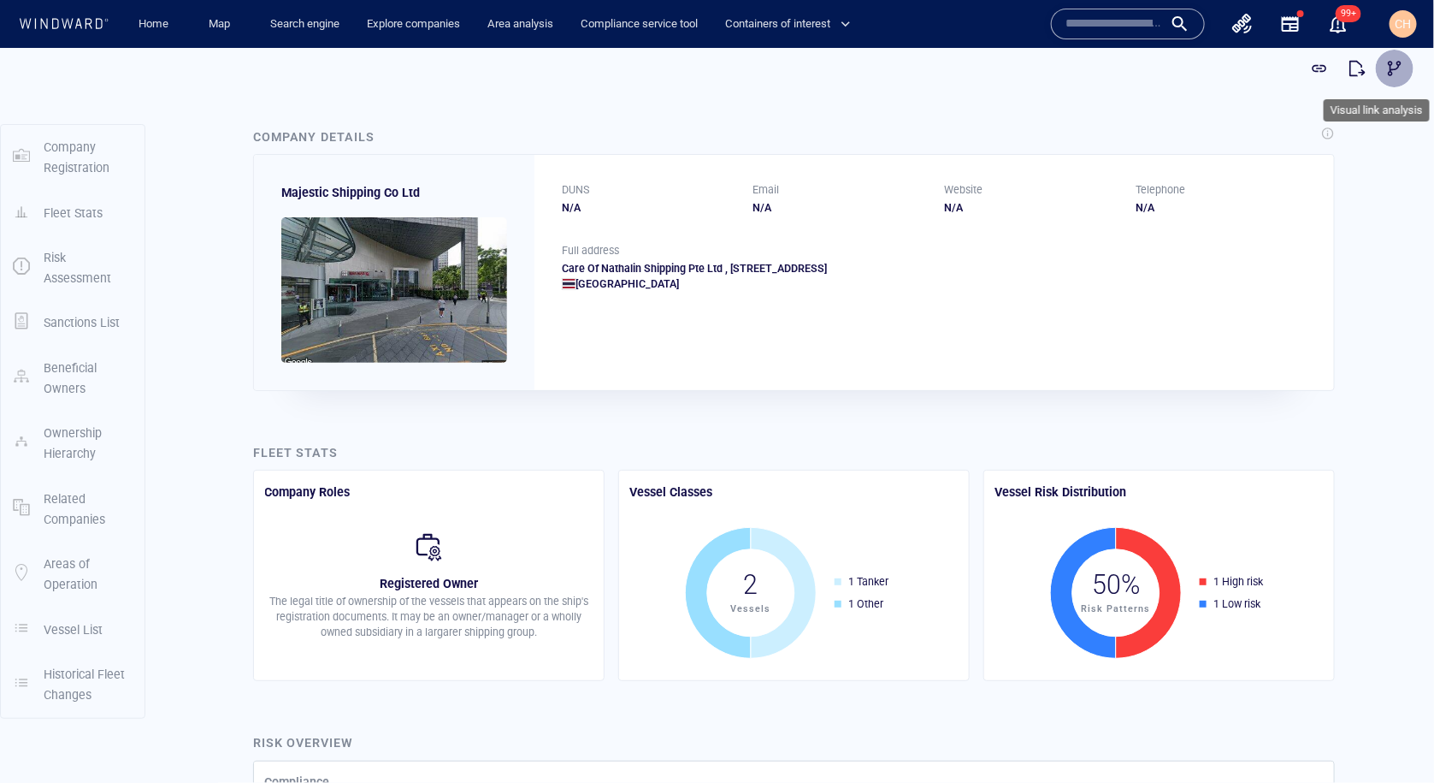
click at [1403, 65] on button "button" at bounding box center [1395, 68] width 38 height 38
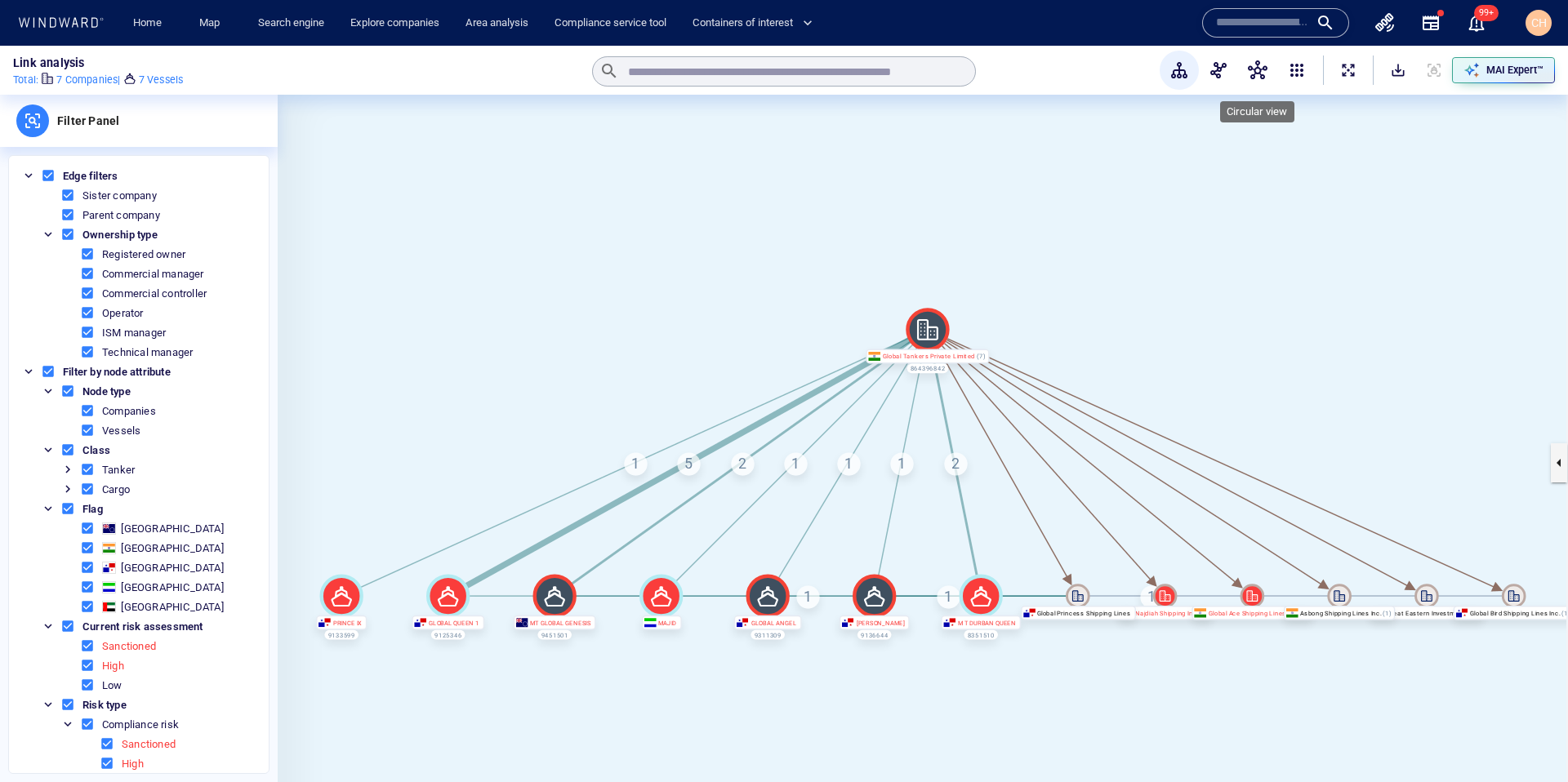
click at [1259, 70] on span "button" at bounding box center [1258, 70] width 20 height 20
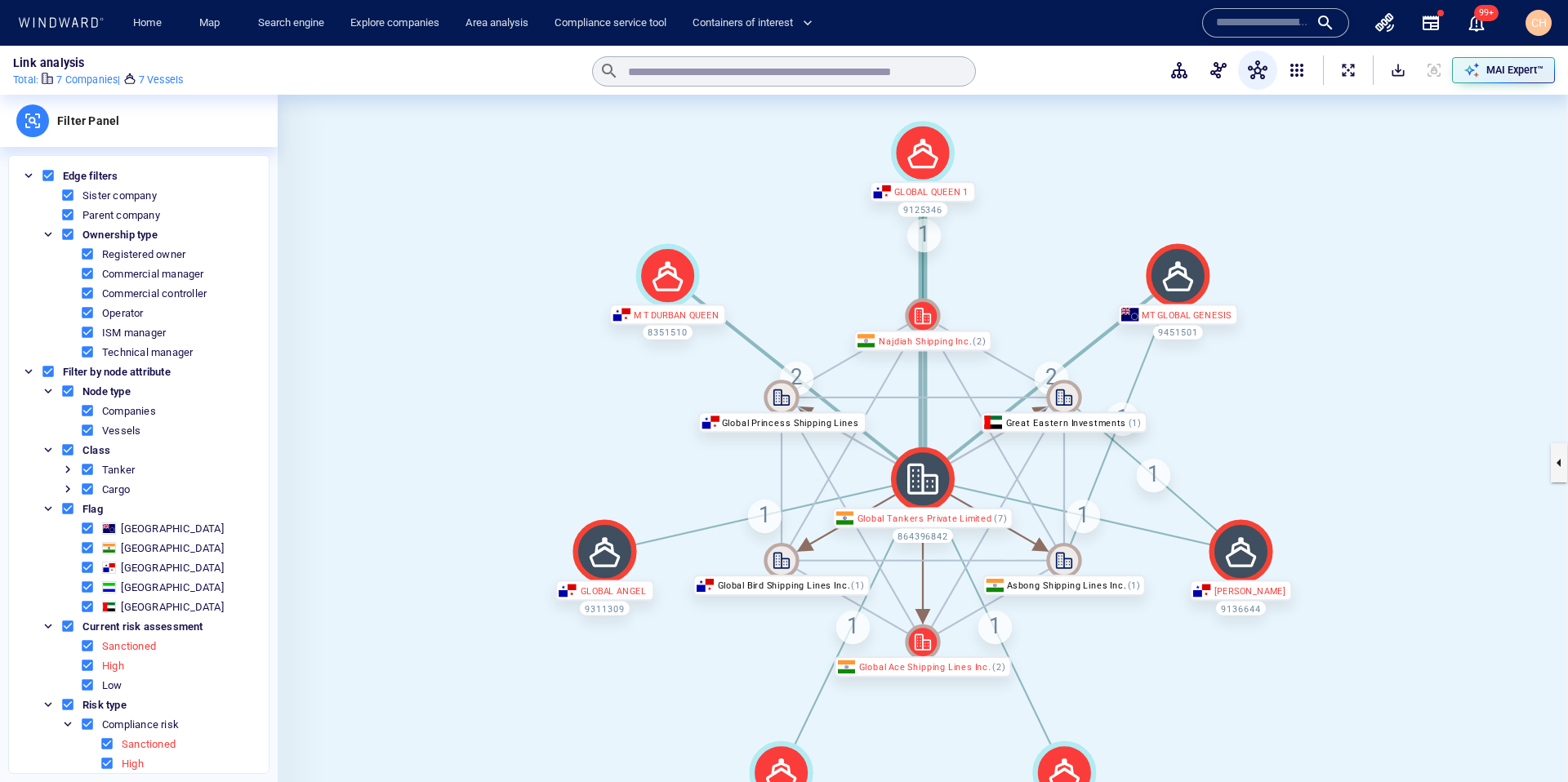
click at [765, 522] on div "1" at bounding box center [764, 516] width 33 height 33
click at [1479, 63] on icon "button" at bounding box center [1472, 70] width 16 height 16
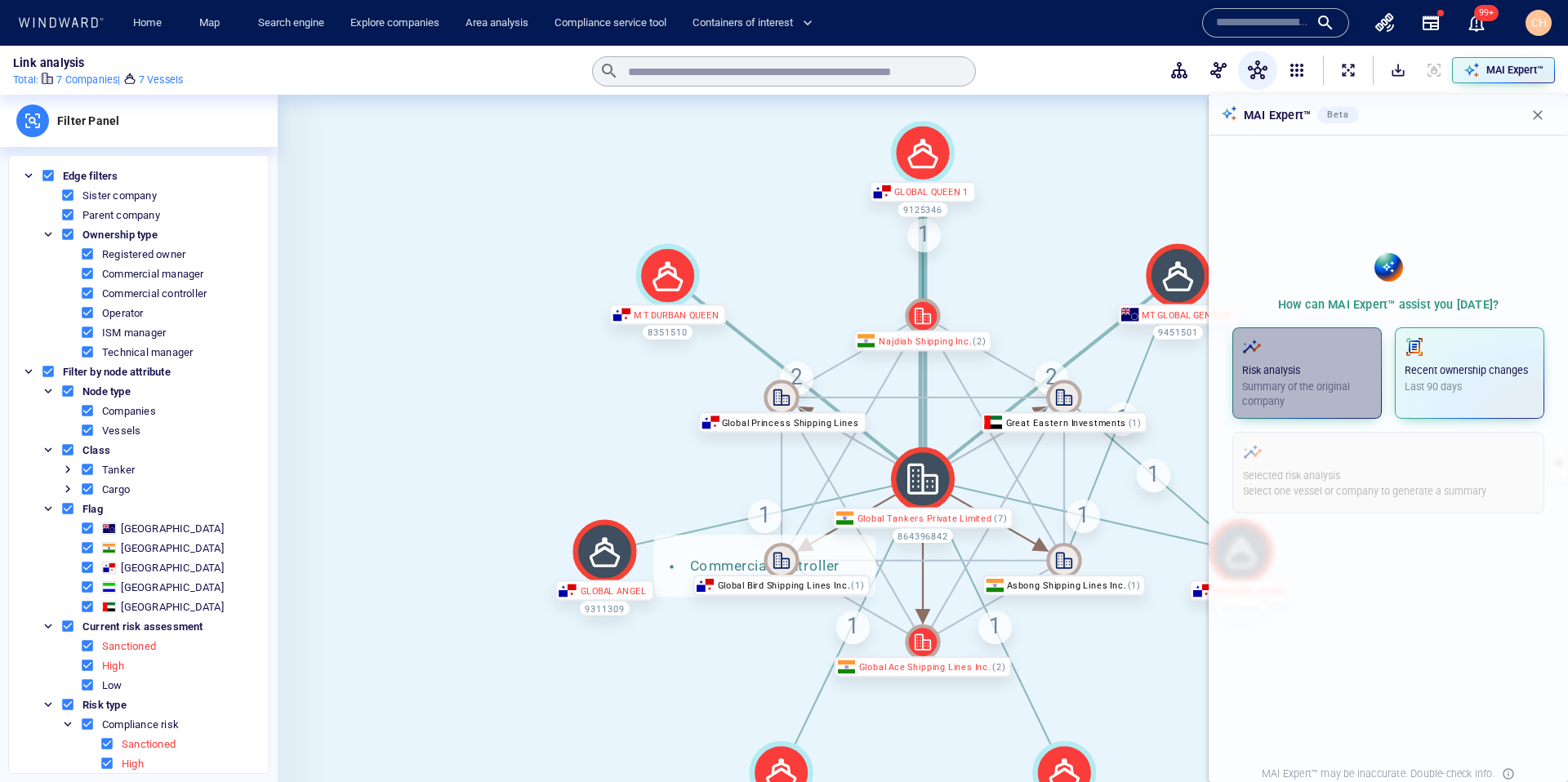
click at [1277, 390] on p "Summary of the original company" at bounding box center [1307, 394] width 130 height 30
